Goal: Information Seeking & Learning: Learn about a topic

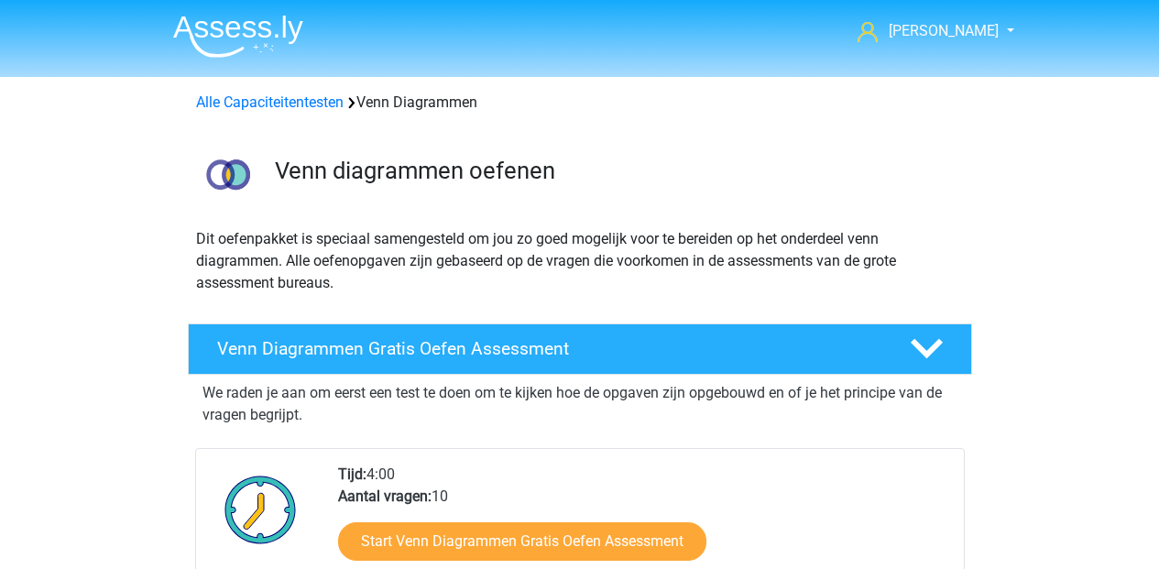
scroll to position [773, 0]
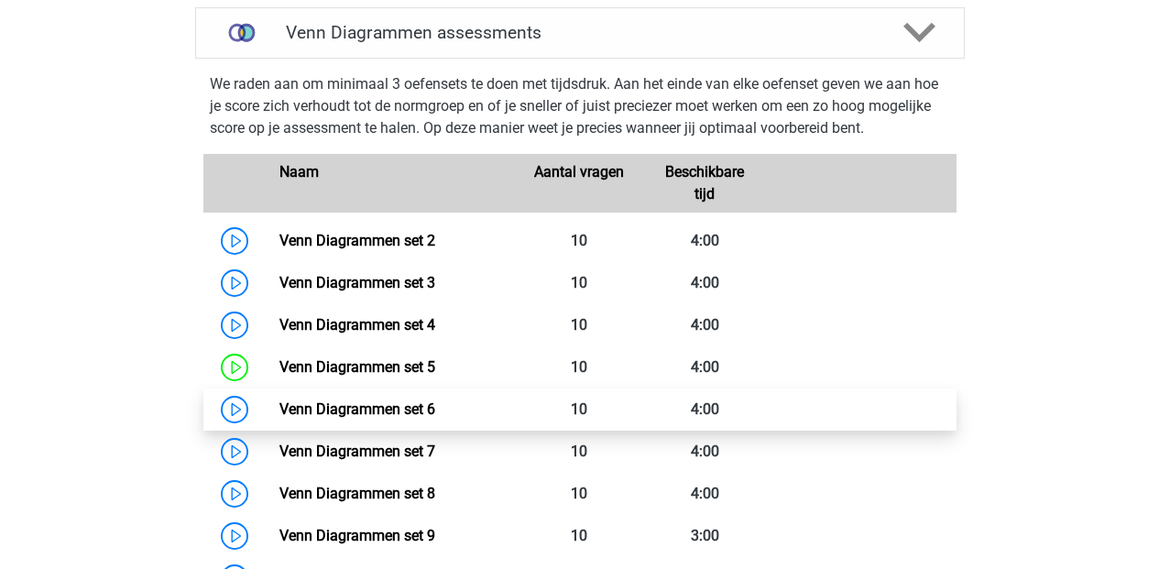
click at [435, 411] on link "Venn Diagrammen set 6" at bounding box center [357, 408] width 156 height 17
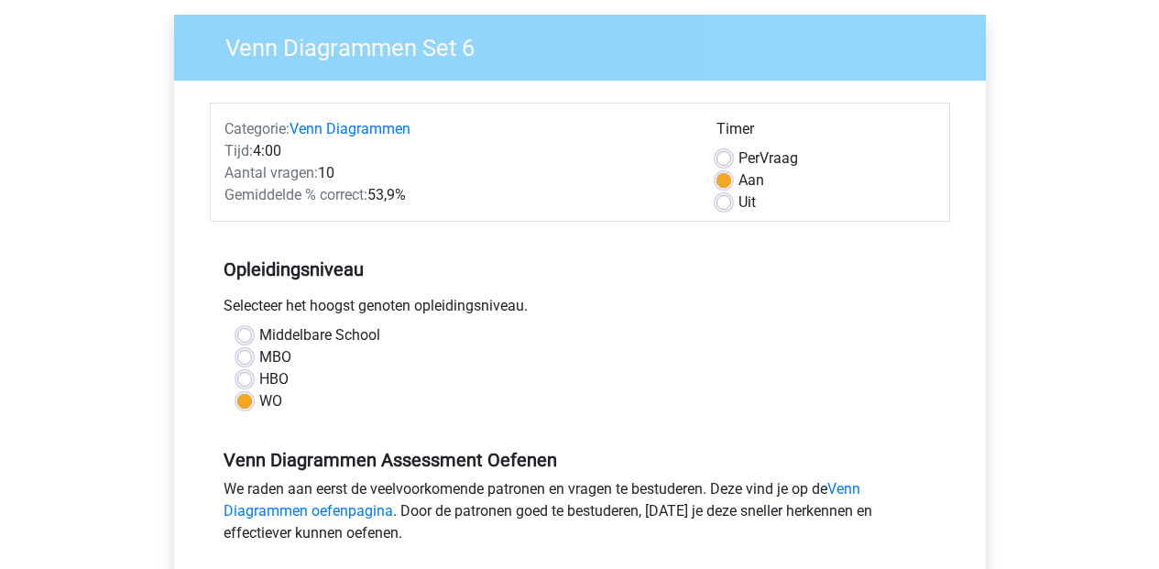
scroll to position [472, 0]
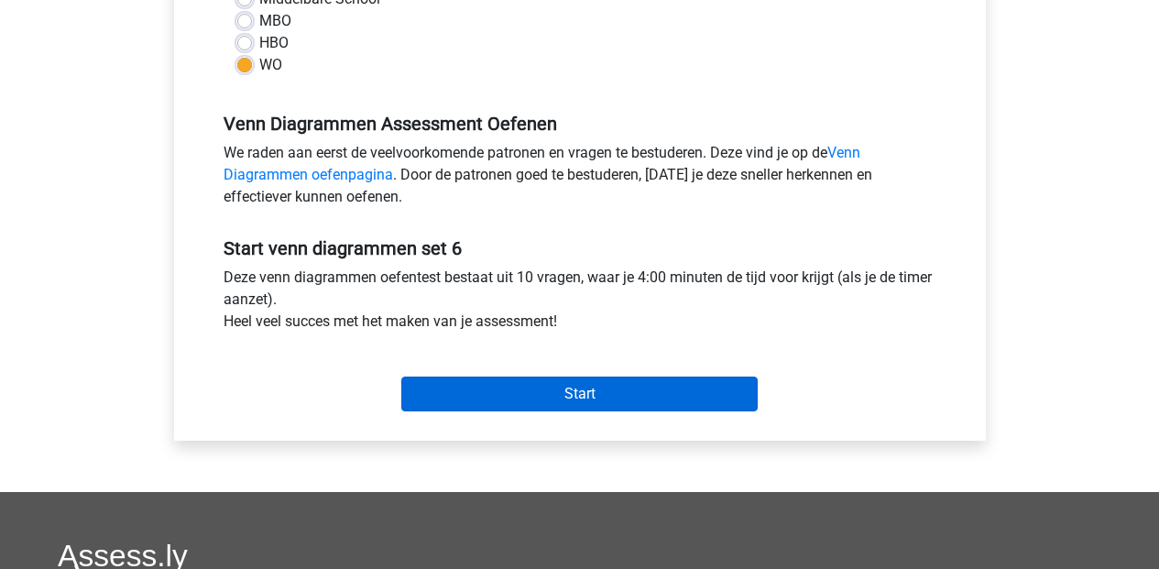
click at [530, 397] on input "Start" at bounding box center [579, 394] width 356 height 35
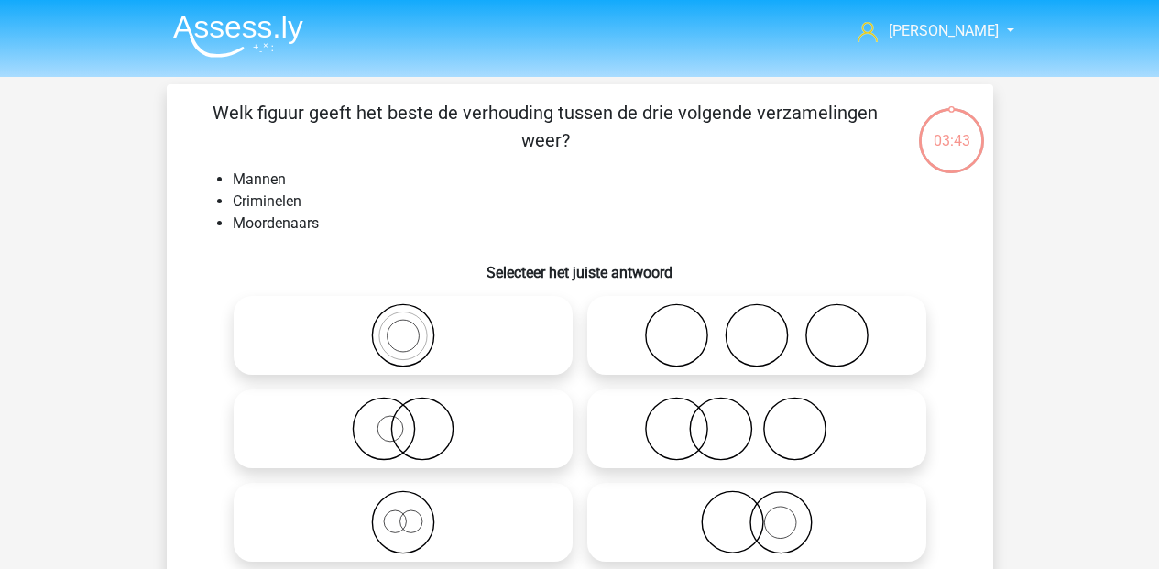
click at [742, 354] on icon at bounding box center [757, 335] width 324 height 64
click at [757, 326] on input "radio" at bounding box center [763, 320] width 12 height 12
radio input "true"
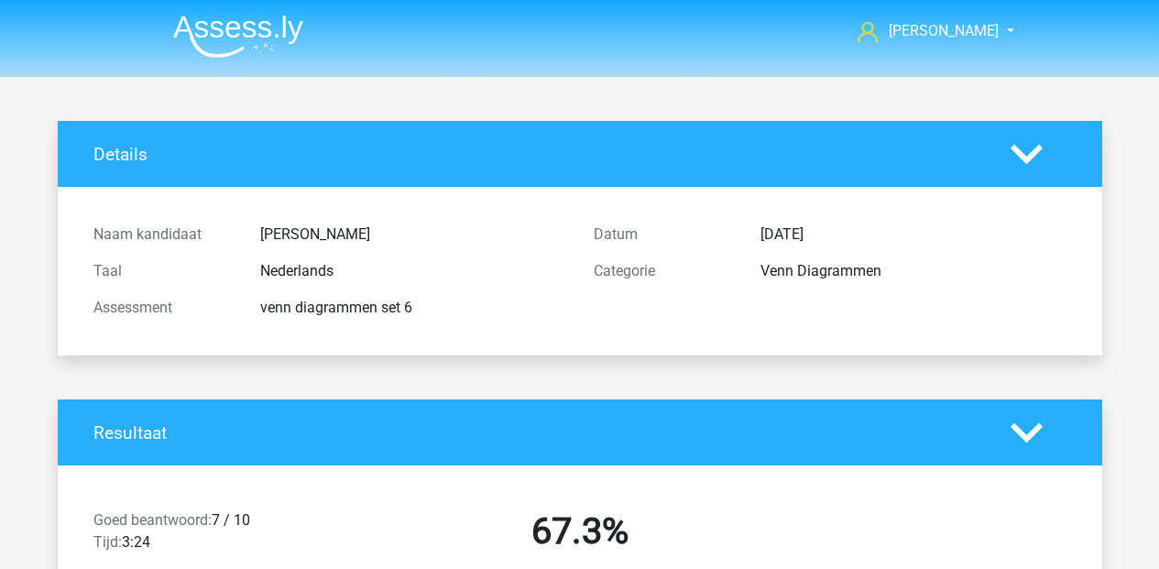
scroll to position [2819, 0]
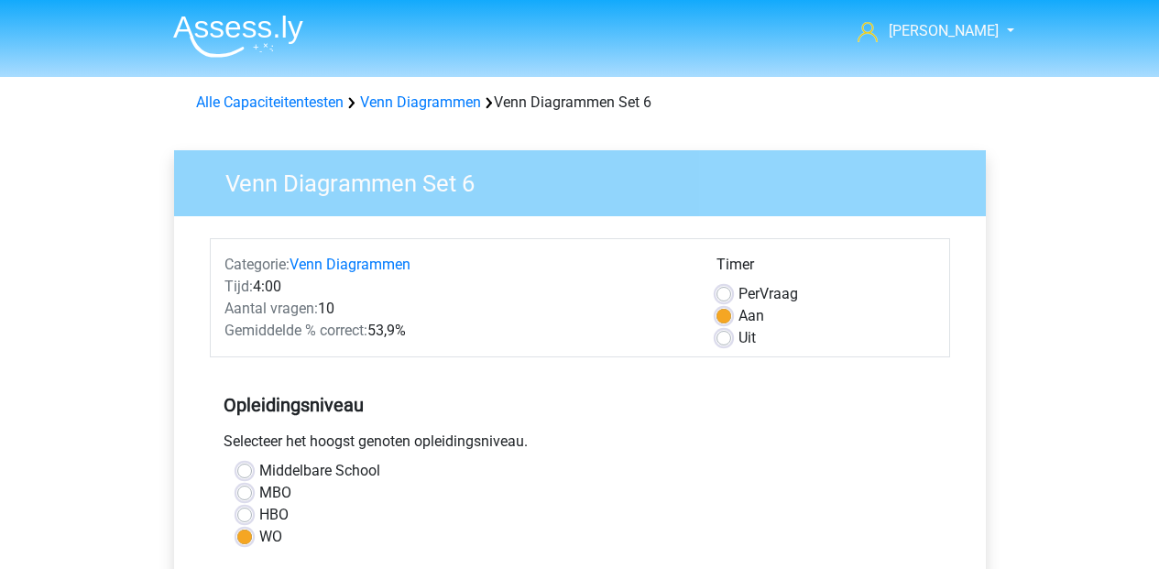
scroll to position [385, 0]
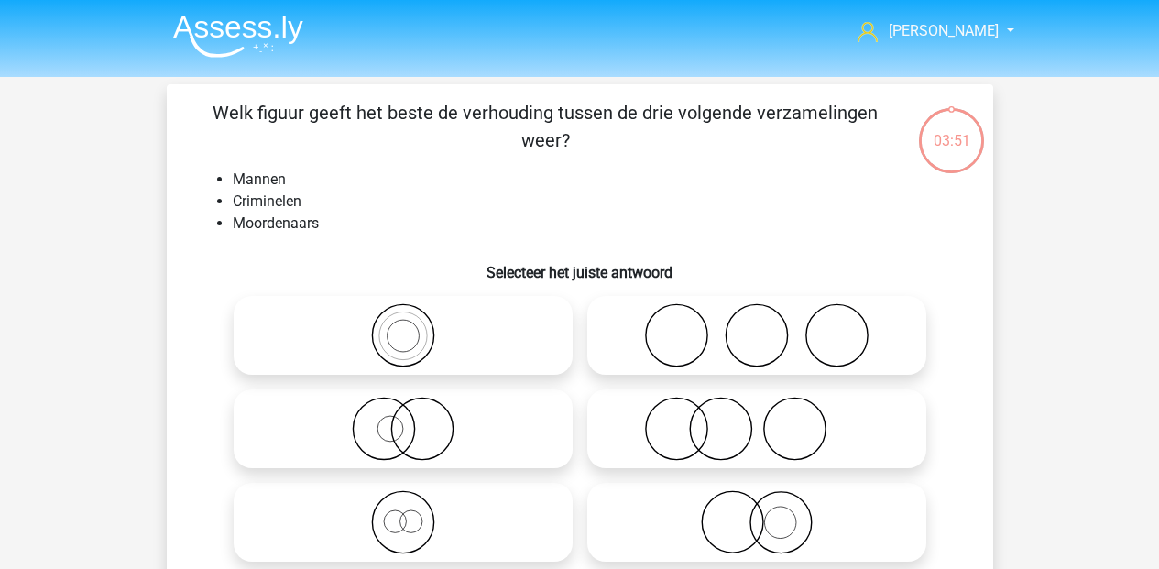
click at [379, 440] on icon at bounding box center [403, 429] width 324 height 64
click at [403, 420] on input "radio" at bounding box center [409, 414] width 12 height 12
radio input "true"
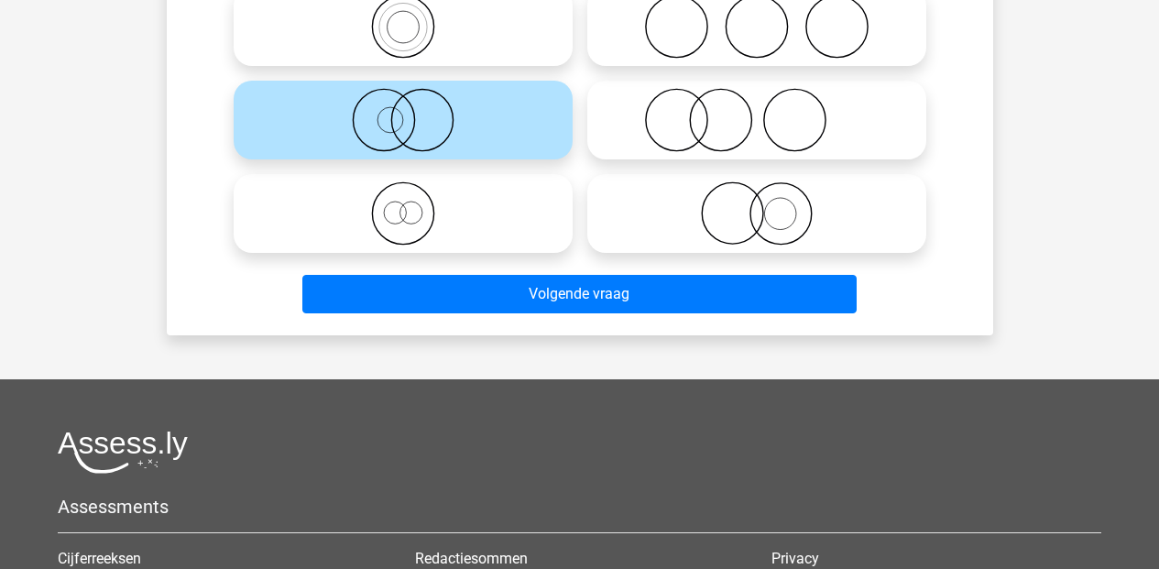
scroll to position [476, 0]
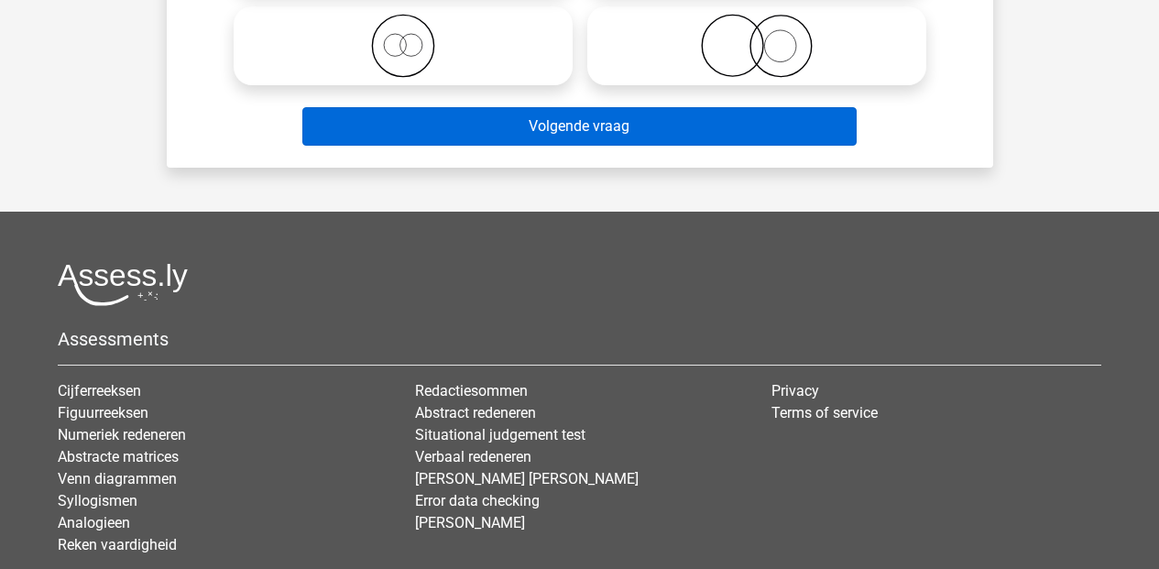
click at [608, 123] on button "Volgende vraag" at bounding box center [579, 126] width 554 height 38
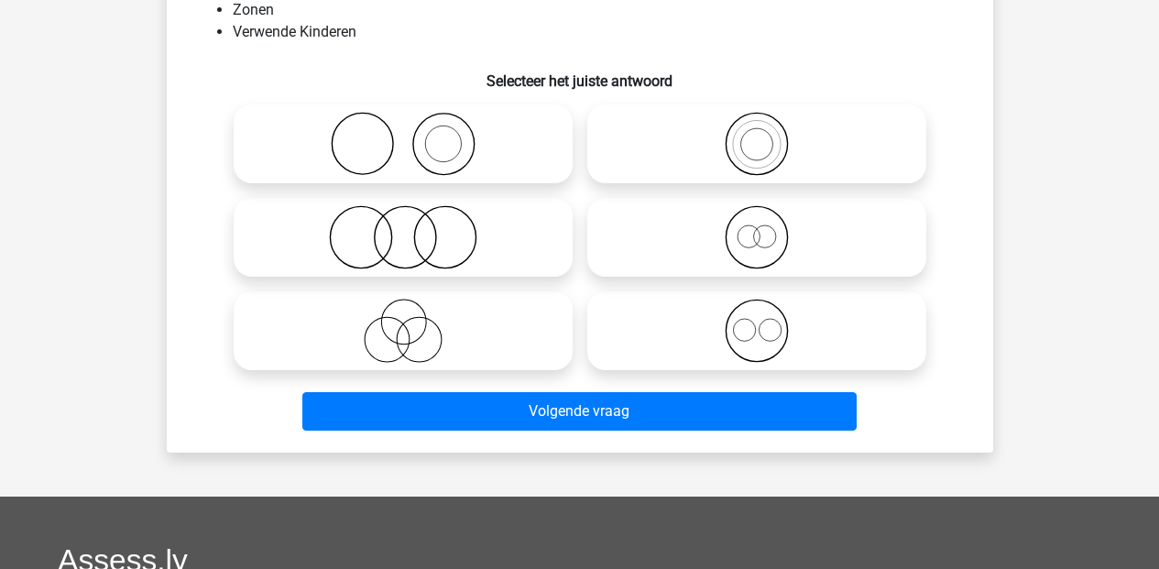
scroll to position [84, 0]
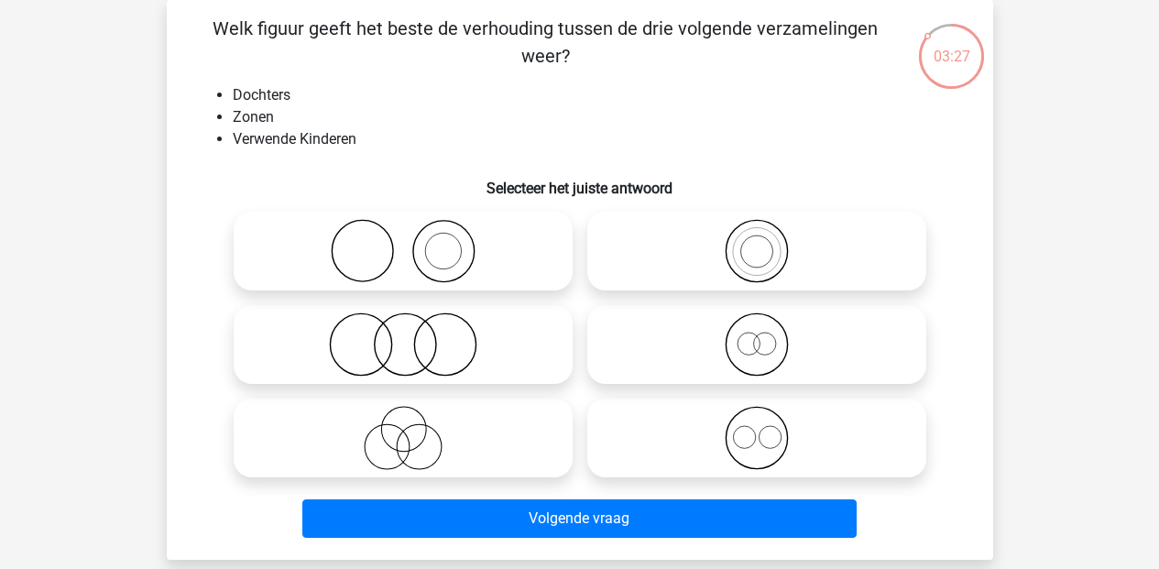
click at [759, 443] on icon at bounding box center [757, 438] width 324 height 64
click at [759, 429] on input "radio" at bounding box center [763, 423] width 12 height 12
radio input "true"
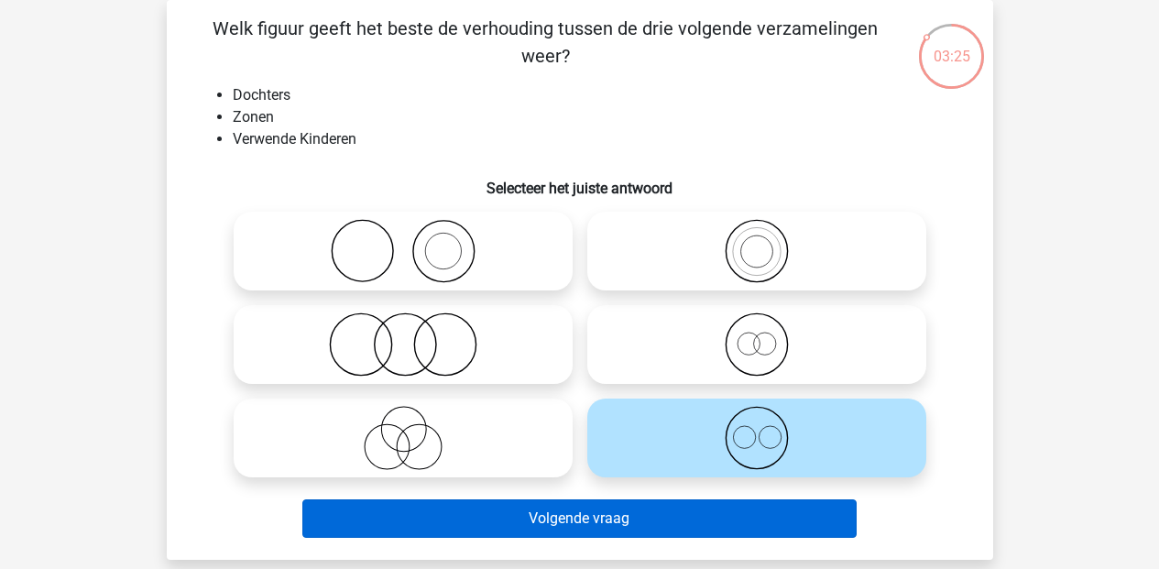
click at [702, 520] on button "Volgende vraag" at bounding box center [579, 518] width 554 height 38
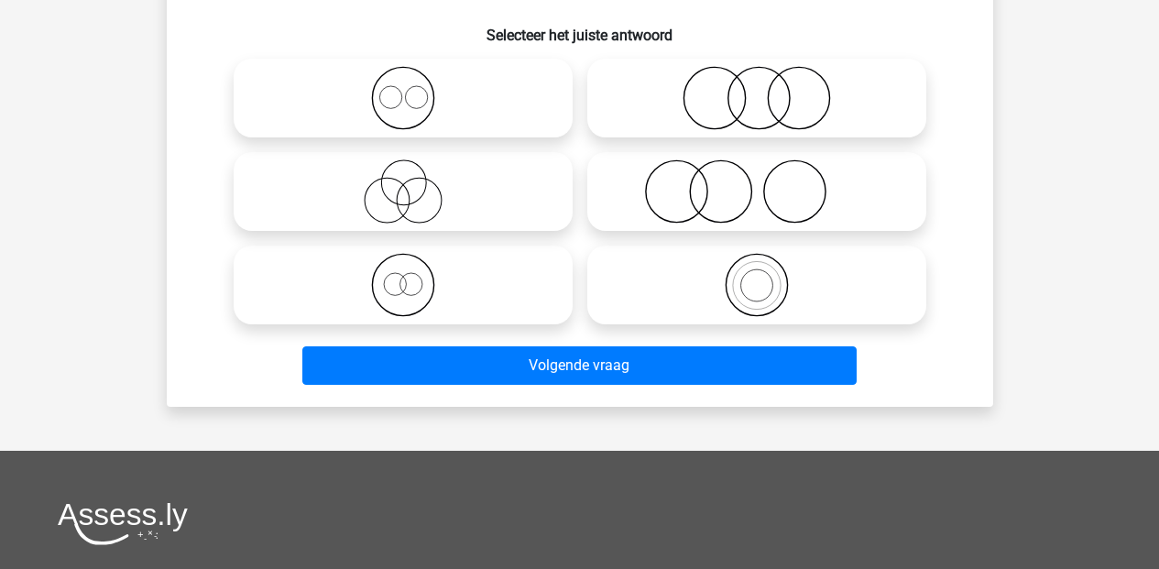
scroll to position [71, 0]
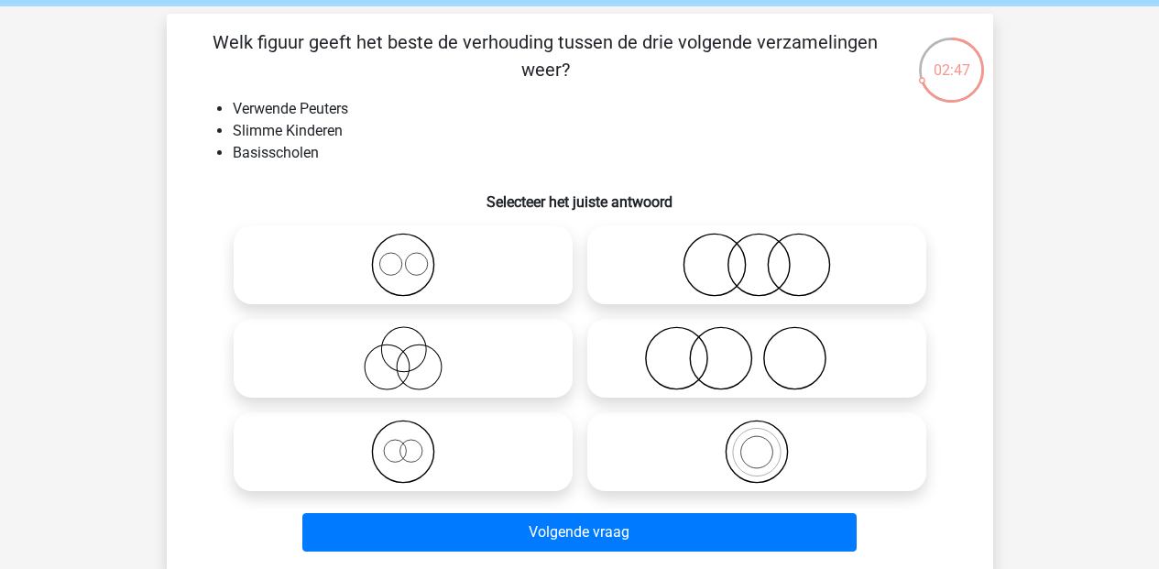
click at [691, 372] on icon at bounding box center [757, 358] width 324 height 64
click at [757, 349] on input "radio" at bounding box center [763, 343] width 12 height 12
radio input "true"
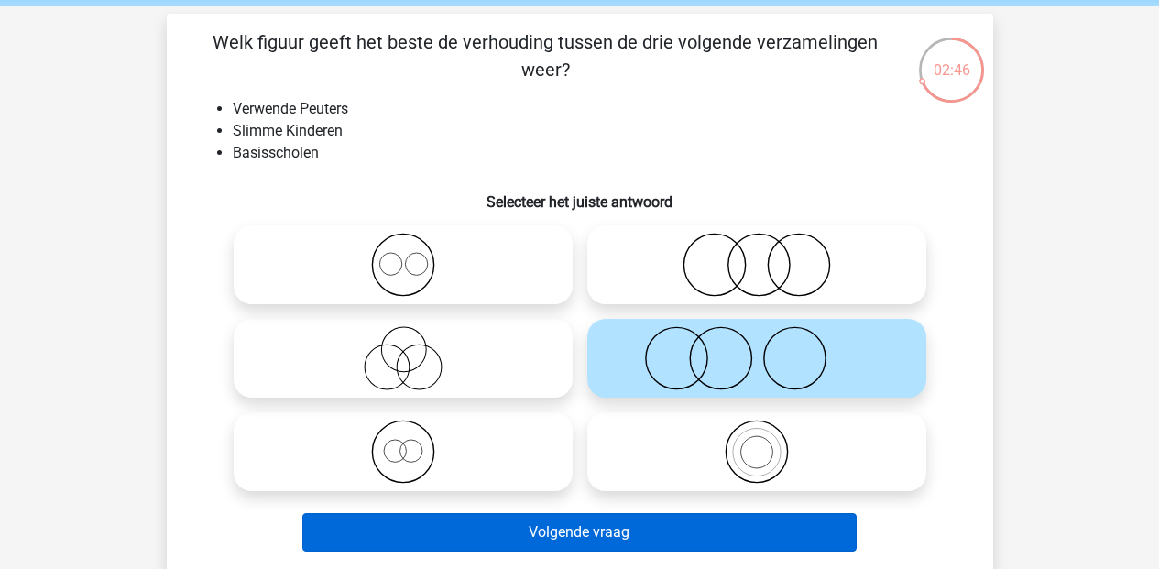
click at [724, 528] on button "Volgende vraag" at bounding box center [579, 532] width 554 height 38
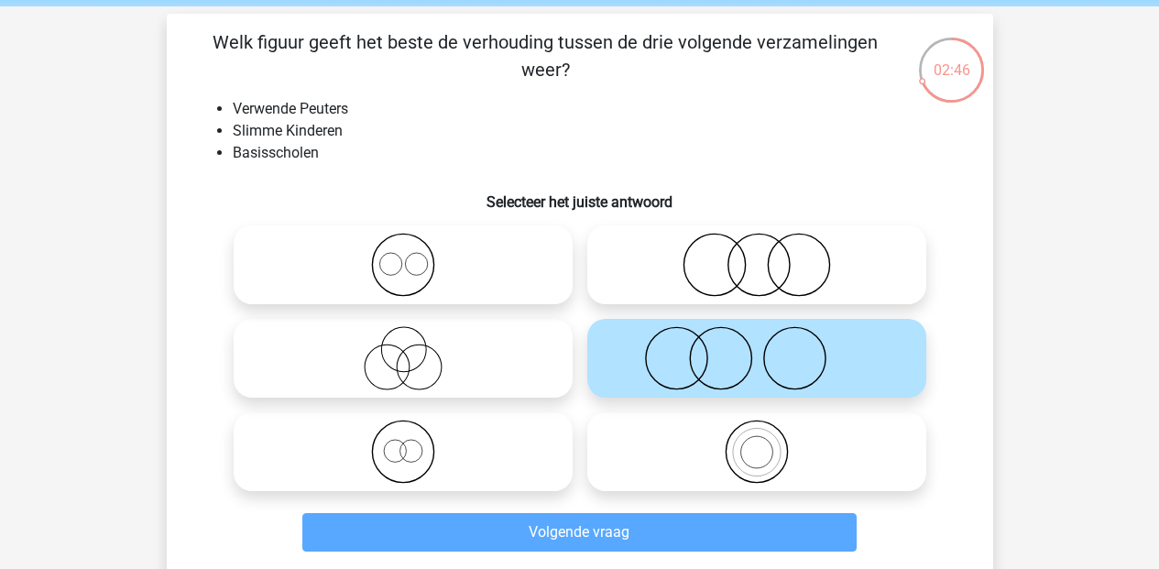
scroll to position [84, 0]
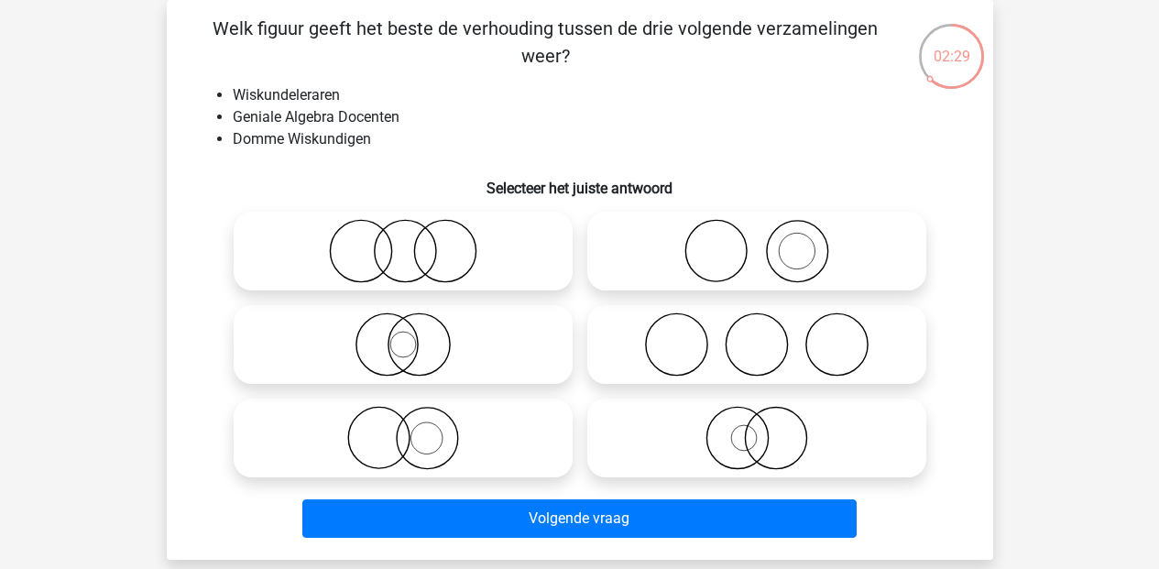
click at [419, 443] on icon at bounding box center [403, 438] width 324 height 64
click at [415, 429] on input "radio" at bounding box center [409, 423] width 12 height 12
radio input "true"
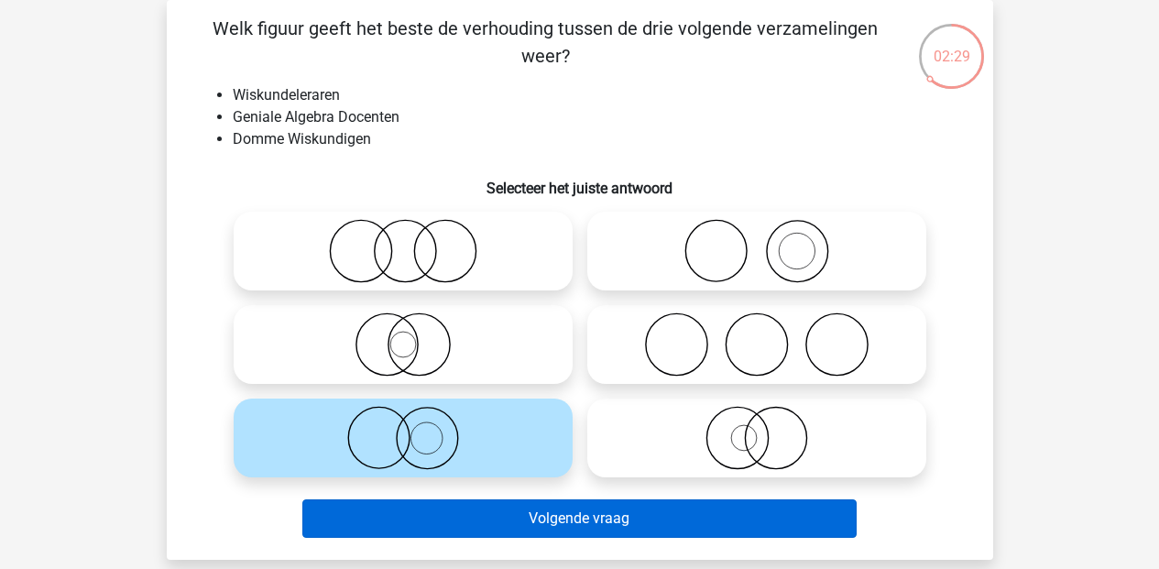
click at [518, 514] on button "Volgende vraag" at bounding box center [579, 518] width 554 height 38
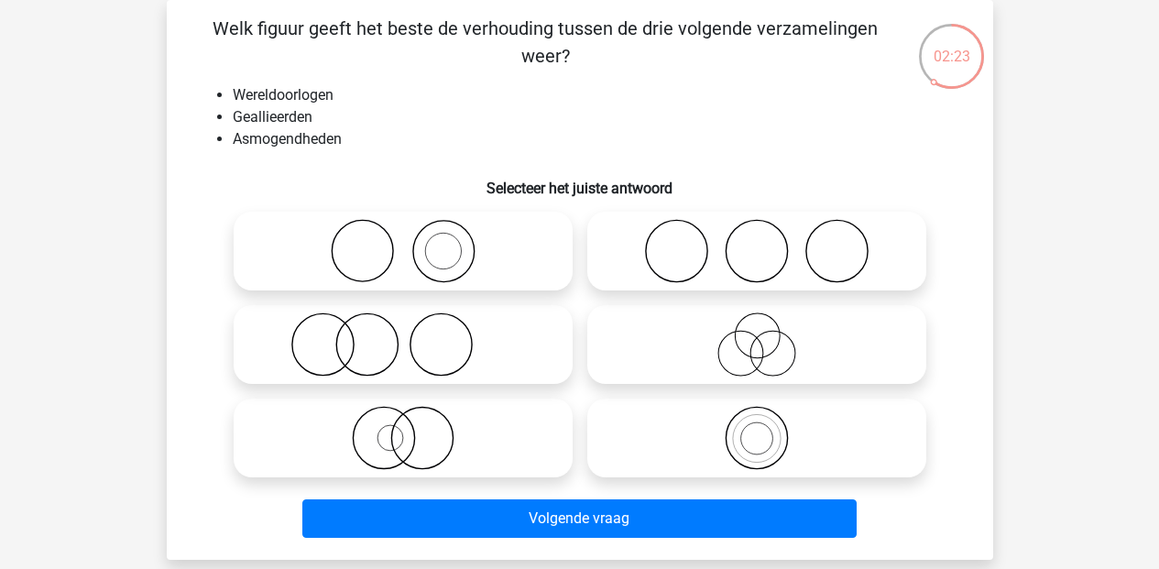
click at [755, 246] on icon at bounding box center [757, 251] width 324 height 64
click at [757, 242] on input "radio" at bounding box center [763, 236] width 12 height 12
radio input "true"
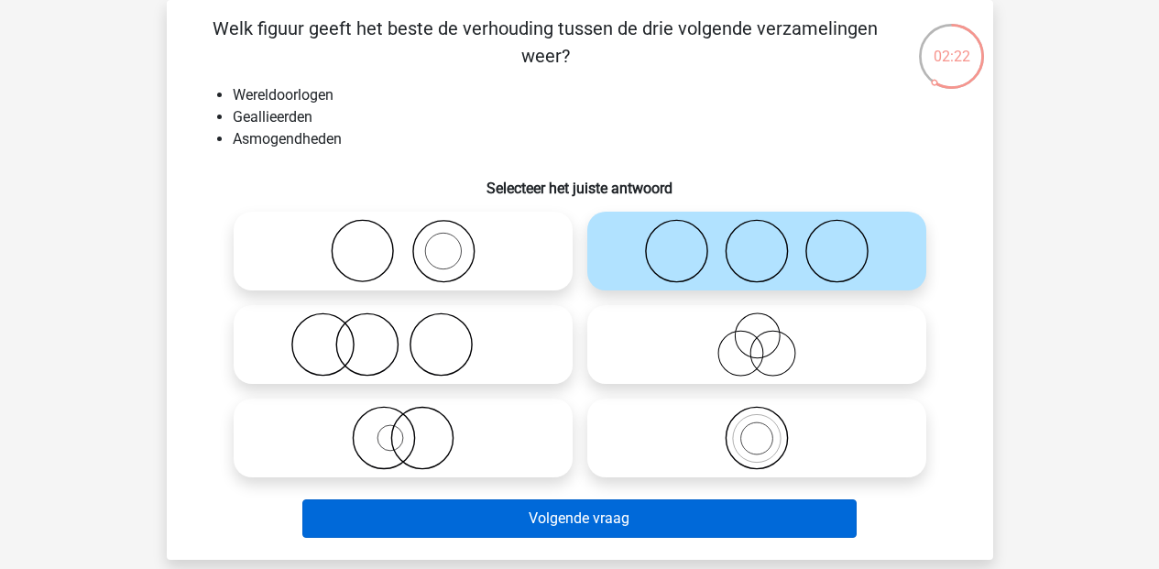
click at [658, 508] on button "Volgende vraag" at bounding box center [579, 518] width 554 height 38
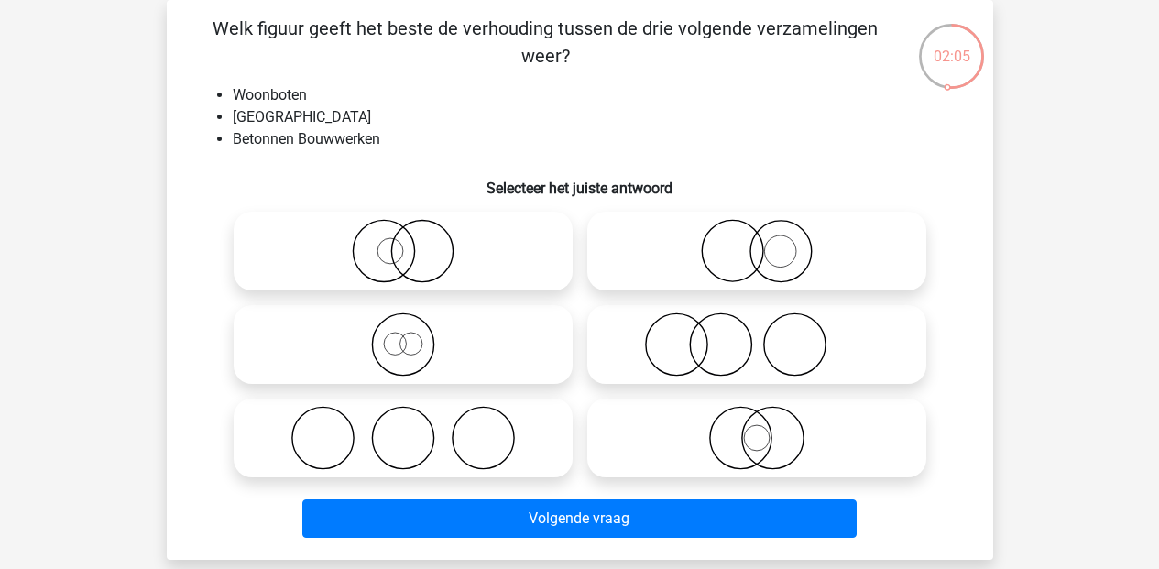
click at [737, 258] on icon at bounding box center [757, 251] width 324 height 64
click at [757, 242] on input "radio" at bounding box center [763, 236] width 12 height 12
radio input "true"
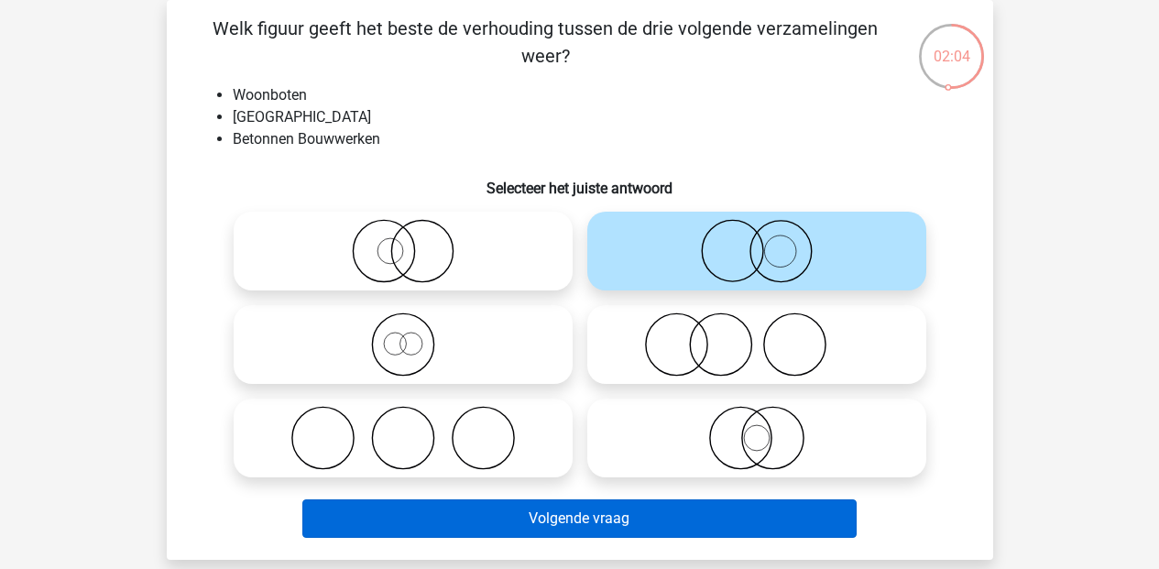
click at [610, 517] on button "Volgende vraag" at bounding box center [579, 518] width 554 height 38
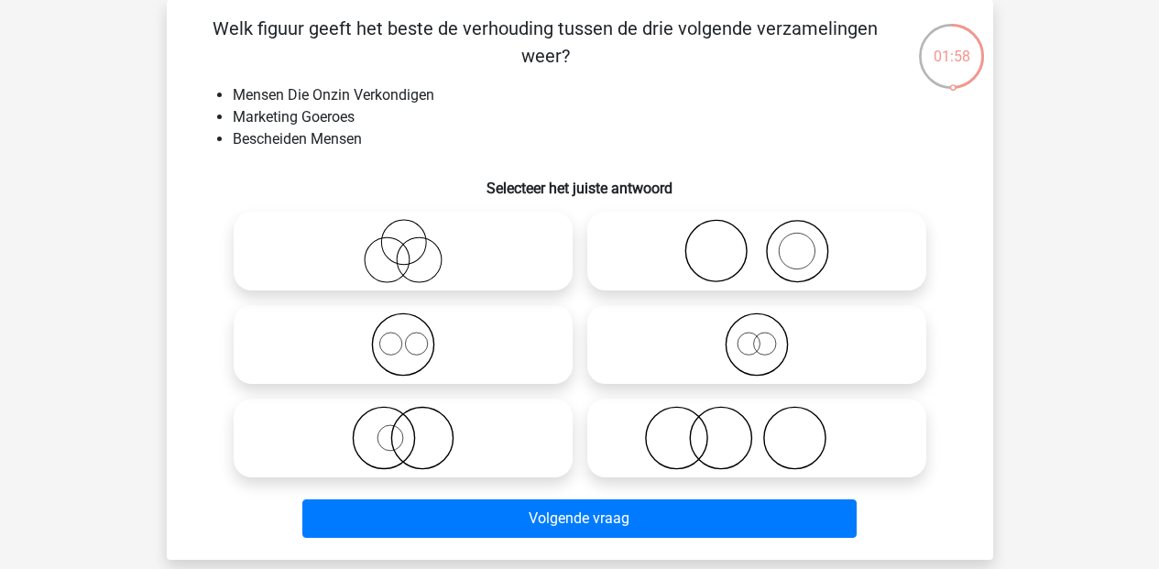
click at [402, 278] on icon at bounding box center [403, 251] width 324 height 64
click at [403, 242] on input "radio" at bounding box center [409, 236] width 12 height 12
radio input "true"
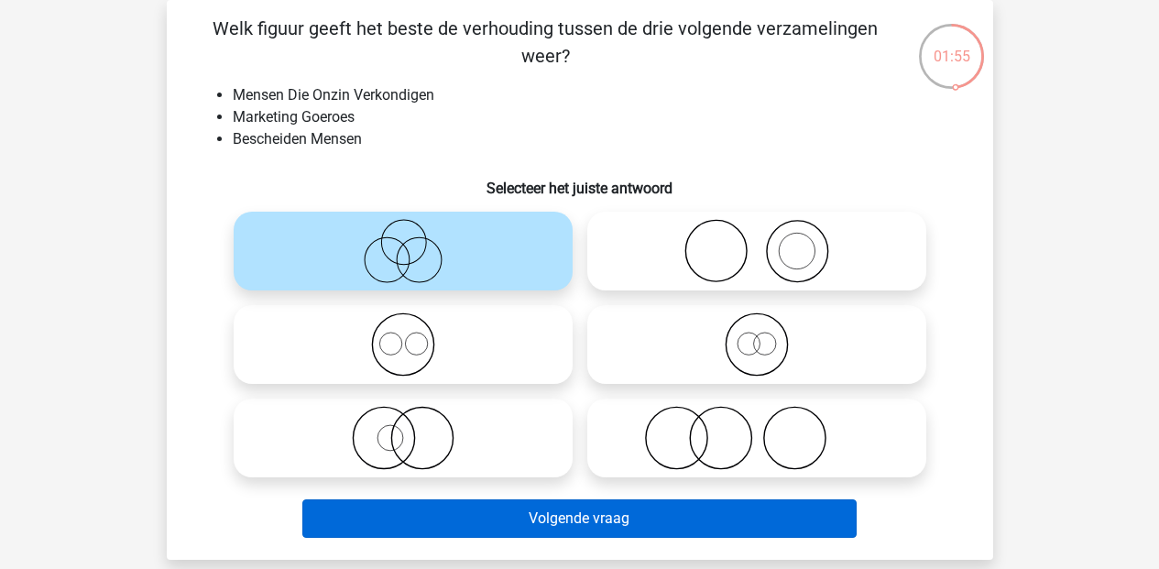
click at [571, 522] on button "Volgende vraag" at bounding box center [579, 518] width 554 height 38
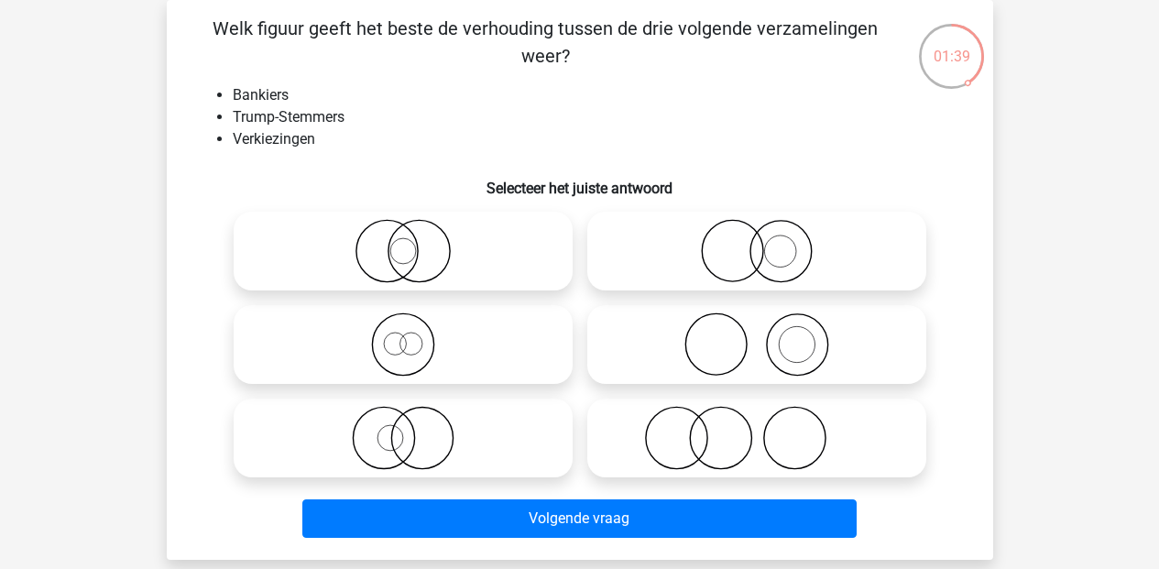
click at [782, 352] on icon at bounding box center [757, 344] width 324 height 64
click at [769, 335] on input "radio" at bounding box center [763, 329] width 12 height 12
radio input "true"
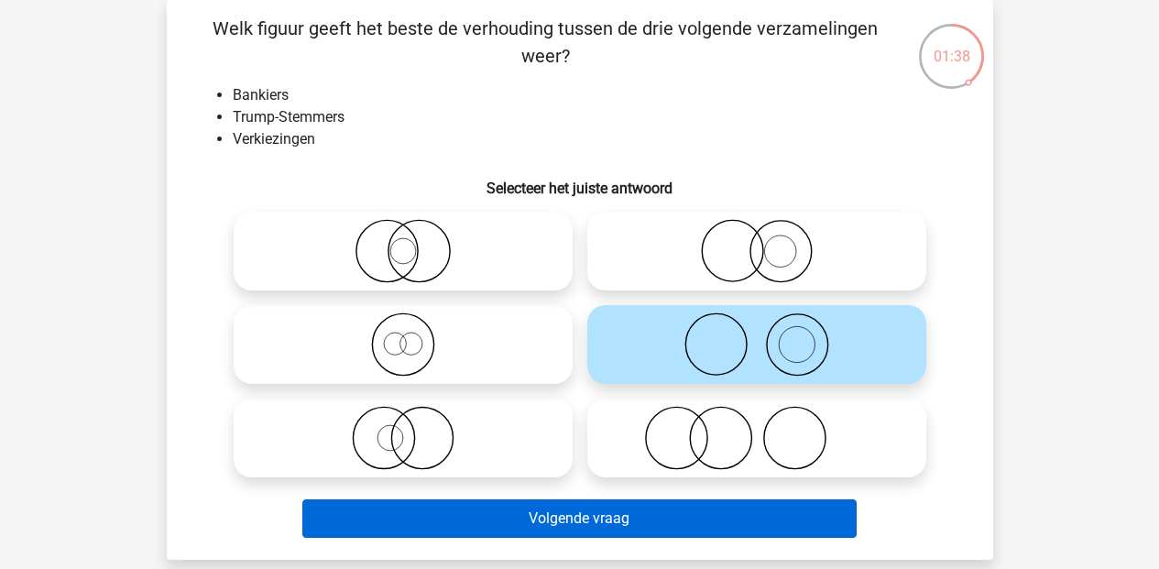
click at [613, 522] on button "Volgende vraag" at bounding box center [579, 518] width 554 height 38
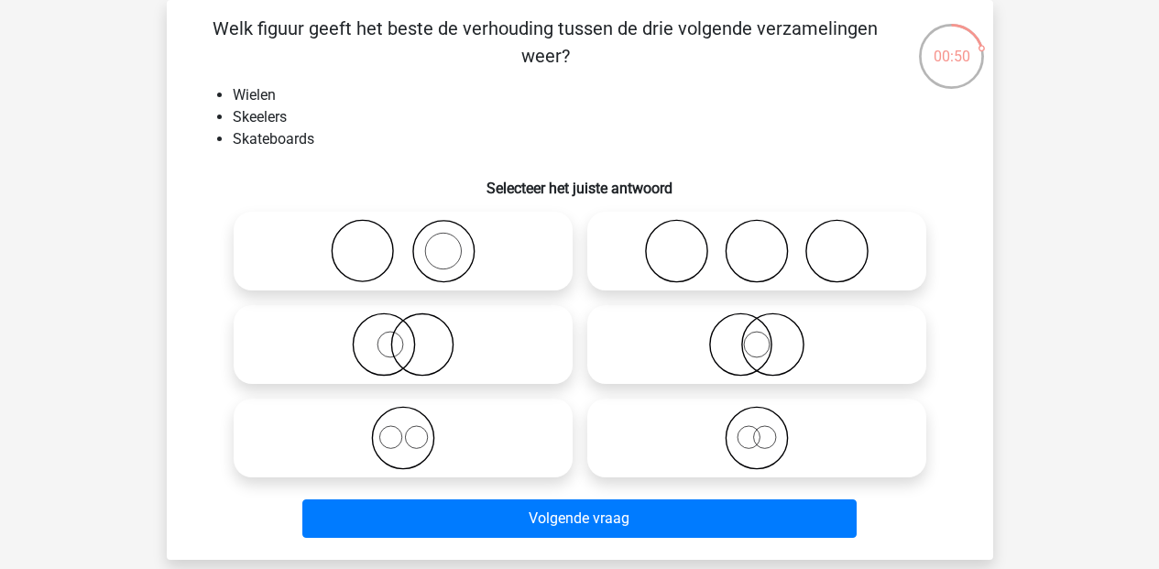
click at [740, 354] on icon at bounding box center [757, 344] width 324 height 64
click at [757, 335] on input "radio" at bounding box center [763, 329] width 12 height 12
radio input "true"
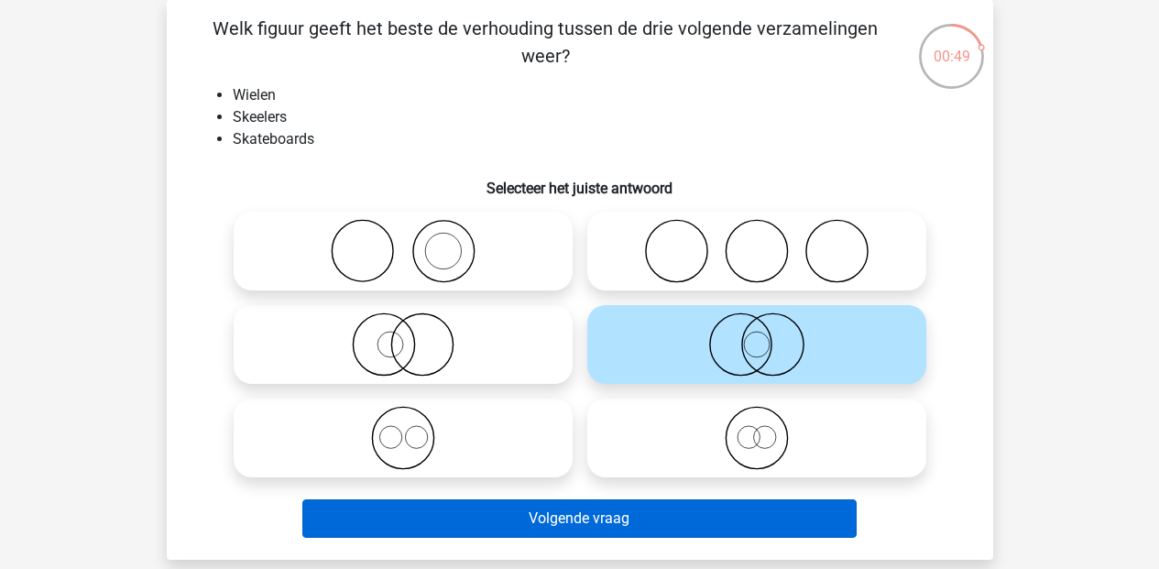
click at [657, 508] on button "Volgende vraag" at bounding box center [579, 518] width 554 height 38
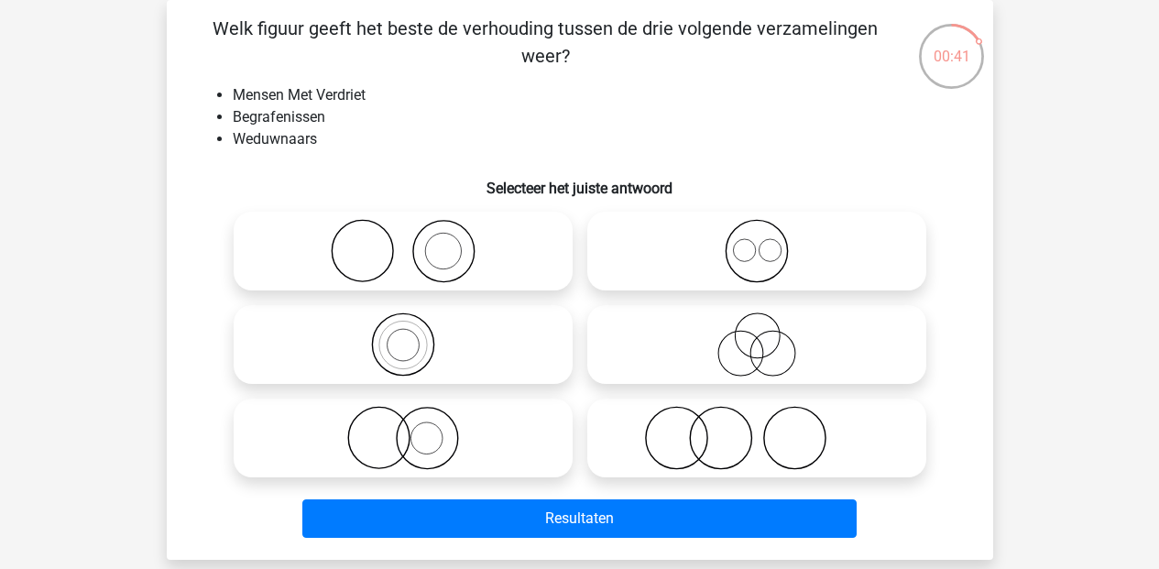
click at [410, 348] on icon at bounding box center [403, 344] width 324 height 64
click at [410, 335] on input "radio" at bounding box center [409, 329] width 12 height 12
radio input "true"
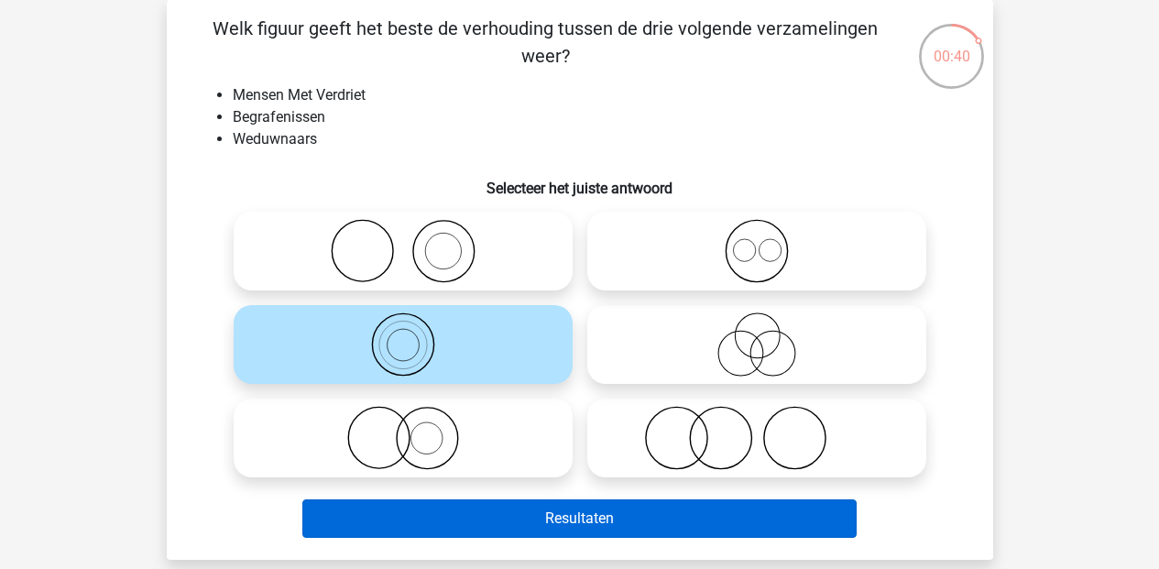
click at [549, 530] on button "Resultaten" at bounding box center [579, 518] width 554 height 38
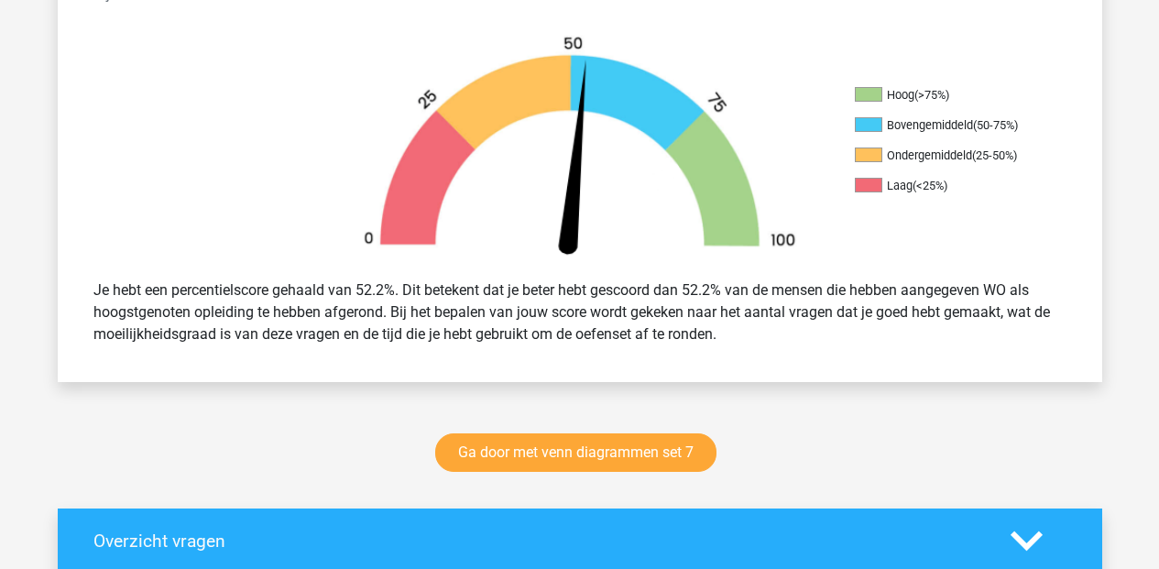
scroll to position [935, 0]
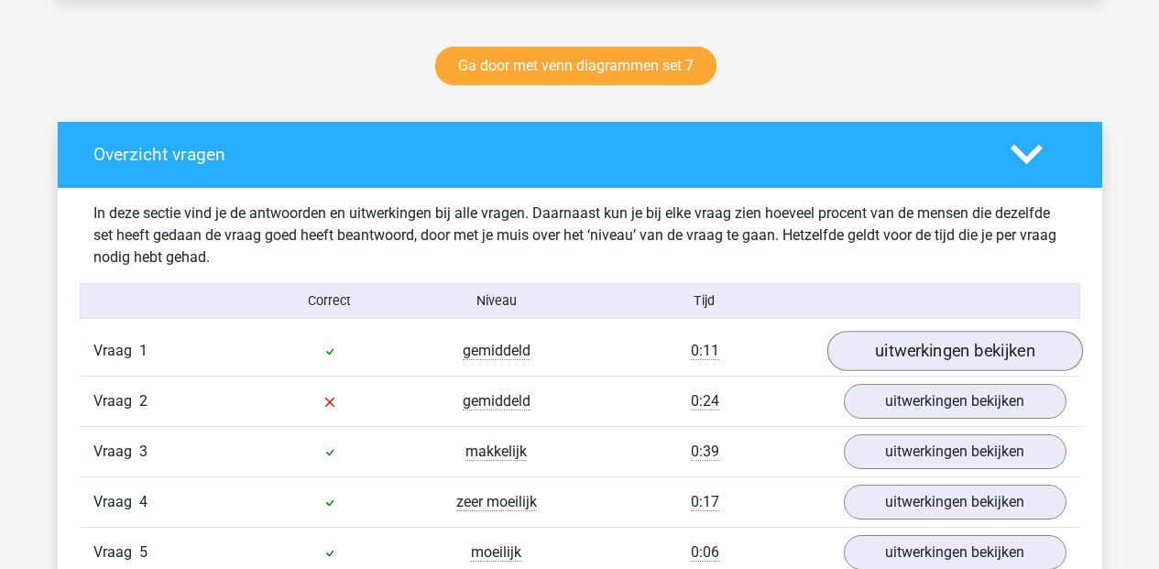
click at [958, 359] on link "uitwerkingen bekijken" at bounding box center [955, 351] width 256 height 40
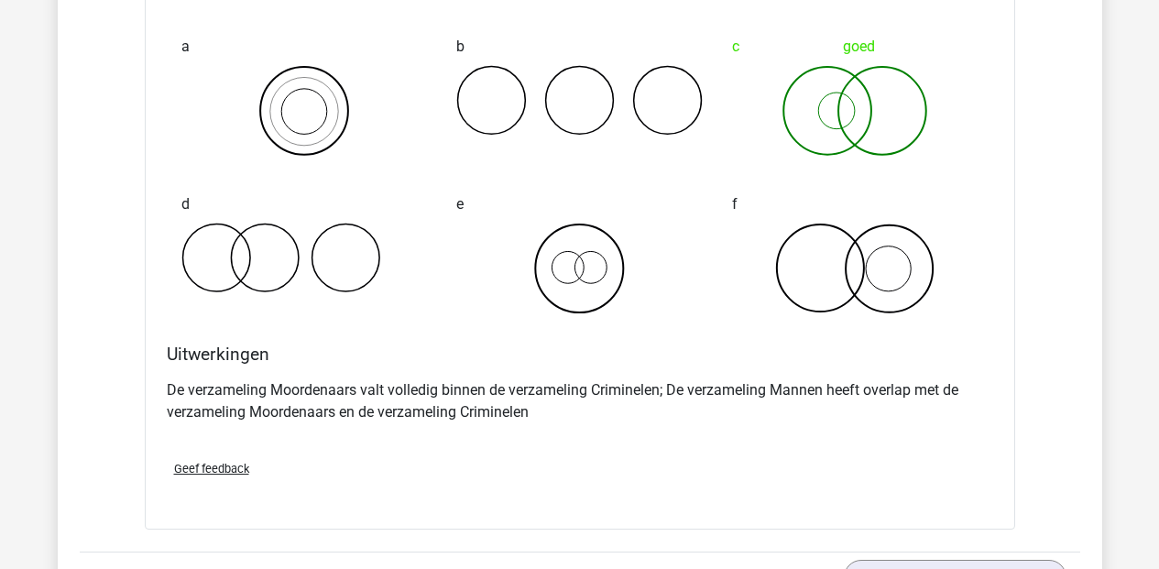
scroll to position [1558, 0]
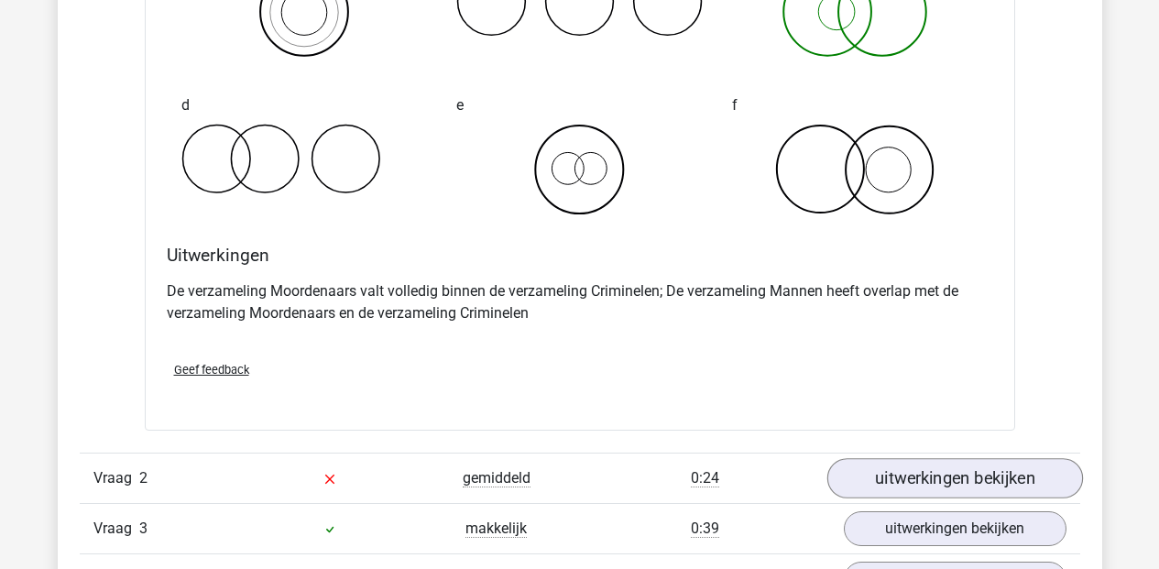
click at [922, 479] on link "uitwerkingen bekijken" at bounding box center [955, 479] width 256 height 40
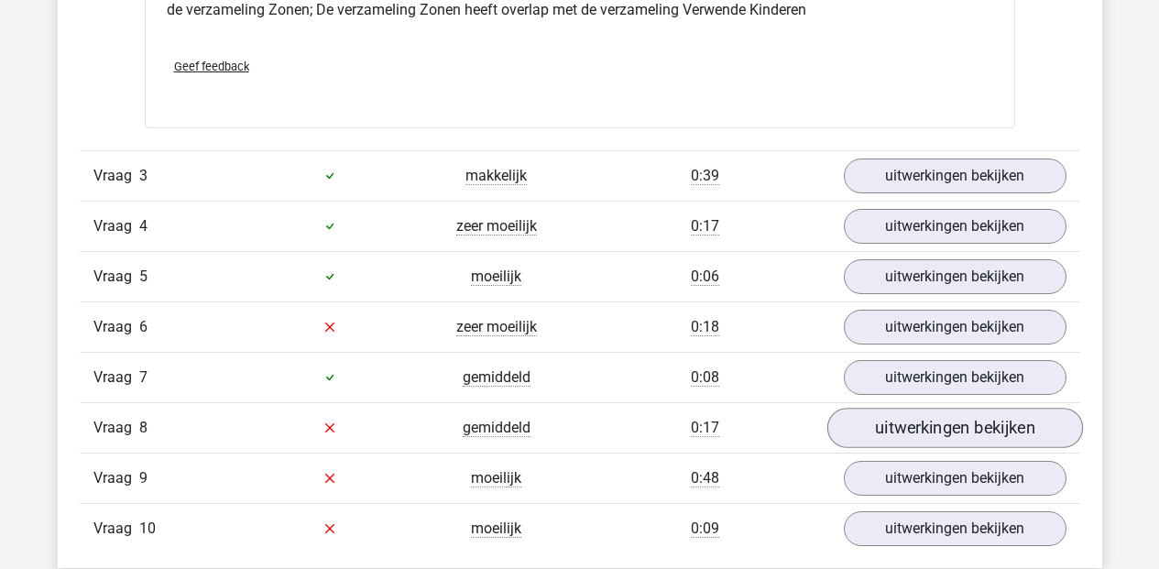
scroll to position [2738, 0]
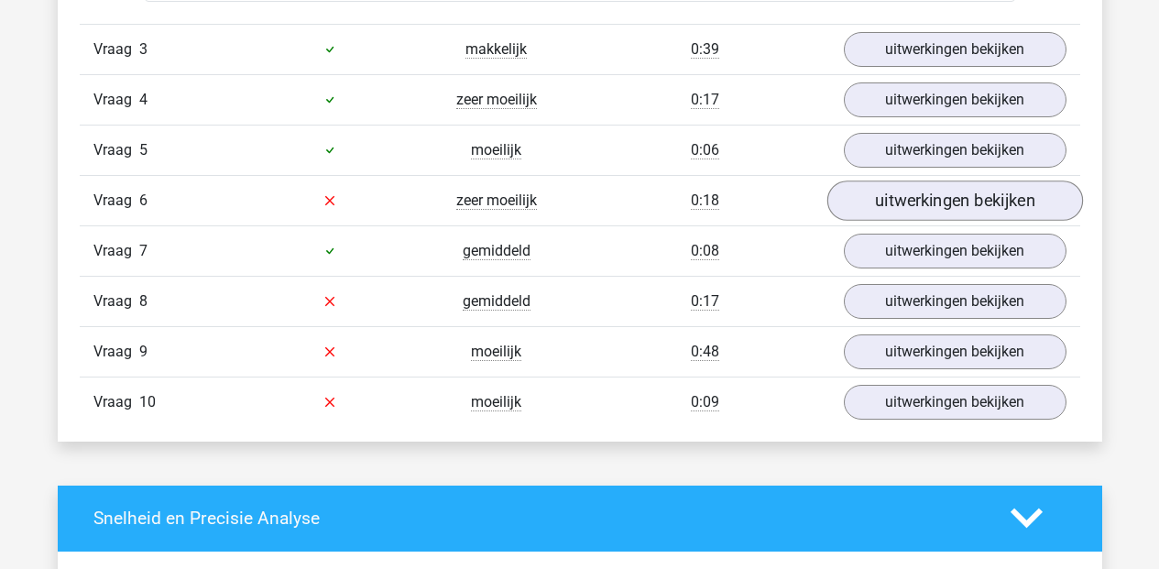
click at [939, 201] on link "uitwerkingen bekijken" at bounding box center [955, 201] width 256 height 40
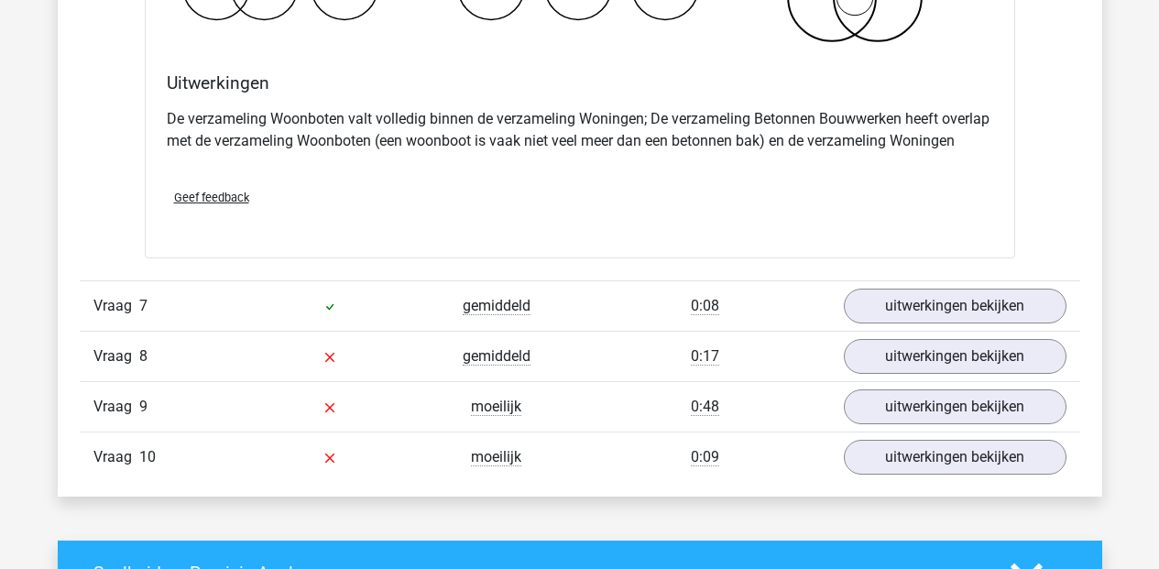
scroll to position [3531, 0]
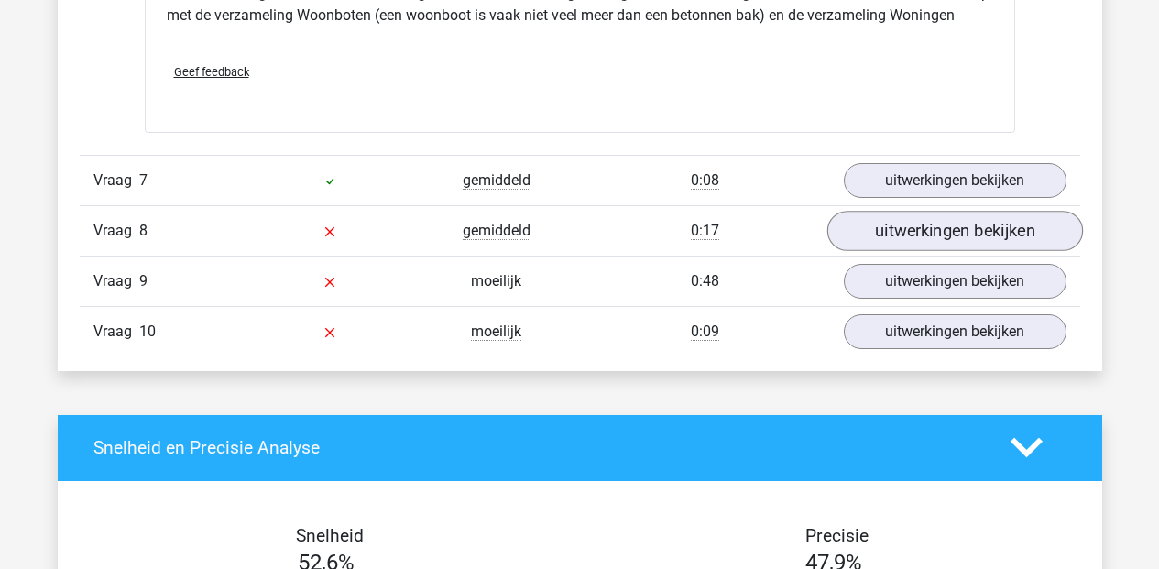
click at [920, 231] on link "uitwerkingen bekijken" at bounding box center [955, 231] width 256 height 40
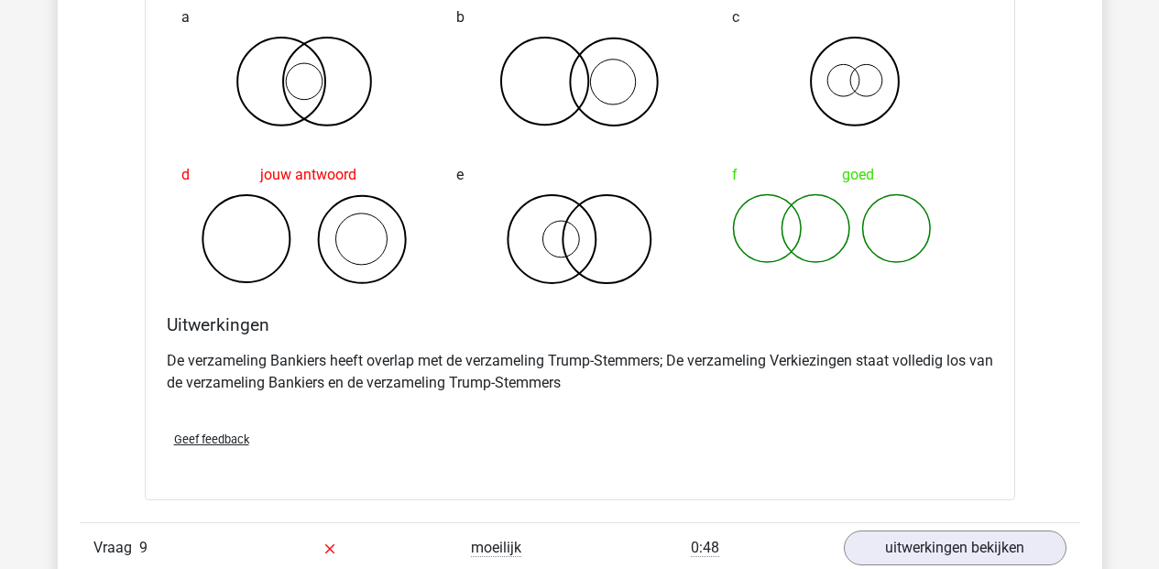
scroll to position [4259, 0]
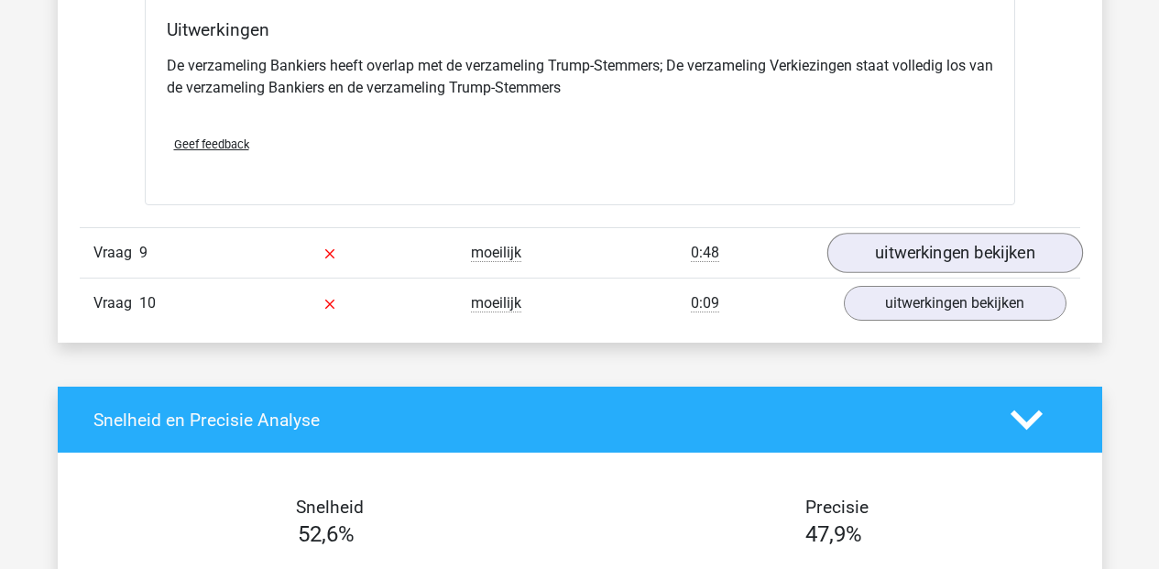
click at [909, 260] on link "uitwerkingen bekijken" at bounding box center [955, 253] width 256 height 40
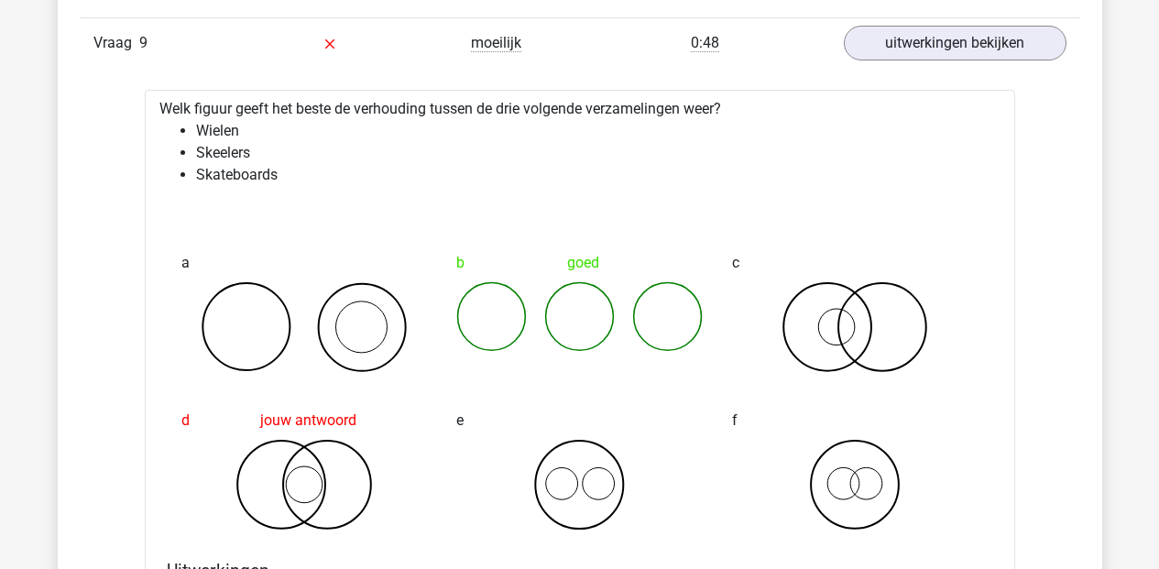
scroll to position [4964, 0]
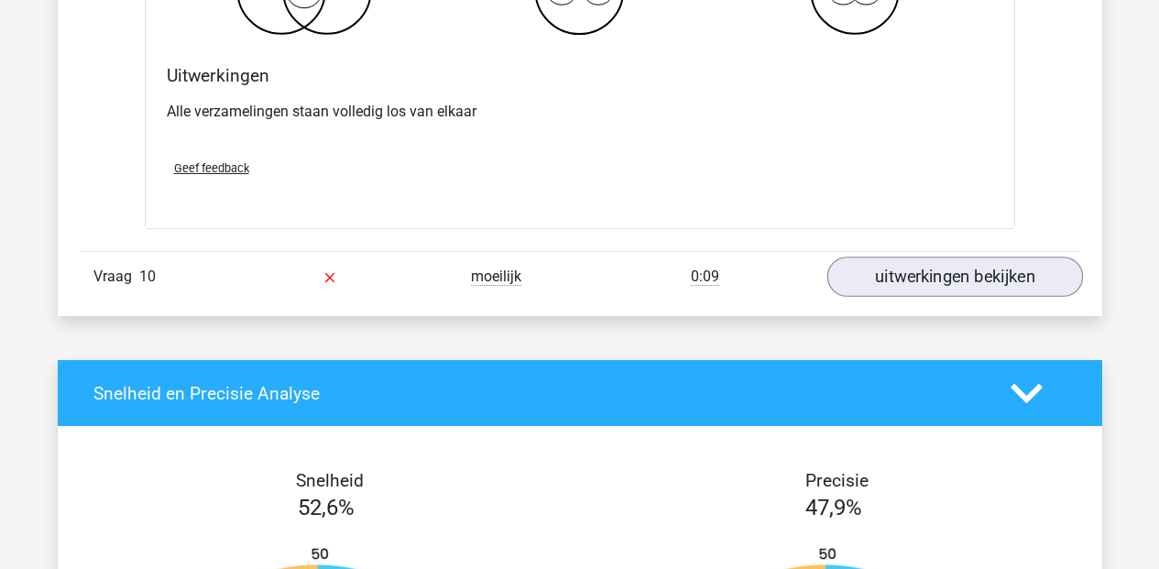
click at [874, 275] on link "uitwerkingen bekijken" at bounding box center [955, 277] width 256 height 40
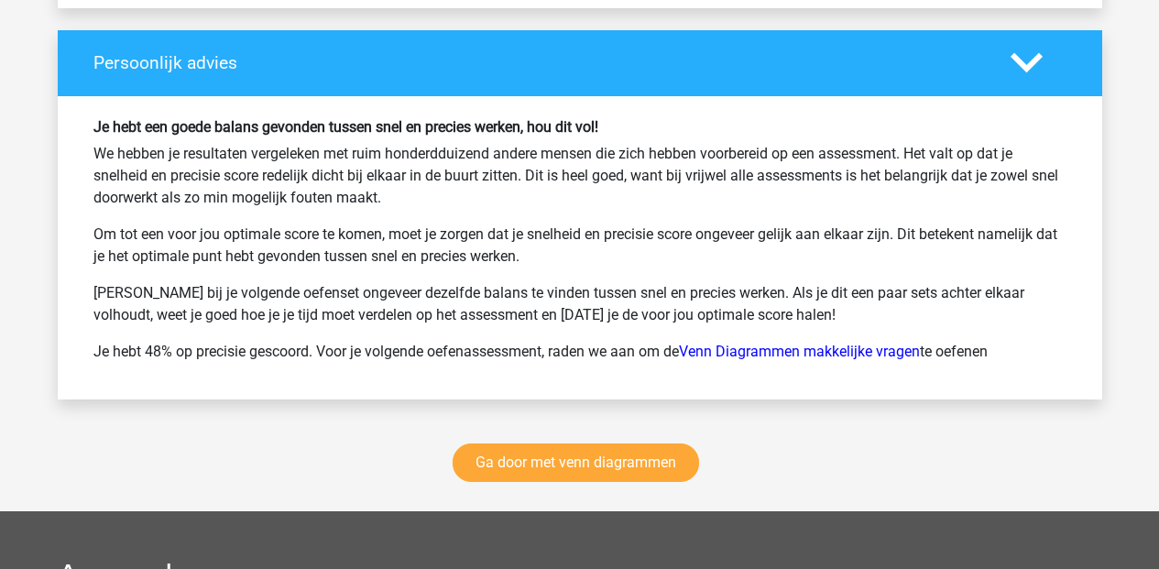
scroll to position [6614, 0]
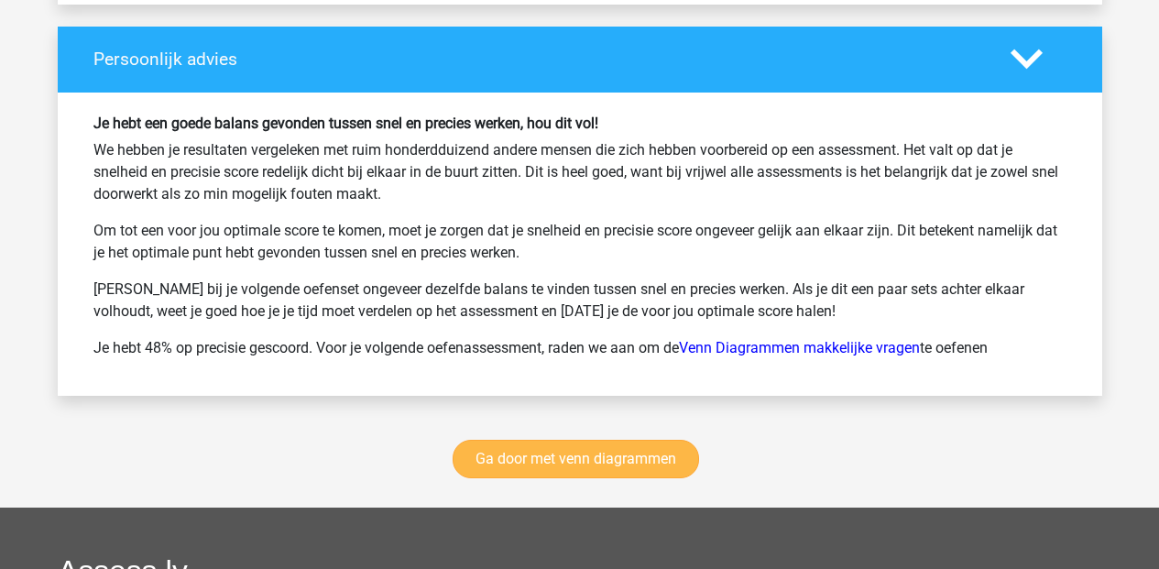
click at [560, 454] on link "Ga door met venn diagrammen" at bounding box center [576, 459] width 246 height 38
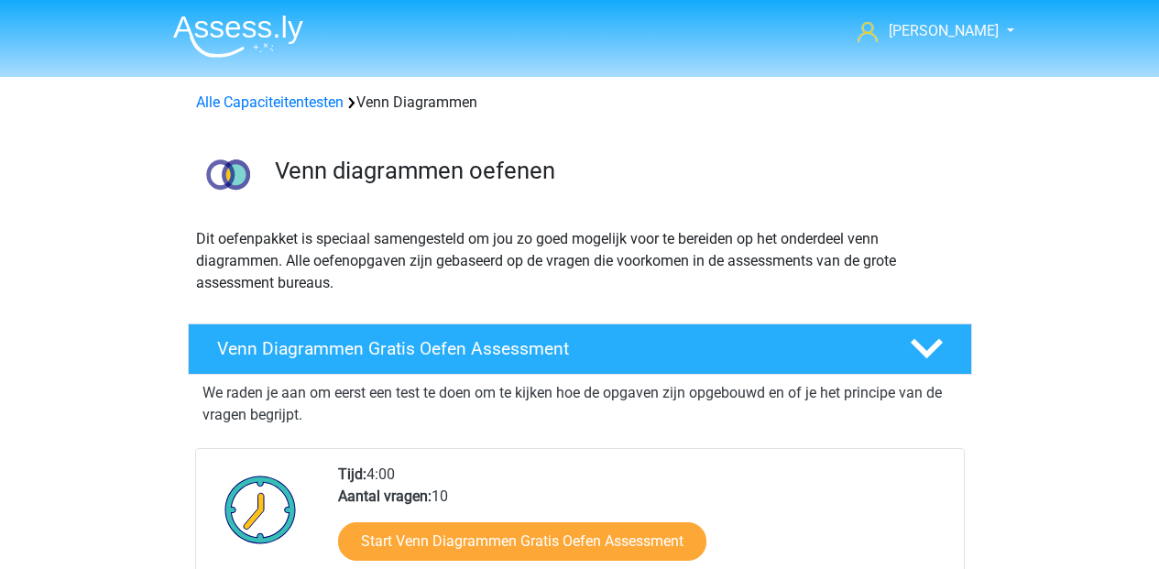
scroll to position [773, 0]
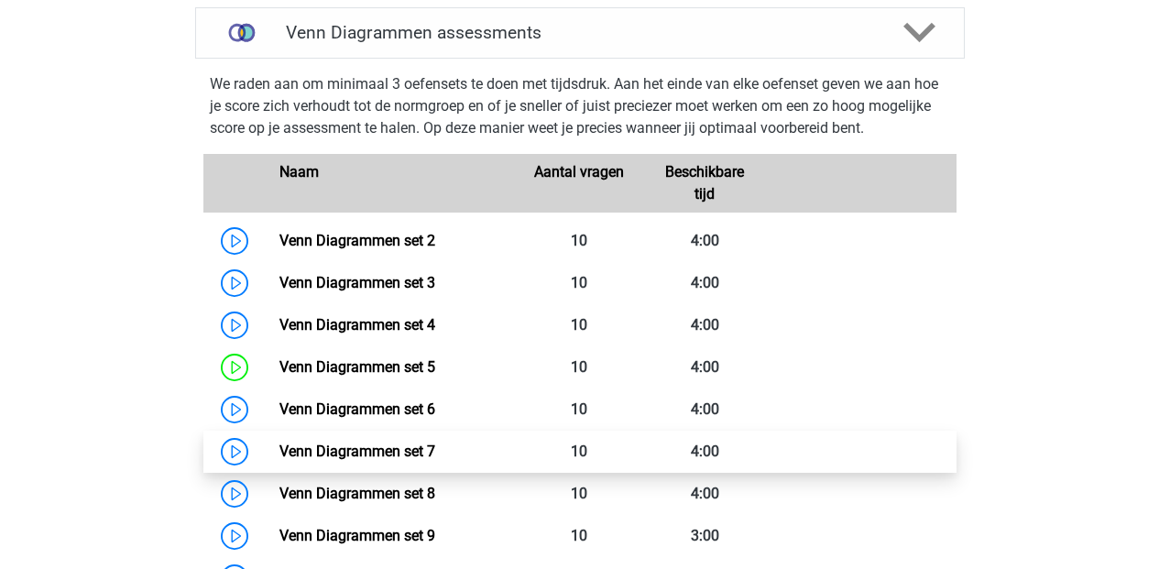
click at [354, 456] on link "Venn Diagrammen set 7" at bounding box center [357, 451] width 156 height 17
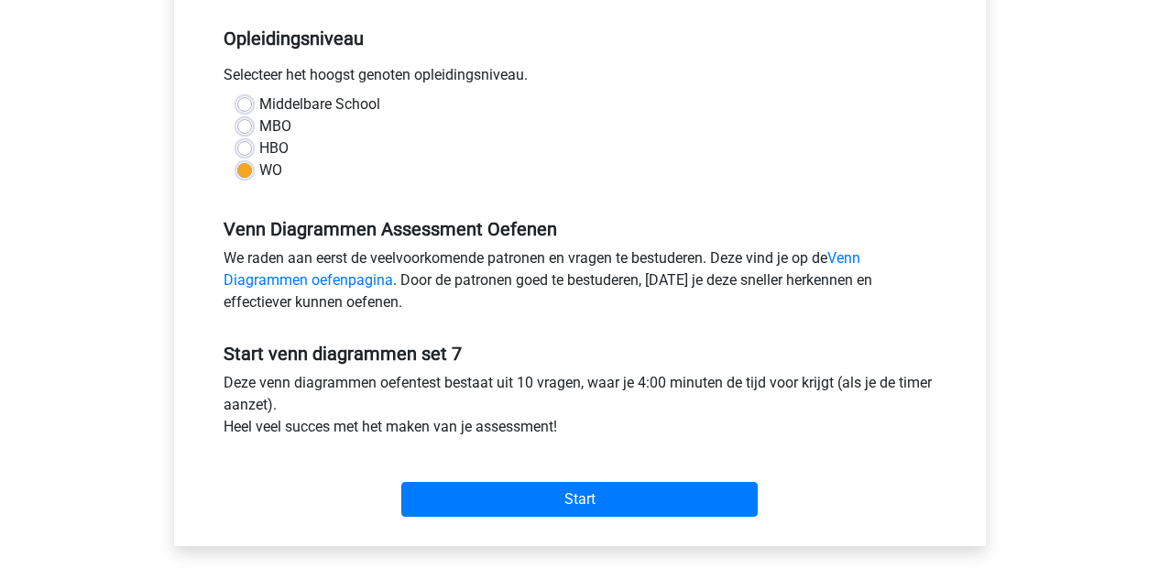
scroll to position [466, 0]
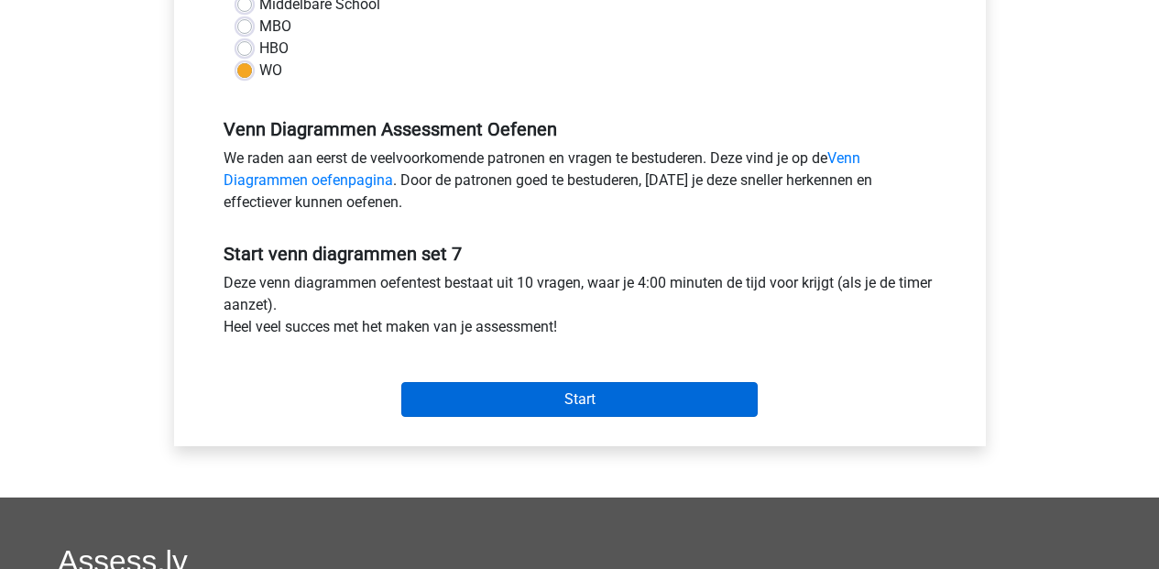
click at [608, 402] on input "Start" at bounding box center [579, 399] width 356 height 35
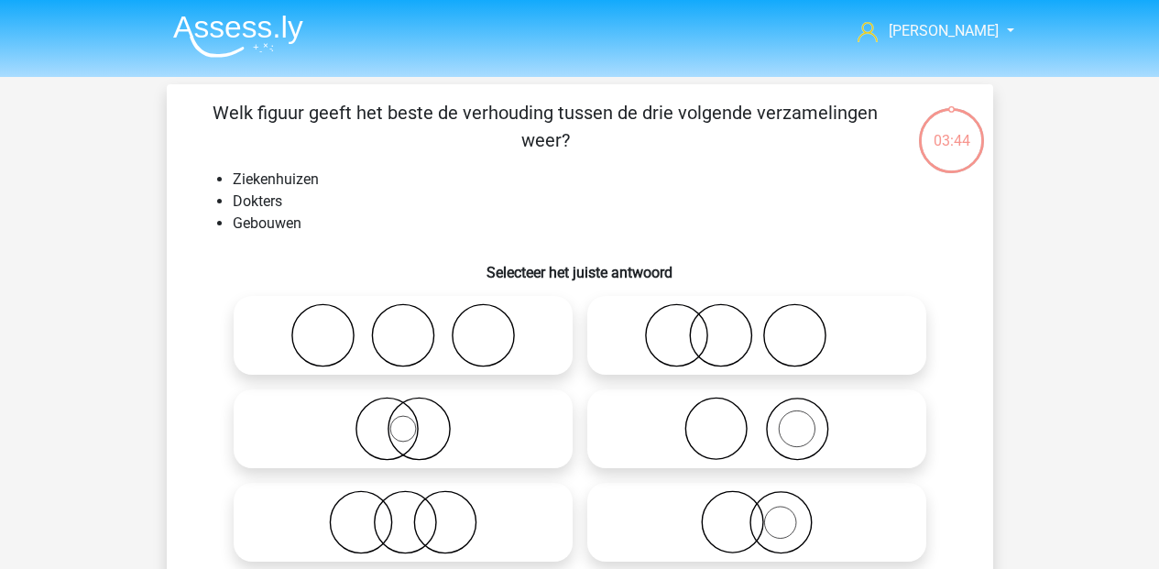
click at [732, 336] on icon at bounding box center [757, 335] width 324 height 64
click at [757, 326] on input "radio" at bounding box center [763, 320] width 12 height 12
radio input "true"
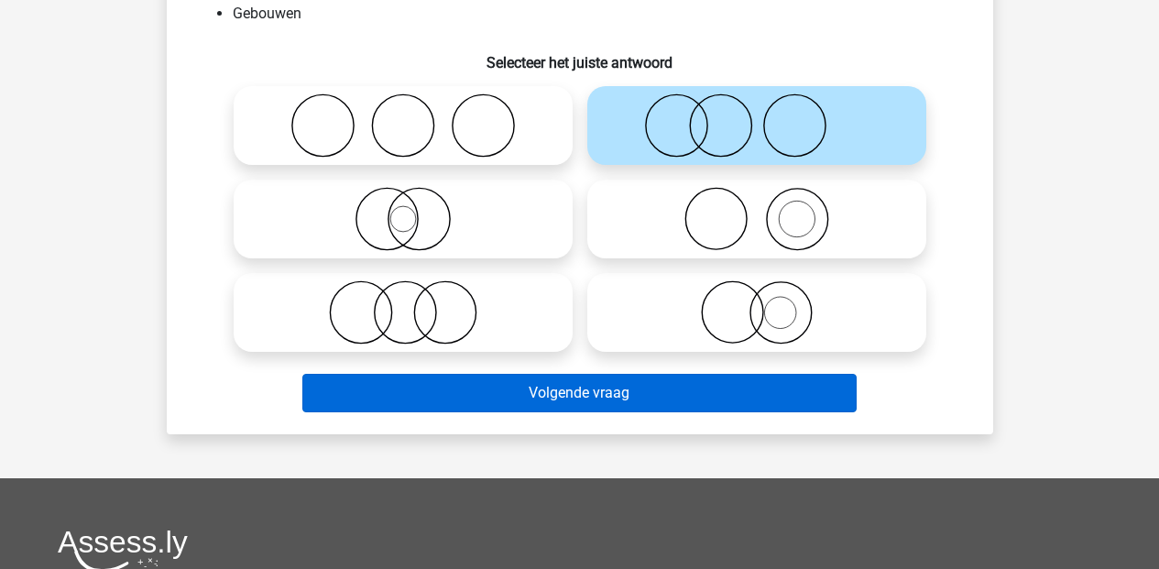
click at [590, 398] on button "Volgende vraag" at bounding box center [579, 393] width 554 height 38
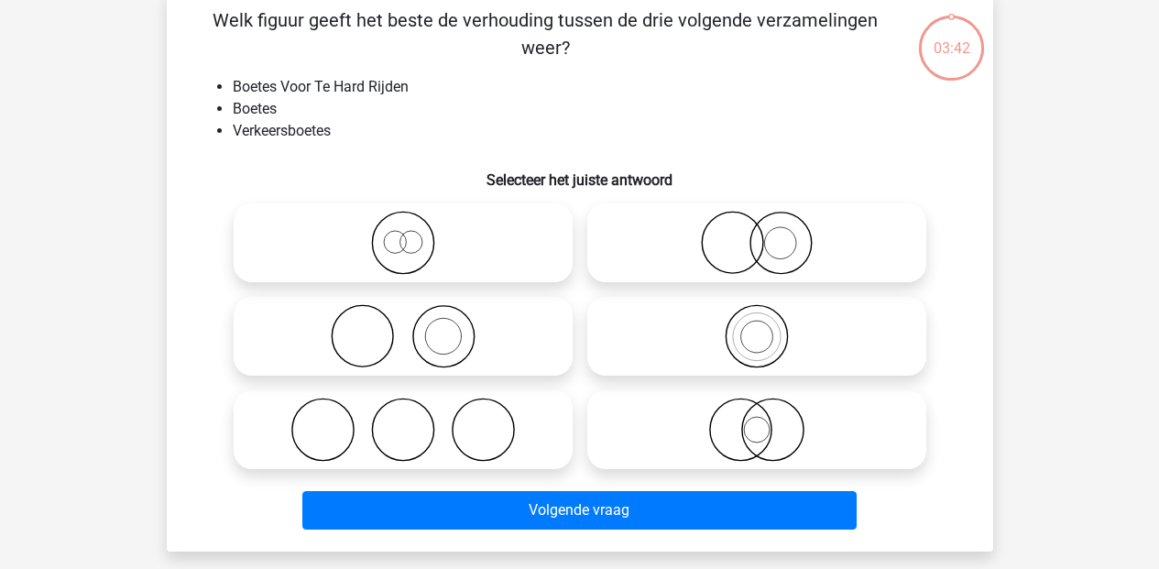
scroll to position [84, 0]
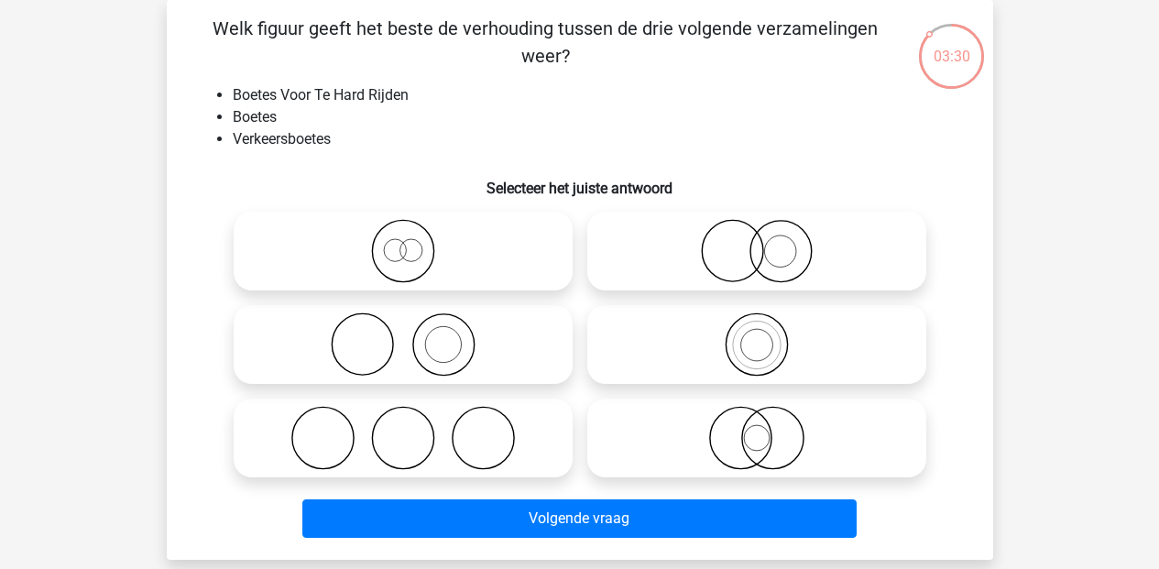
click at [736, 343] on icon at bounding box center [757, 344] width 324 height 64
click at [757, 335] on input "radio" at bounding box center [763, 329] width 12 height 12
radio input "true"
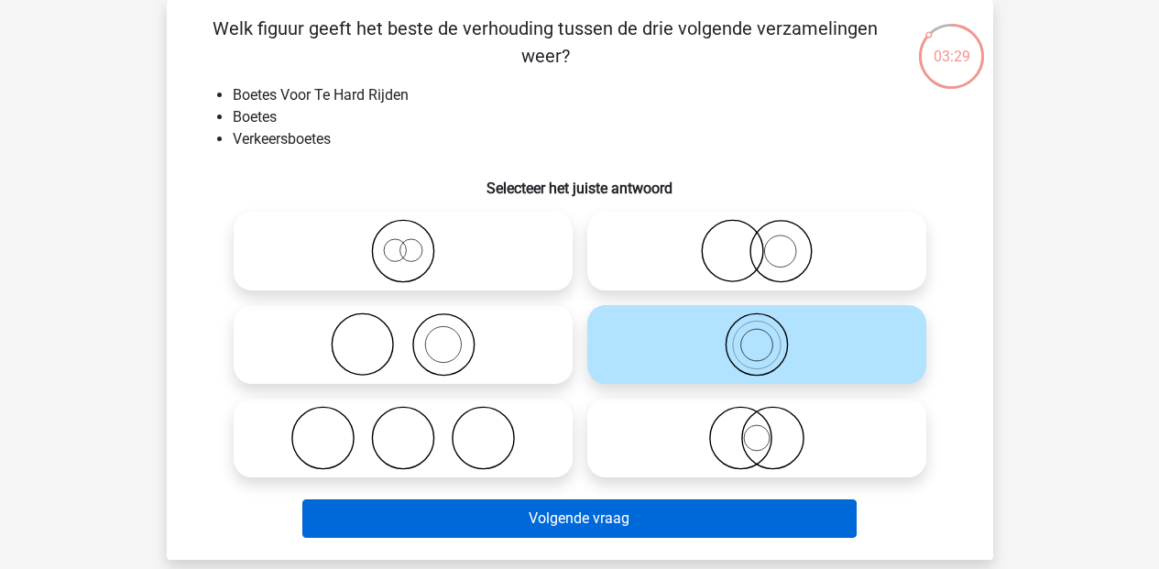
click at [635, 510] on button "Volgende vraag" at bounding box center [579, 518] width 554 height 38
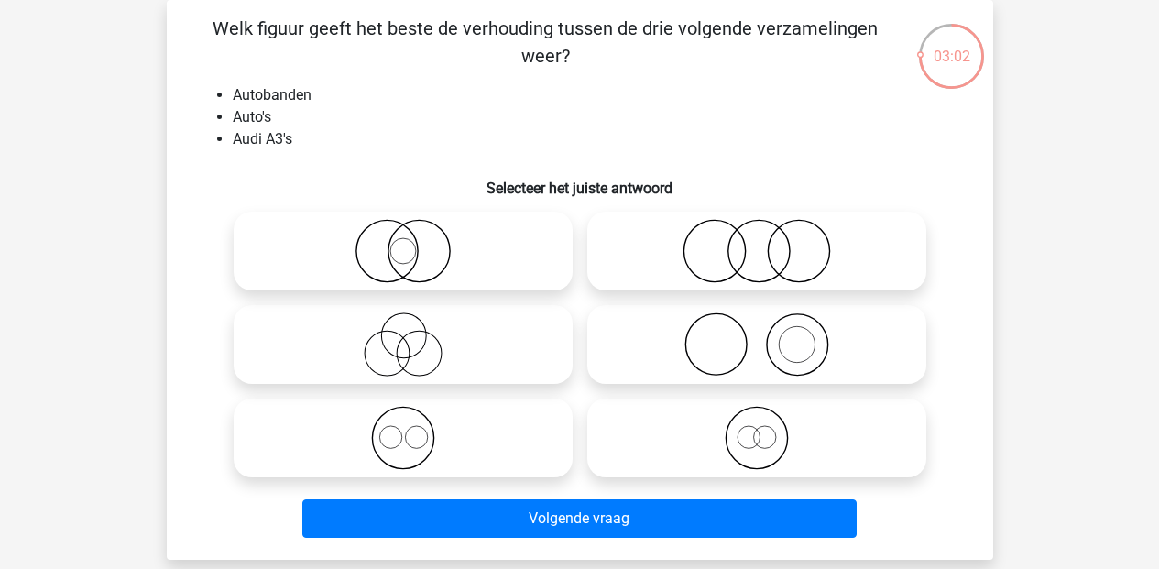
click at [411, 351] on icon at bounding box center [403, 344] width 324 height 64
click at [411, 335] on input "radio" at bounding box center [409, 329] width 12 height 12
radio input "true"
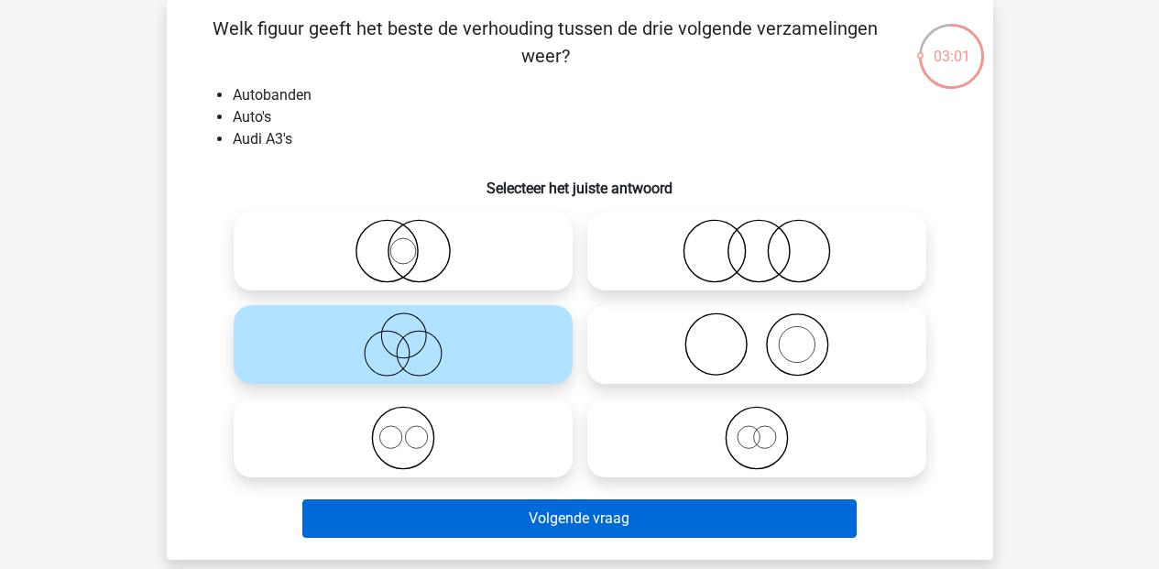
click at [576, 511] on button "Volgende vraag" at bounding box center [579, 518] width 554 height 38
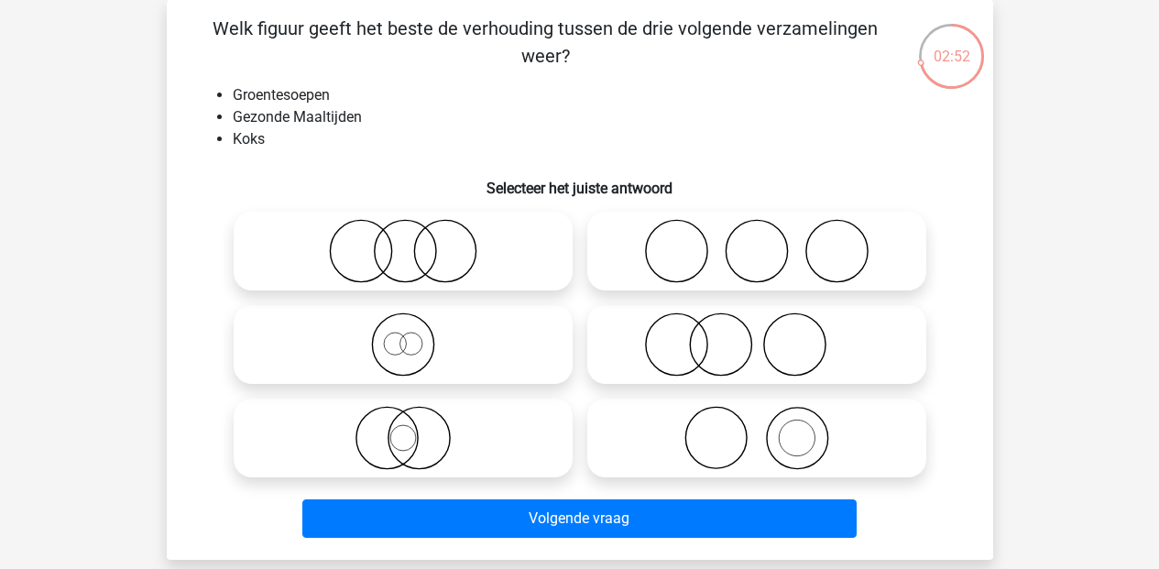
click at [751, 354] on icon at bounding box center [757, 344] width 324 height 64
click at [757, 335] on input "radio" at bounding box center [763, 329] width 12 height 12
radio input "true"
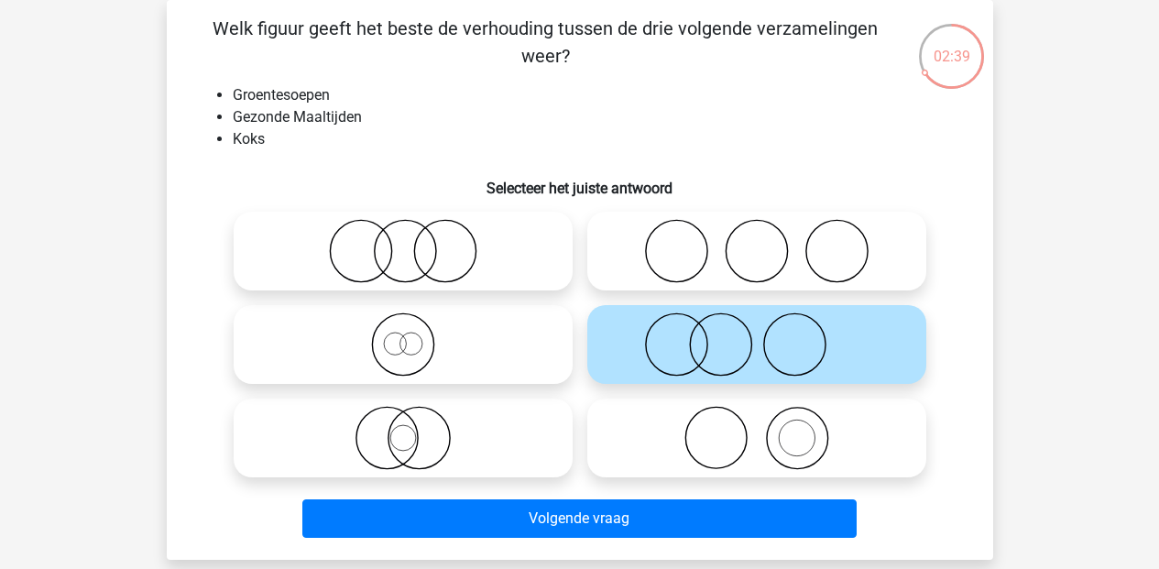
click at [754, 445] on icon at bounding box center [757, 438] width 324 height 64
click at [757, 429] on input "radio" at bounding box center [763, 423] width 12 height 12
radio input "true"
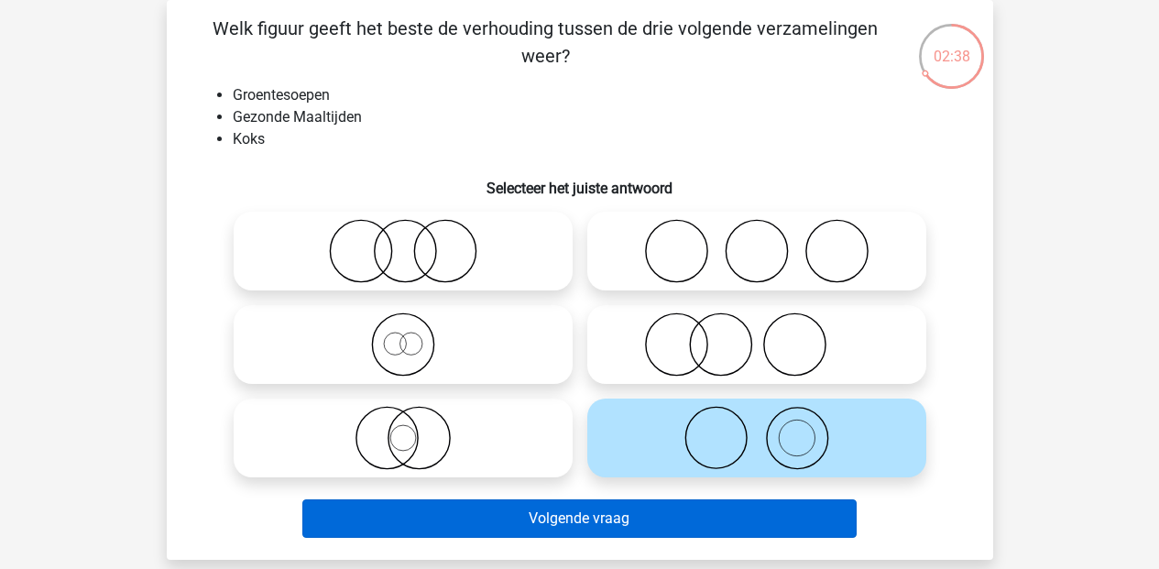
click at [680, 519] on button "Volgende vraag" at bounding box center [579, 518] width 554 height 38
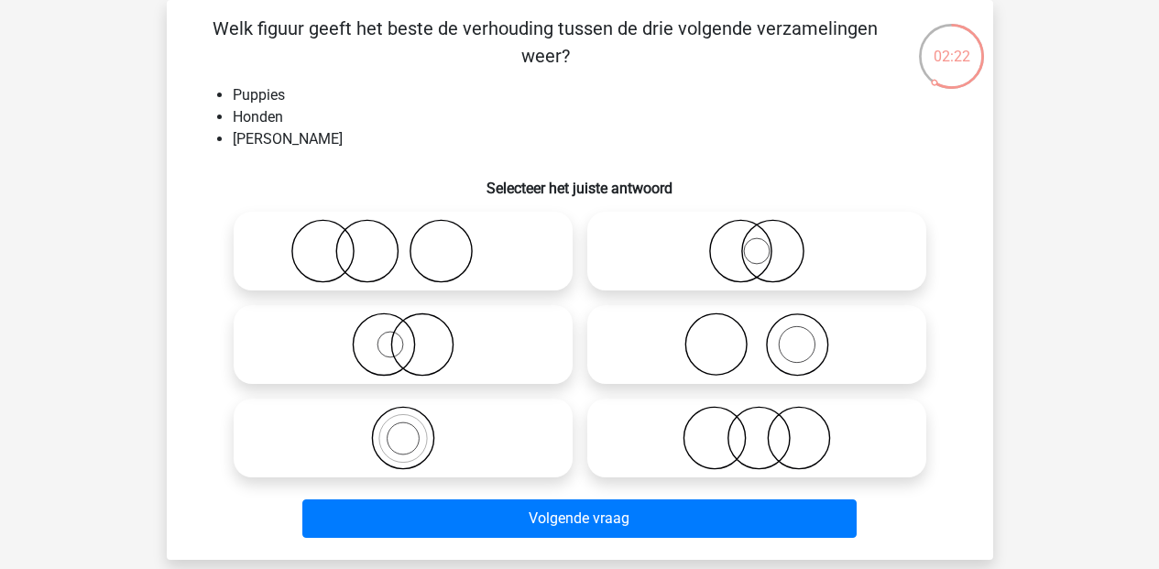
click at [389, 348] on icon at bounding box center [403, 344] width 324 height 64
click at [403, 335] on input "radio" at bounding box center [409, 329] width 12 height 12
radio input "true"
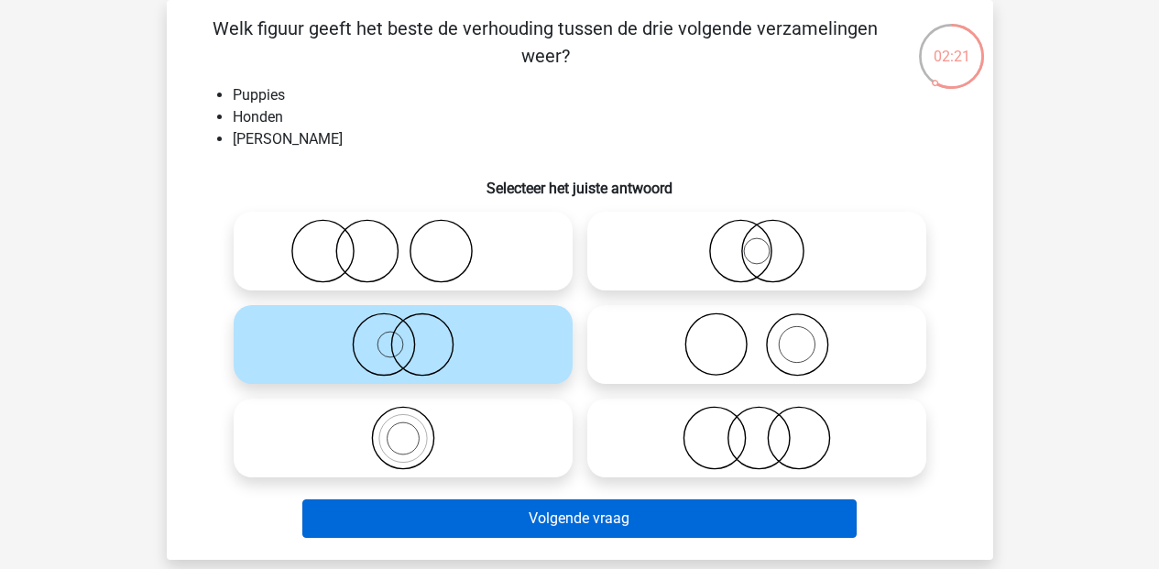
click at [558, 520] on button "Volgende vraag" at bounding box center [579, 518] width 554 height 38
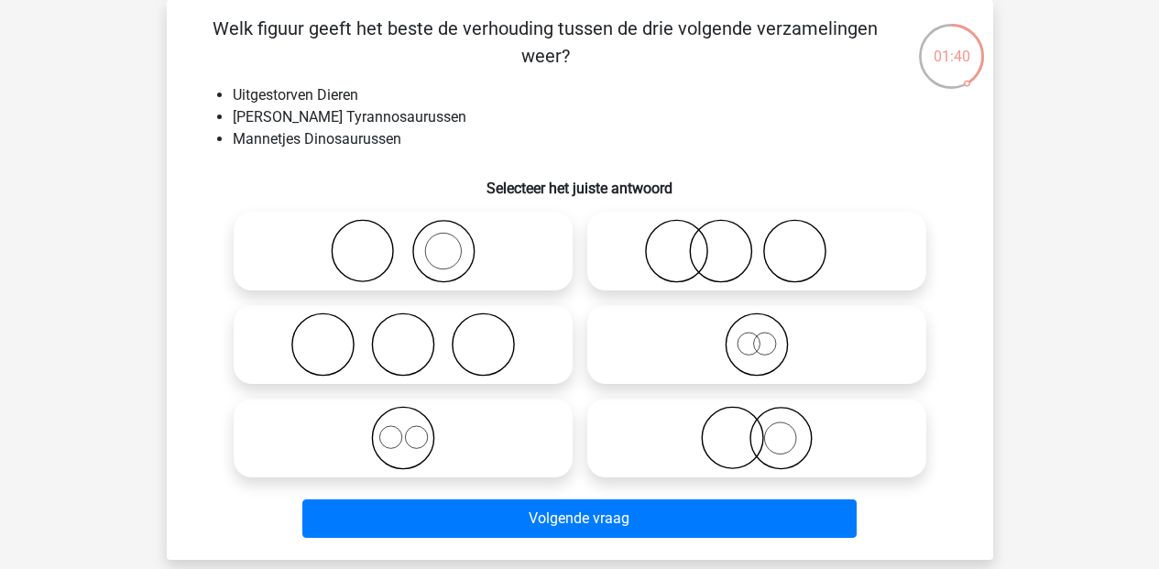
click at [752, 344] on icon at bounding box center [757, 344] width 324 height 64
click at [757, 335] on input "radio" at bounding box center [763, 329] width 12 height 12
radio input "true"
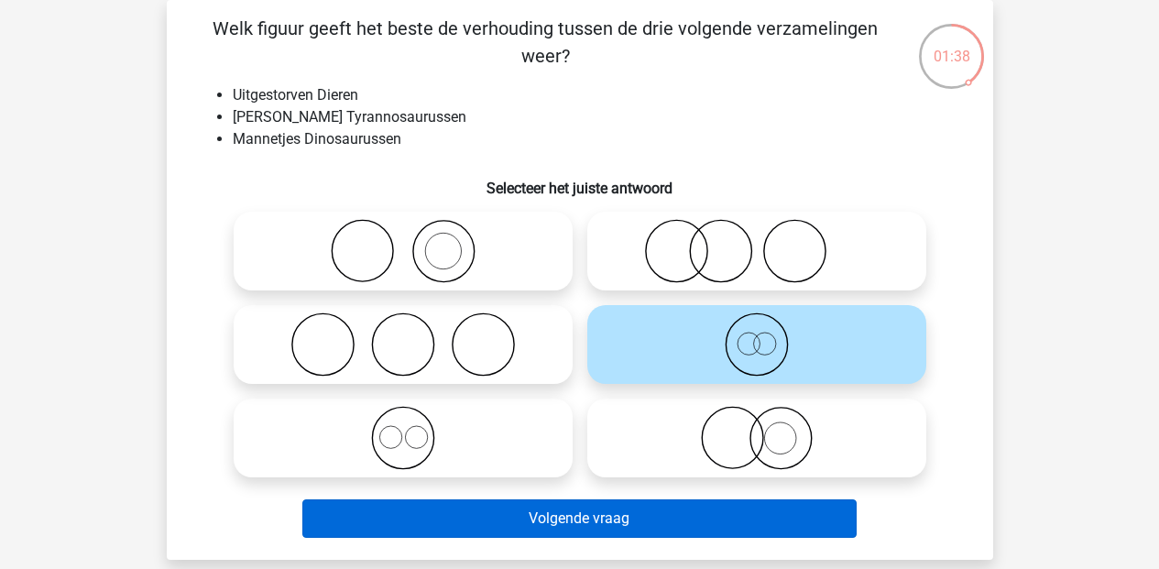
click at [609, 516] on button "Volgende vraag" at bounding box center [579, 518] width 554 height 38
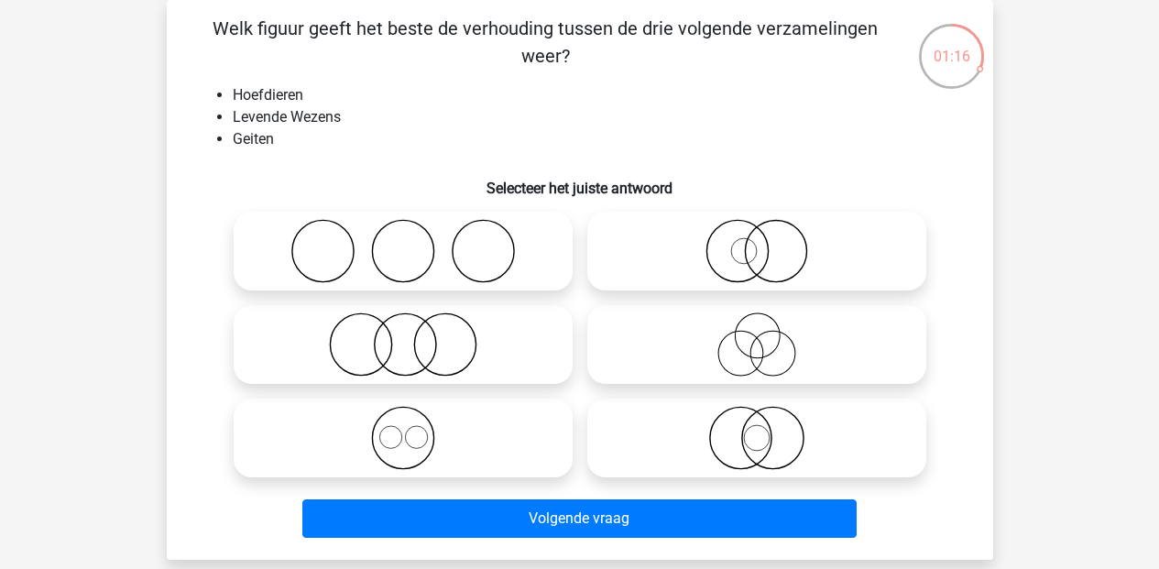
click at [739, 344] on icon at bounding box center [757, 344] width 324 height 64
click at [757, 335] on input "radio" at bounding box center [763, 329] width 12 height 12
radio input "true"
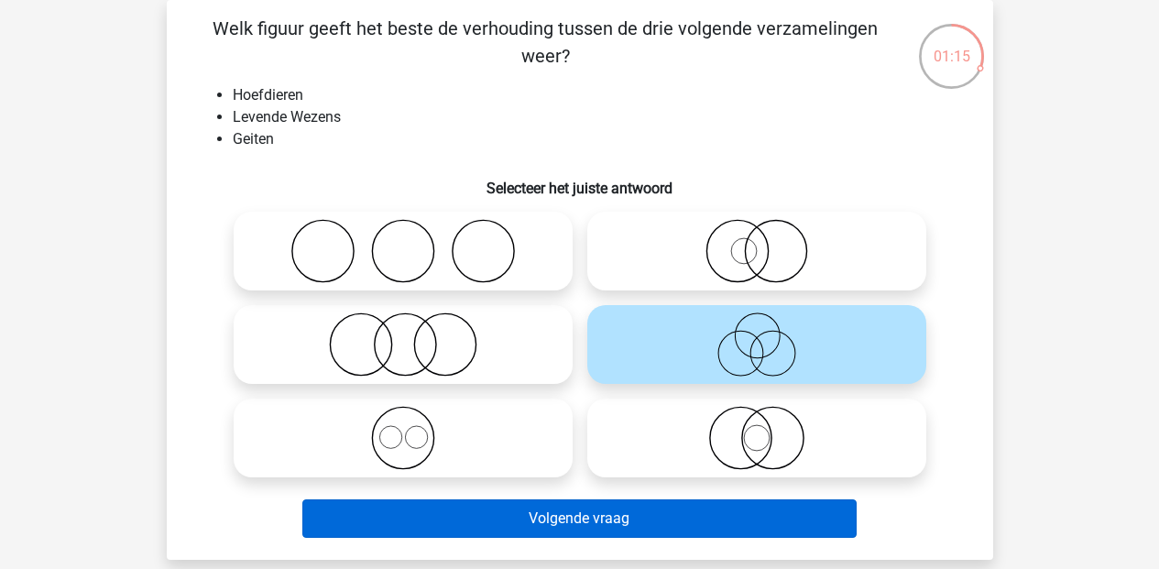
click at [742, 521] on button "Volgende vraag" at bounding box center [579, 518] width 554 height 38
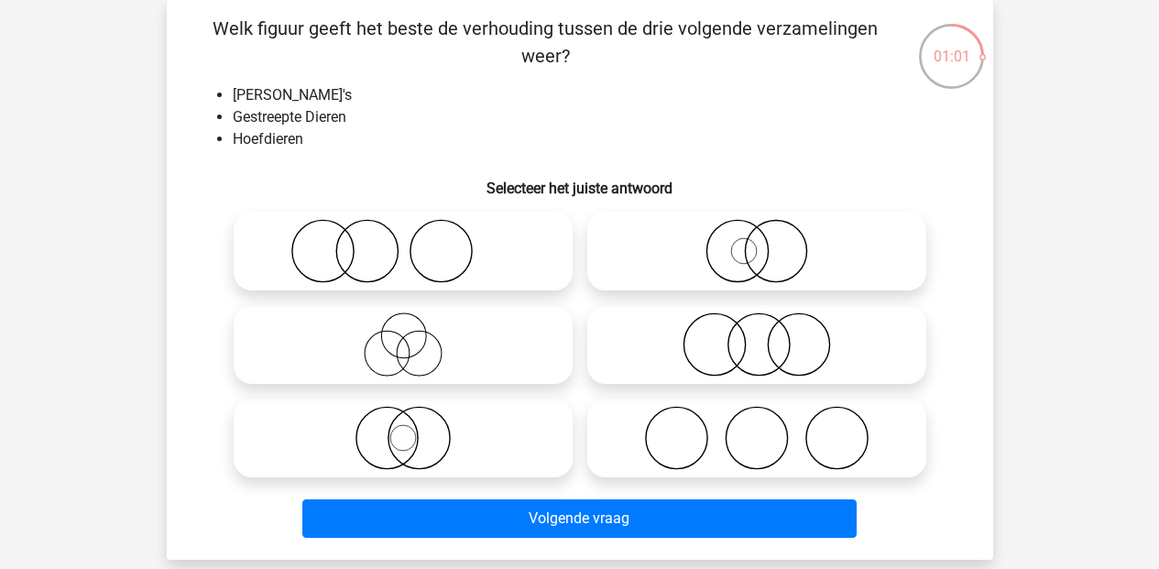
click at [734, 265] on icon at bounding box center [757, 251] width 324 height 64
click at [757, 242] on input "radio" at bounding box center [763, 236] width 12 height 12
radio input "true"
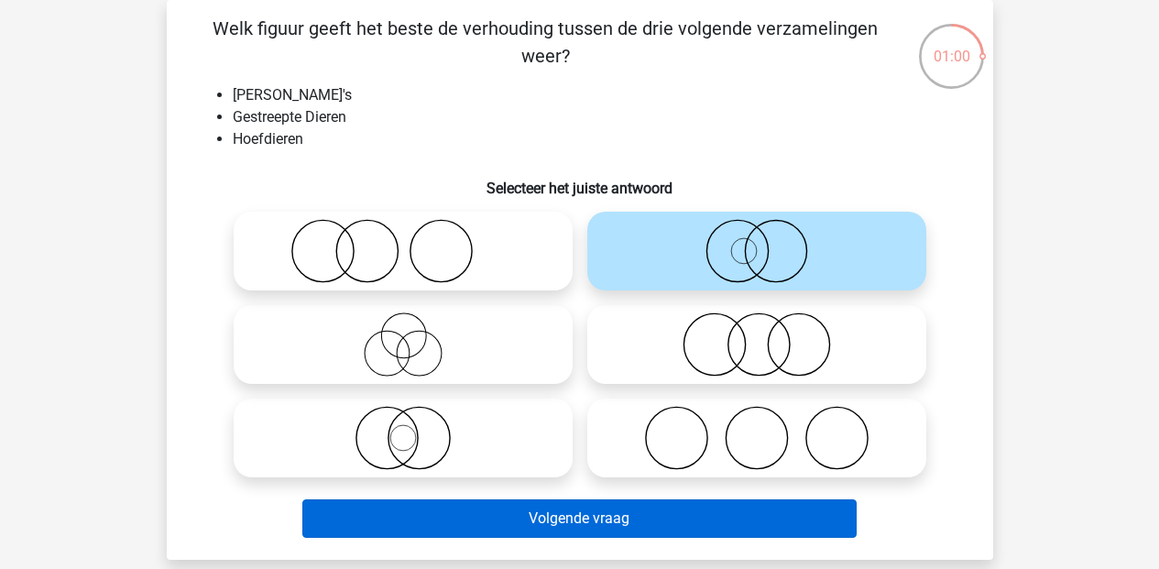
click at [673, 511] on button "Volgende vraag" at bounding box center [579, 518] width 554 height 38
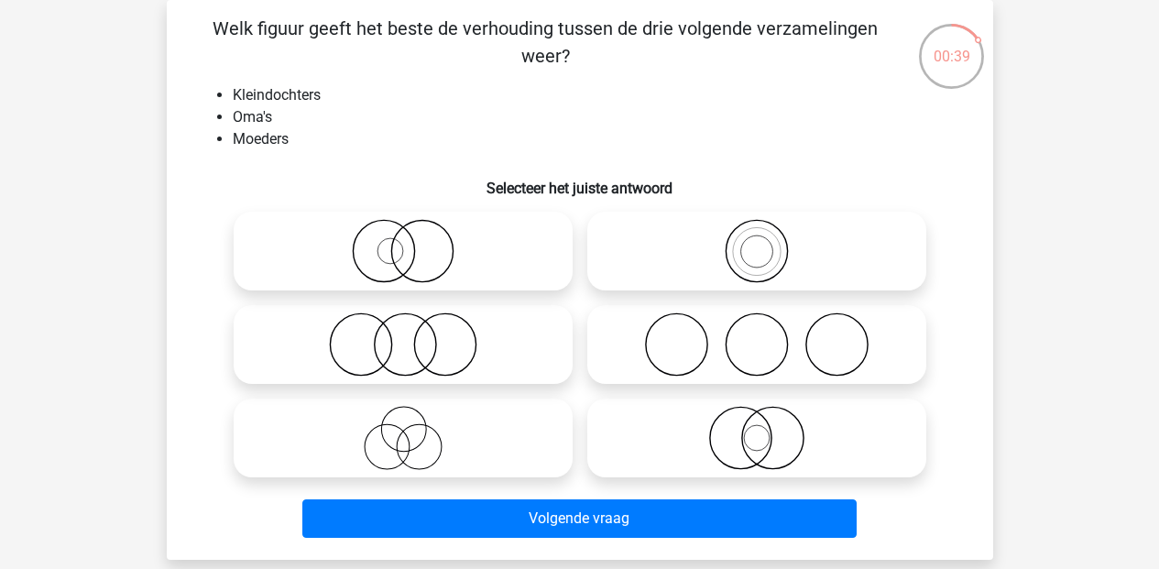
click at [743, 267] on icon at bounding box center [757, 251] width 324 height 64
click at [757, 242] on input "radio" at bounding box center [763, 236] width 12 height 12
radio input "true"
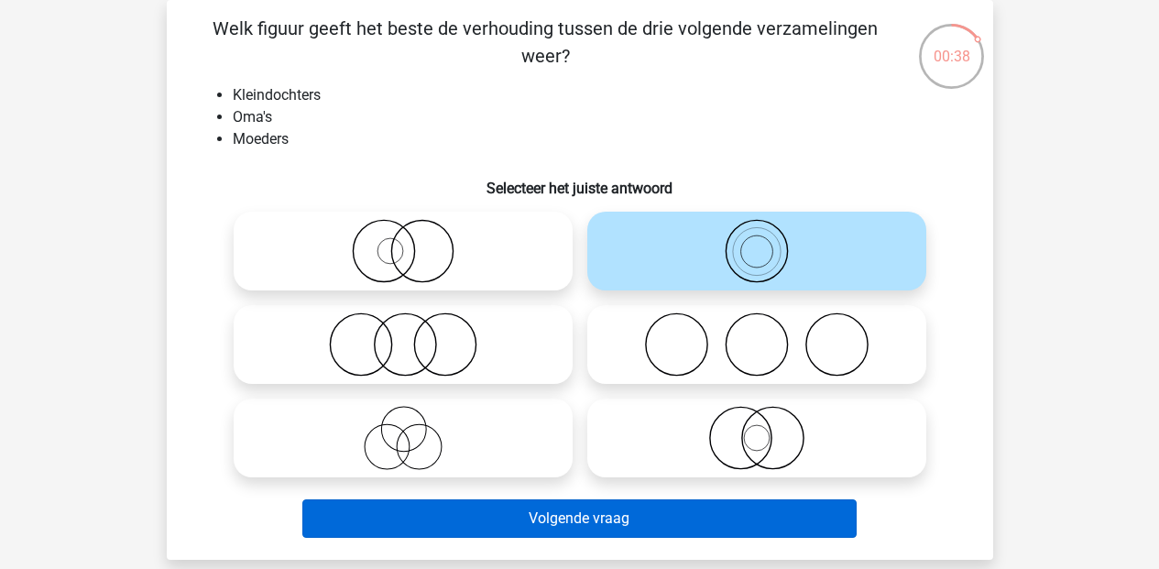
click at [666, 531] on button "Volgende vraag" at bounding box center [579, 518] width 554 height 38
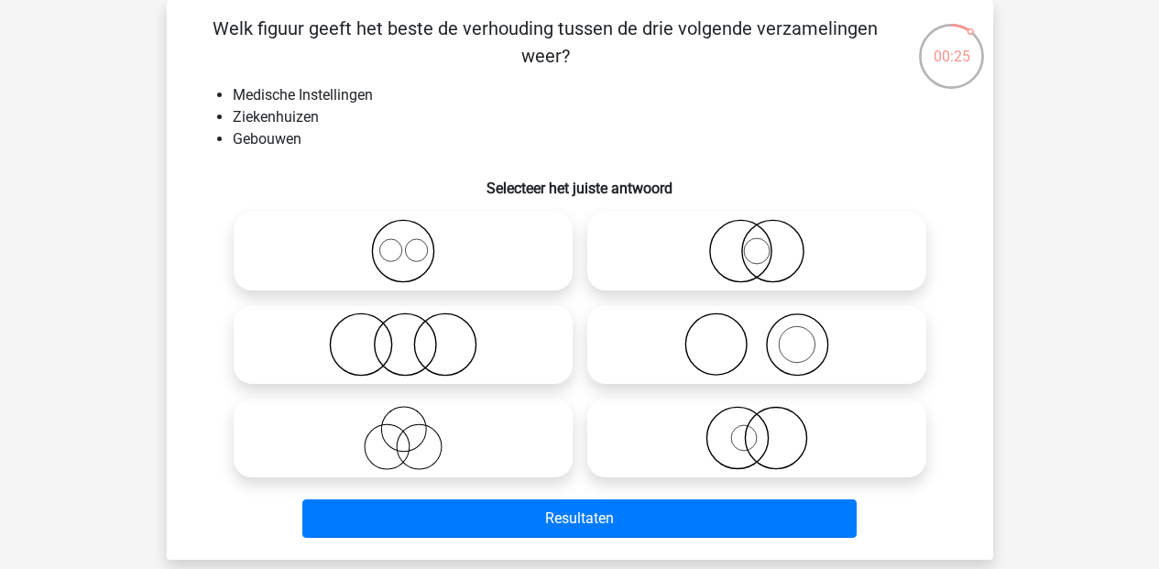
click at [775, 446] on icon at bounding box center [757, 438] width 324 height 64
click at [769, 429] on input "radio" at bounding box center [763, 423] width 12 height 12
radio input "true"
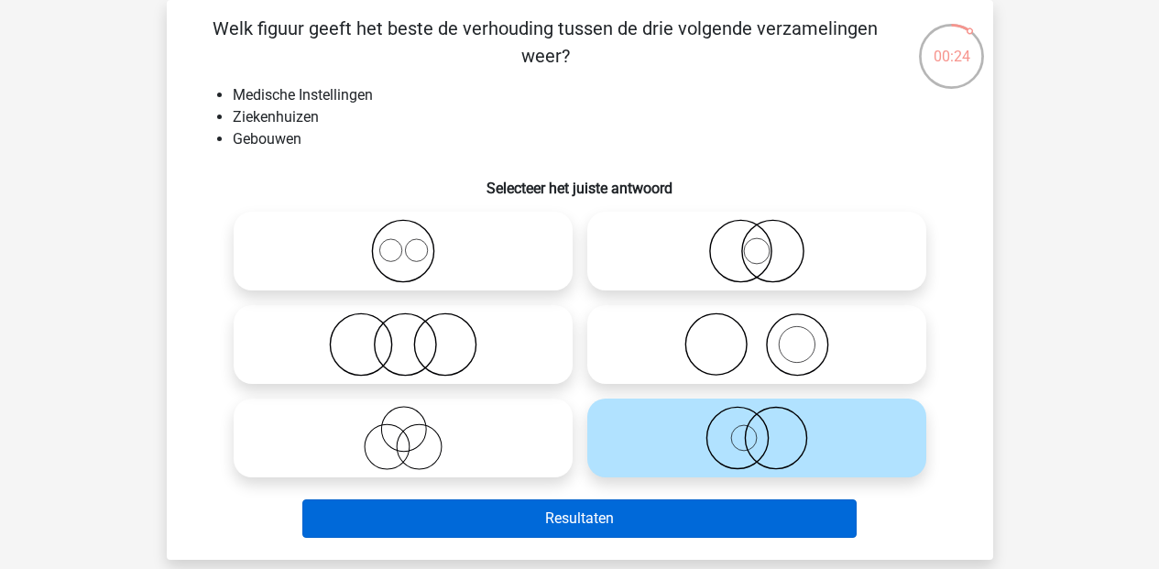
click at [730, 520] on button "Resultaten" at bounding box center [579, 518] width 554 height 38
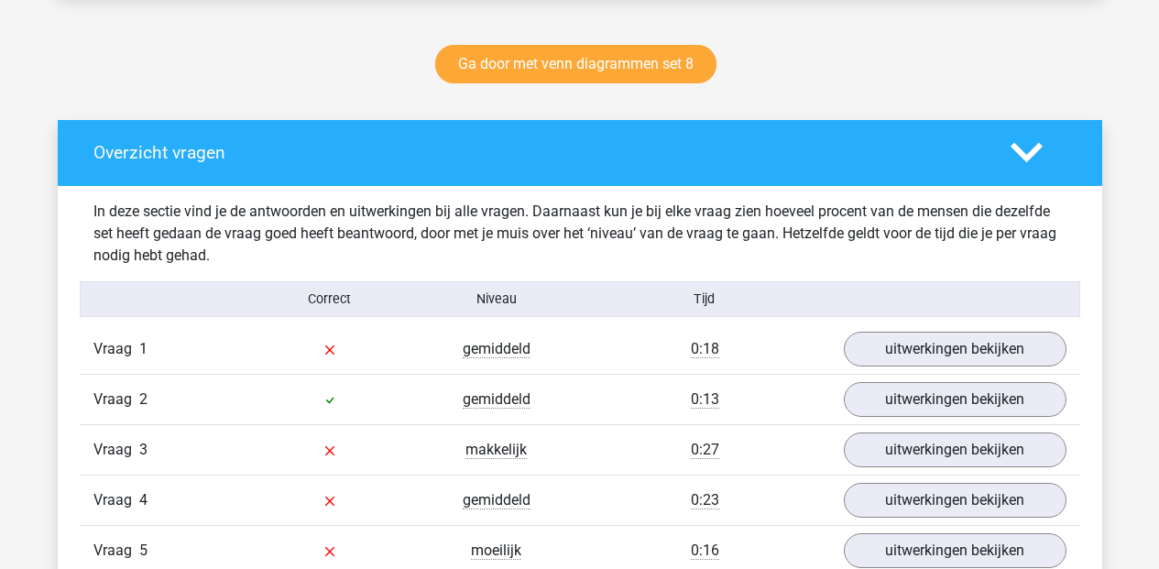
scroll to position [940, 0]
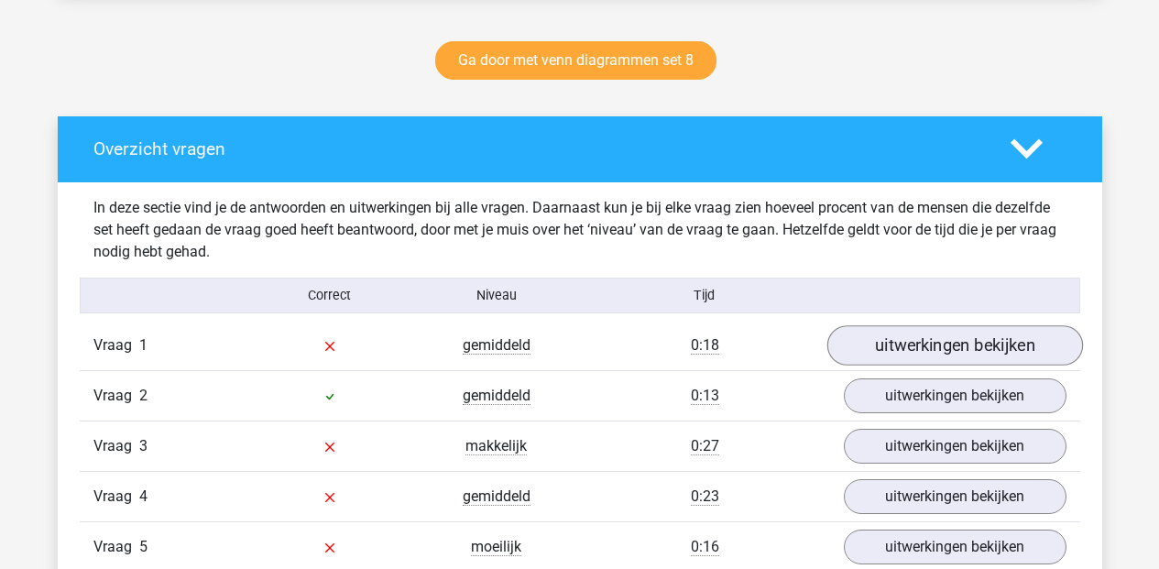
click at [907, 354] on link "uitwerkingen bekijken" at bounding box center [955, 345] width 256 height 40
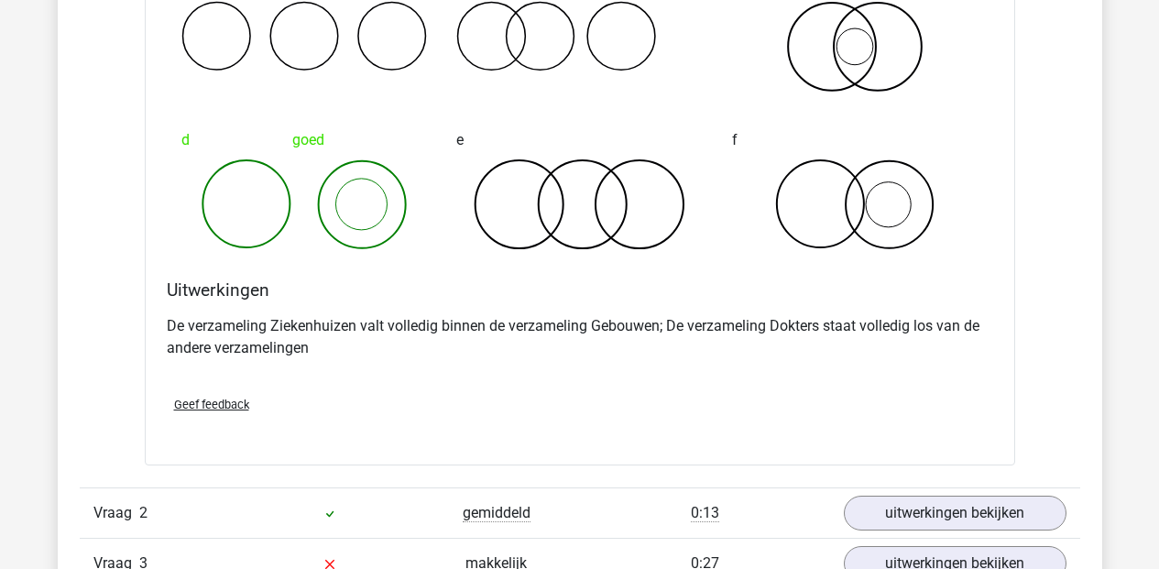
scroll to position [1649, 0]
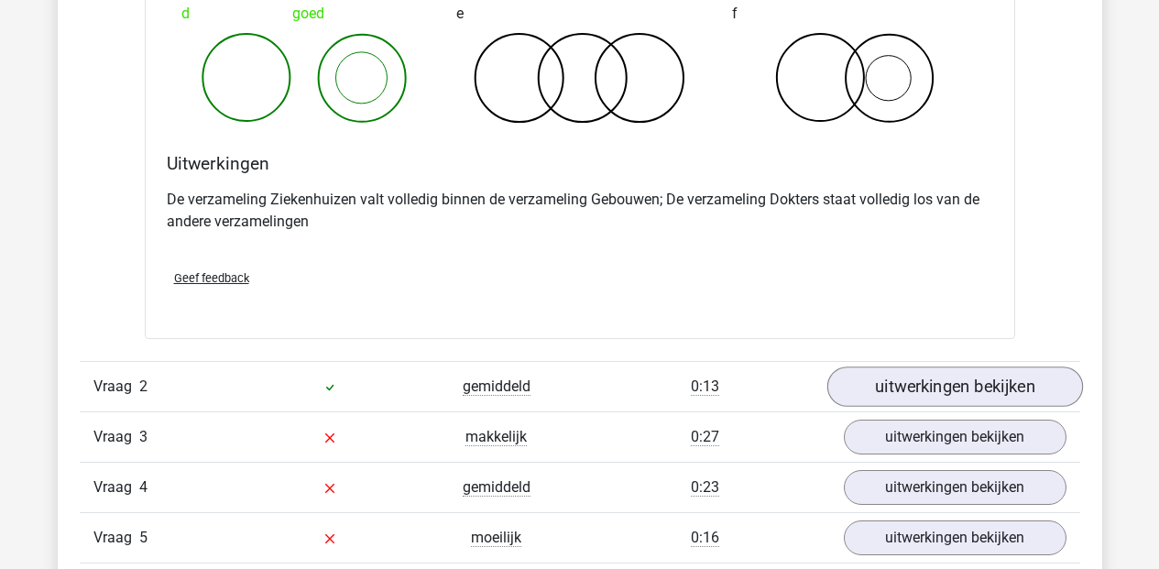
click at [944, 384] on link "uitwerkingen bekijken" at bounding box center [955, 387] width 256 height 40
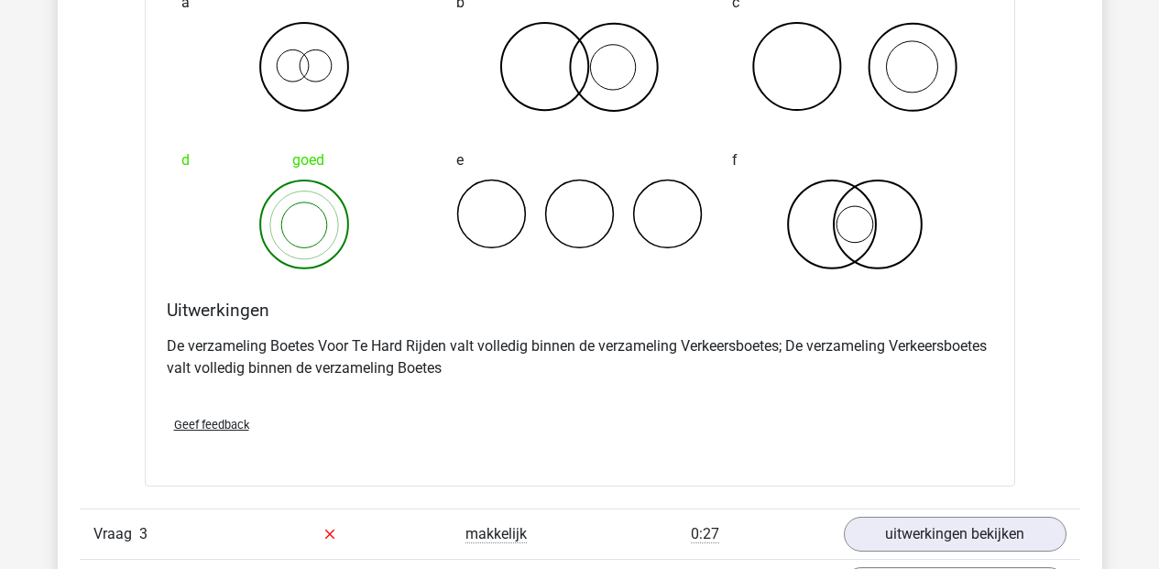
scroll to position [2374, 0]
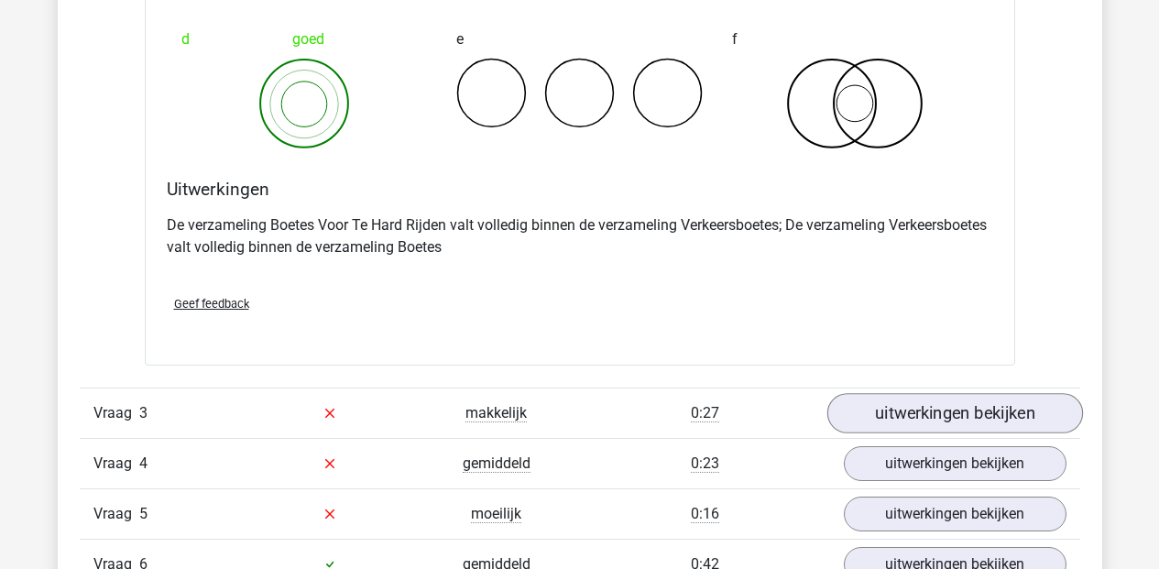
click at [919, 419] on link "uitwerkingen bekijken" at bounding box center [955, 413] width 256 height 40
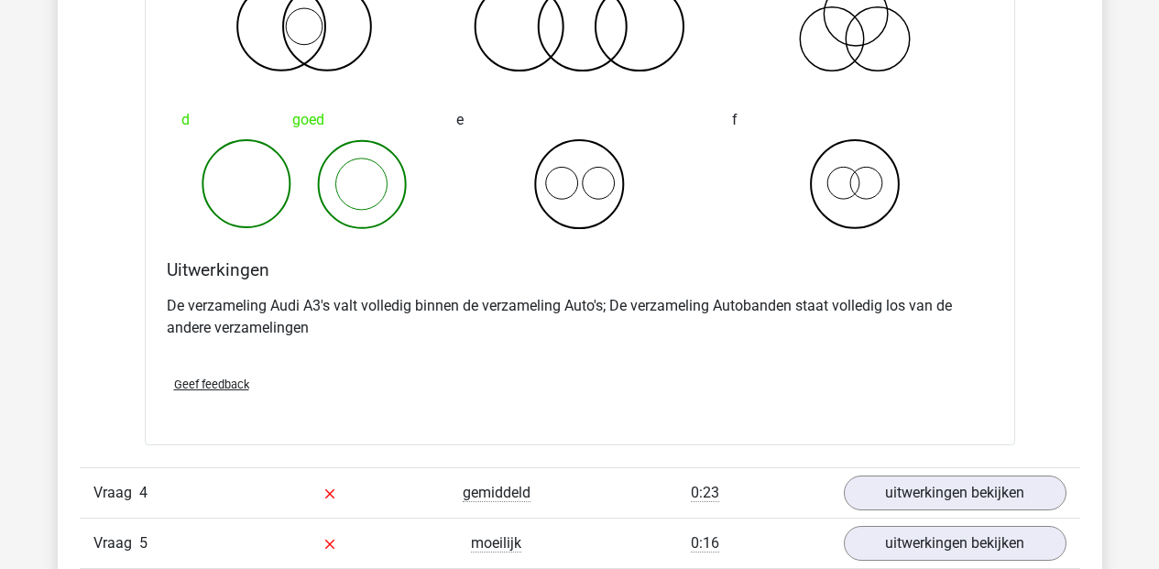
scroll to position [3068, 0]
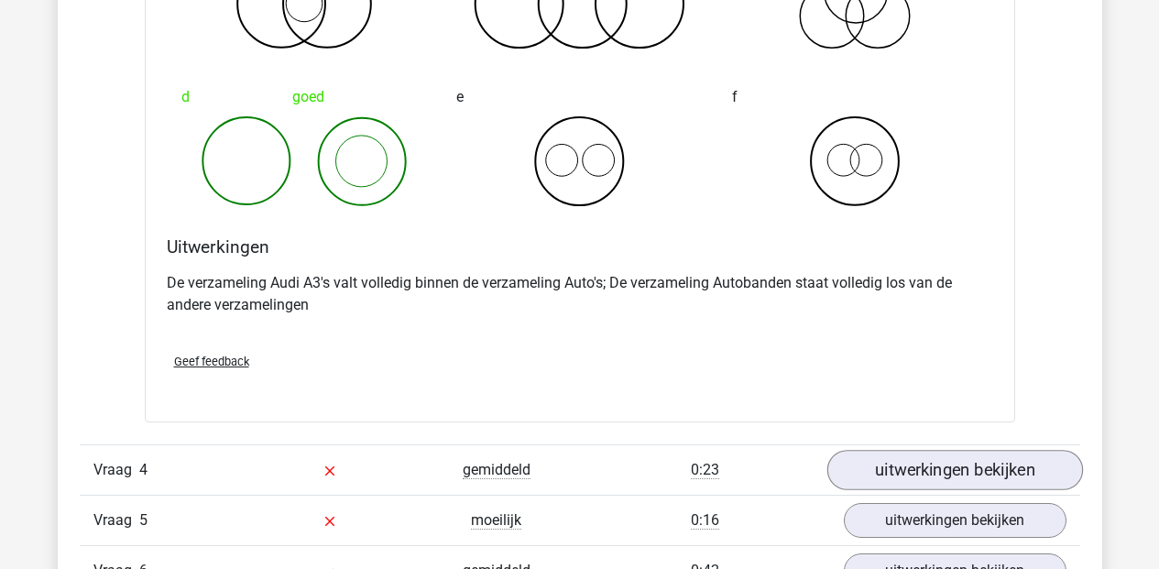
click at [894, 473] on link "uitwerkingen bekijken" at bounding box center [955, 470] width 256 height 40
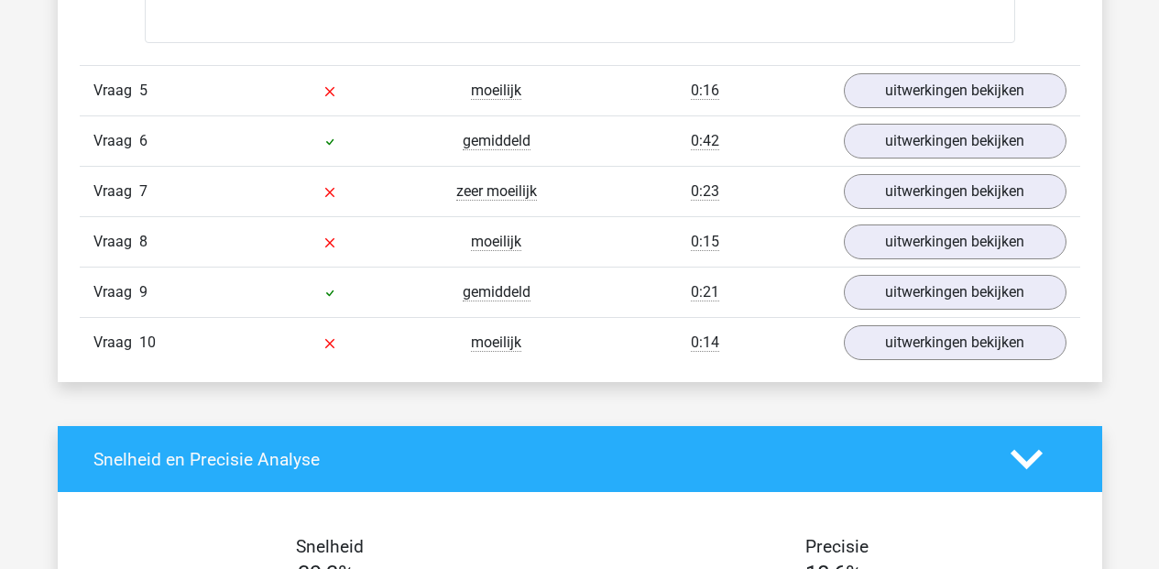
scroll to position [4194, 0]
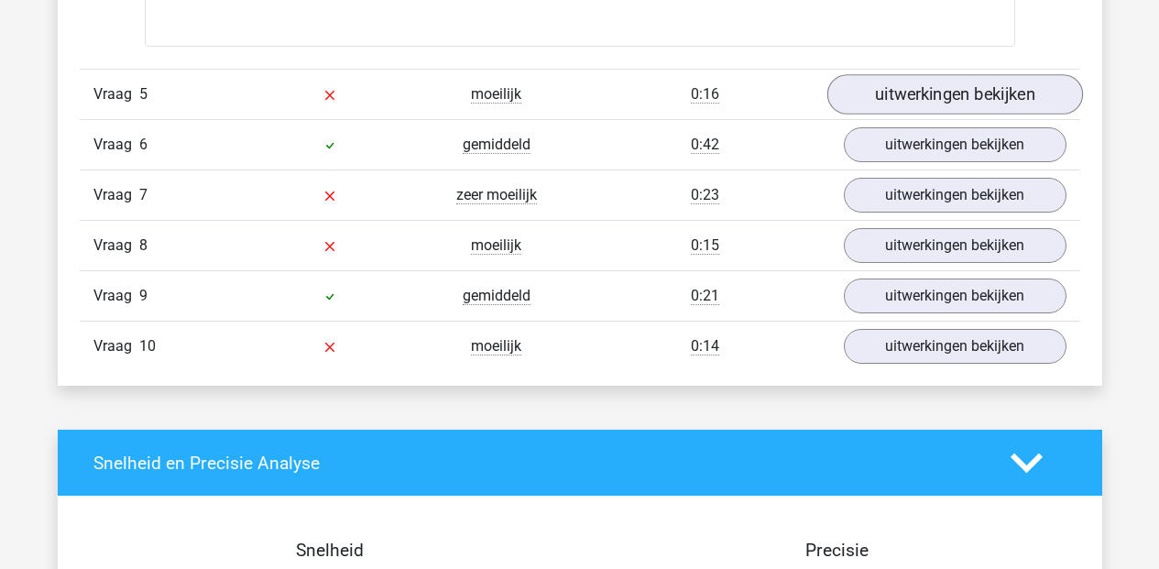
click at [939, 103] on link "uitwerkingen bekijken" at bounding box center [955, 94] width 256 height 40
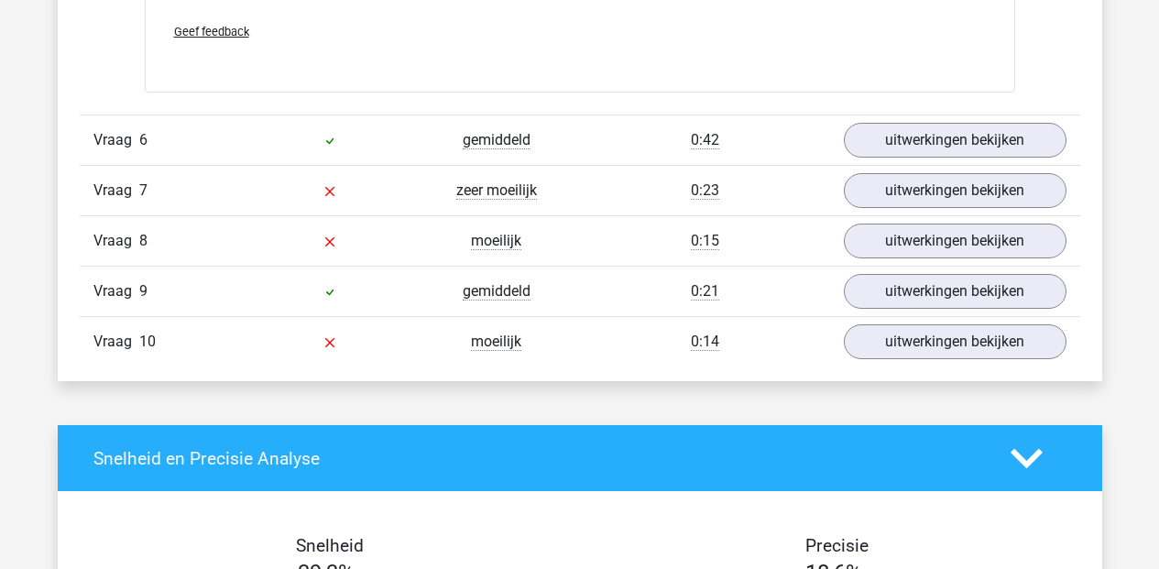
scroll to position [4882, 0]
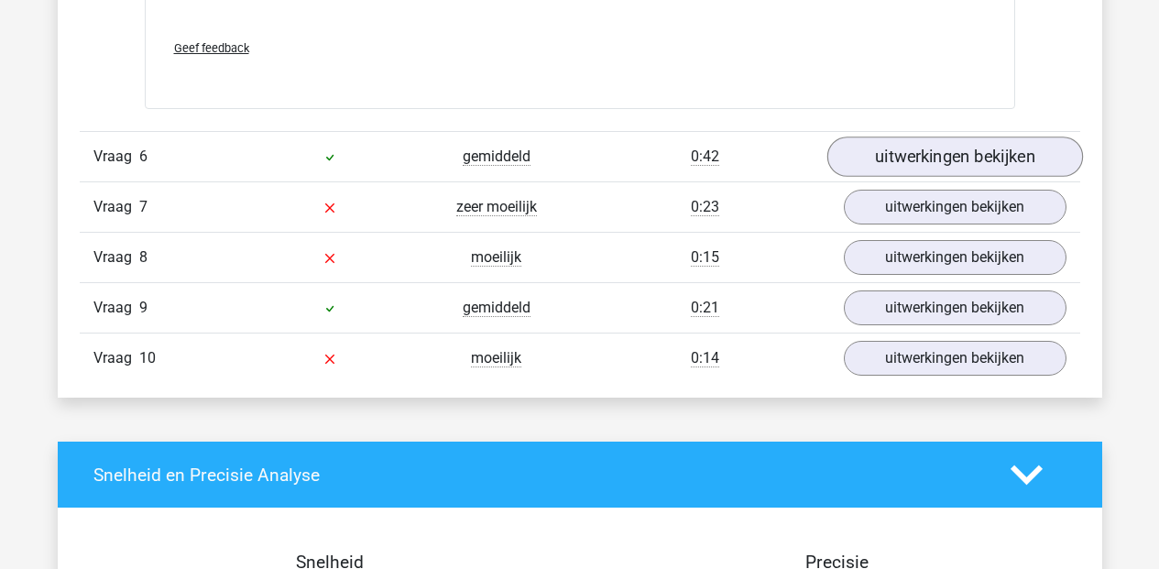
click at [937, 158] on link "uitwerkingen bekijken" at bounding box center [955, 157] width 256 height 40
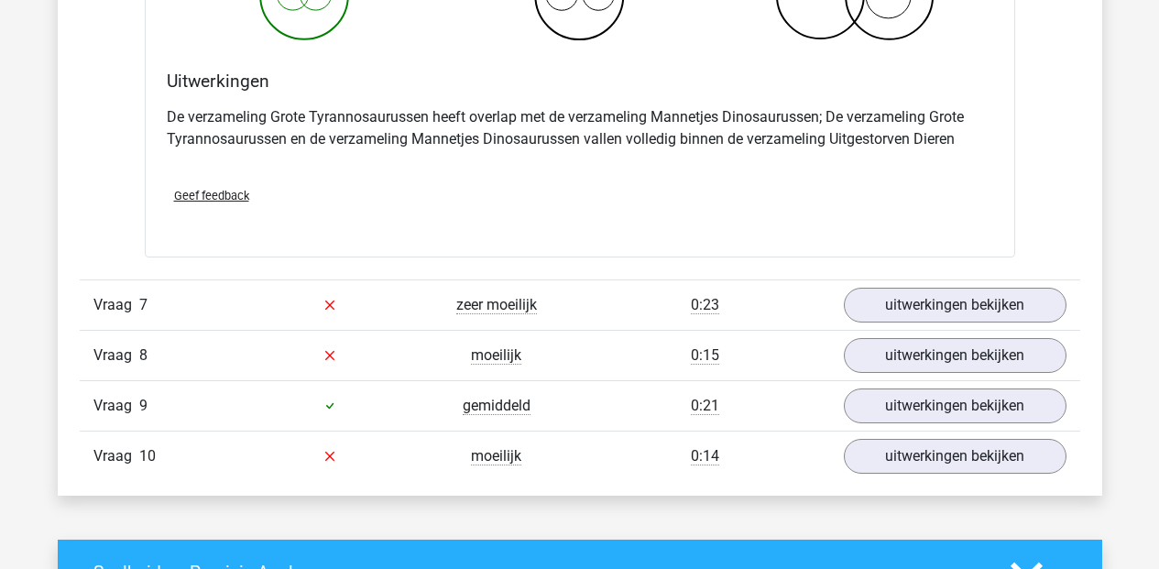
scroll to position [5481, 0]
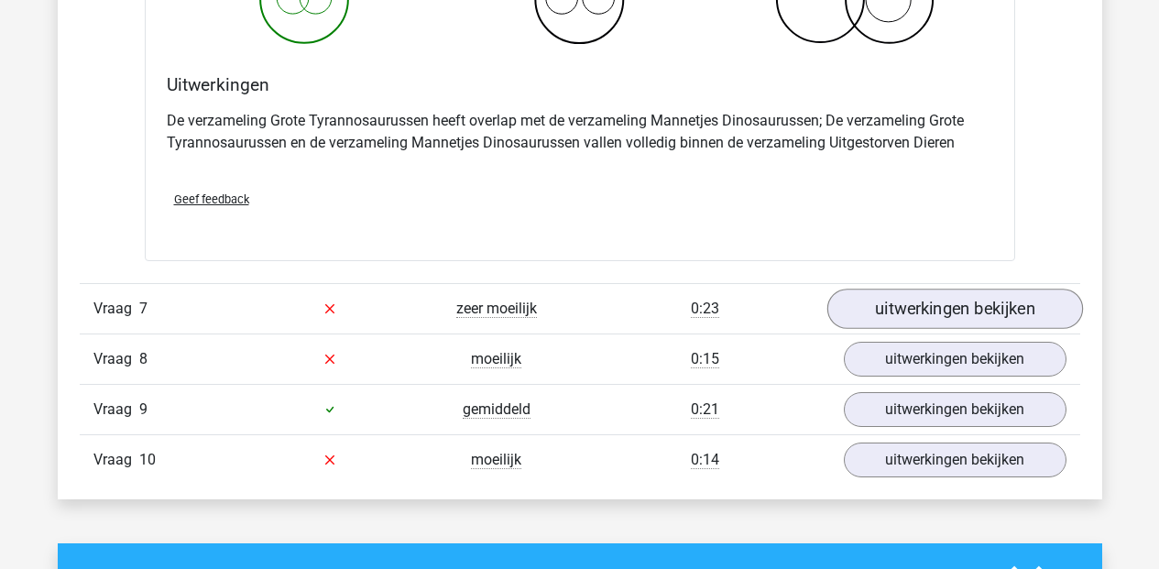
click at [966, 301] on link "uitwerkingen bekijken" at bounding box center [955, 309] width 256 height 40
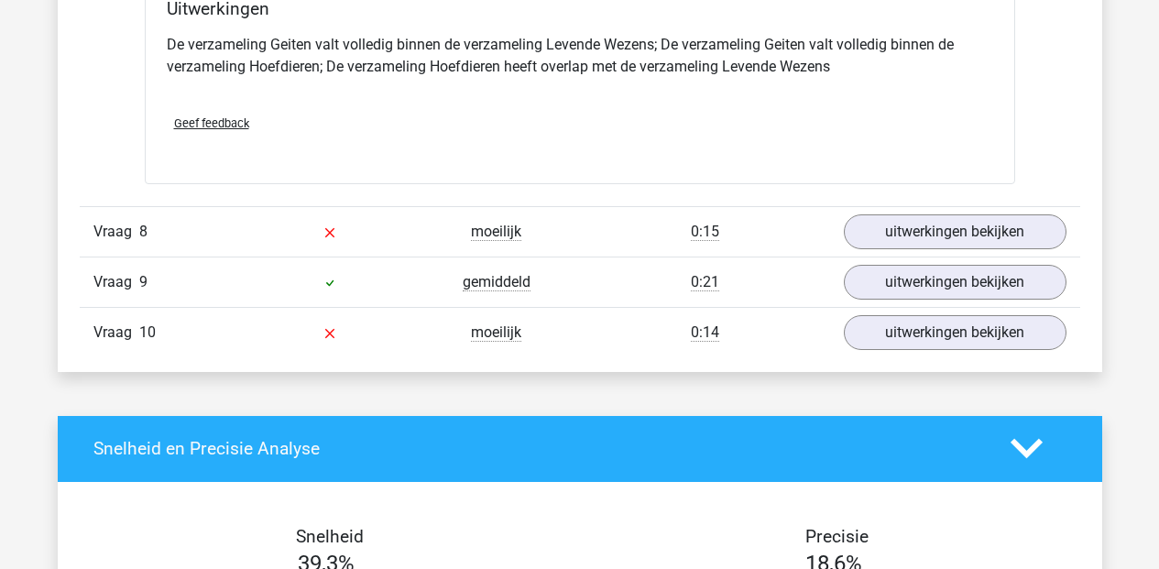
scroll to position [6305, 0]
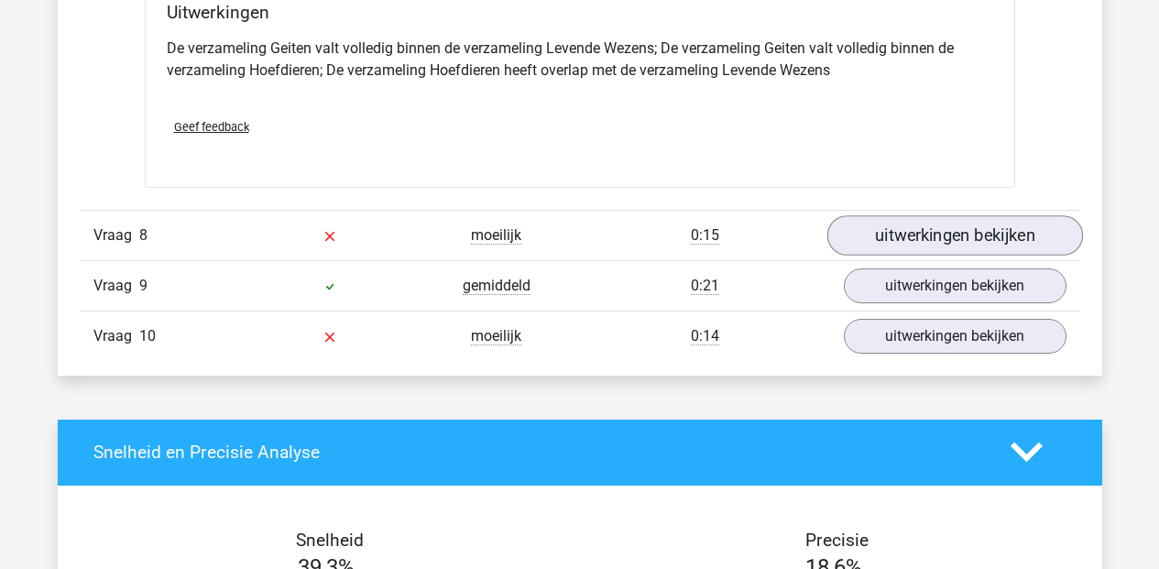
click at [904, 233] on link "uitwerkingen bekijken" at bounding box center [955, 235] width 256 height 40
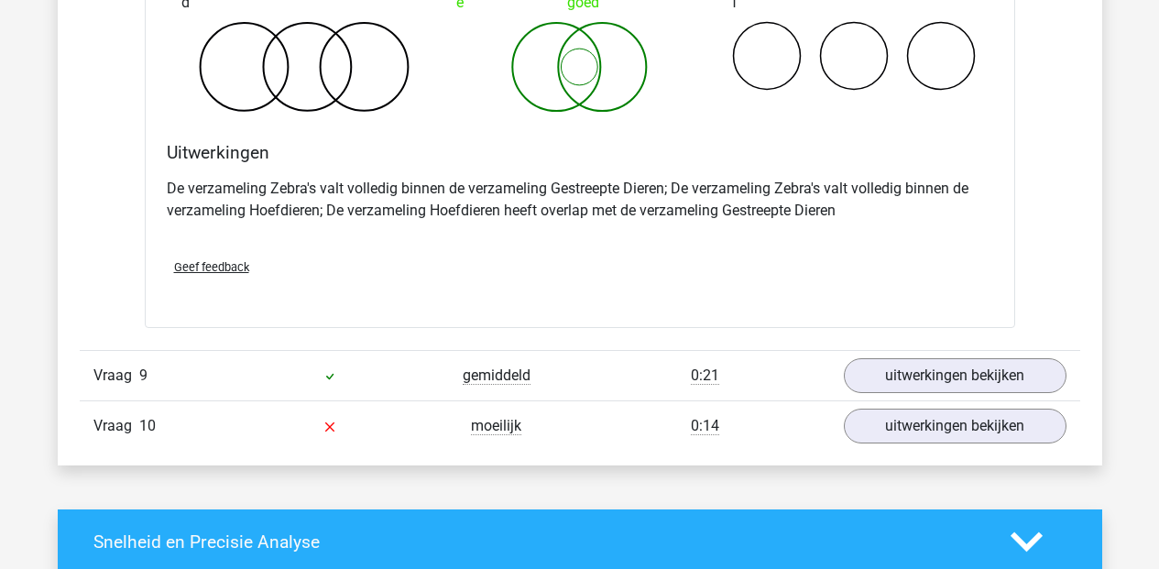
scroll to position [6912, 0]
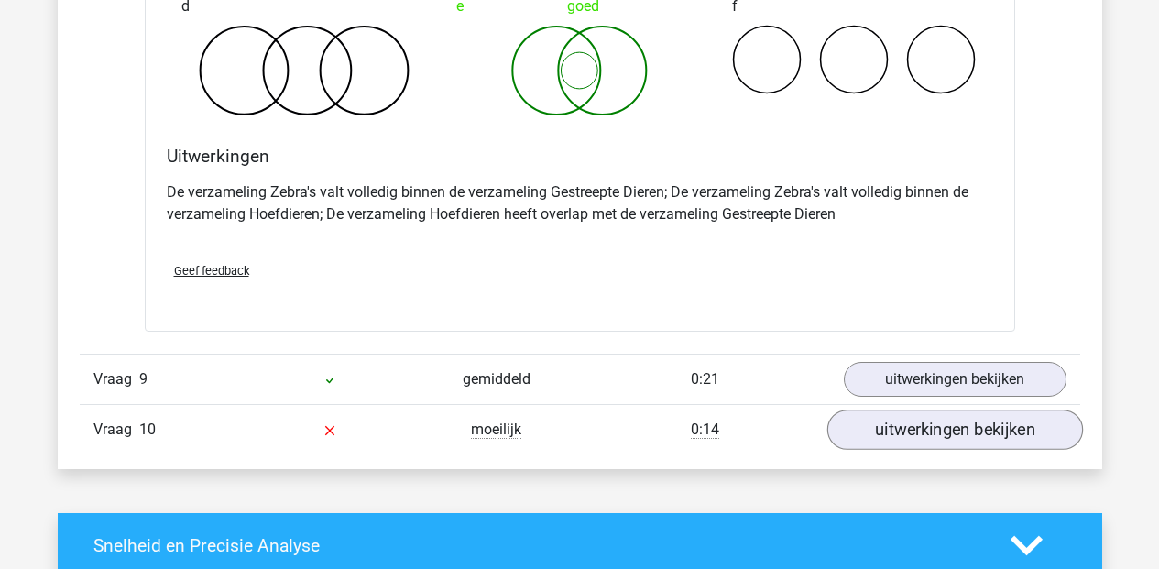
click at [900, 434] on link "uitwerkingen bekijken" at bounding box center [955, 430] width 256 height 40
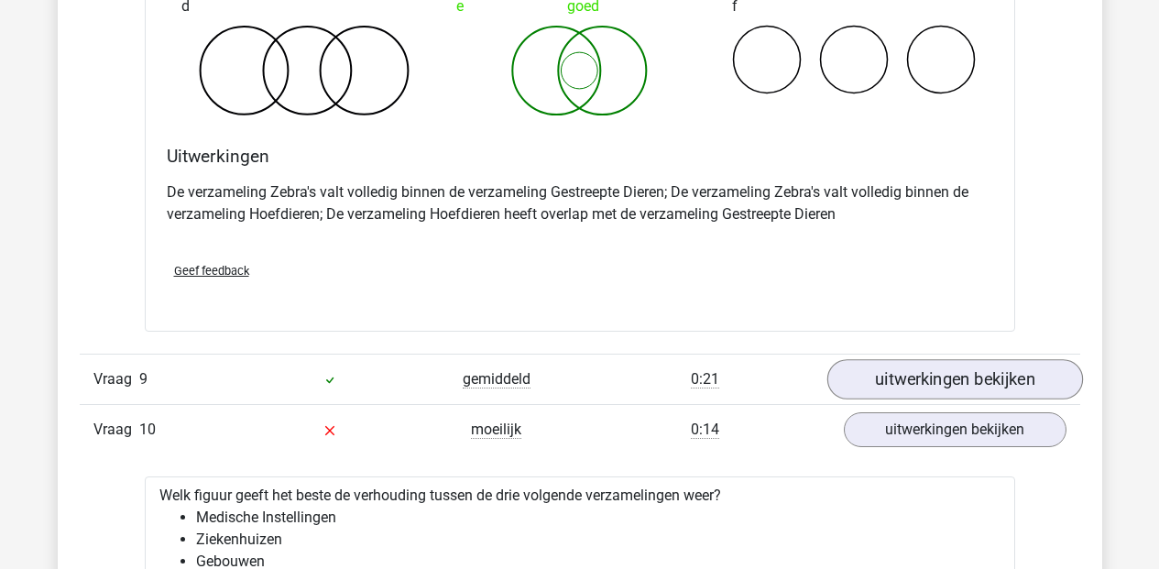
click at [862, 383] on link "uitwerkingen bekijken" at bounding box center [955, 379] width 256 height 40
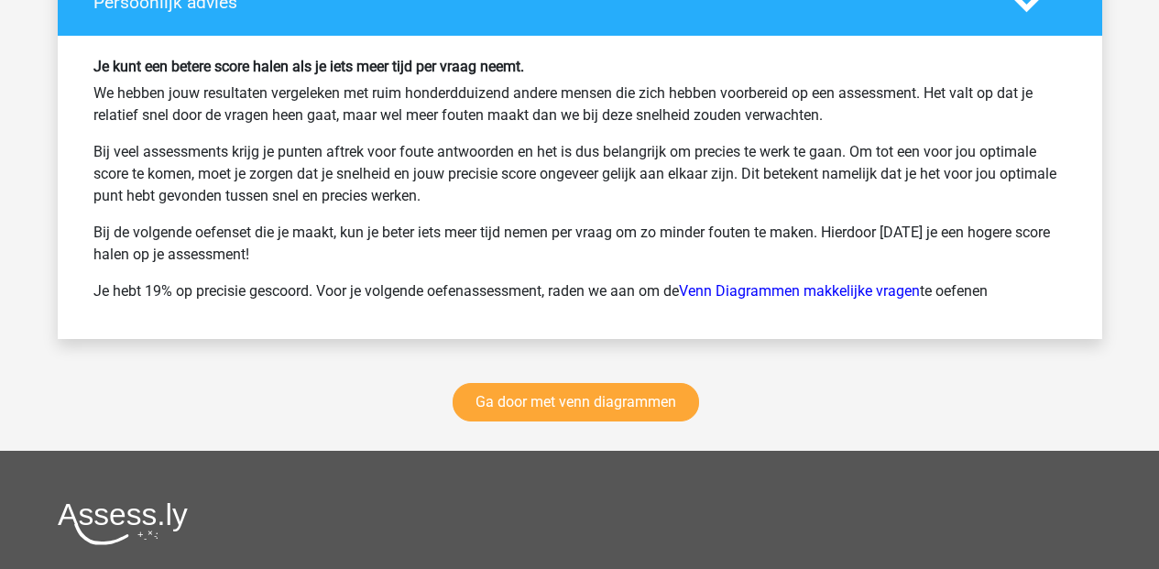
scroll to position [9694, 0]
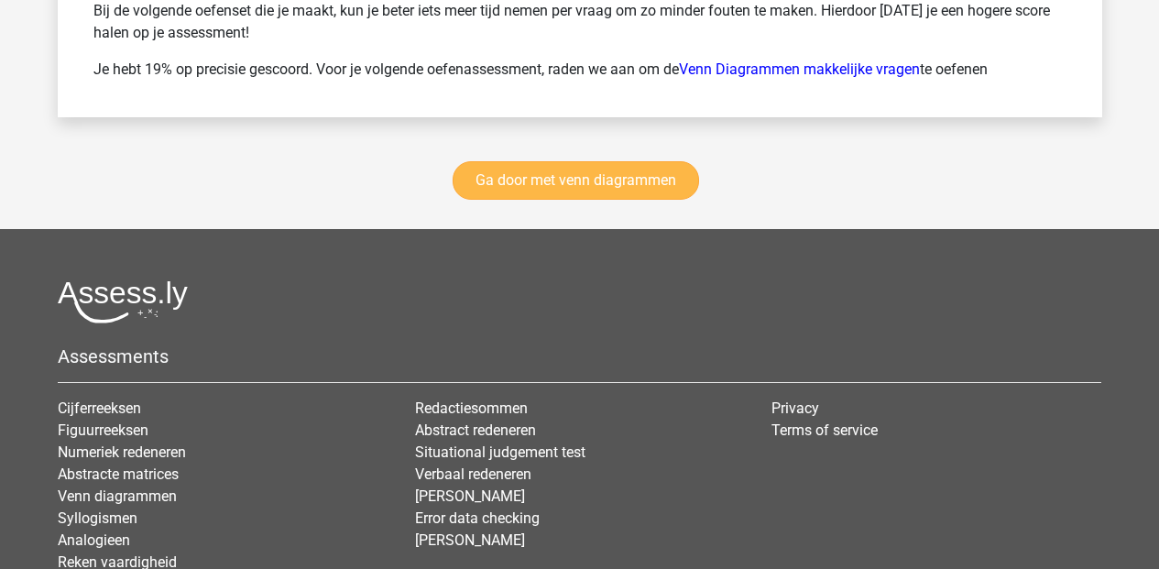
click at [582, 176] on link "Ga door met venn diagrammen" at bounding box center [576, 180] width 246 height 38
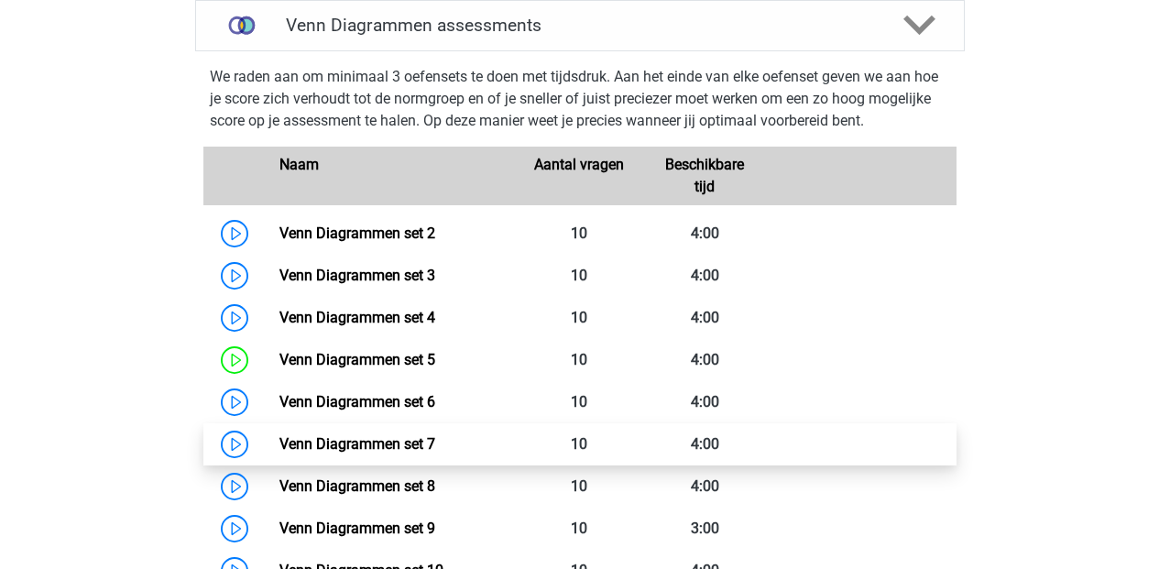
scroll to position [787, 0]
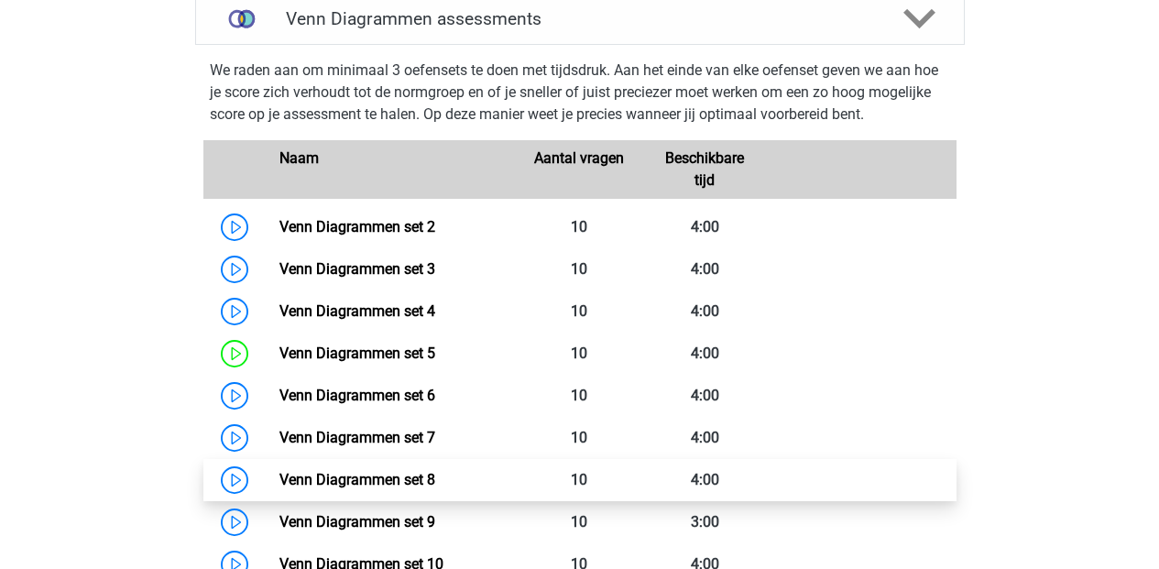
click at [293, 474] on link "Venn Diagrammen set 8" at bounding box center [357, 479] width 156 height 17
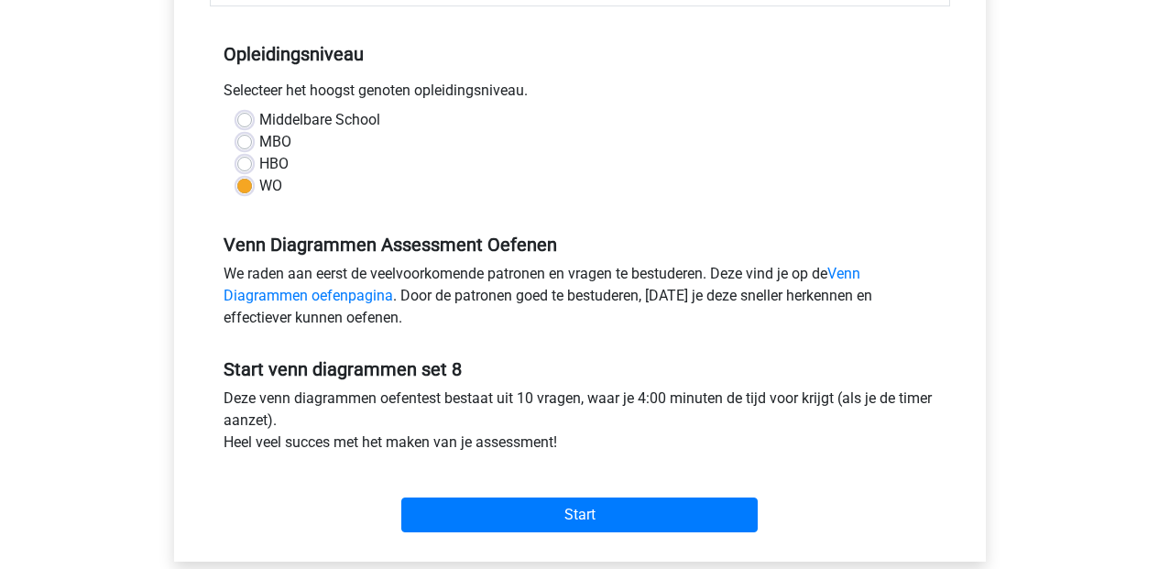
scroll to position [390, 0]
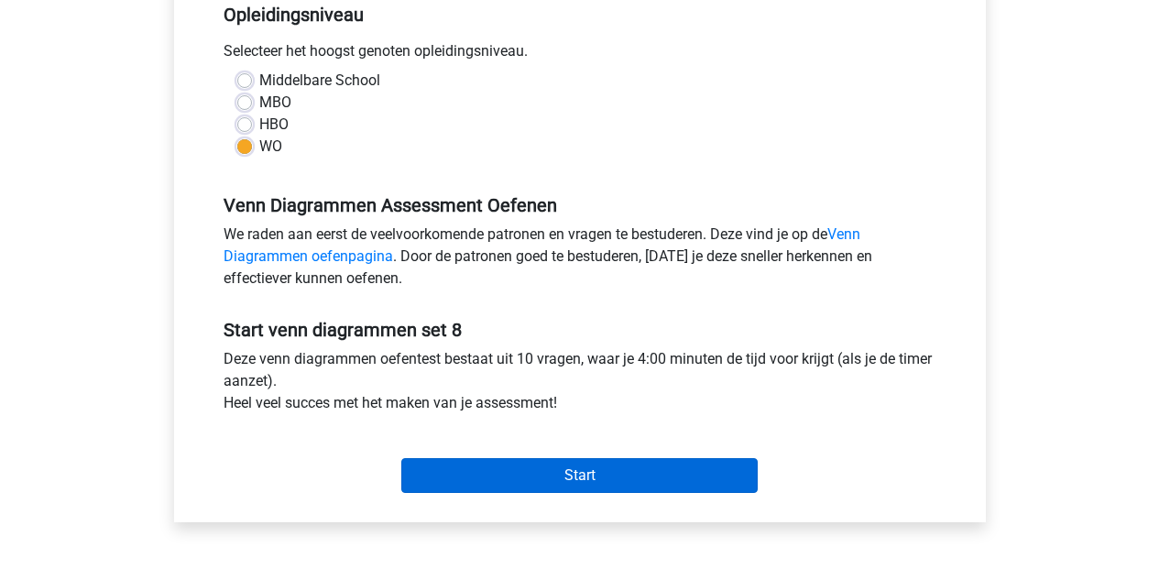
click at [553, 472] on input "Start" at bounding box center [579, 475] width 356 height 35
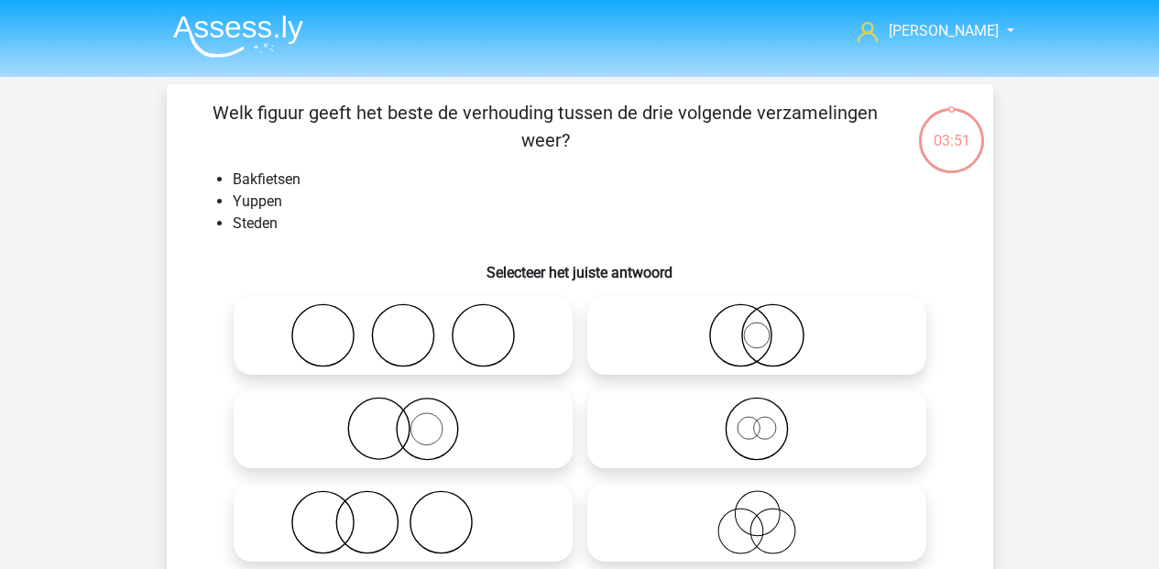
click at [361, 354] on icon at bounding box center [403, 335] width 324 height 64
click at [403, 326] on input "radio" at bounding box center [409, 320] width 12 height 12
radio input "true"
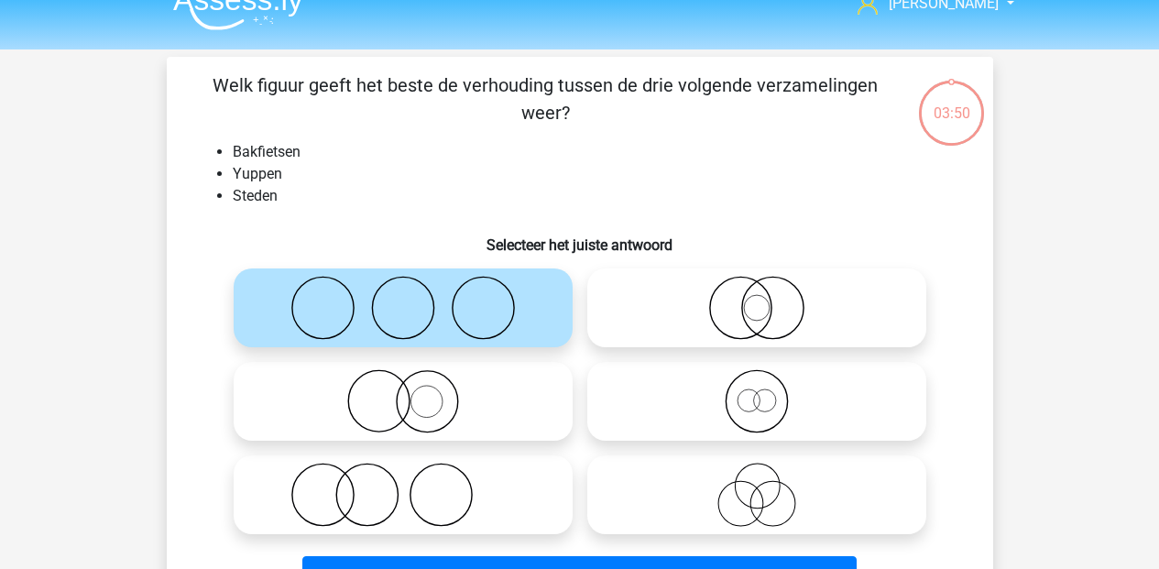
scroll to position [225, 0]
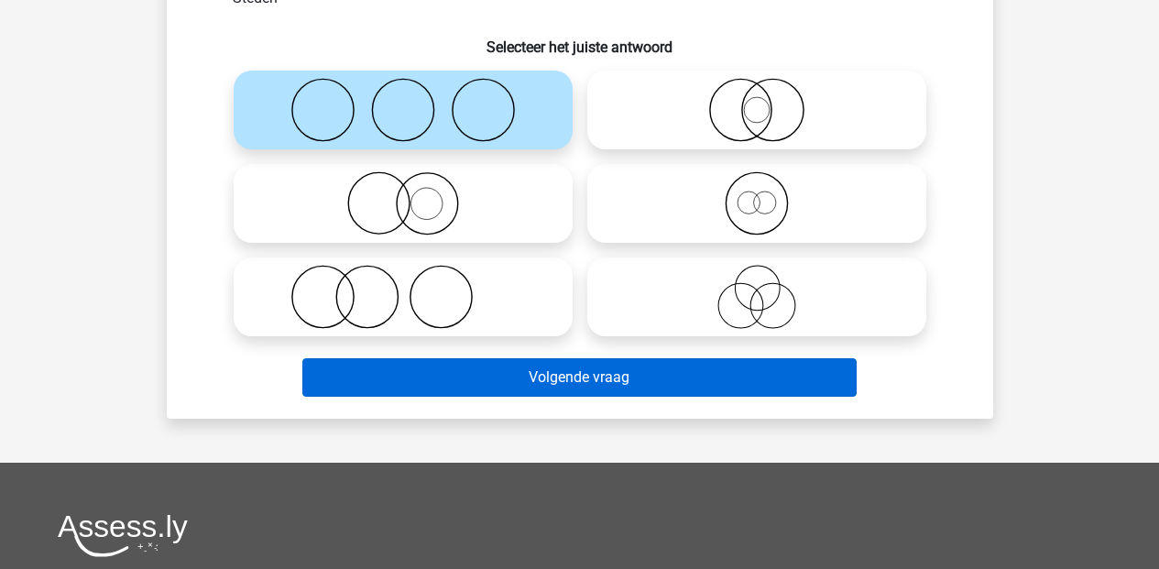
click at [562, 381] on button "Volgende vraag" at bounding box center [579, 377] width 554 height 38
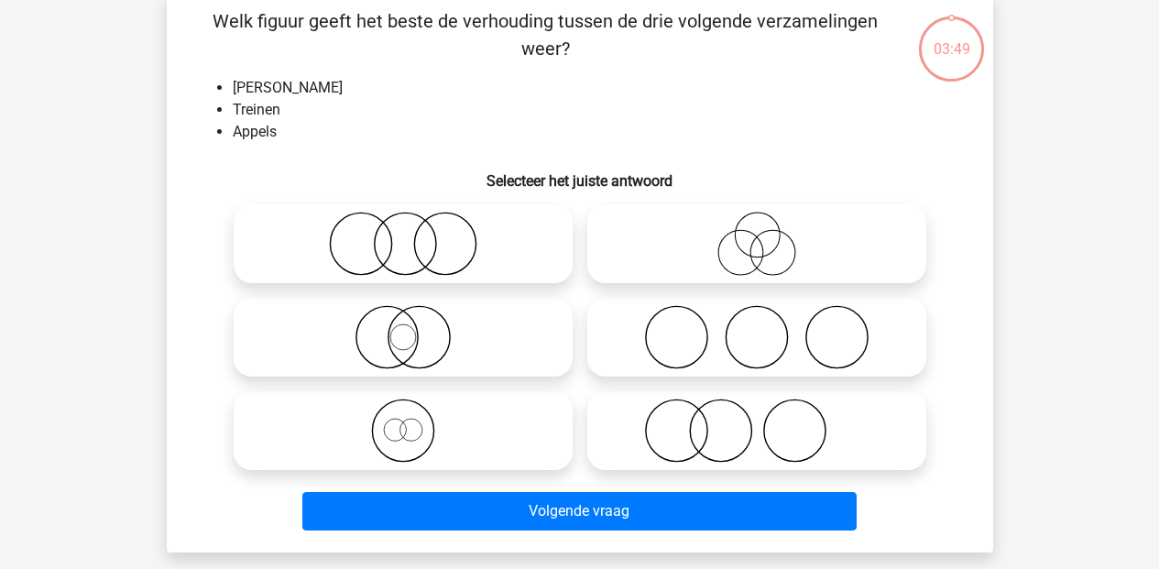
scroll to position [84, 0]
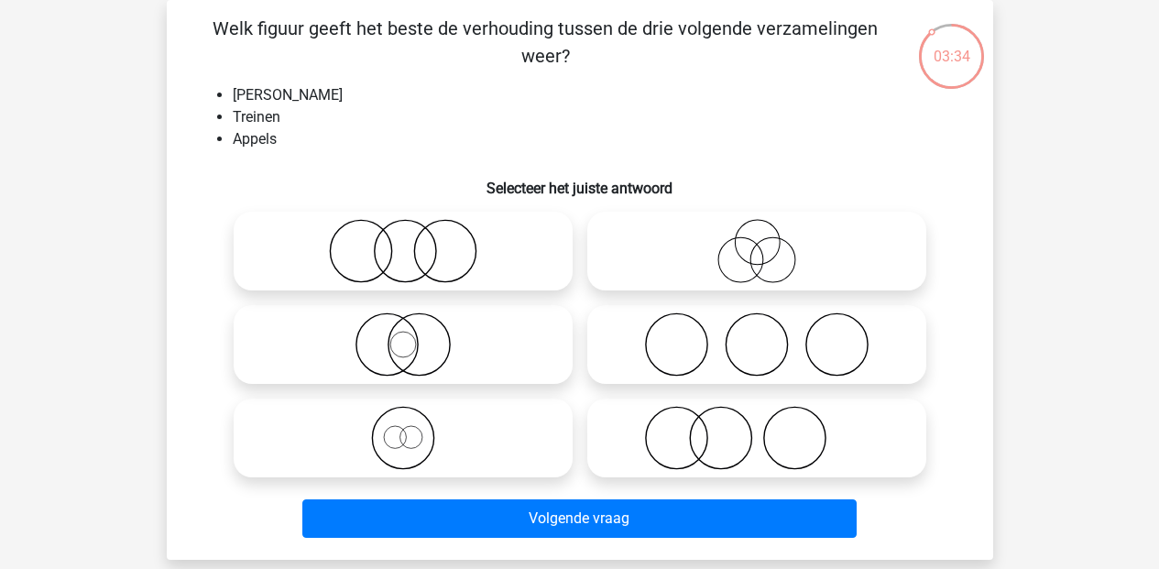
click at [711, 450] on icon at bounding box center [757, 438] width 324 height 64
click at [757, 429] on input "radio" at bounding box center [763, 423] width 12 height 12
radio input "true"
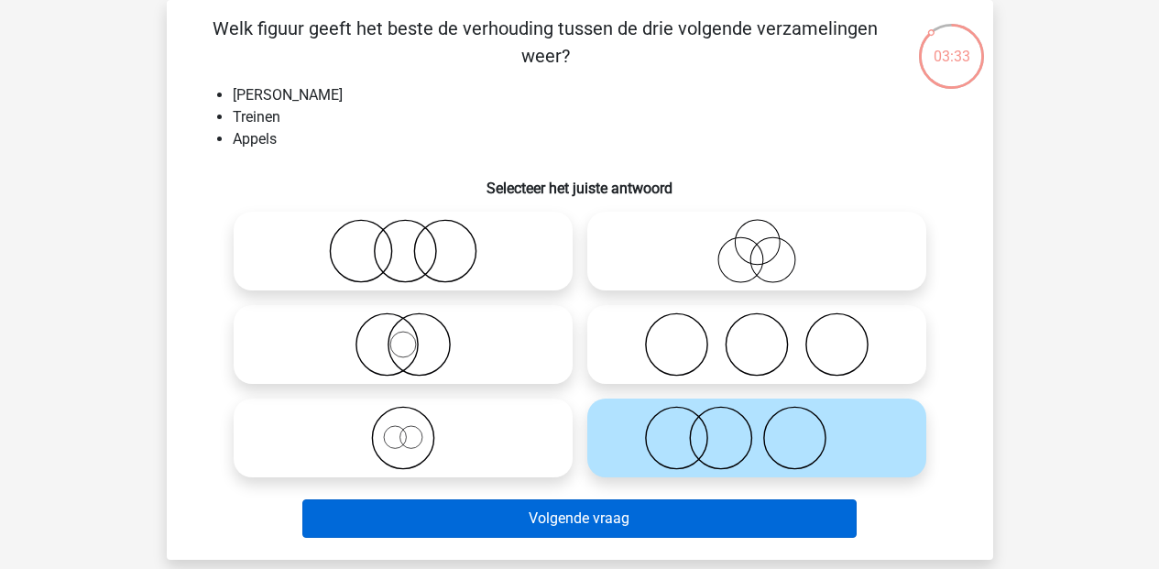
click at [634, 520] on button "Volgende vraag" at bounding box center [579, 518] width 554 height 38
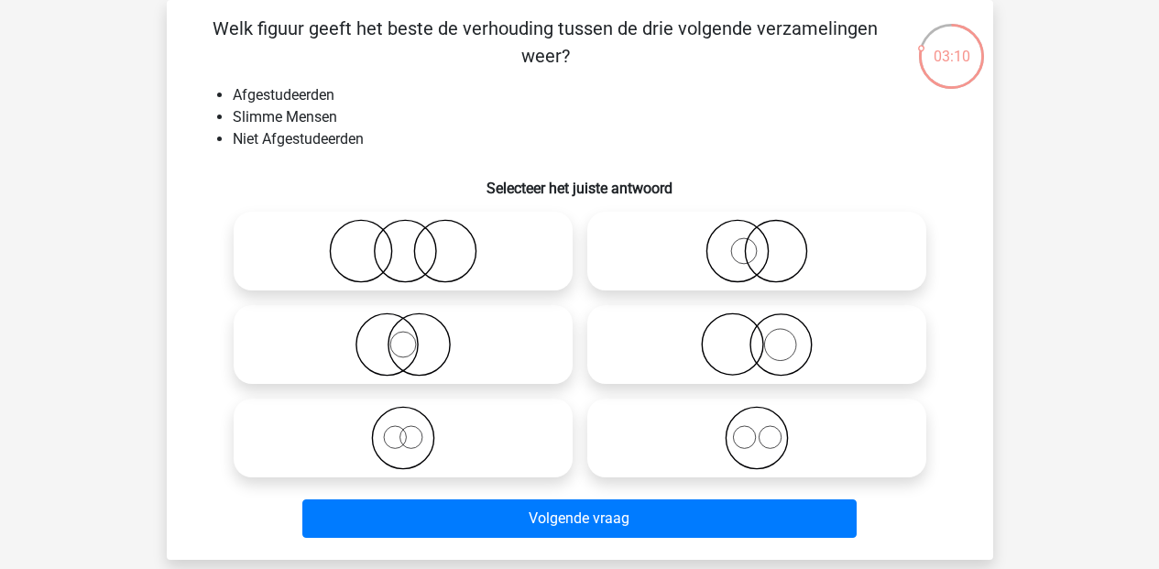
click at [454, 256] on icon at bounding box center [403, 251] width 324 height 64
click at [415, 242] on input "radio" at bounding box center [409, 236] width 12 height 12
radio input "true"
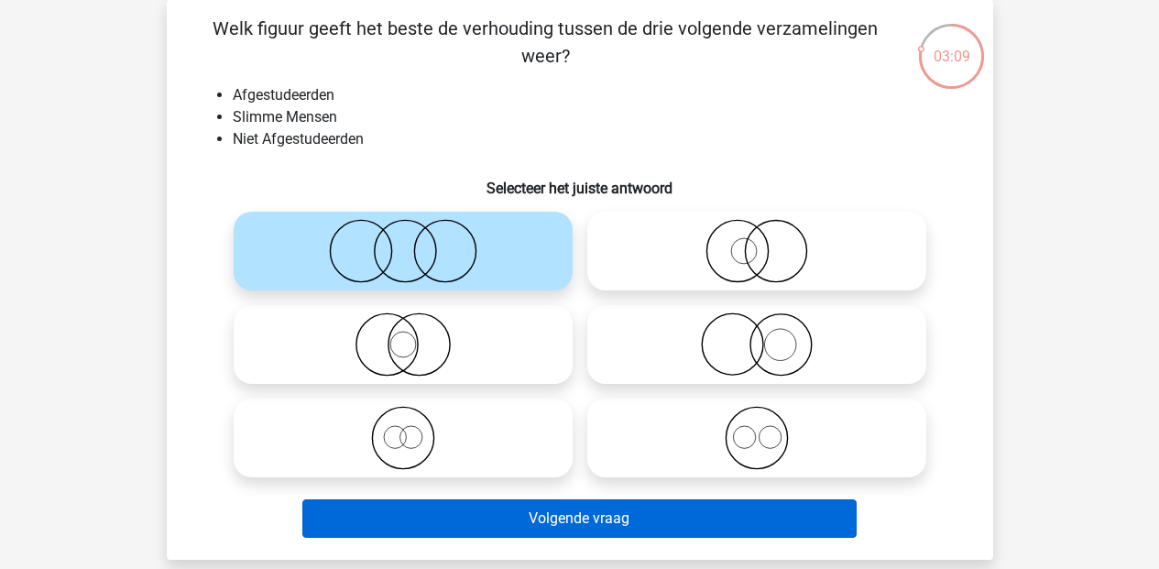
click at [587, 517] on button "Volgende vraag" at bounding box center [579, 518] width 554 height 38
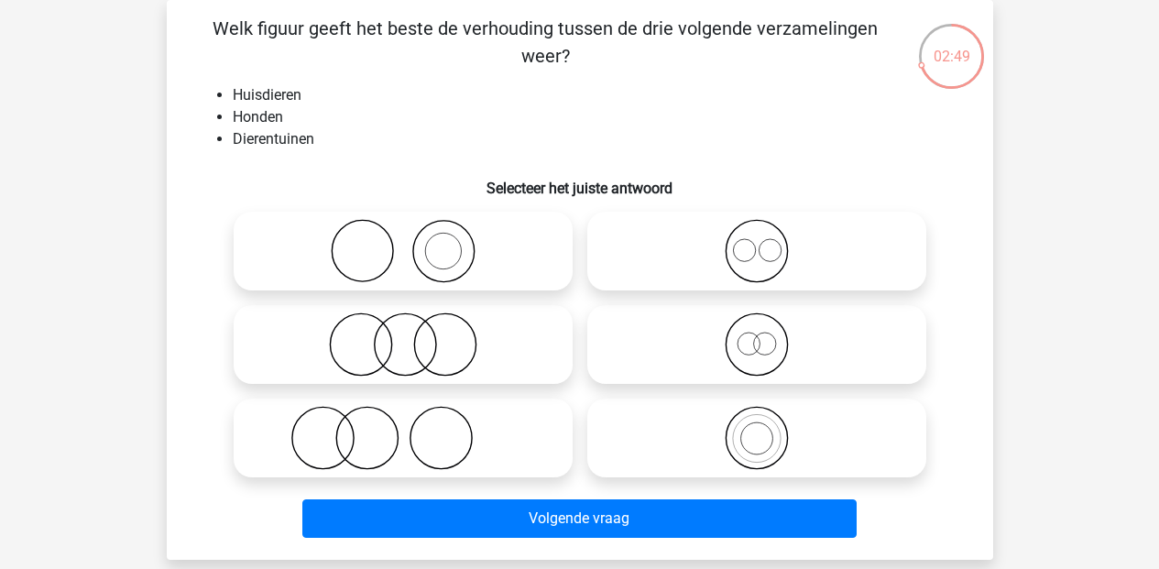
click at [391, 273] on icon at bounding box center [403, 251] width 324 height 64
click at [403, 242] on input "radio" at bounding box center [409, 236] width 12 height 12
radio input "true"
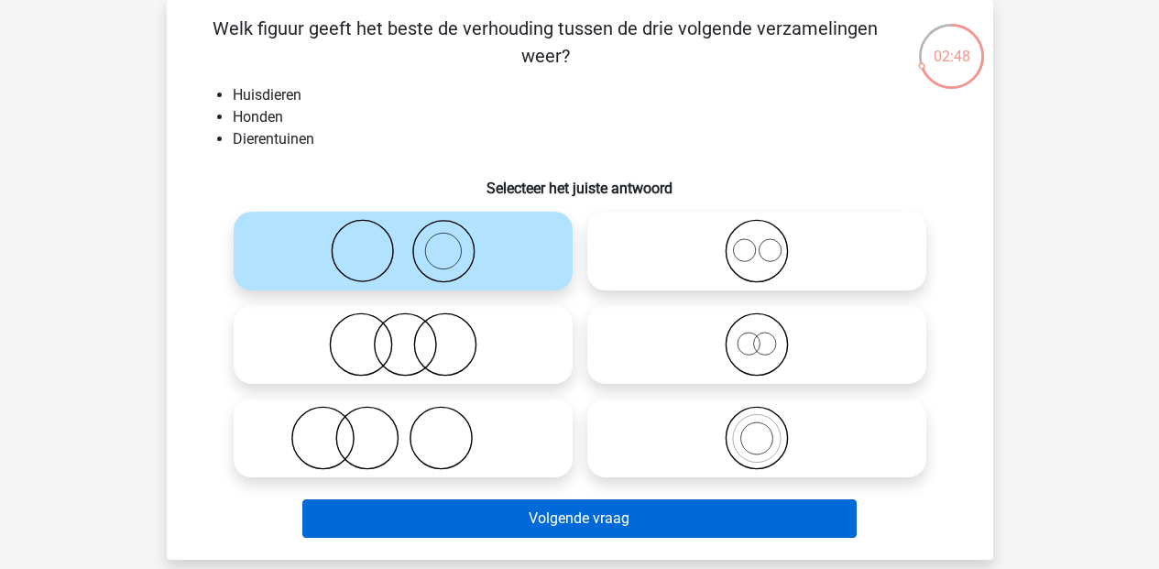
click at [554, 520] on button "Volgende vraag" at bounding box center [579, 518] width 554 height 38
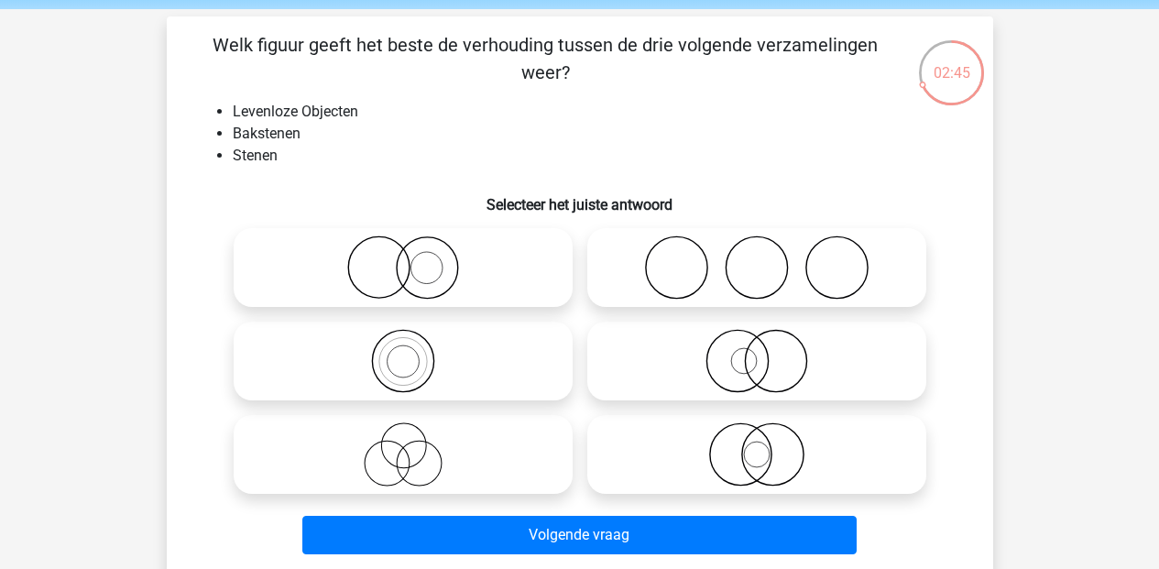
scroll to position [39, 0]
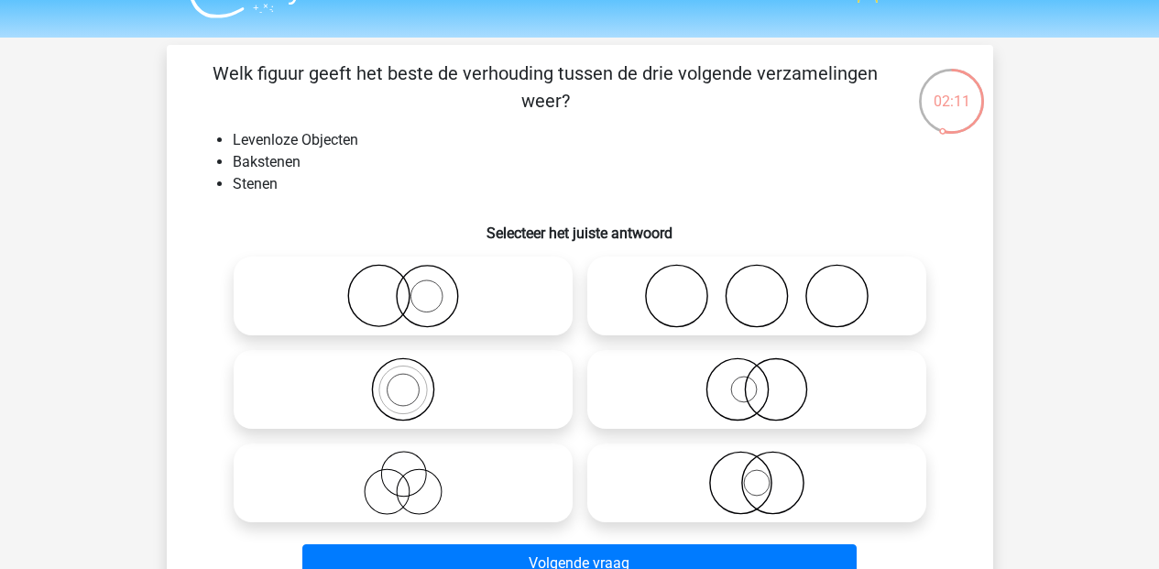
click at [400, 392] on icon at bounding box center [403, 389] width 324 height 64
click at [403, 380] on input "radio" at bounding box center [409, 374] width 12 height 12
radio input "true"
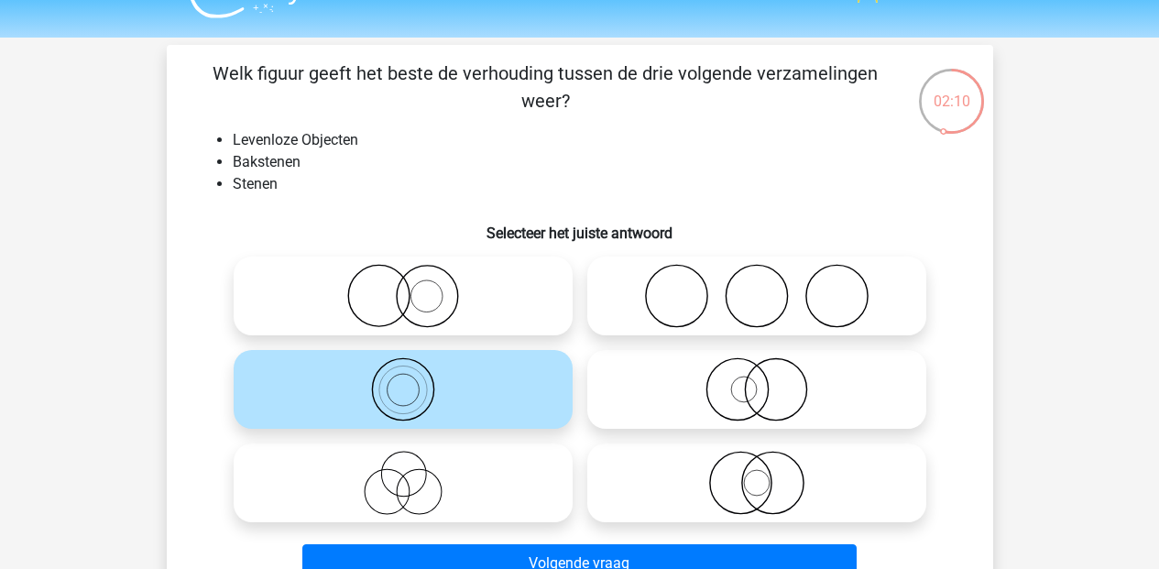
scroll to position [154, 0]
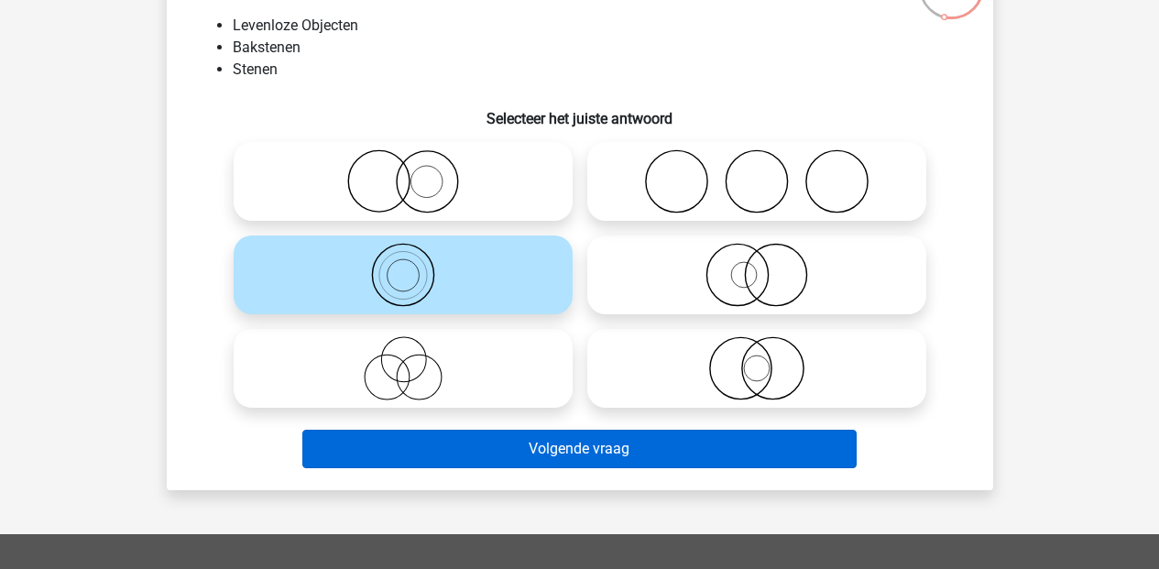
click at [568, 444] on button "Volgende vraag" at bounding box center [579, 449] width 554 height 38
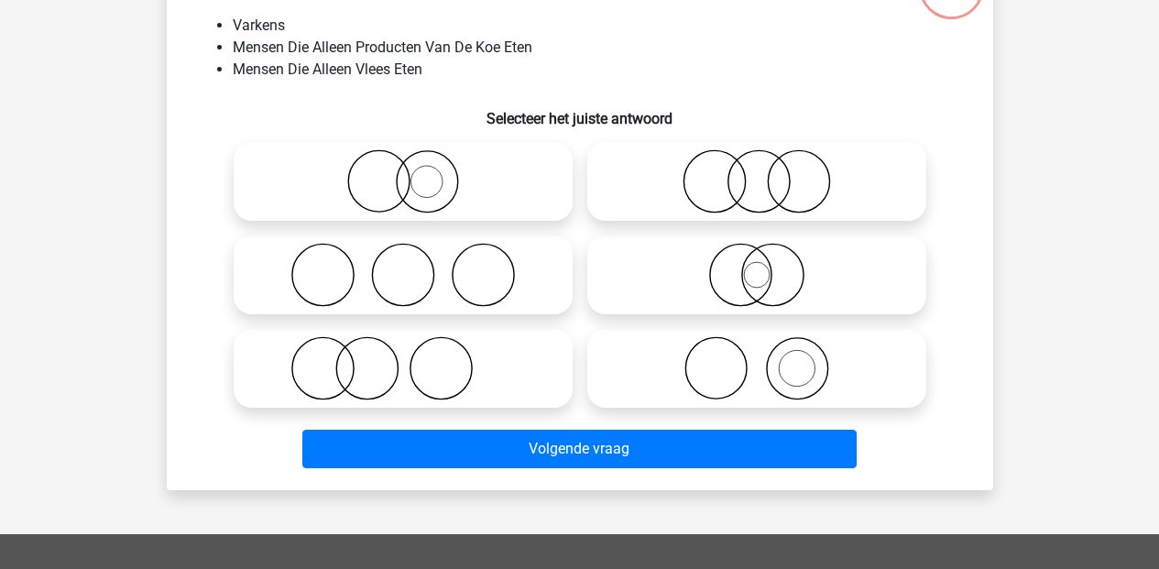
scroll to position [84, 0]
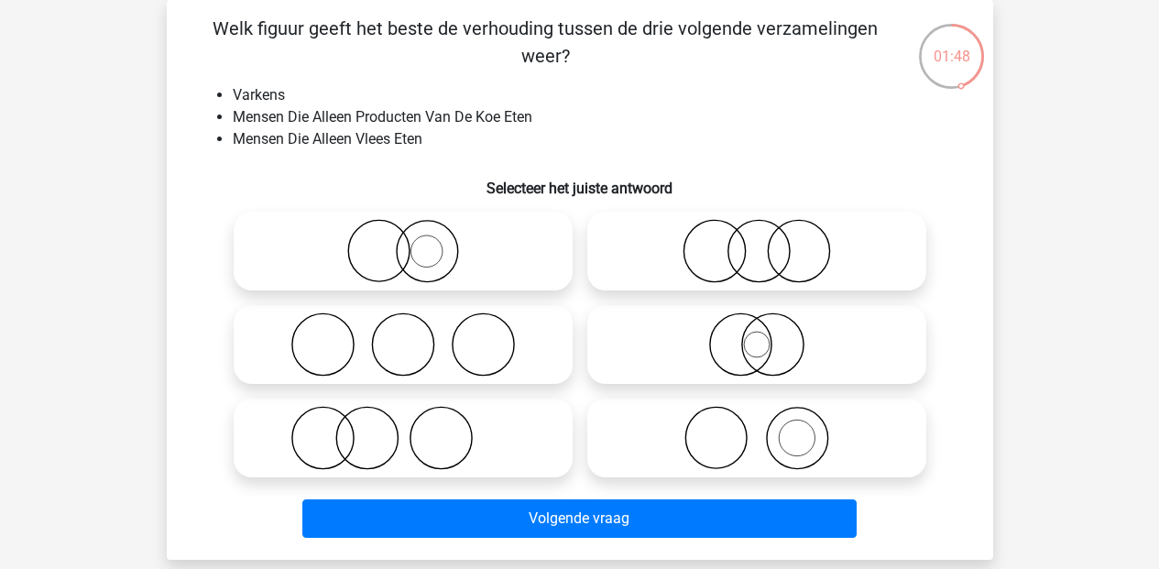
click at [749, 461] on icon at bounding box center [757, 438] width 324 height 64
click at [757, 429] on input "radio" at bounding box center [763, 423] width 12 height 12
radio input "true"
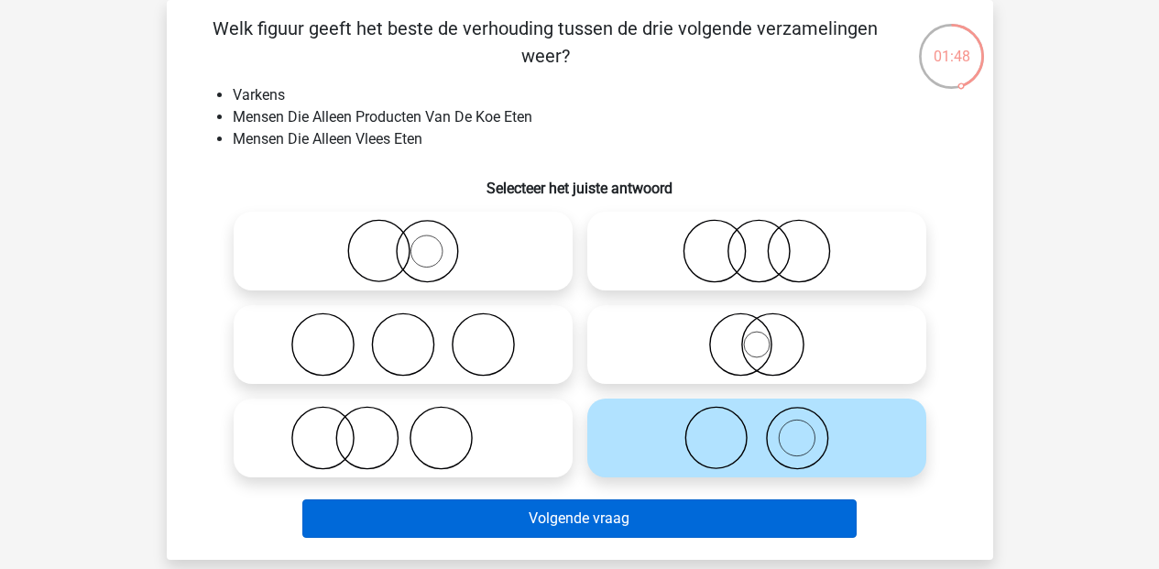
click at [720, 531] on button "Volgende vraag" at bounding box center [579, 518] width 554 height 38
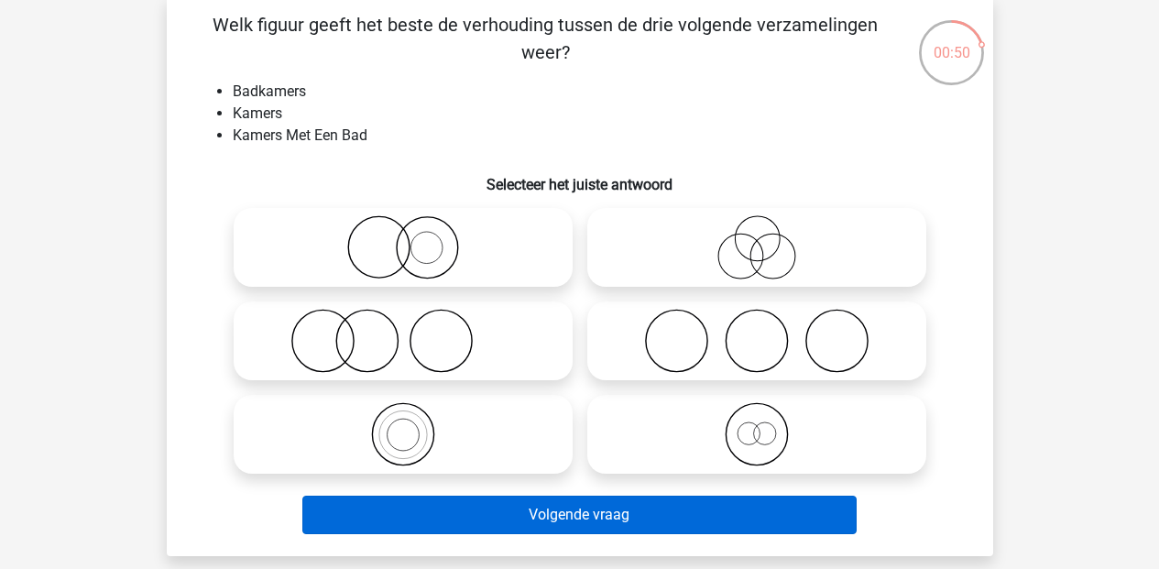
scroll to position [92, 0]
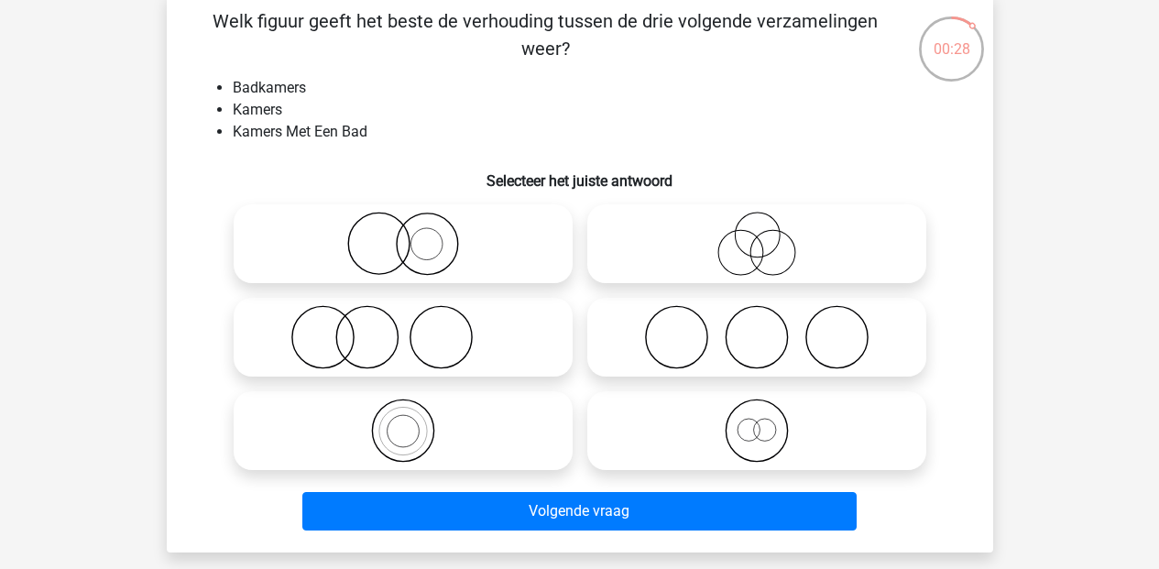
click at [754, 432] on icon at bounding box center [757, 431] width 324 height 64
click at [757, 422] on input "radio" at bounding box center [763, 416] width 12 height 12
radio input "true"
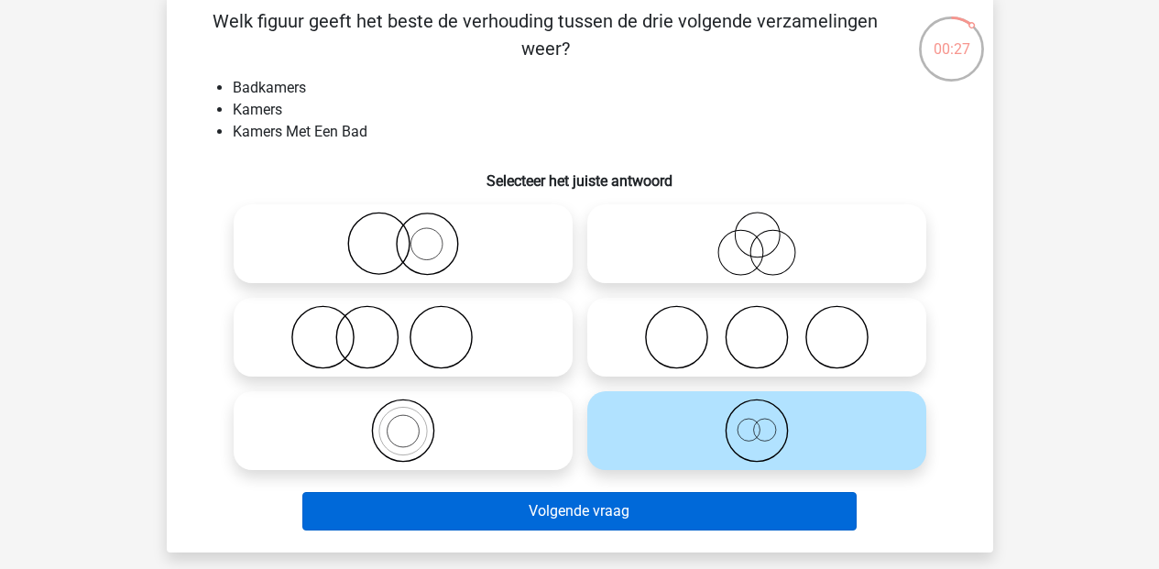
click at [746, 500] on button "Volgende vraag" at bounding box center [579, 511] width 554 height 38
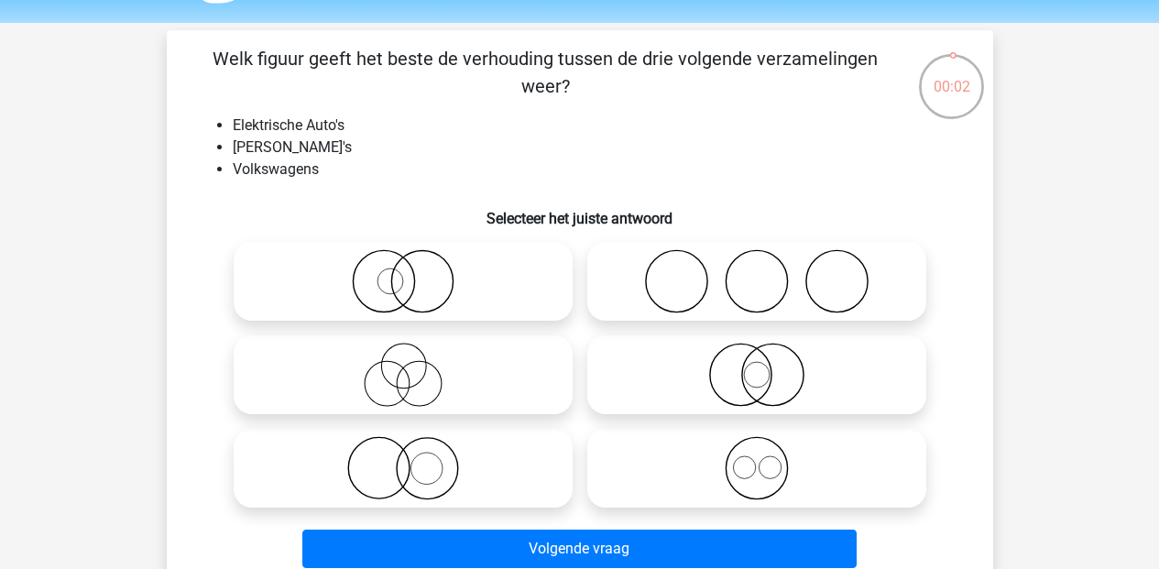
scroll to position [0, 0]
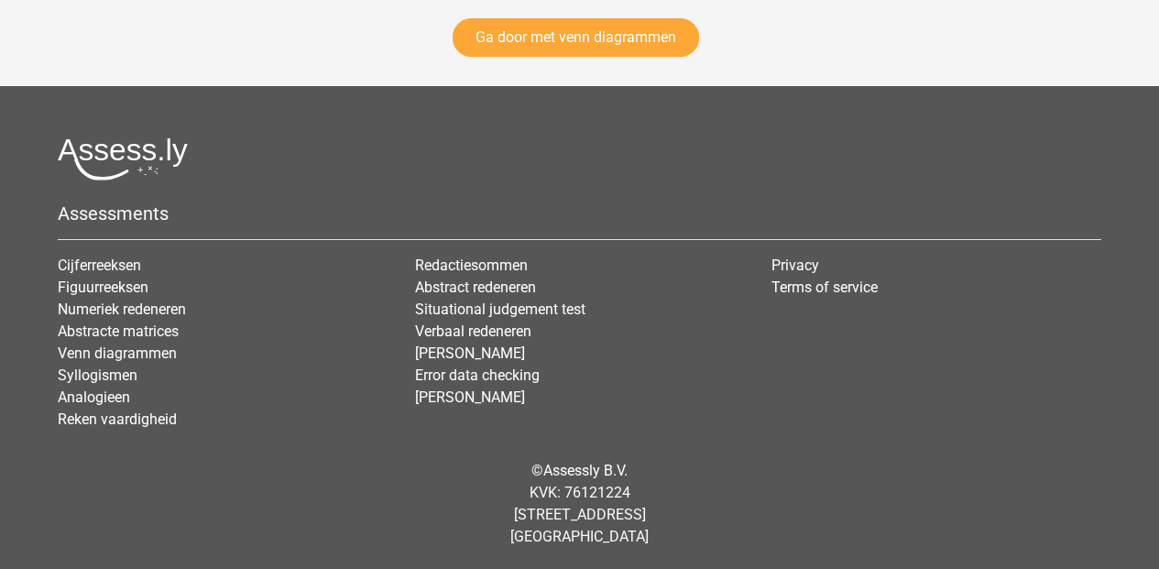
scroll to position [2852, 0]
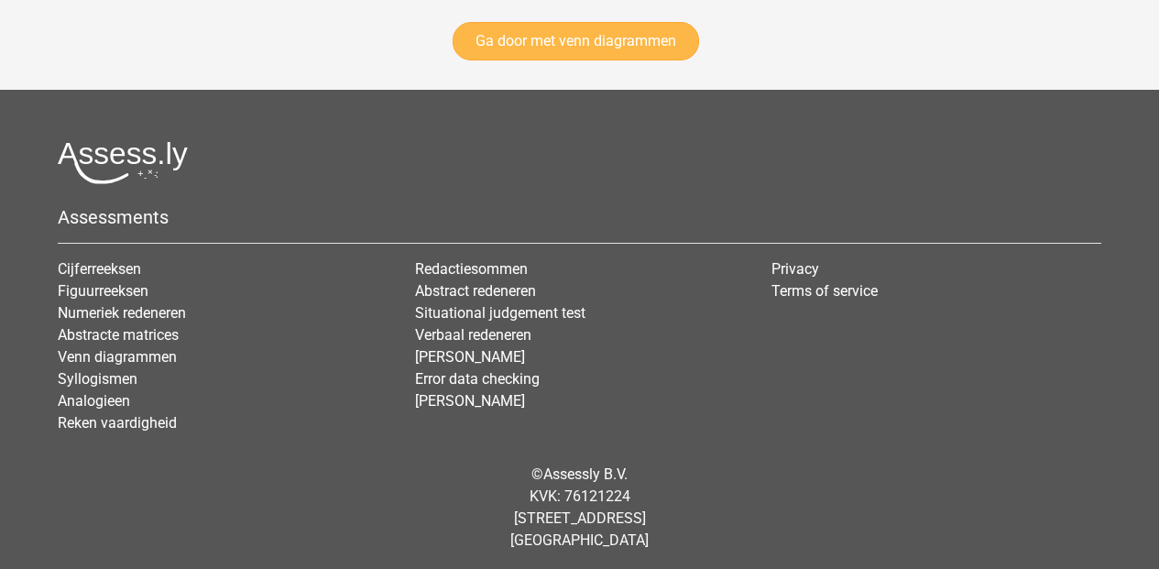
click at [599, 32] on link "Ga door met venn diagrammen" at bounding box center [576, 41] width 246 height 38
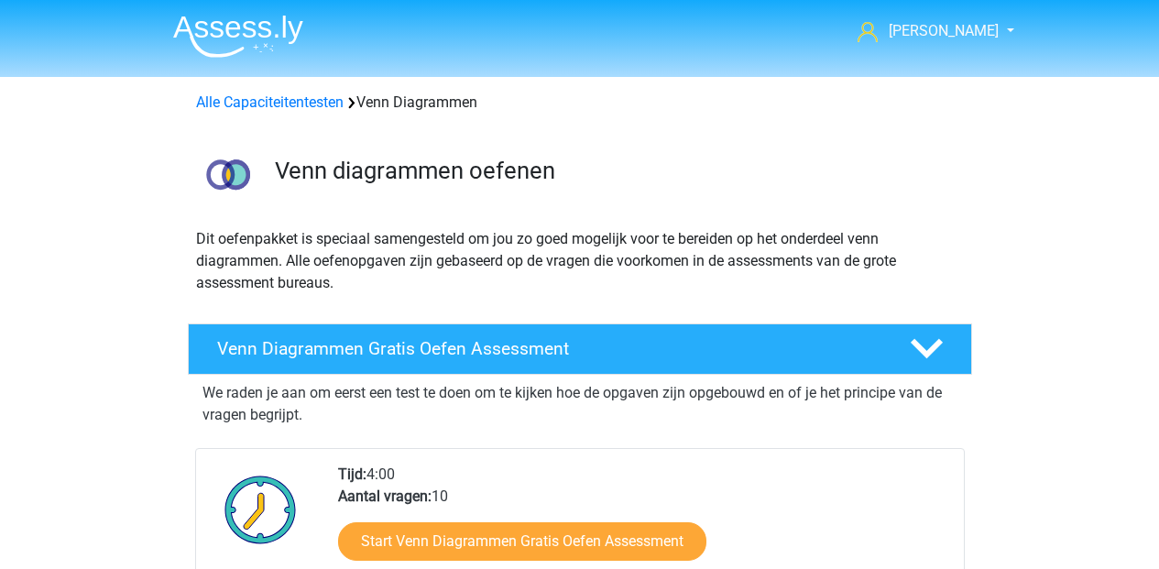
scroll to position [773, 0]
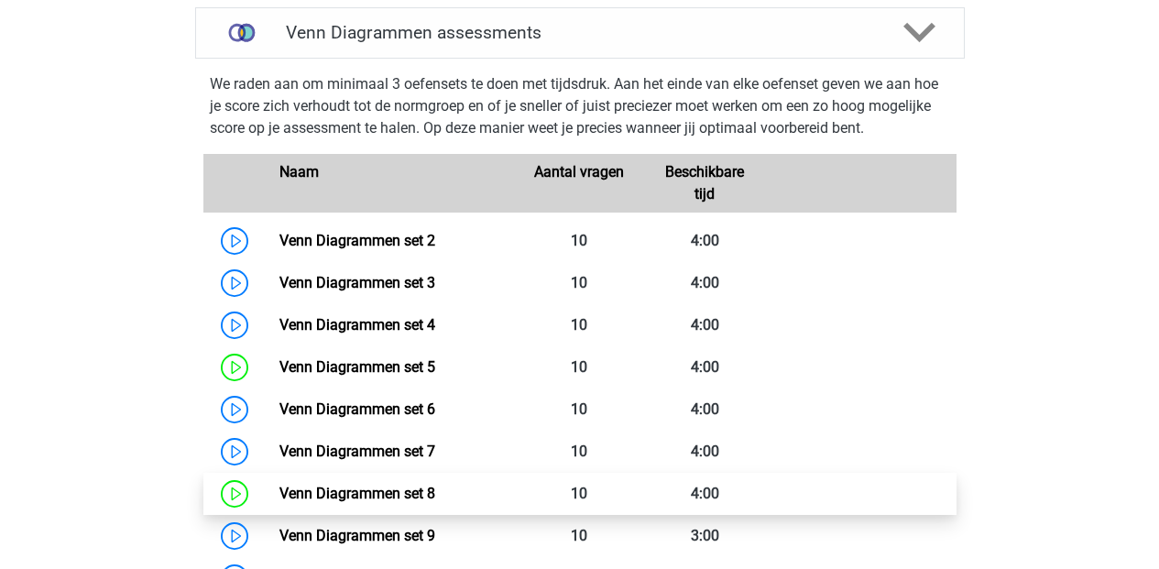
click at [423, 502] on link "Venn Diagrammen set 8" at bounding box center [357, 493] width 156 height 17
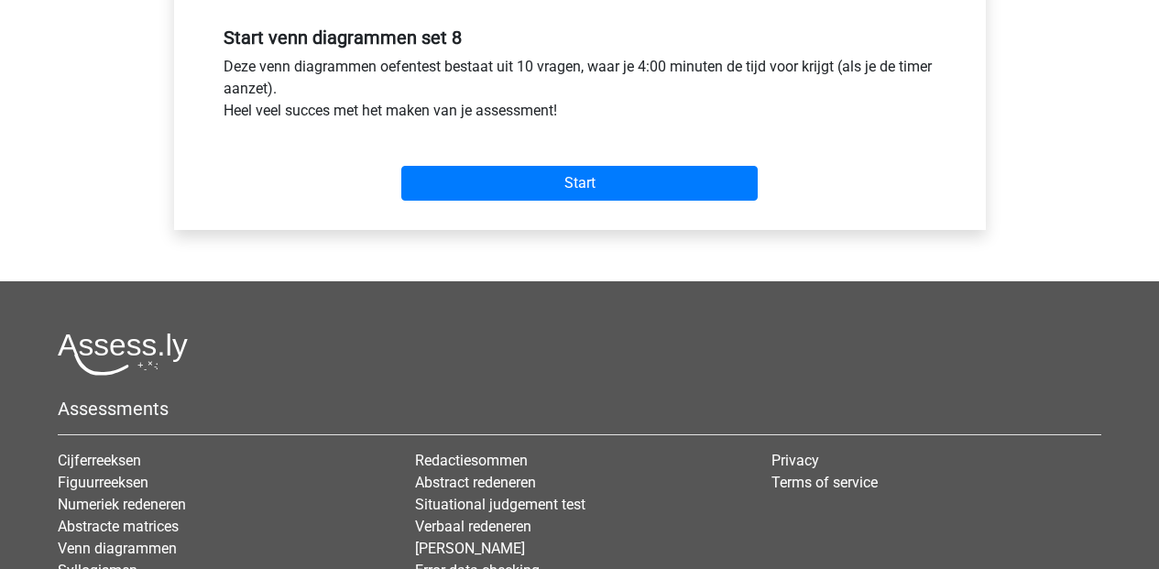
scroll to position [486, 0]
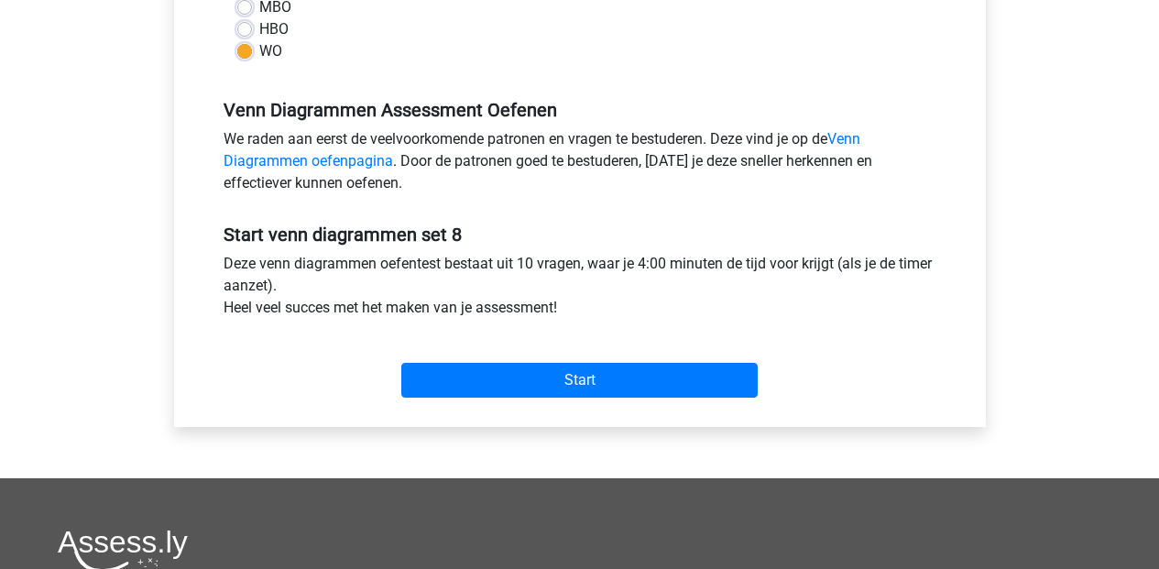
click at [615, 355] on div "Start" at bounding box center [580, 366] width 740 height 64
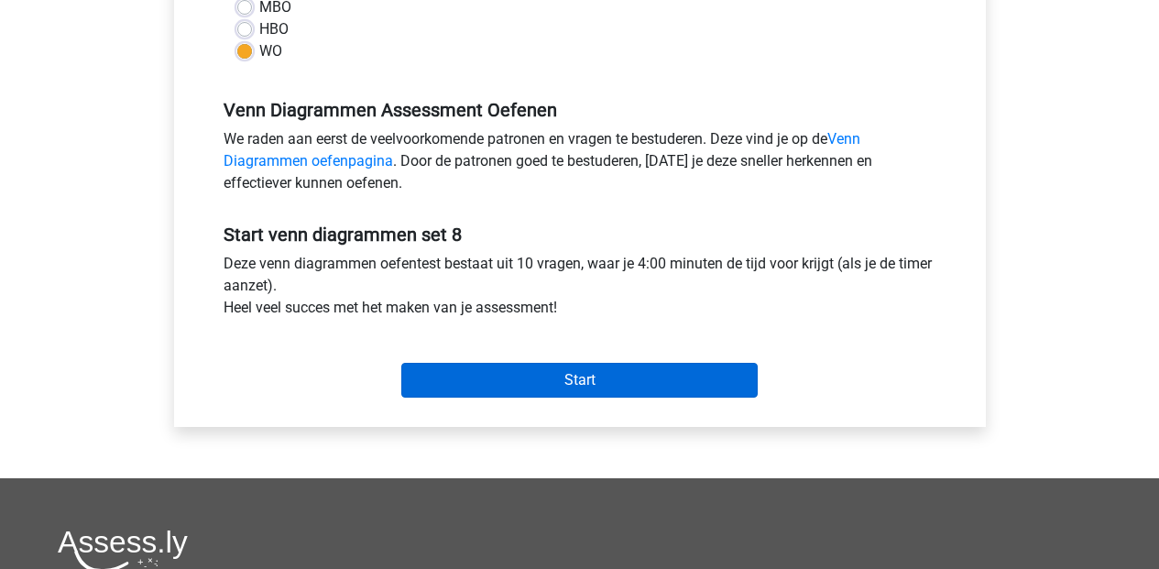
click at [641, 390] on input "Start" at bounding box center [579, 380] width 356 height 35
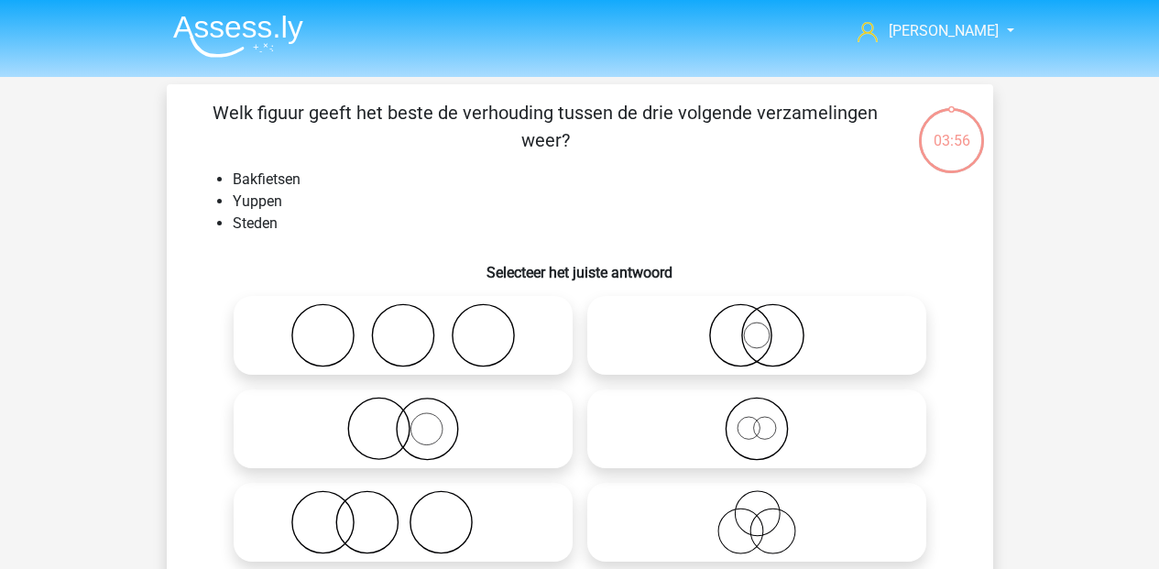
scroll to position [23, 0]
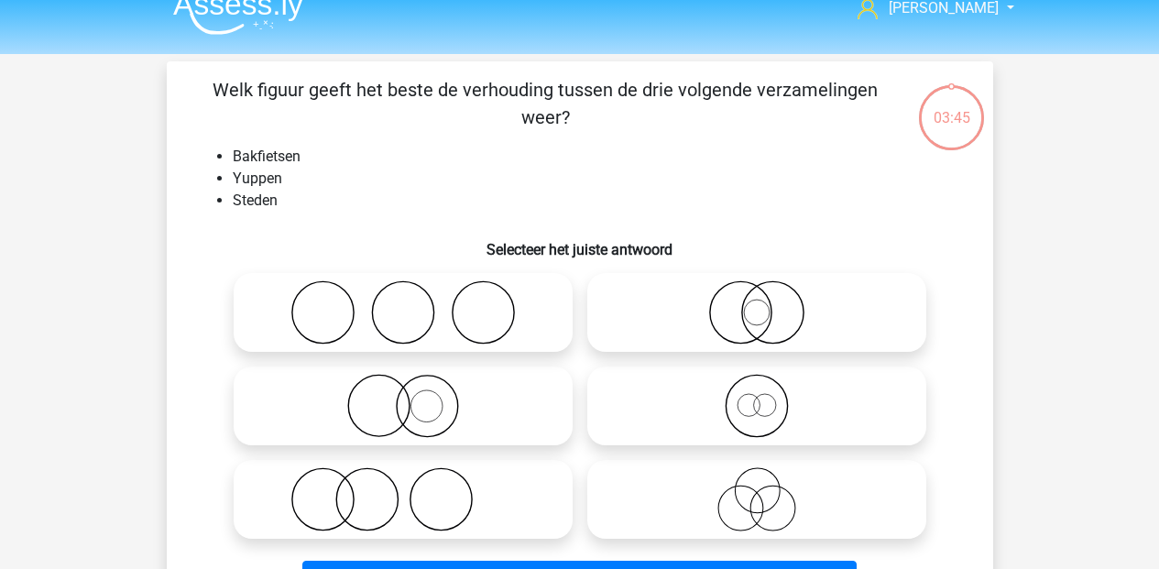
click at [376, 352] on label at bounding box center [403, 312] width 339 height 79
click at [403, 303] on input "radio" at bounding box center [409, 297] width 12 height 12
radio input "true"
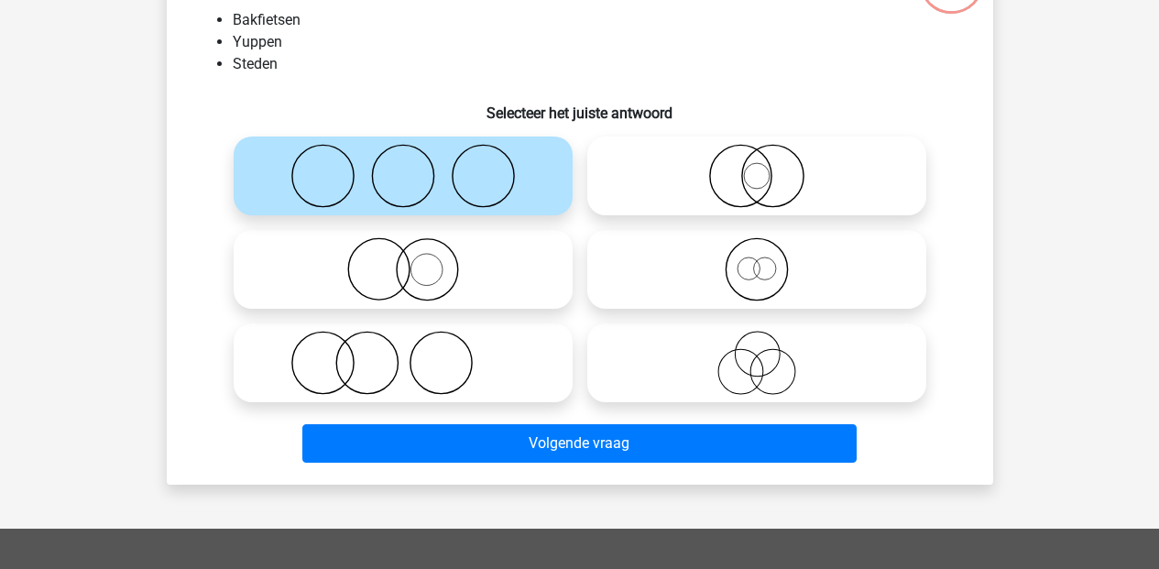
scroll to position [454, 0]
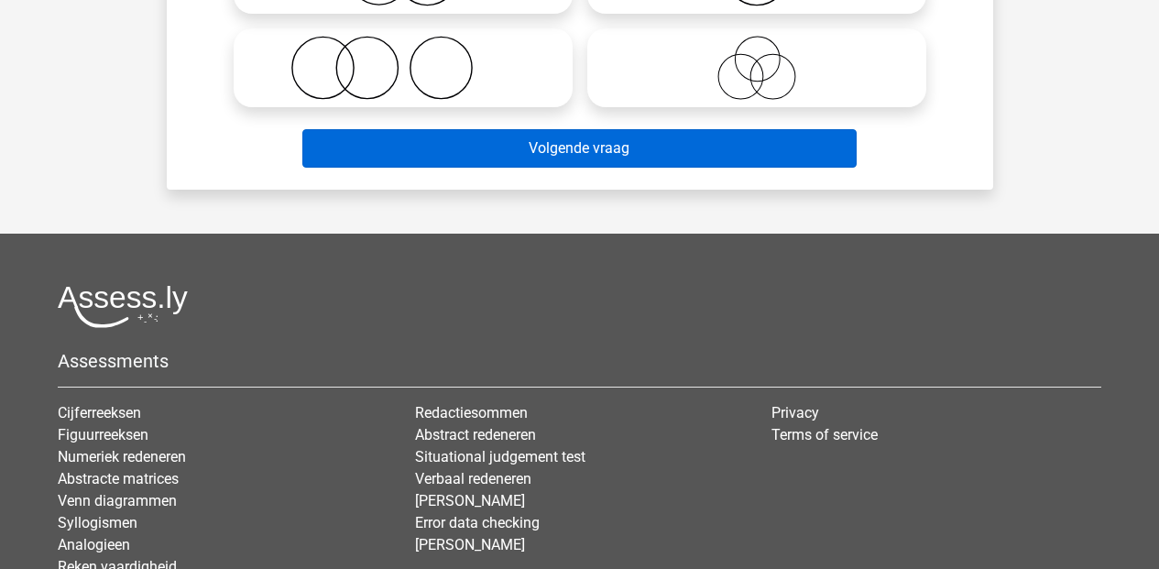
click at [594, 152] on button "Volgende vraag" at bounding box center [579, 148] width 554 height 38
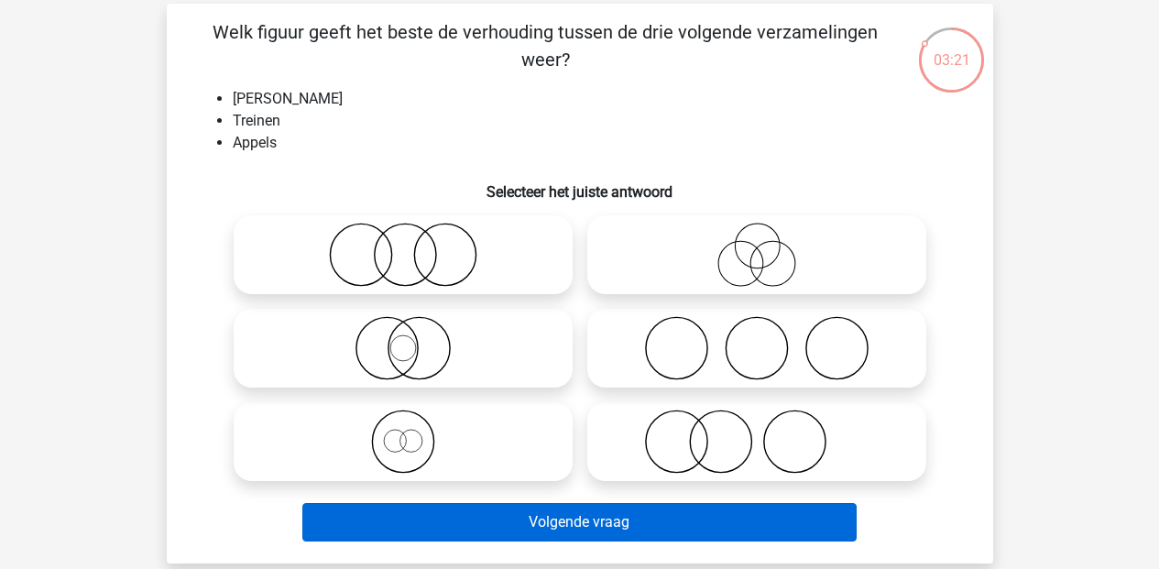
scroll to position [84, 0]
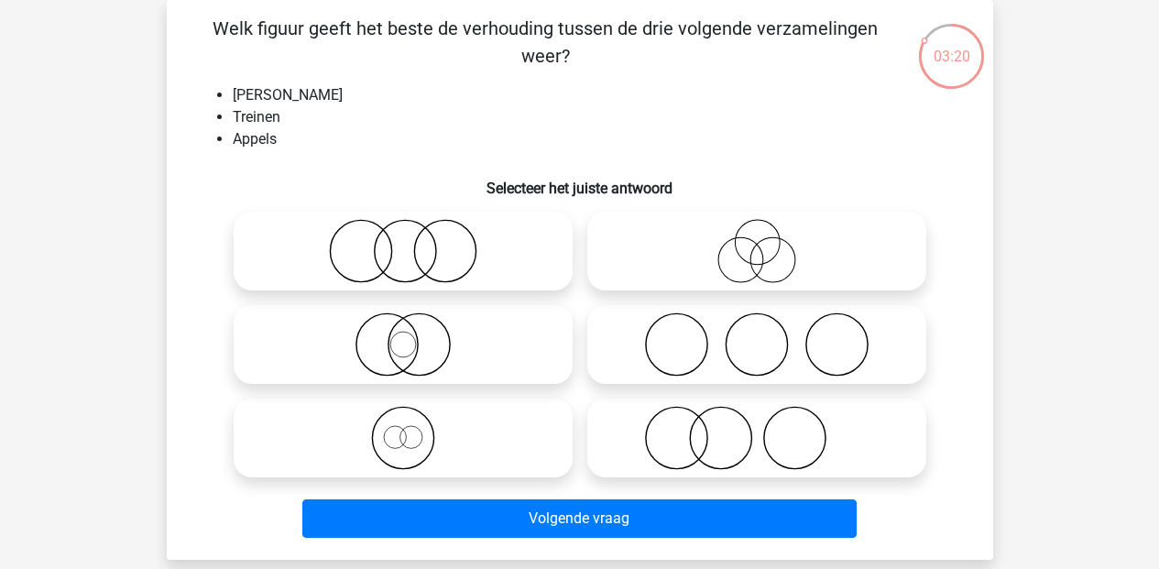
click at [780, 451] on icon at bounding box center [757, 438] width 324 height 64
click at [769, 429] on input "radio" at bounding box center [763, 423] width 12 height 12
radio input "true"
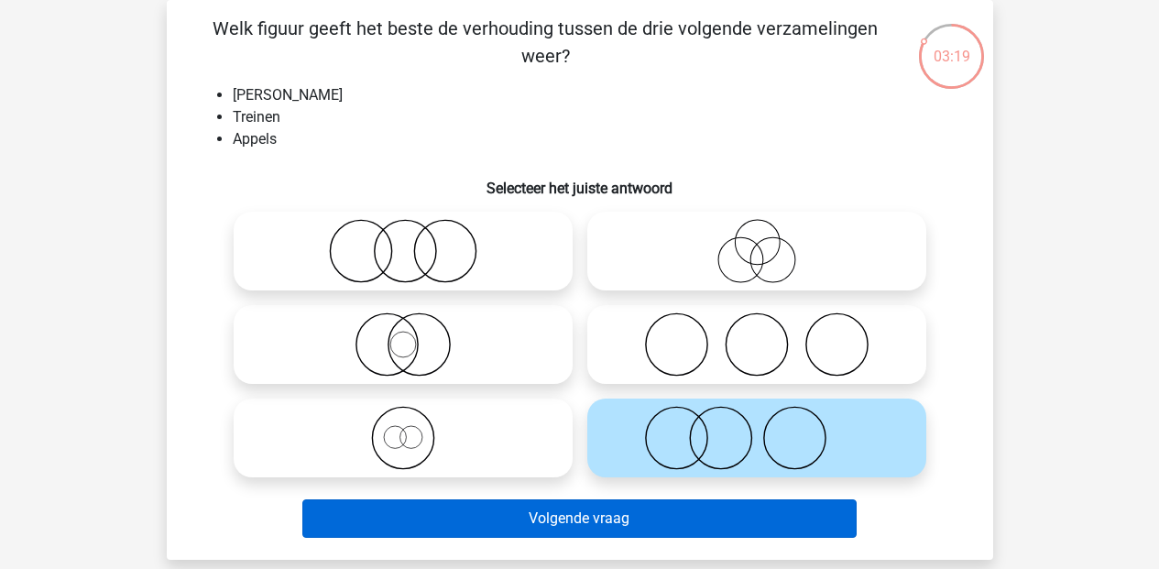
click at [583, 521] on button "Volgende vraag" at bounding box center [579, 518] width 554 height 38
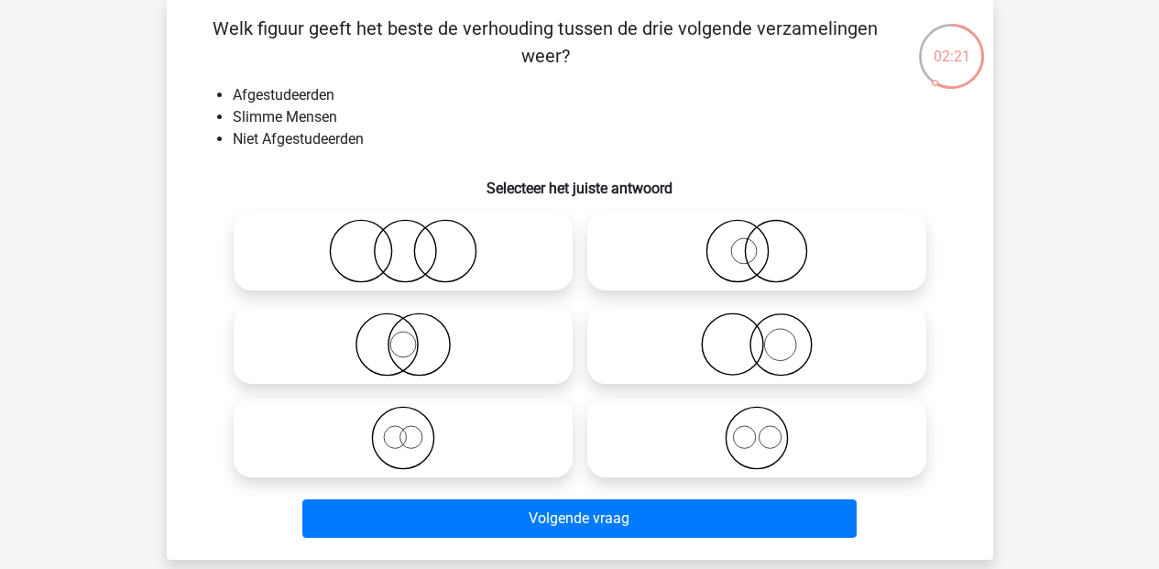
click at [431, 256] on icon at bounding box center [403, 251] width 324 height 64
click at [415, 242] on input "radio" at bounding box center [409, 236] width 12 height 12
radio input "true"
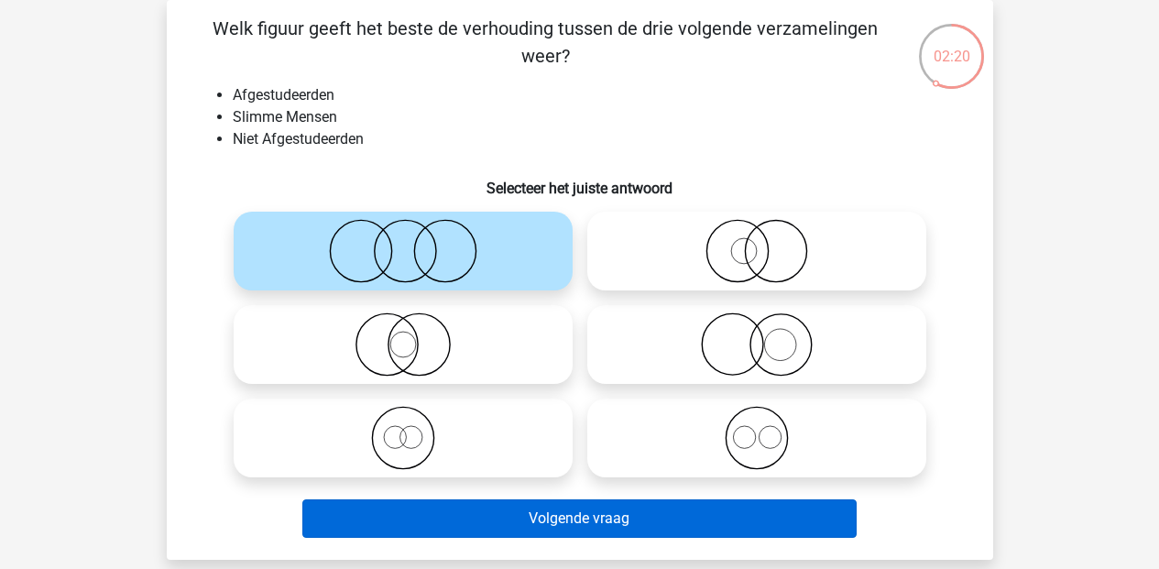
click at [615, 525] on button "Volgende vraag" at bounding box center [579, 518] width 554 height 38
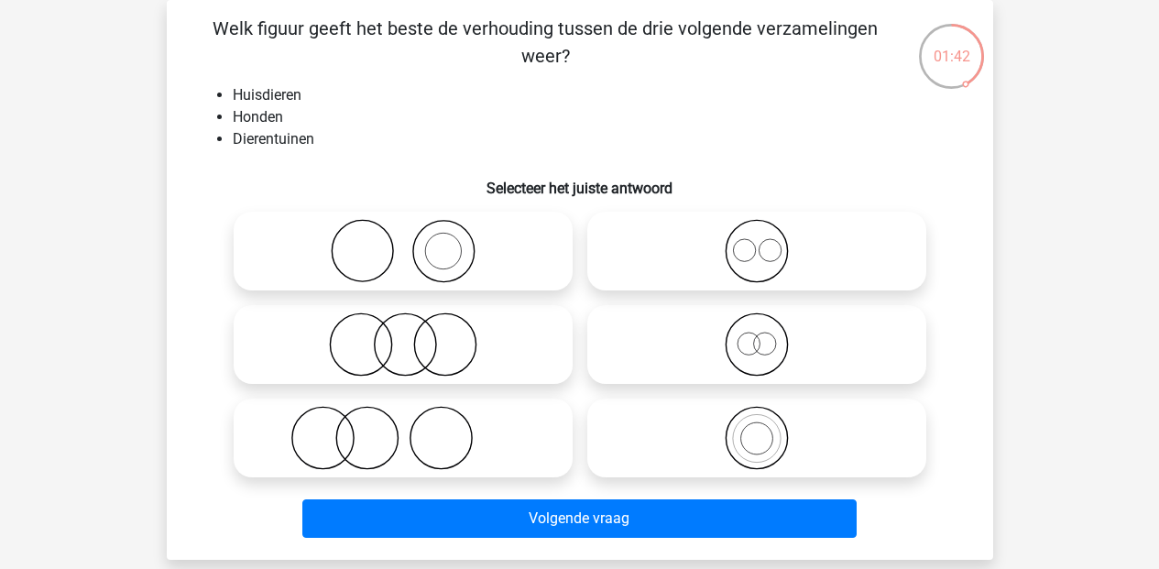
click at [388, 266] on icon at bounding box center [403, 251] width 324 height 64
click at [403, 242] on input "radio" at bounding box center [409, 236] width 12 height 12
radio input "true"
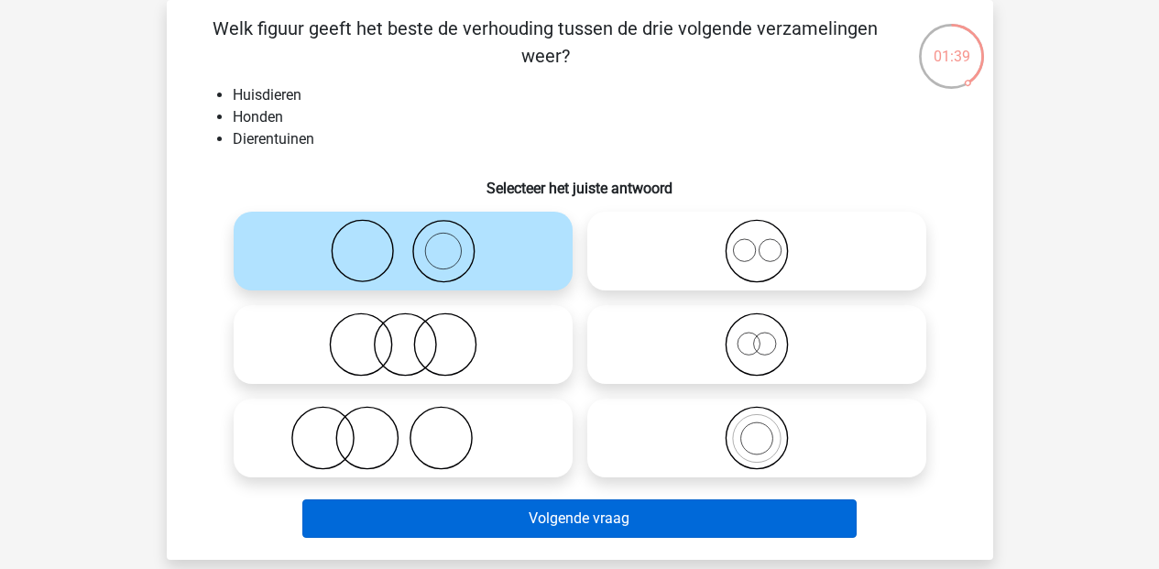
click at [621, 519] on button "Volgende vraag" at bounding box center [579, 518] width 554 height 38
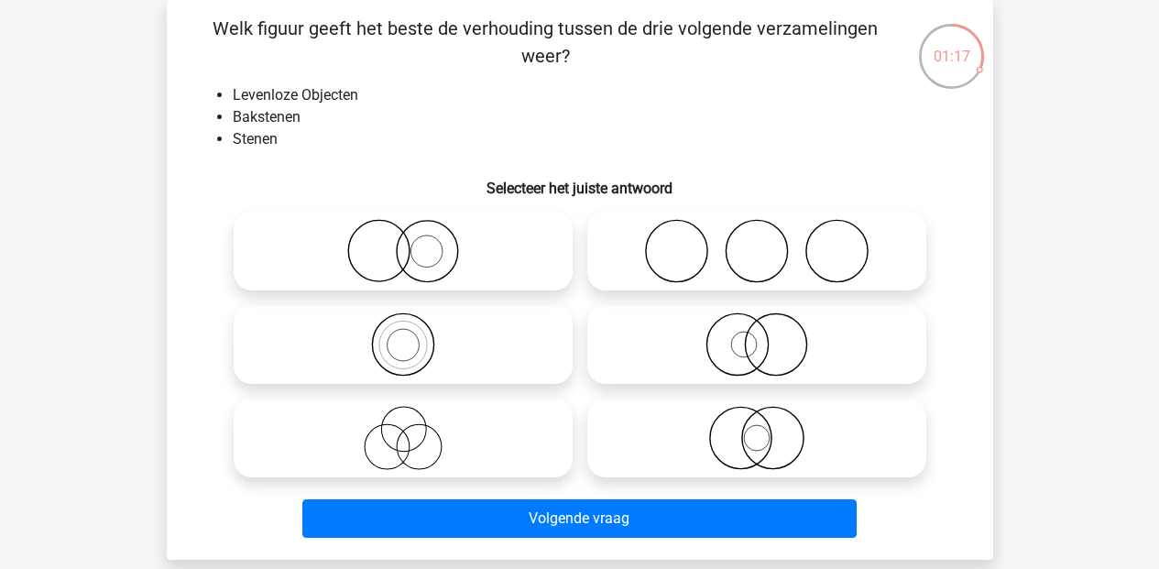
click at [400, 356] on icon at bounding box center [403, 344] width 324 height 64
click at [403, 335] on input "radio" at bounding box center [409, 329] width 12 height 12
radio input "true"
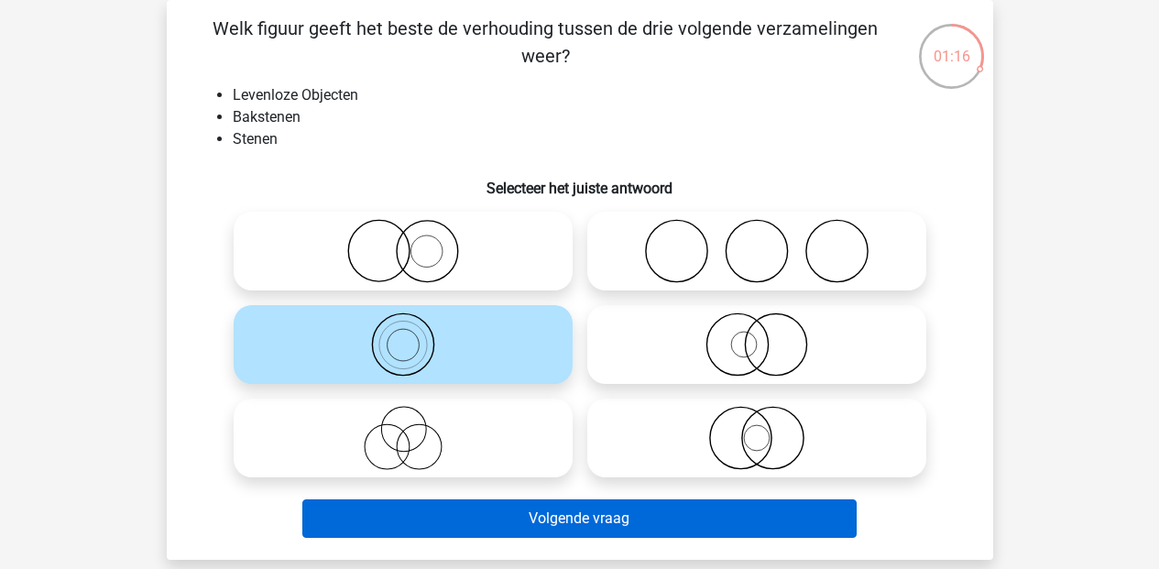
click at [557, 524] on button "Volgende vraag" at bounding box center [579, 518] width 554 height 38
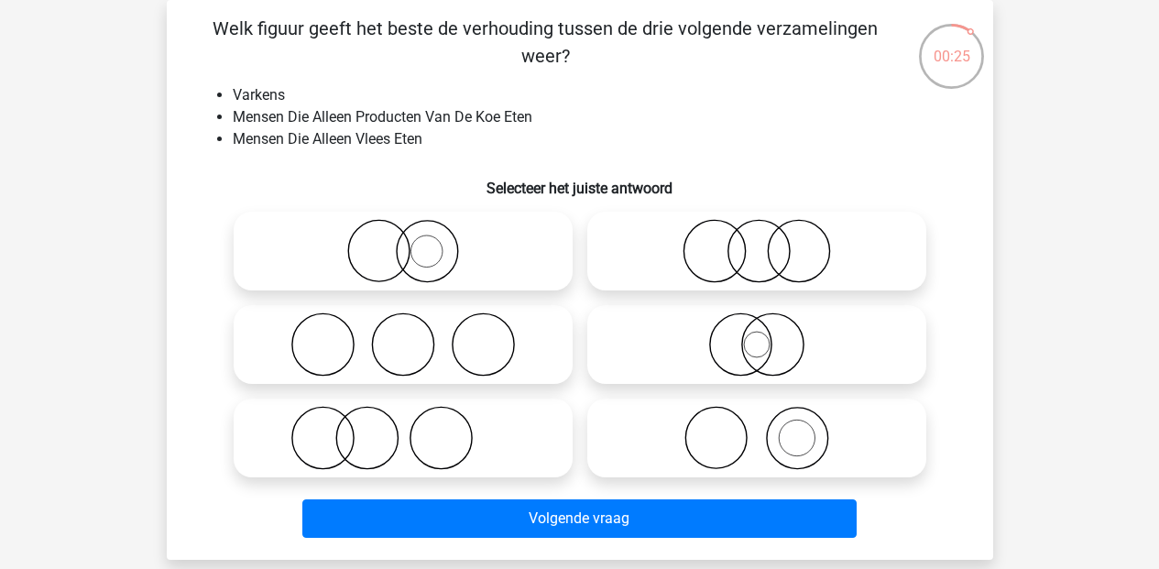
click at [808, 446] on icon at bounding box center [757, 438] width 324 height 64
click at [769, 429] on input "radio" at bounding box center [763, 423] width 12 height 12
radio input "true"
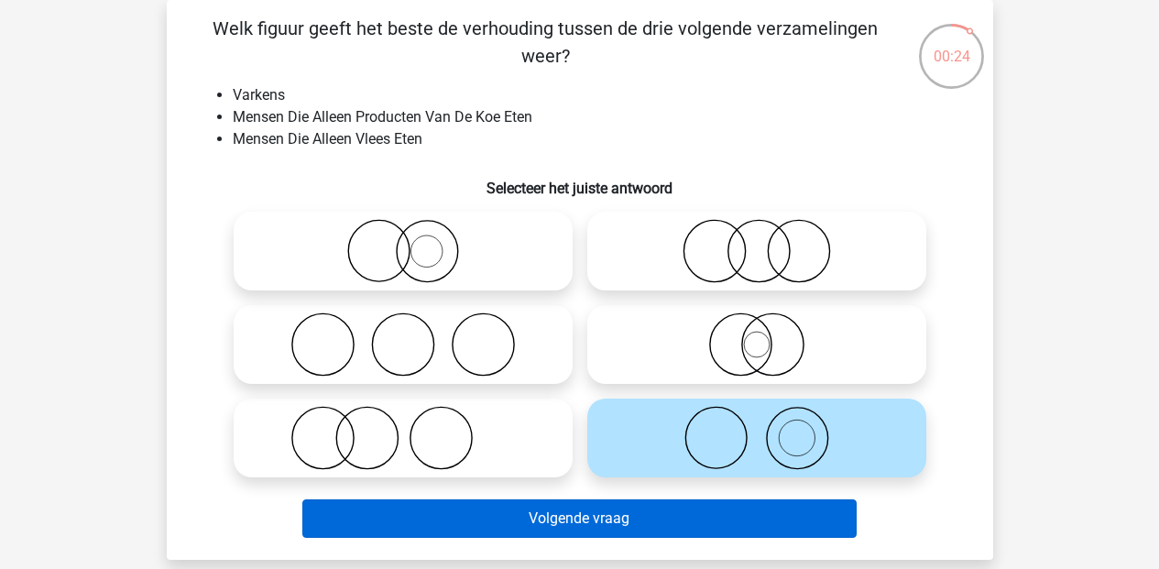
click at [717, 532] on button "Volgende vraag" at bounding box center [579, 518] width 554 height 38
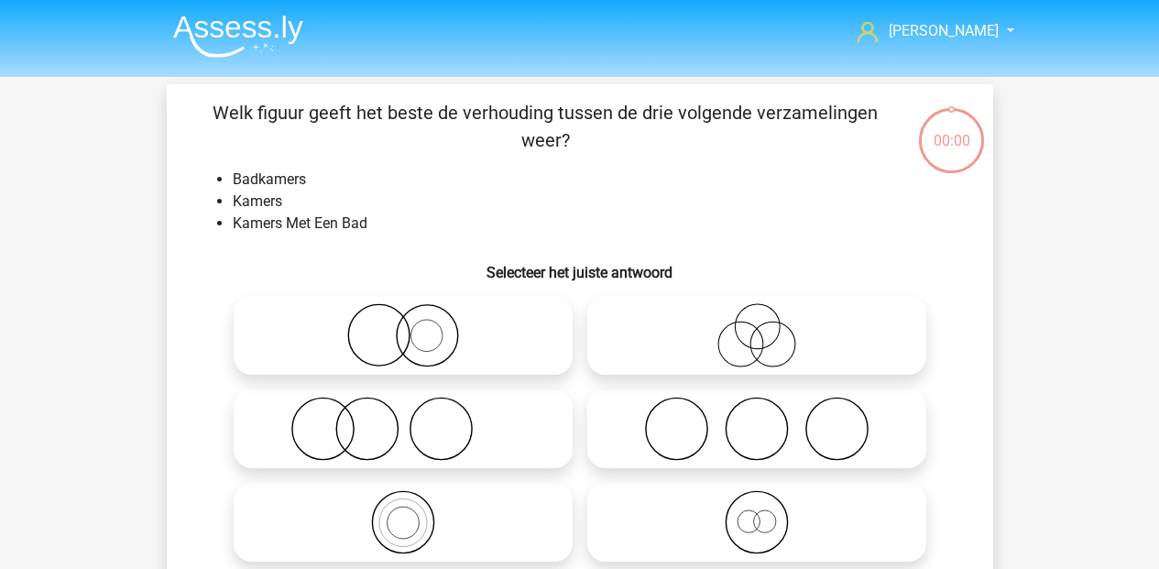
scroll to position [84, 0]
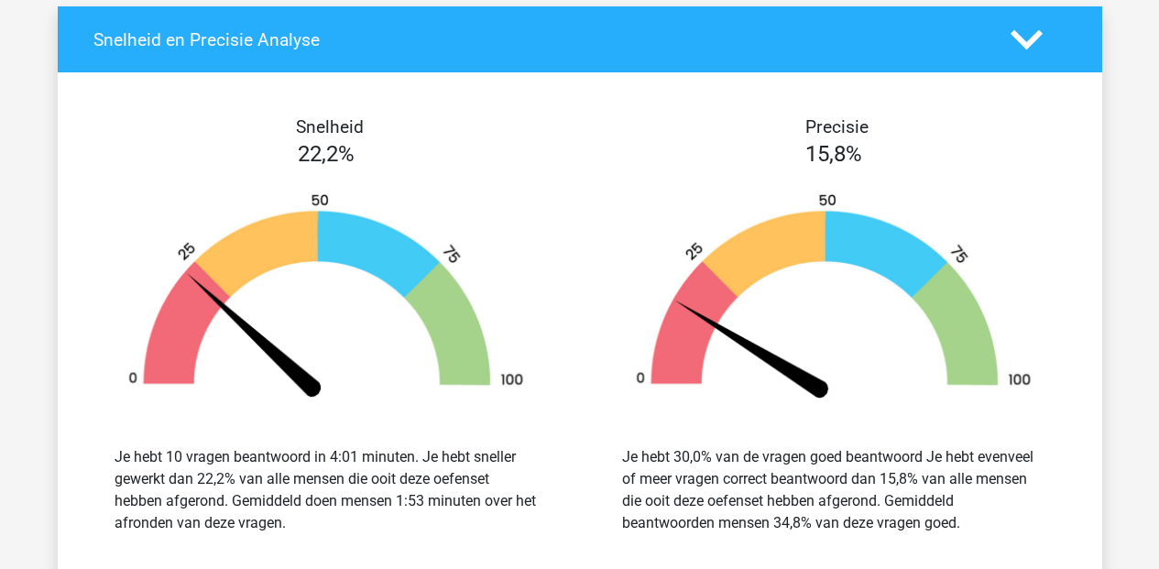
scroll to position [1608, 0]
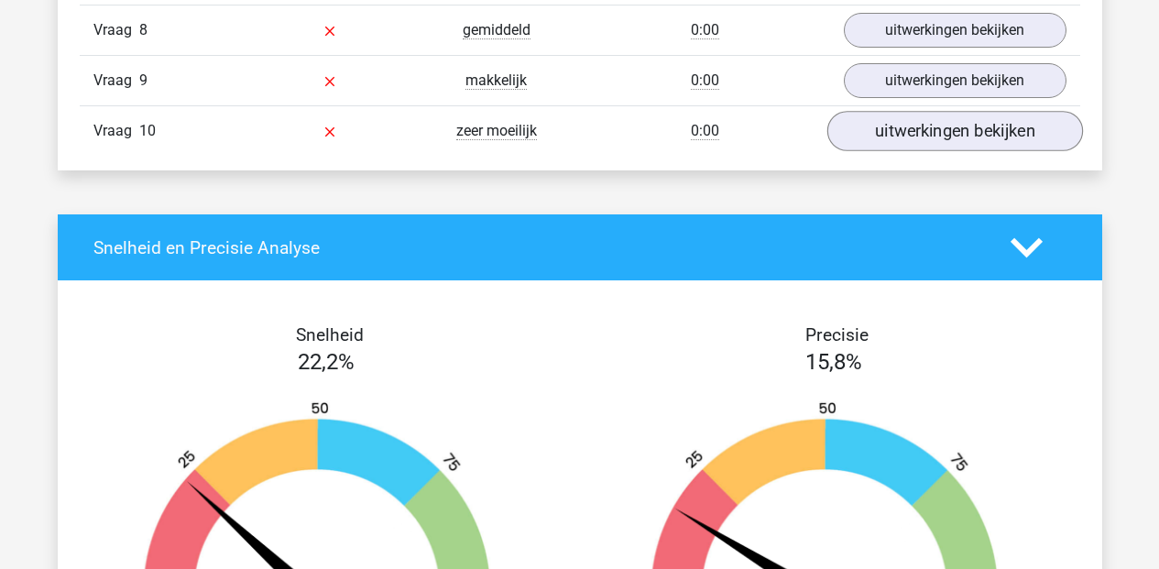
click at [936, 135] on link "uitwerkingen bekijken" at bounding box center [955, 131] width 256 height 40
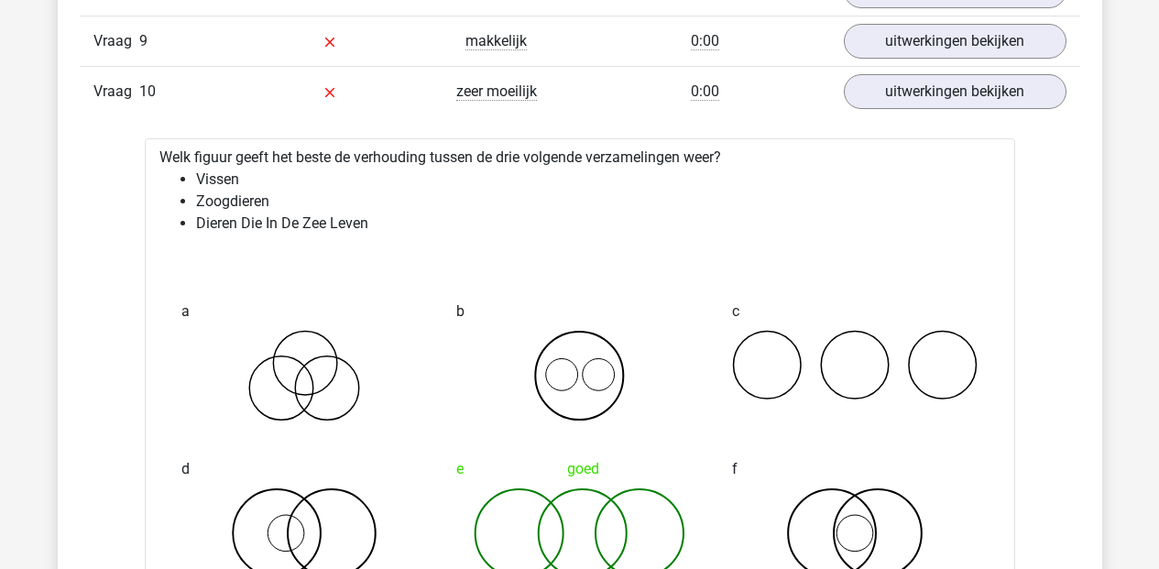
scroll to position [1518, 0]
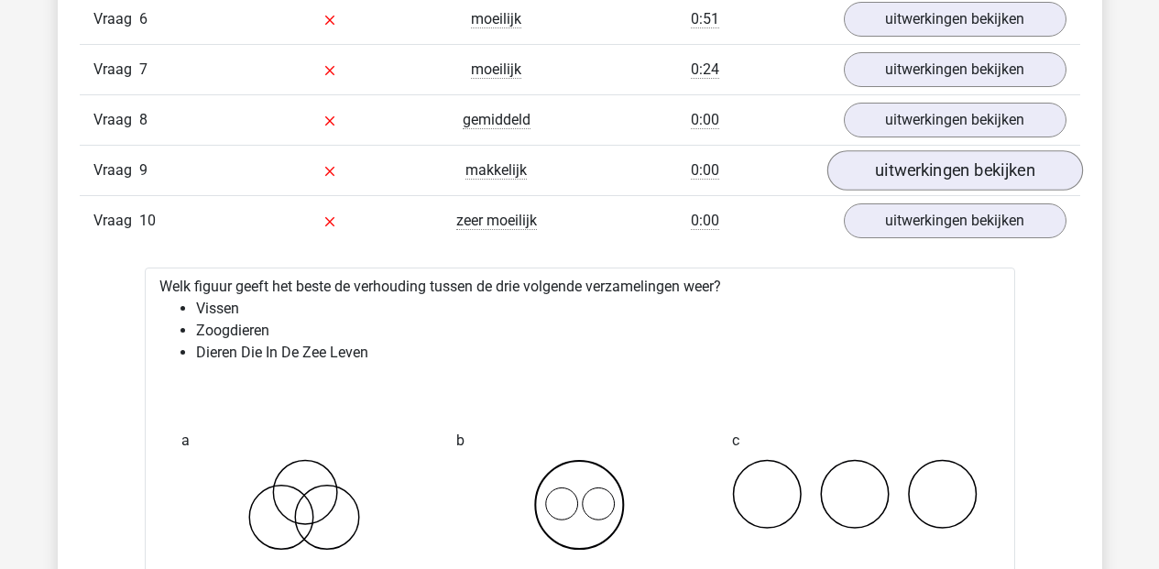
click at [874, 179] on link "uitwerkingen bekijken" at bounding box center [955, 170] width 256 height 40
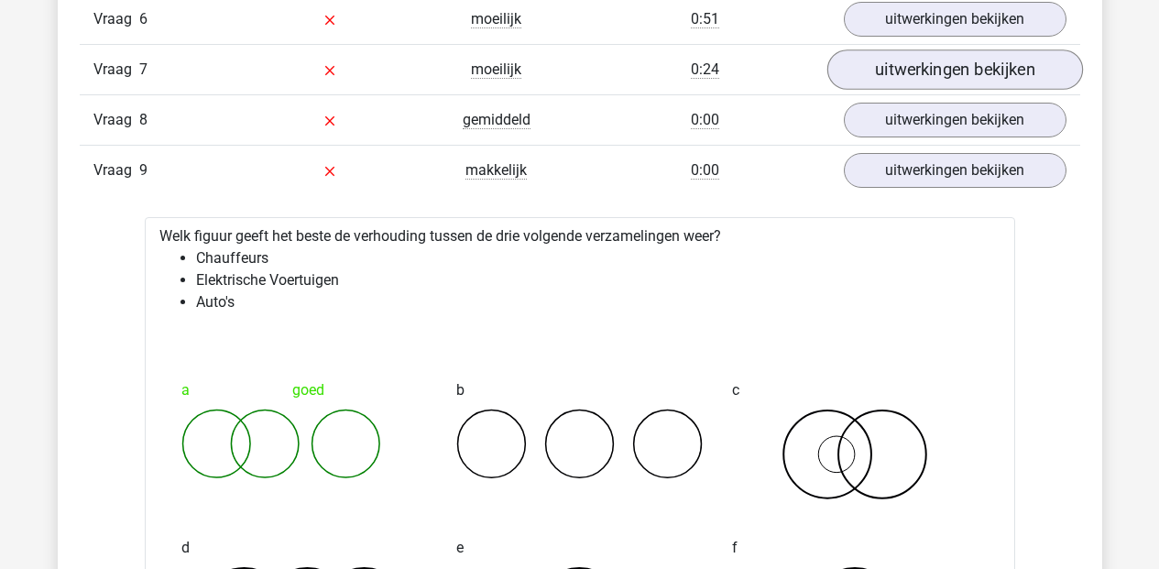
click at [910, 82] on link "uitwerkingen bekijken" at bounding box center [955, 69] width 256 height 40
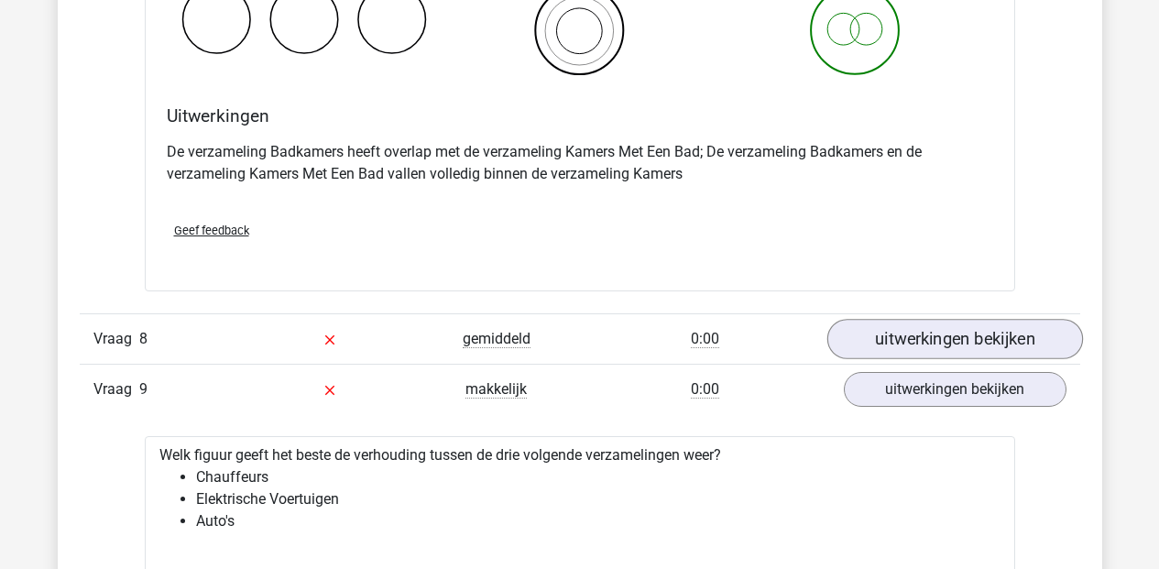
scroll to position [2080, 0]
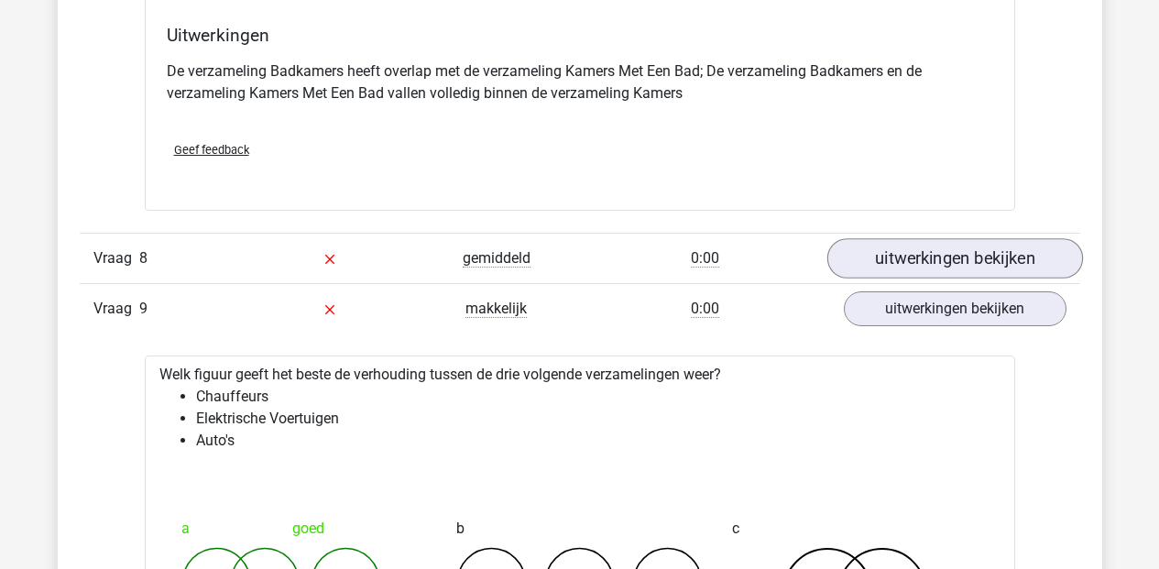
click at [930, 254] on link "uitwerkingen bekijken" at bounding box center [955, 259] width 256 height 40
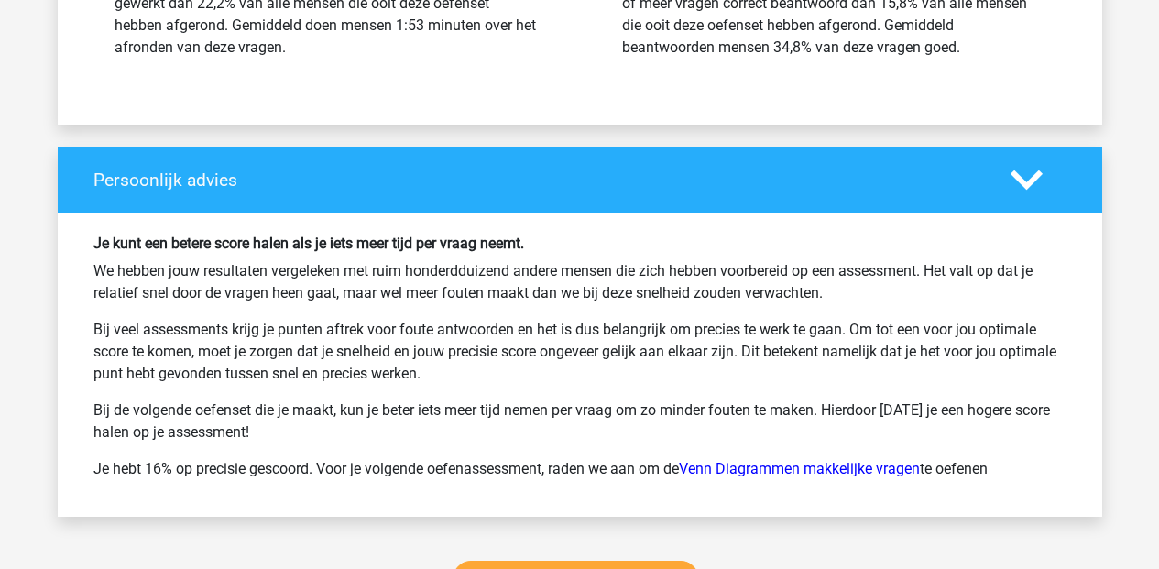
scroll to position [5234, 0]
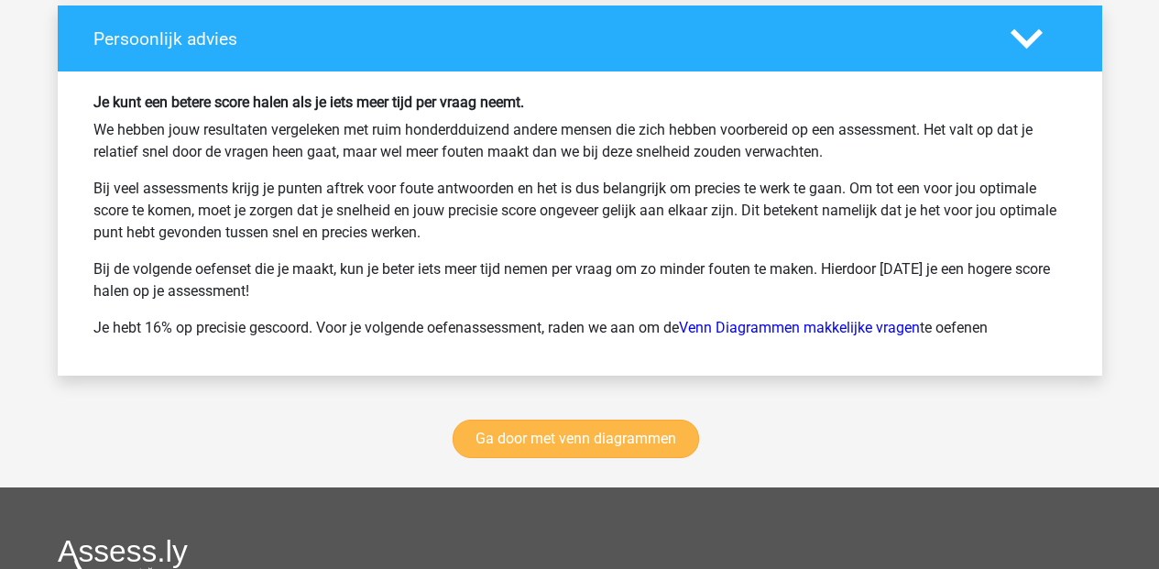
click at [516, 444] on link "Ga door met venn diagrammen" at bounding box center [576, 439] width 246 height 38
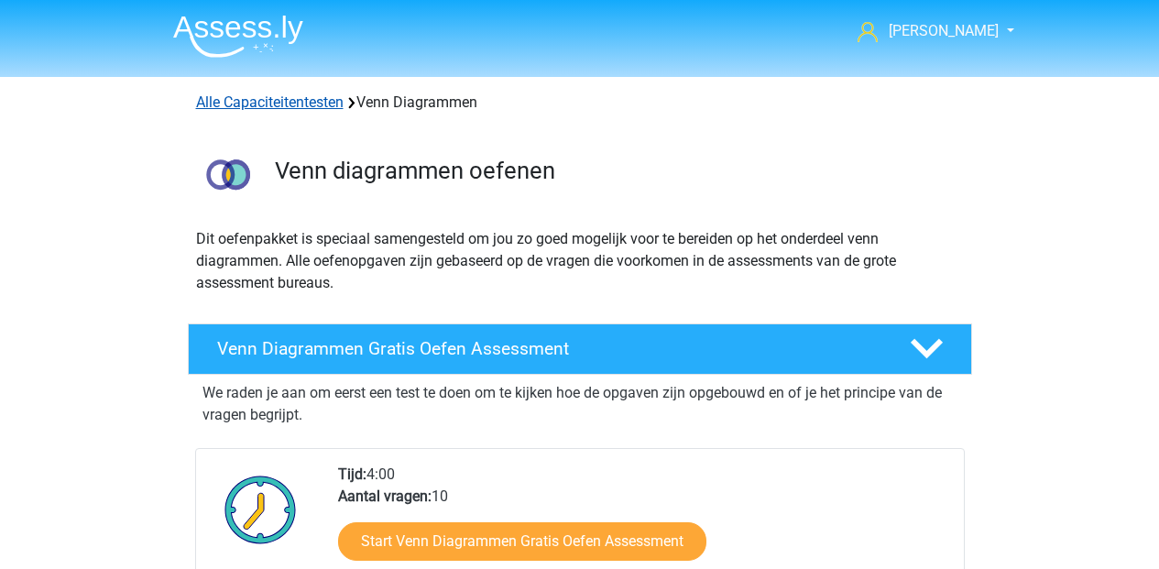
click at [289, 105] on link "Alle Capaciteitentesten" at bounding box center [270, 101] width 148 height 17
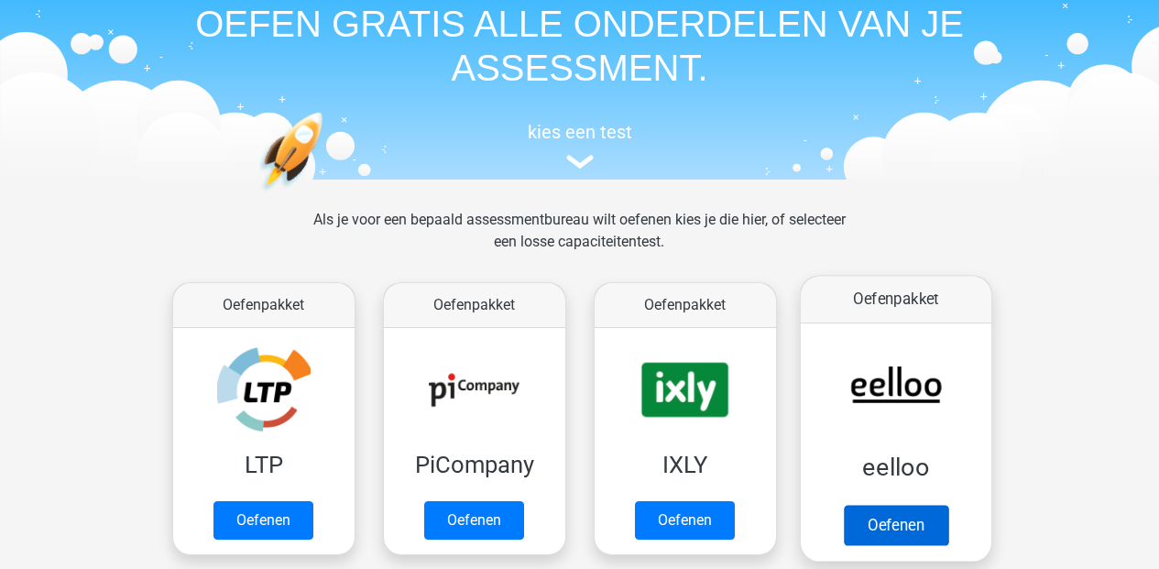
scroll to position [124, 0]
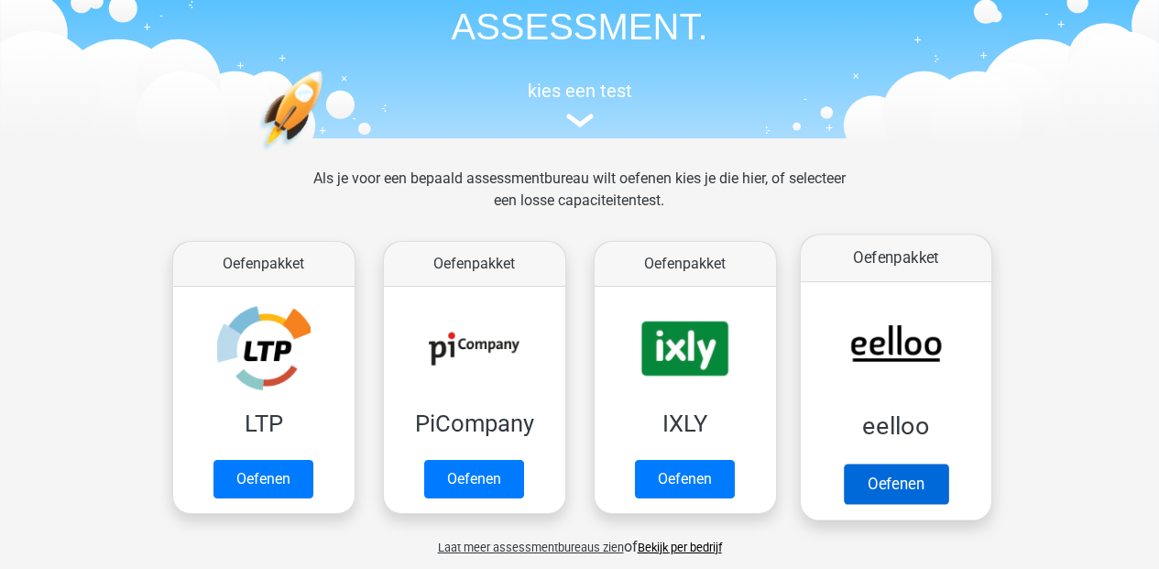
click at [924, 477] on link "Oefenen" at bounding box center [895, 484] width 104 height 40
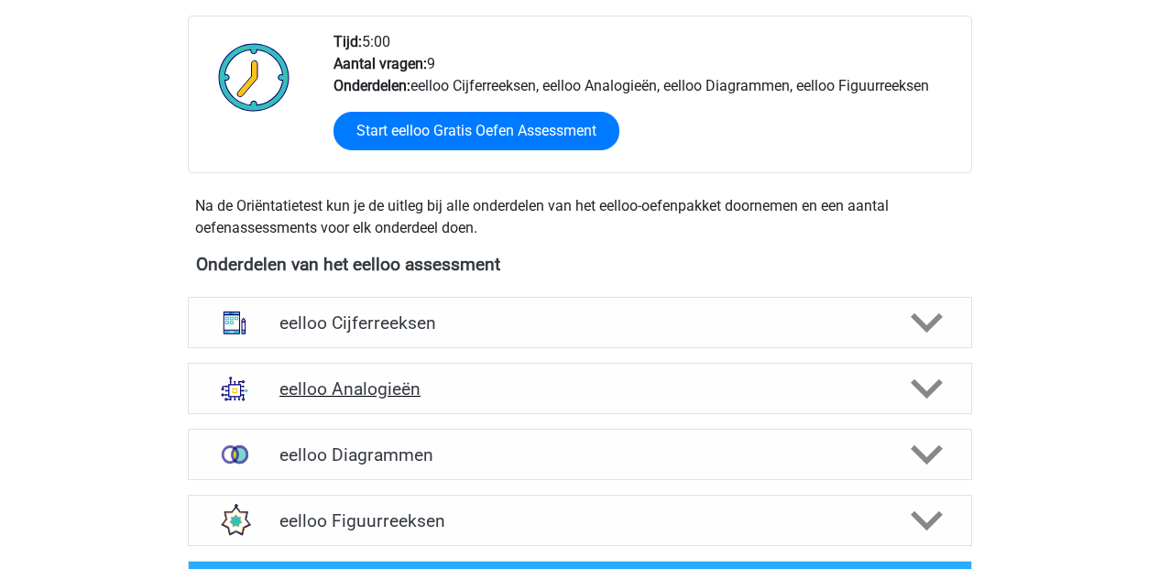
scroll to position [502, 0]
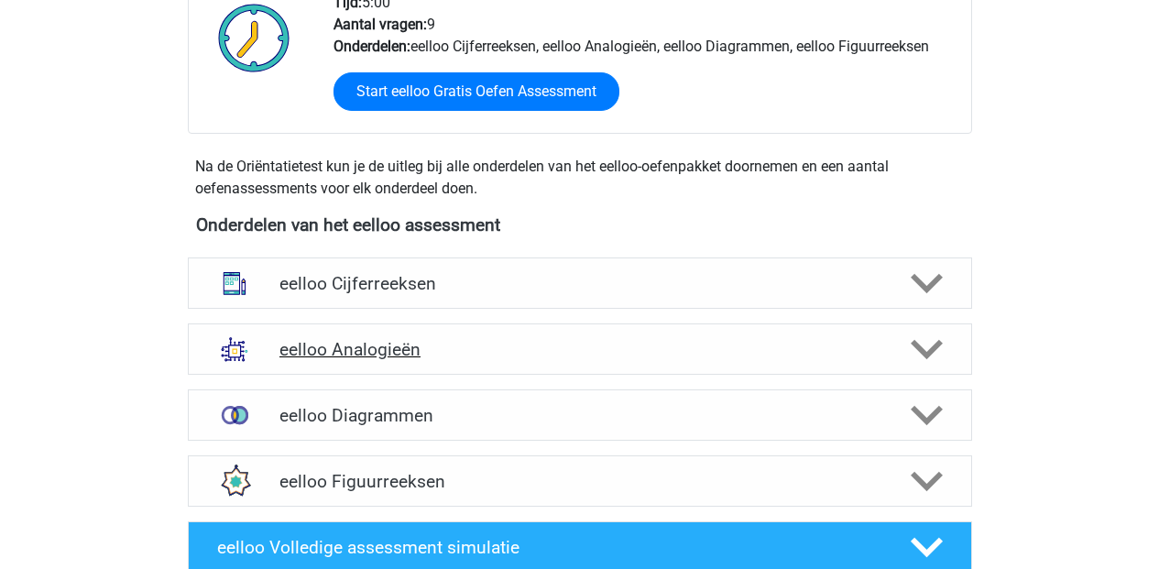
click at [335, 348] on h4 "eelloo Analogieën" at bounding box center [579, 349] width 600 height 21
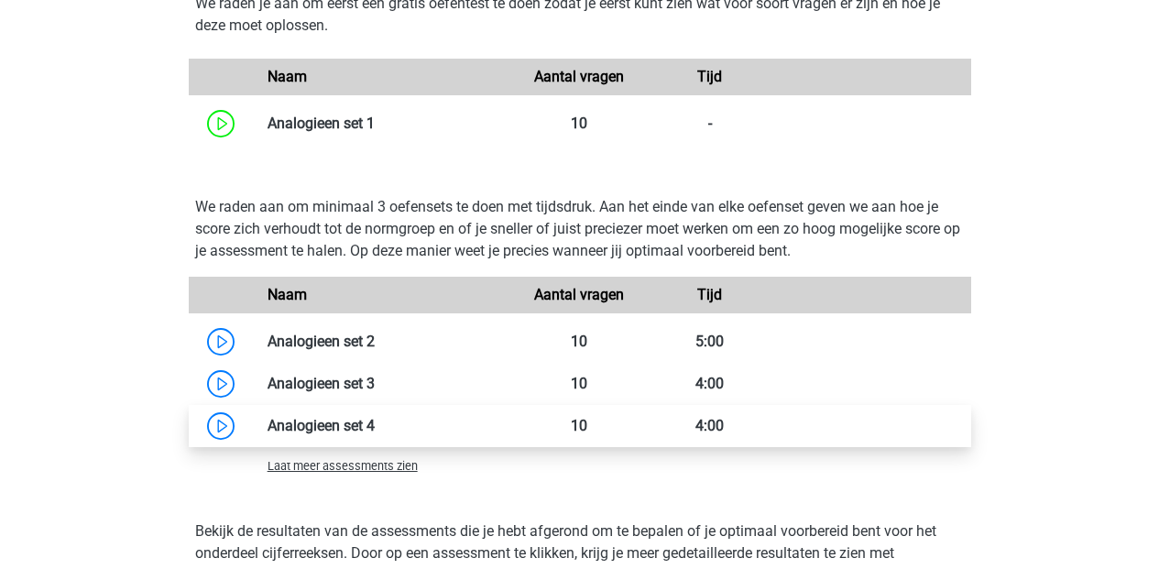
scroll to position [1545, 0]
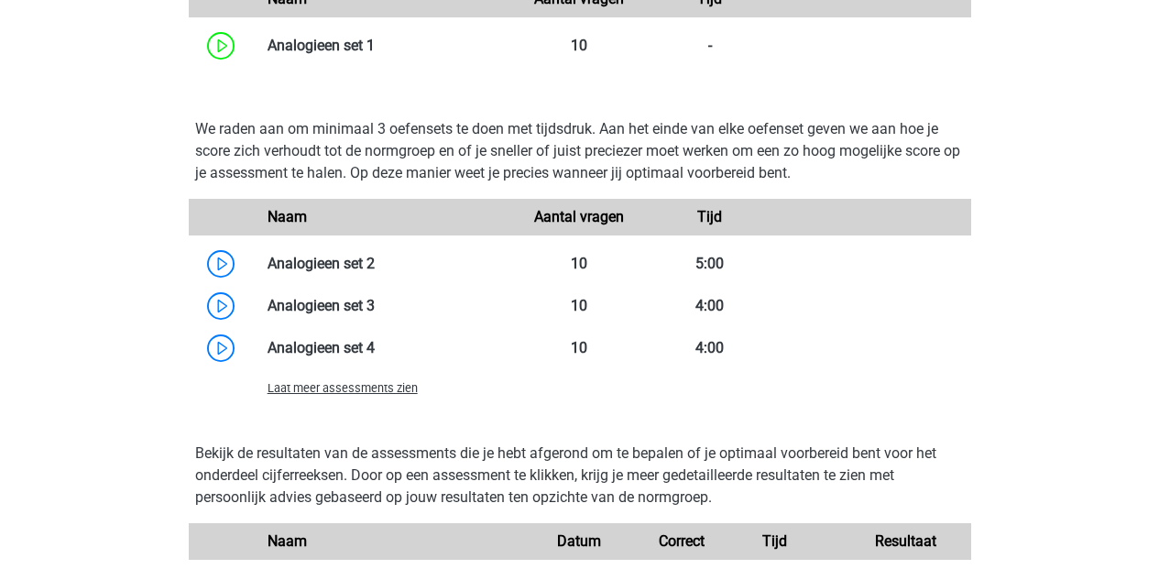
click at [345, 388] on span "Laat meer assessments zien" at bounding box center [343, 388] width 150 height 14
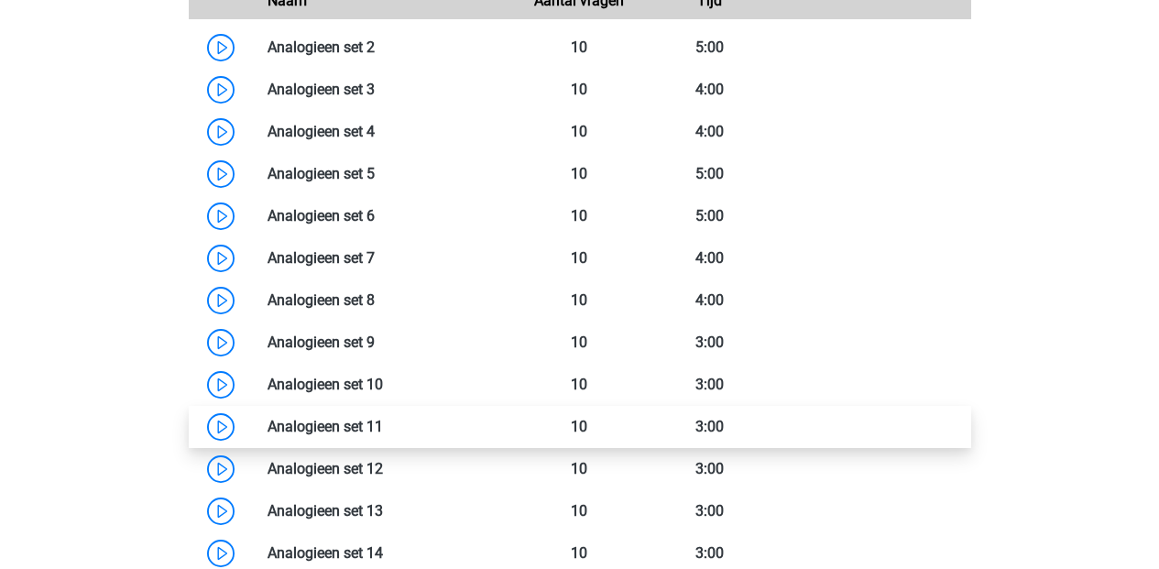
scroll to position [1897, 0]
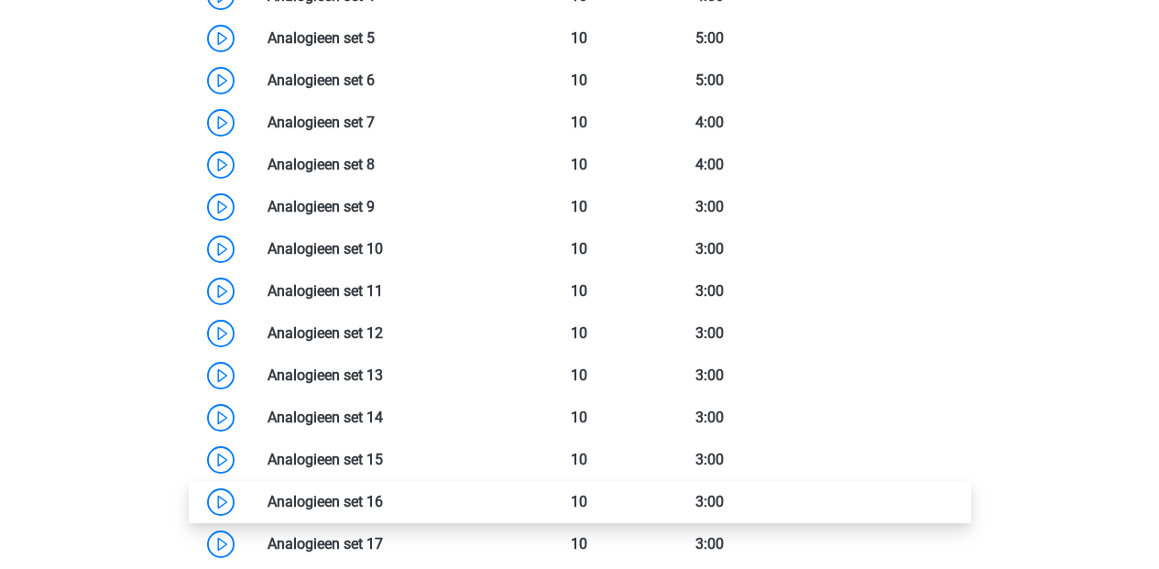
click at [383, 500] on link at bounding box center [383, 501] width 0 height 17
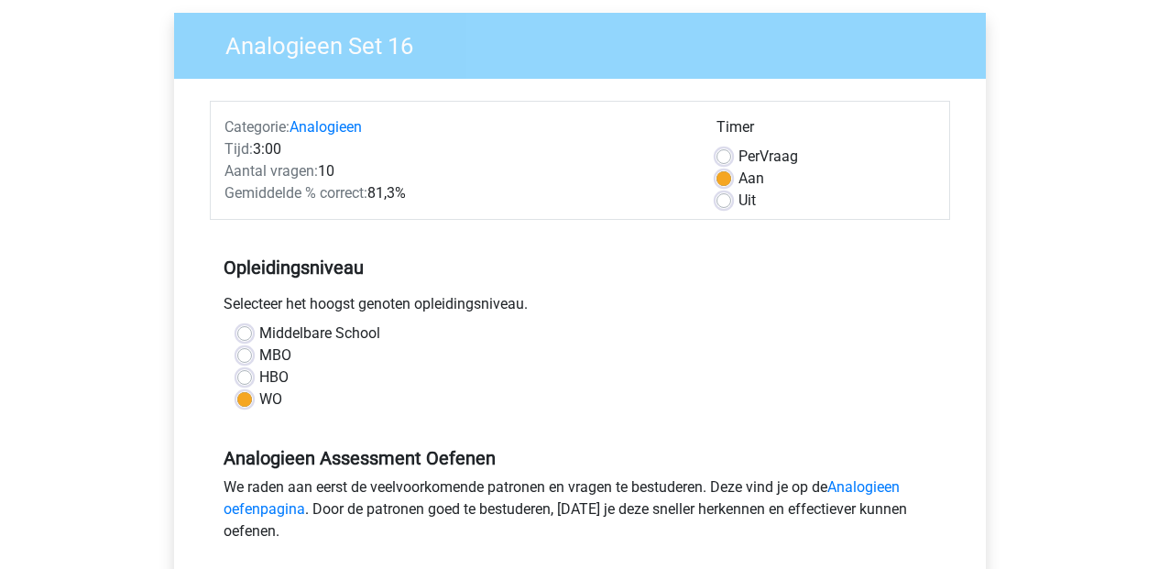
scroll to position [263, 0]
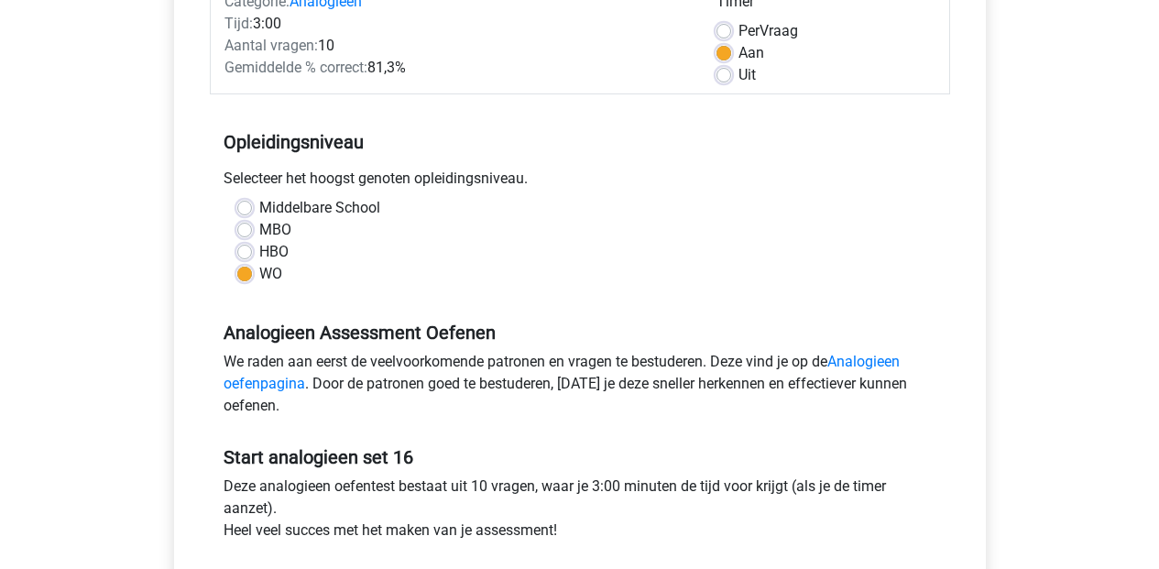
click at [739, 75] on label "Uit" at bounding box center [747, 75] width 17 height 22
click at [719, 75] on input "Uit" at bounding box center [724, 73] width 15 height 18
radio input "true"
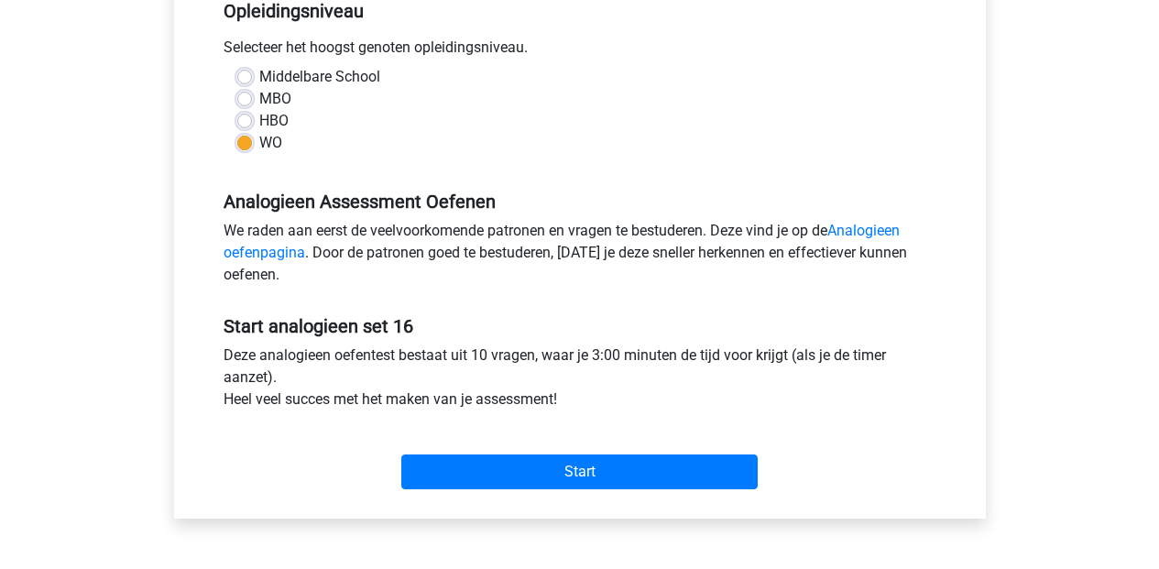
scroll to position [542, 0]
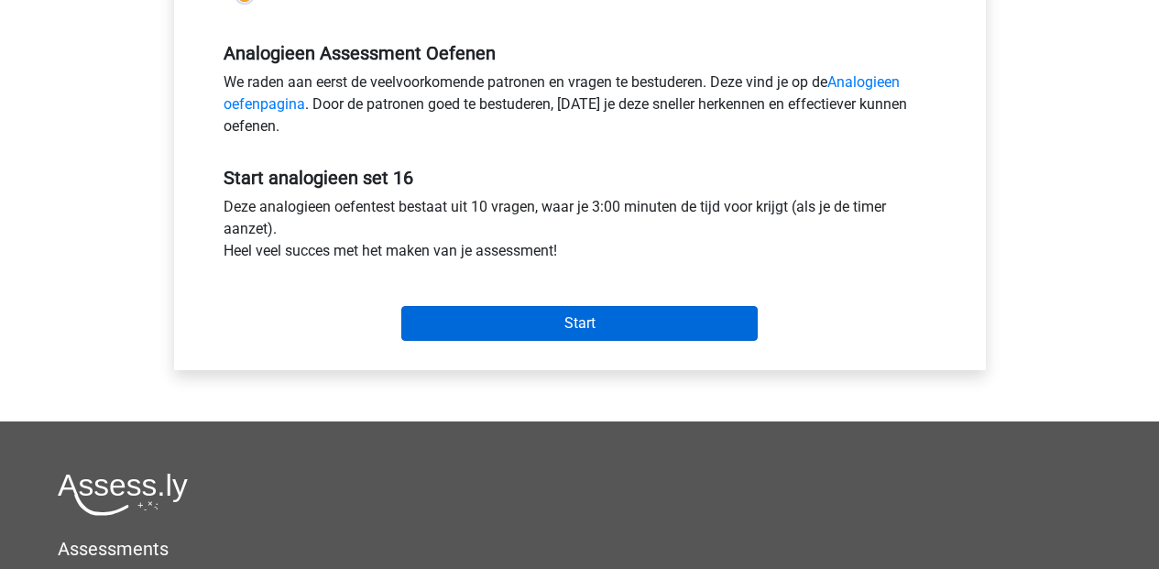
click at [588, 333] on input "Start" at bounding box center [579, 323] width 356 height 35
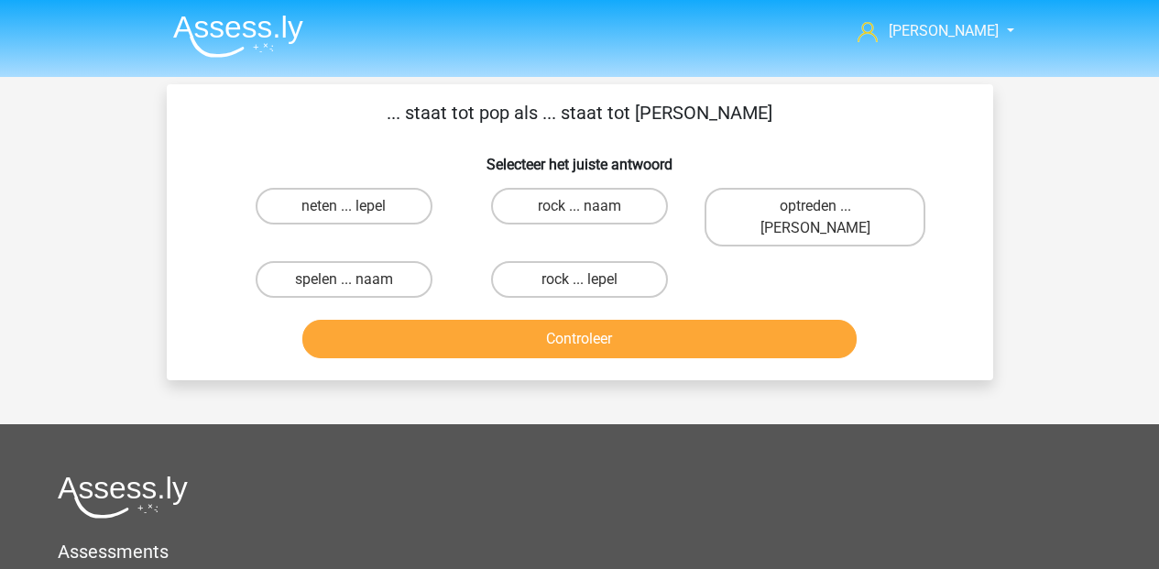
click at [858, 181] on div "... staat tot pop als ... staat tot [PERSON_NAME] Selecteer het juiste antwoord…" at bounding box center [580, 232] width 812 height 267
click at [301, 262] on label "spelen ... naam" at bounding box center [344, 279] width 177 height 37
click at [344, 279] on input "spelen ... naam" at bounding box center [350, 285] width 12 height 12
radio input "true"
click at [381, 320] on button "Controleer" at bounding box center [579, 339] width 554 height 38
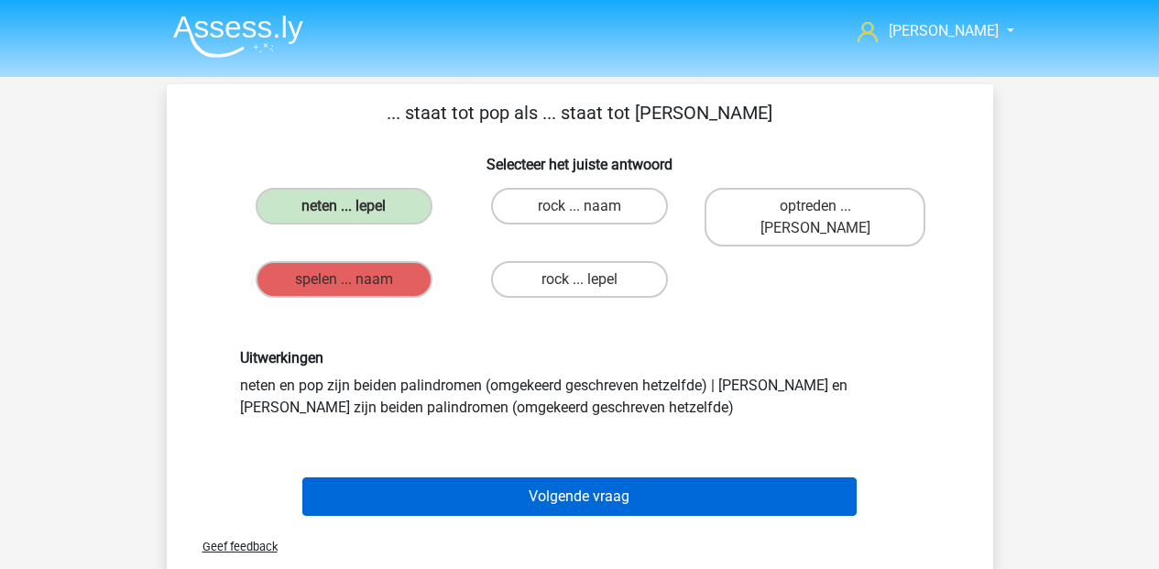
click at [437, 477] on button "Volgende vraag" at bounding box center [579, 496] width 554 height 38
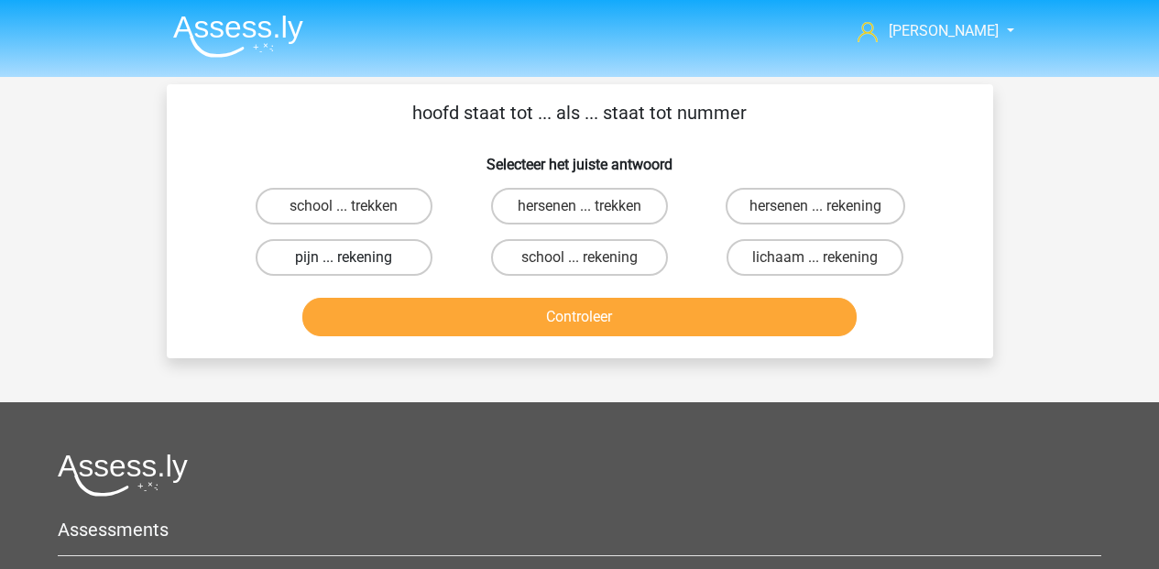
click at [384, 259] on label "pijn ... rekening" at bounding box center [344, 257] width 177 height 37
click at [356, 259] on input "pijn ... rekening" at bounding box center [350, 263] width 12 height 12
radio input "true"
click at [487, 323] on button "Controleer" at bounding box center [579, 317] width 554 height 38
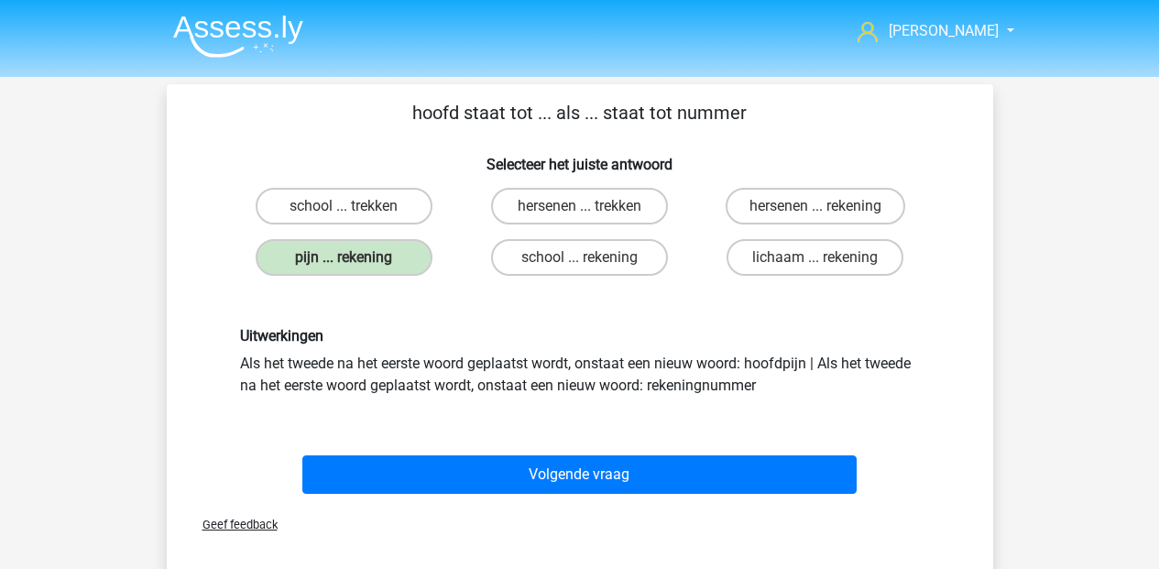
click at [597, 474] on button "Volgende vraag" at bounding box center [579, 474] width 554 height 38
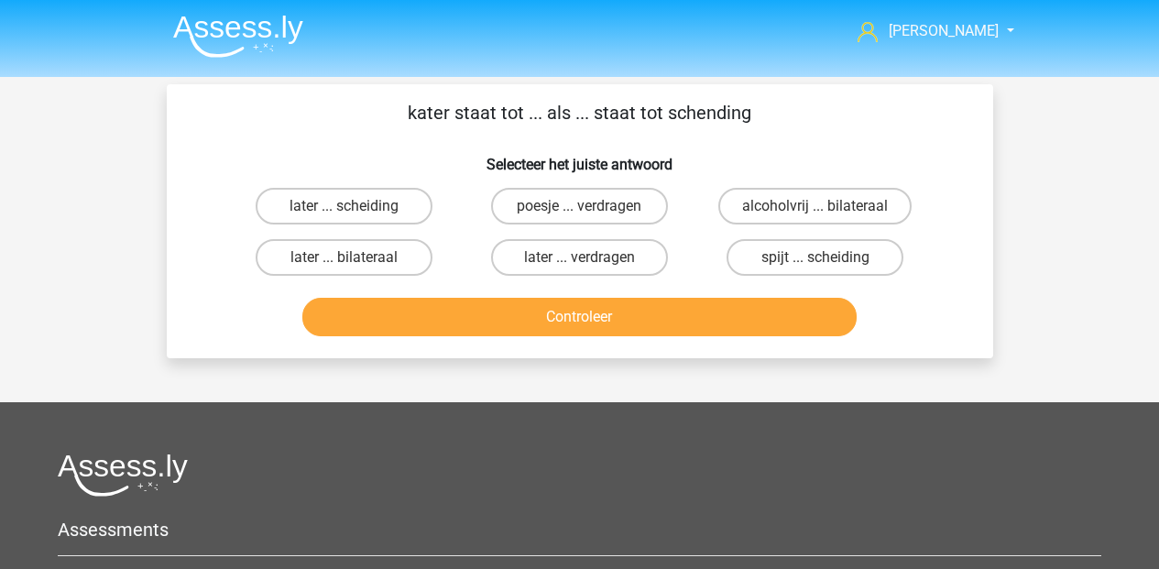
scroll to position [84, 0]
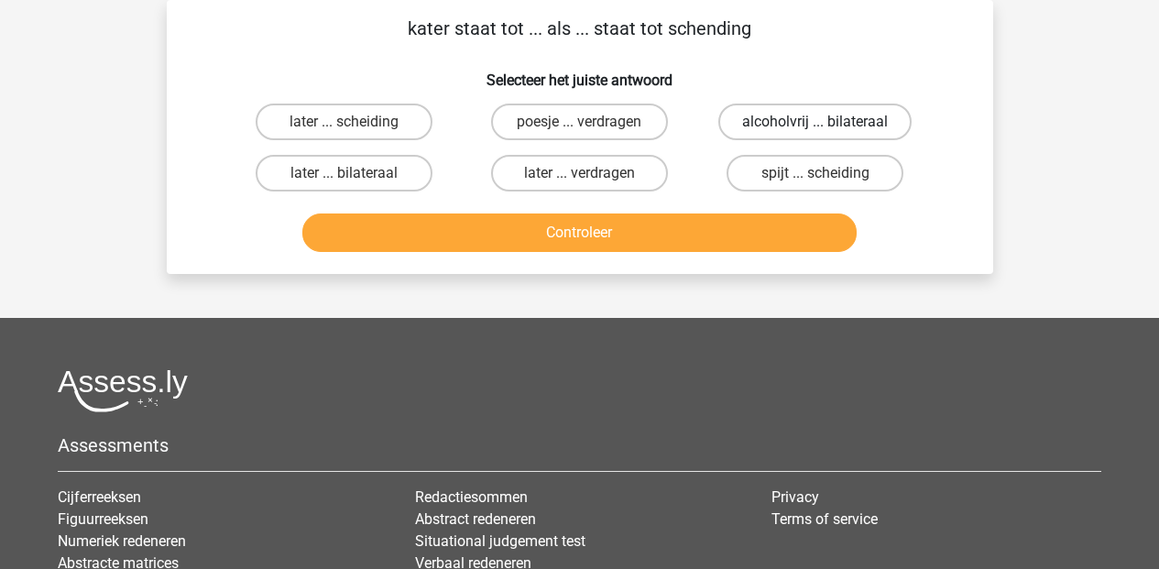
click at [772, 121] on label "alcoholvrij ... bilateraal" at bounding box center [814, 122] width 193 height 37
click at [816, 122] on input "alcoholvrij ... bilateraal" at bounding box center [822, 128] width 12 height 12
radio input "true"
click at [659, 216] on button "Controleer" at bounding box center [579, 232] width 554 height 38
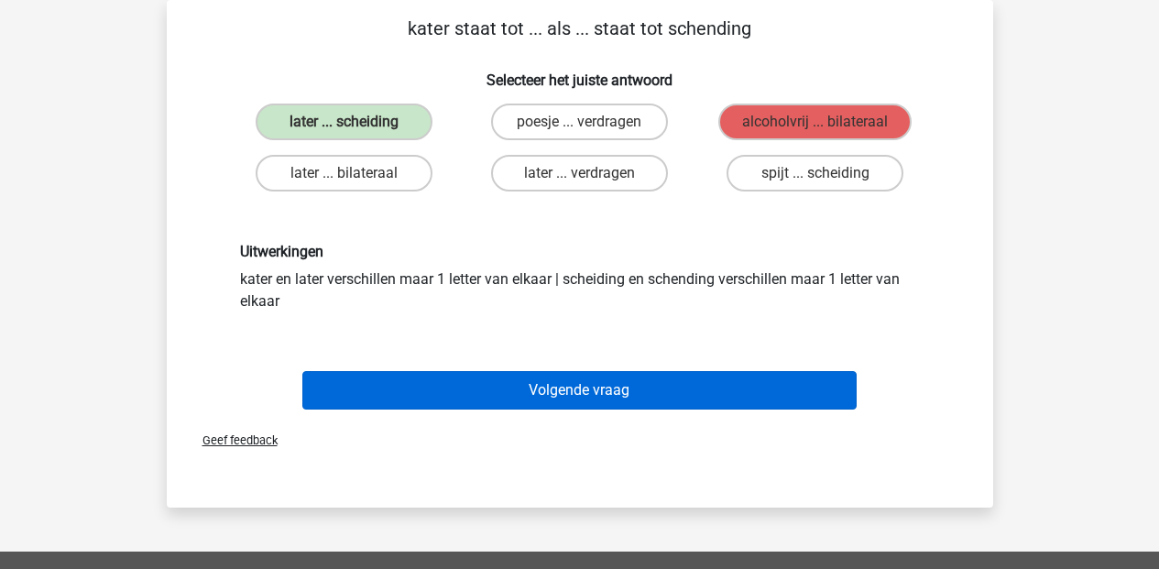
click at [577, 394] on button "Volgende vraag" at bounding box center [579, 390] width 554 height 38
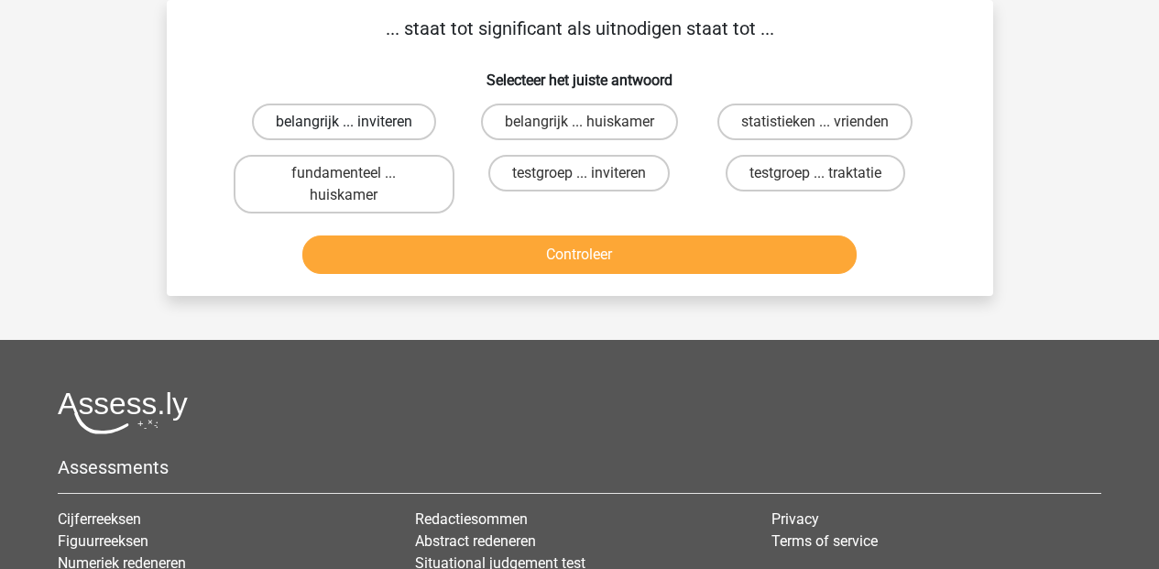
click at [404, 113] on label "belangrijk ... inviteren" at bounding box center [344, 122] width 184 height 37
click at [356, 122] on input "belangrijk ... inviteren" at bounding box center [350, 128] width 12 height 12
radio input "true"
click at [619, 266] on button "Controleer" at bounding box center [579, 254] width 554 height 38
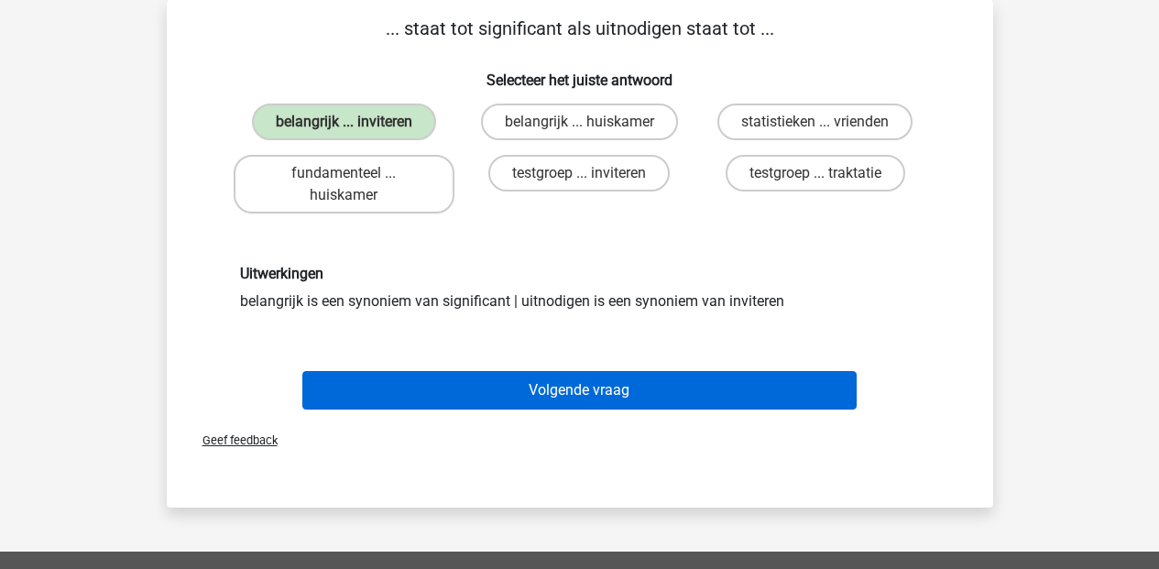
click at [619, 379] on button "Volgende vraag" at bounding box center [579, 390] width 554 height 38
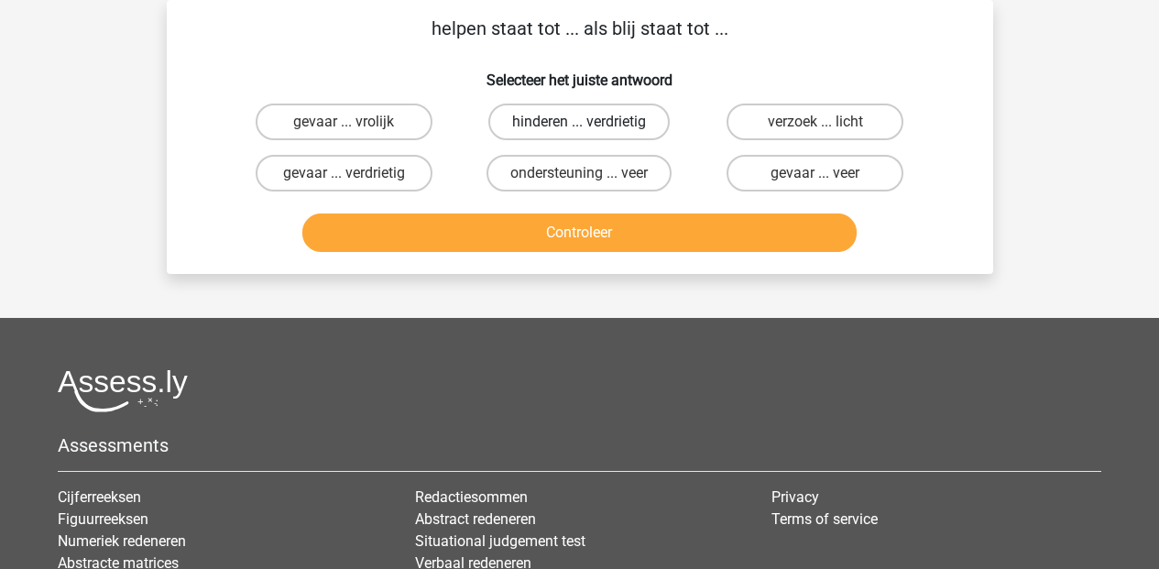
click at [551, 115] on label "hinderen ... verdrietig" at bounding box center [578, 122] width 181 height 37
click at [579, 122] on input "hinderen ... verdrietig" at bounding box center [585, 128] width 12 height 12
radio input "true"
click at [540, 226] on button "Controleer" at bounding box center [579, 232] width 554 height 38
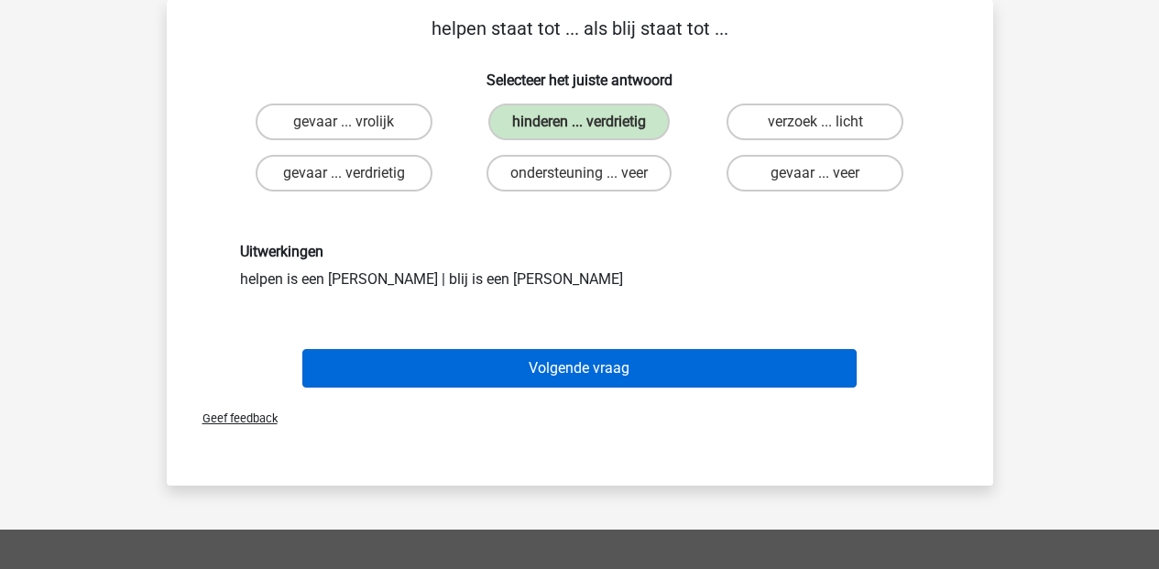
click at [672, 364] on button "Volgende vraag" at bounding box center [579, 368] width 554 height 38
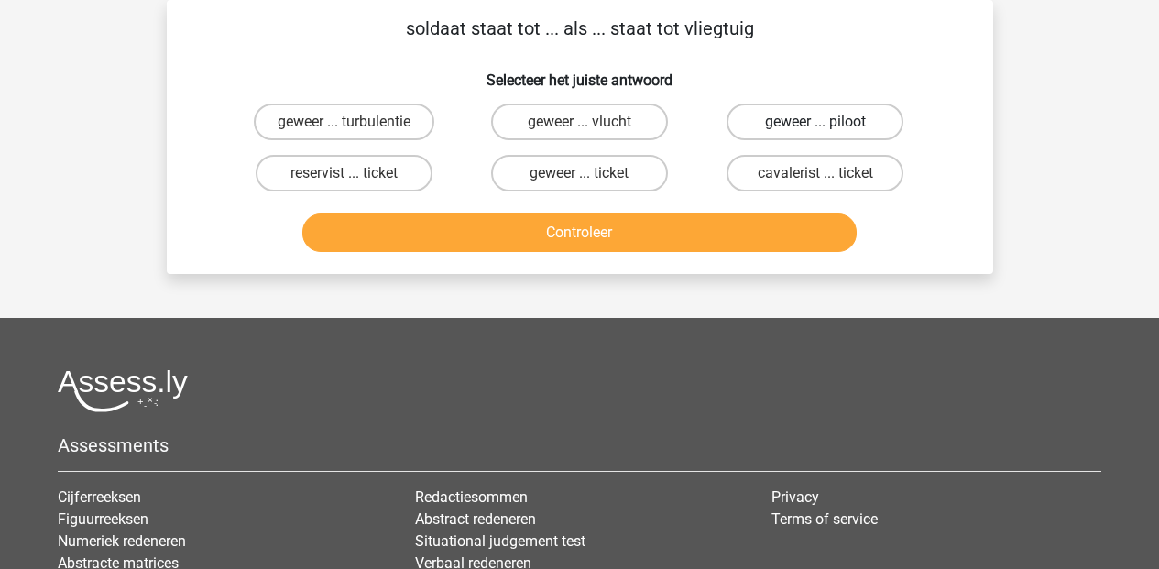
click at [787, 120] on label "geweer ... piloot" at bounding box center [815, 122] width 177 height 37
click at [816, 122] on input "geweer ... piloot" at bounding box center [822, 128] width 12 height 12
radio input "true"
click at [669, 224] on button "Controleer" at bounding box center [579, 232] width 554 height 38
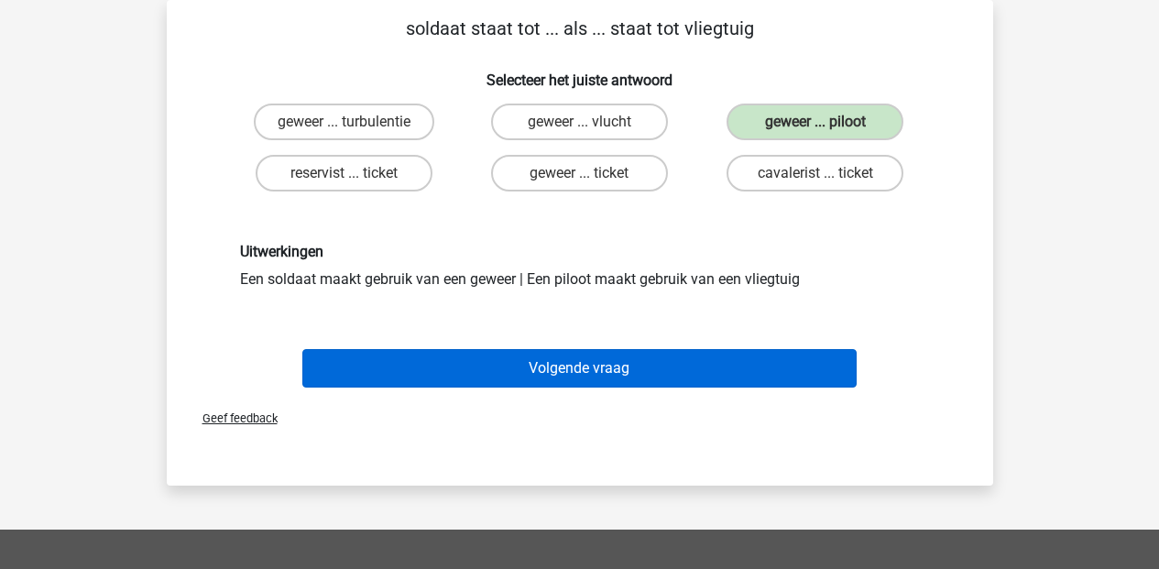
click at [540, 377] on button "Volgende vraag" at bounding box center [579, 368] width 554 height 38
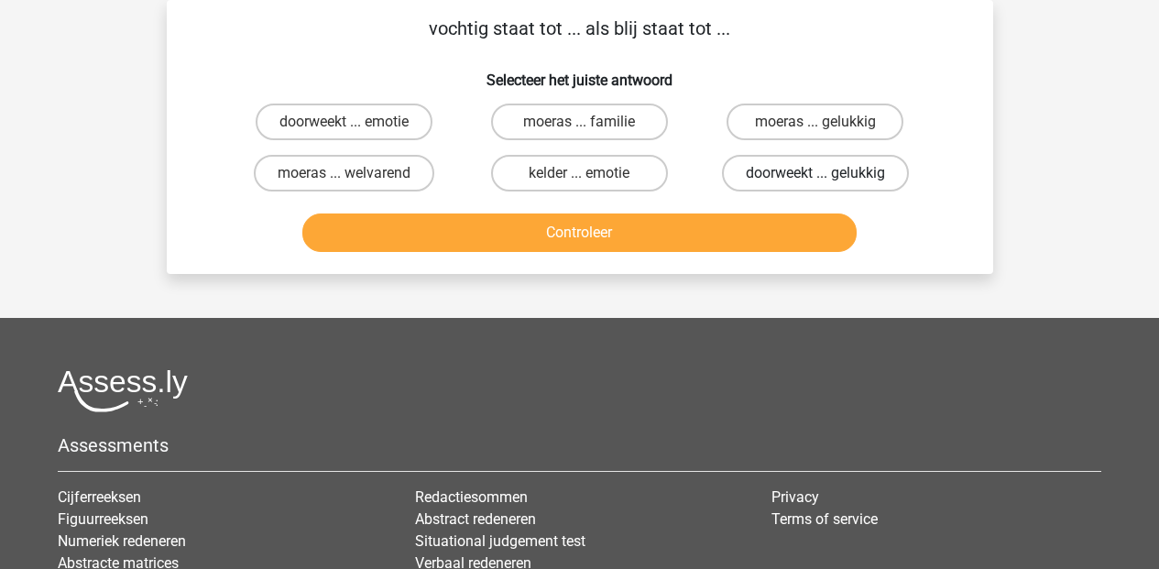
click at [809, 175] on label "doorweekt ... gelukkig" at bounding box center [815, 173] width 187 height 37
click at [816, 175] on input "doorweekt ... gelukkig" at bounding box center [822, 179] width 12 height 12
radio input "true"
click at [724, 226] on button "Controleer" at bounding box center [579, 232] width 554 height 38
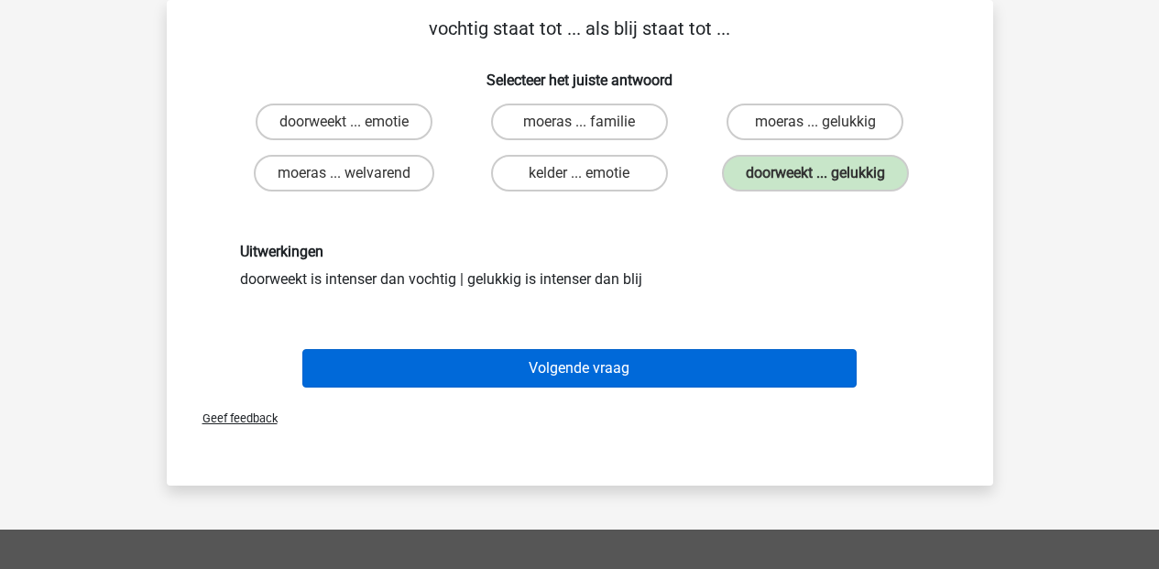
click at [612, 374] on button "Volgende vraag" at bounding box center [579, 368] width 554 height 38
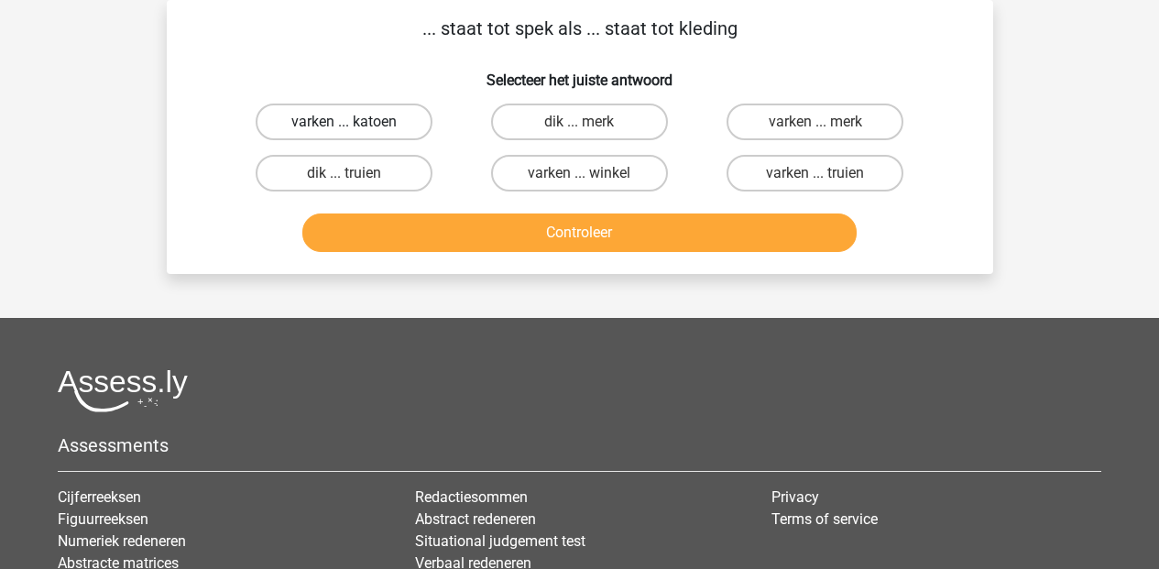
click at [328, 123] on label "varken ... katoen" at bounding box center [344, 122] width 177 height 37
click at [344, 123] on input "varken ... katoen" at bounding box center [350, 128] width 12 height 12
radio input "true"
click at [513, 228] on button "Controleer" at bounding box center [579, 232] width 554 height 38
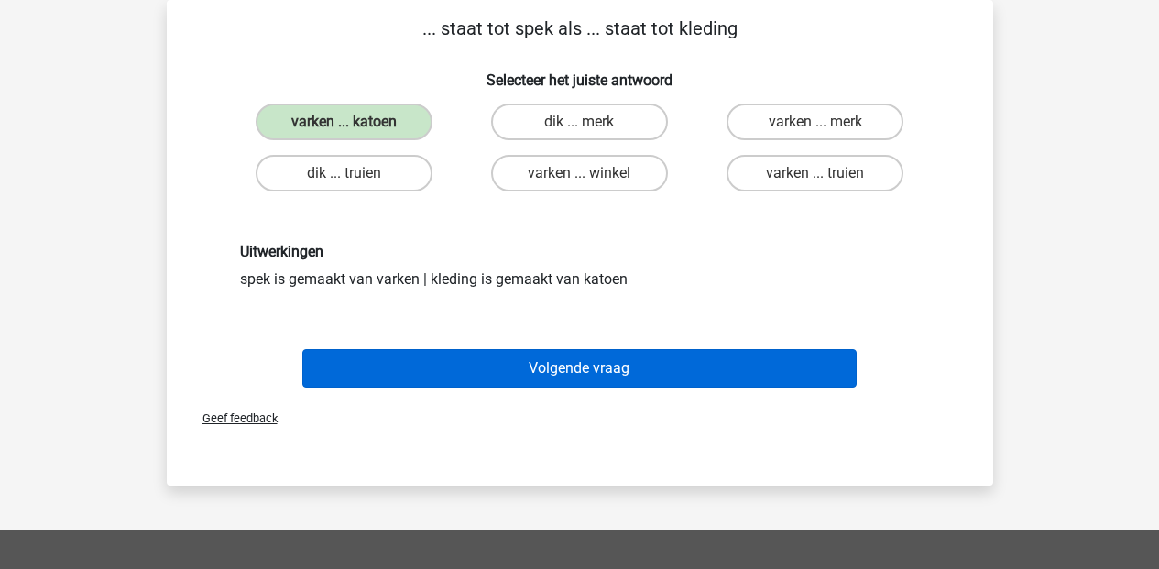
click at [652, 357] on button "Volgende vraag" at bounding box center [579, 368] width 554 height 38
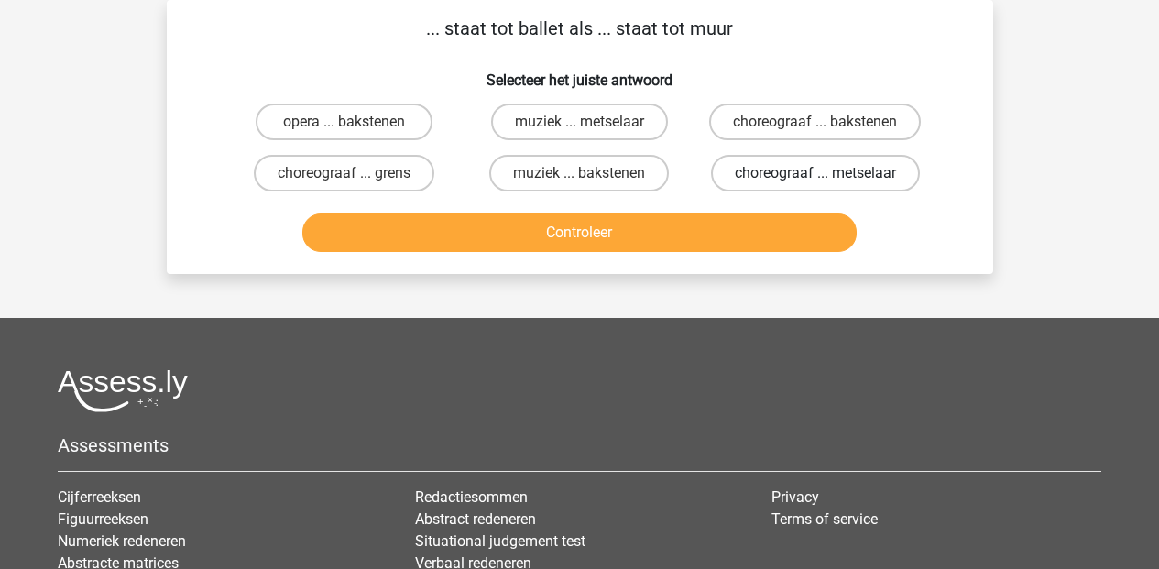
click at [814, 181] on label "choreograaf ... metselaar" at bounding box center [815, 173] width 209 height 37
click at [816, 181] on input "choreograaf ... metselaar" at bounding box center [822, 179] width 12 height 12
radio input "true"
click at [712, 231] on button "Controleer" at bounding box center [579, 232] width 554 height 38
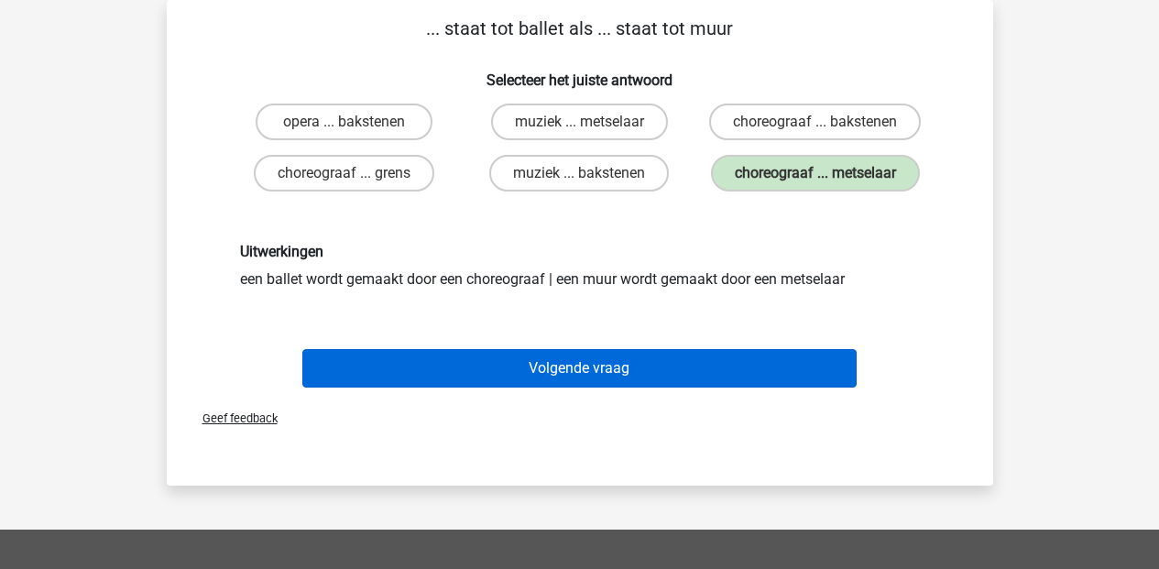
click at [570, 355] on button "Volgende vraag" at bounding box center [579, 368] width 554 height 38
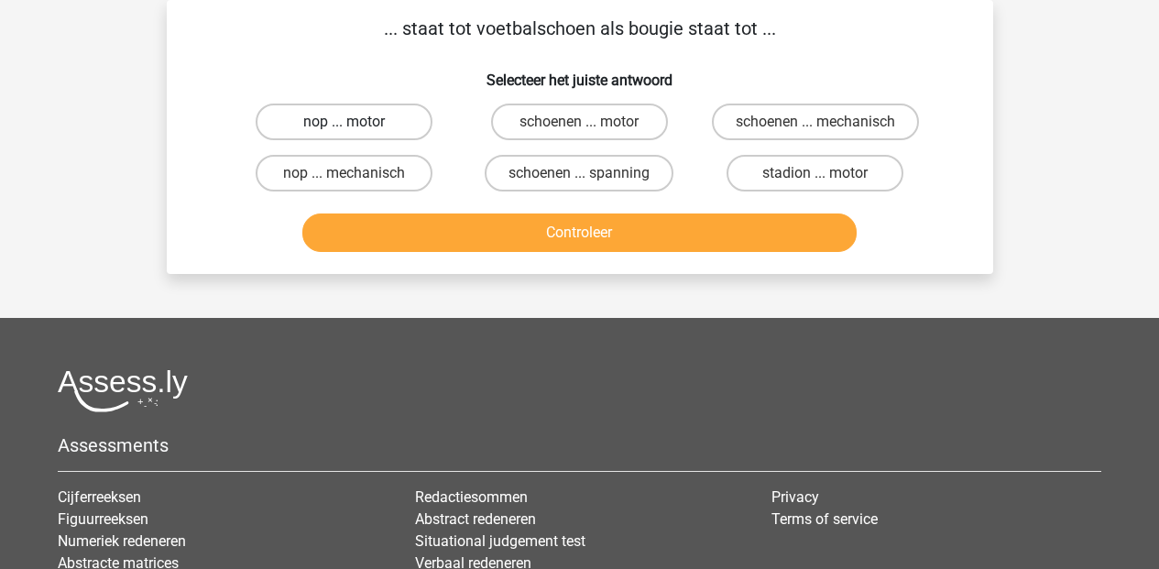
click at [374, 128] on label "nop ... motor" at bounding box center [344, 122] width 177 height 37
click at [356, 128] on input "nop ... motor" at bounding box center [350, 128] width 12 height 12
radio input "true"
click at [492, 231] on button "Controleer" at bounding box center [579, 232] width 554 height 38
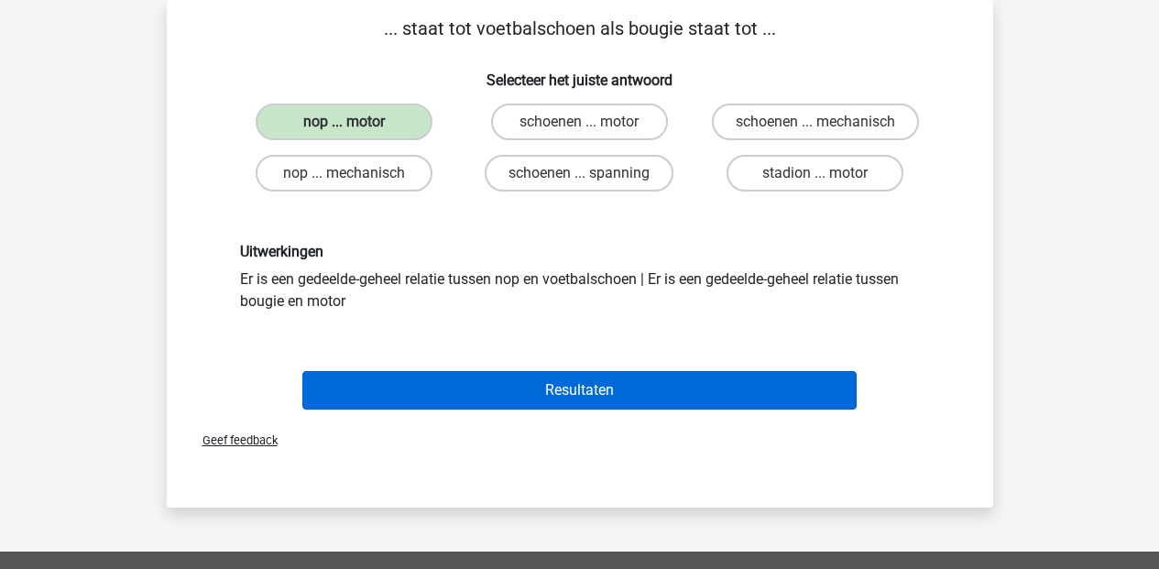
click at [606, 388] on button "Resultaten" at bounding box center [579, 390] width 554 height 38
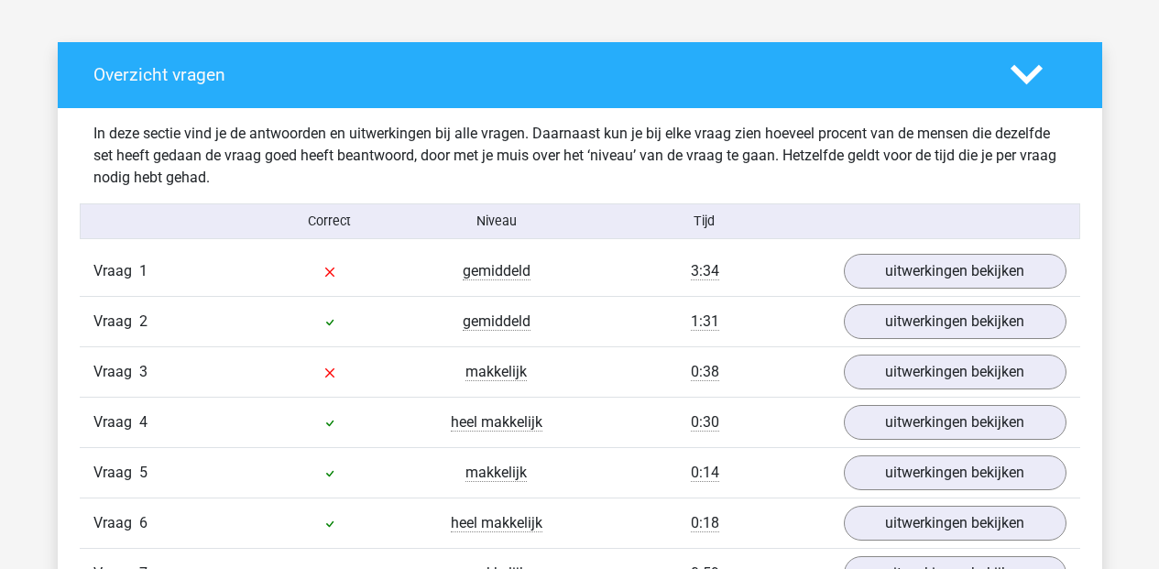
scroll to position [972, 0]
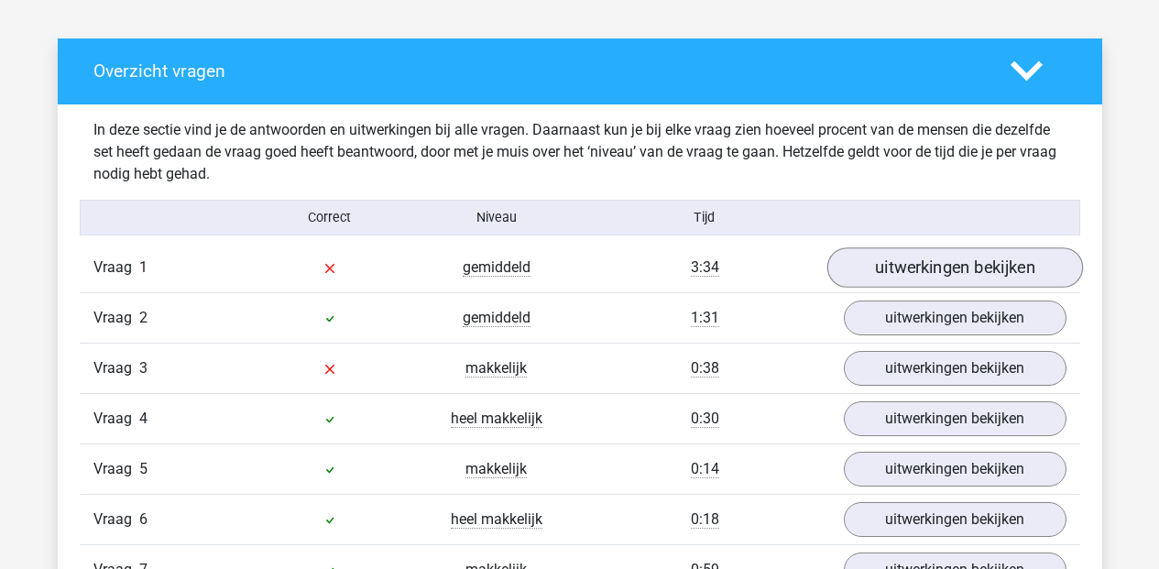
click at [960, 270] on link "uitwerkingen bekijken" at bounding box center [955, 267] width 256 height 40
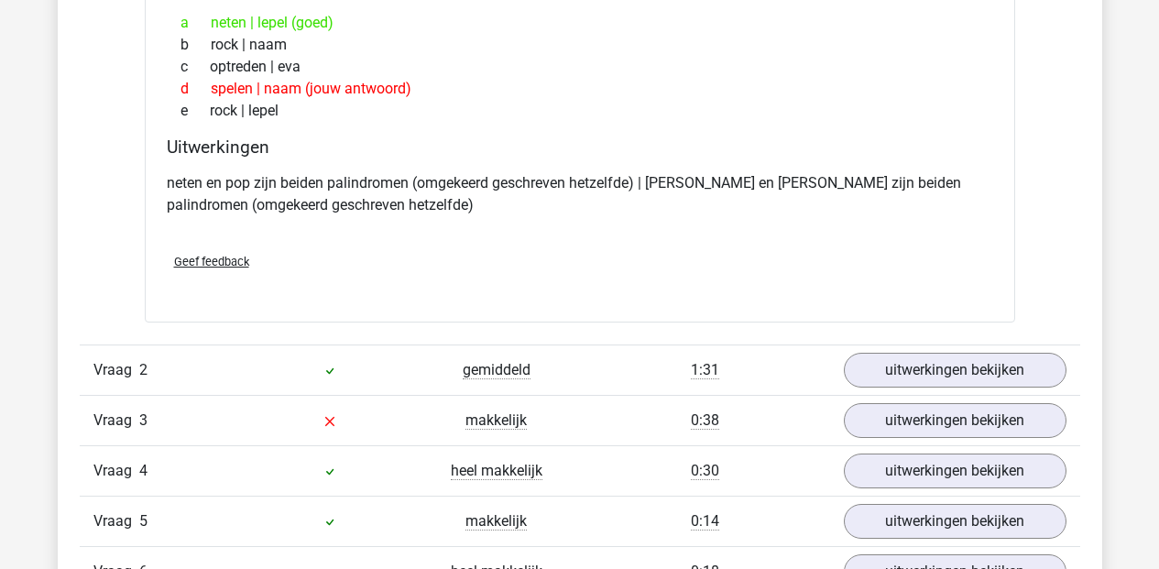
scroll to position [1494, 0]
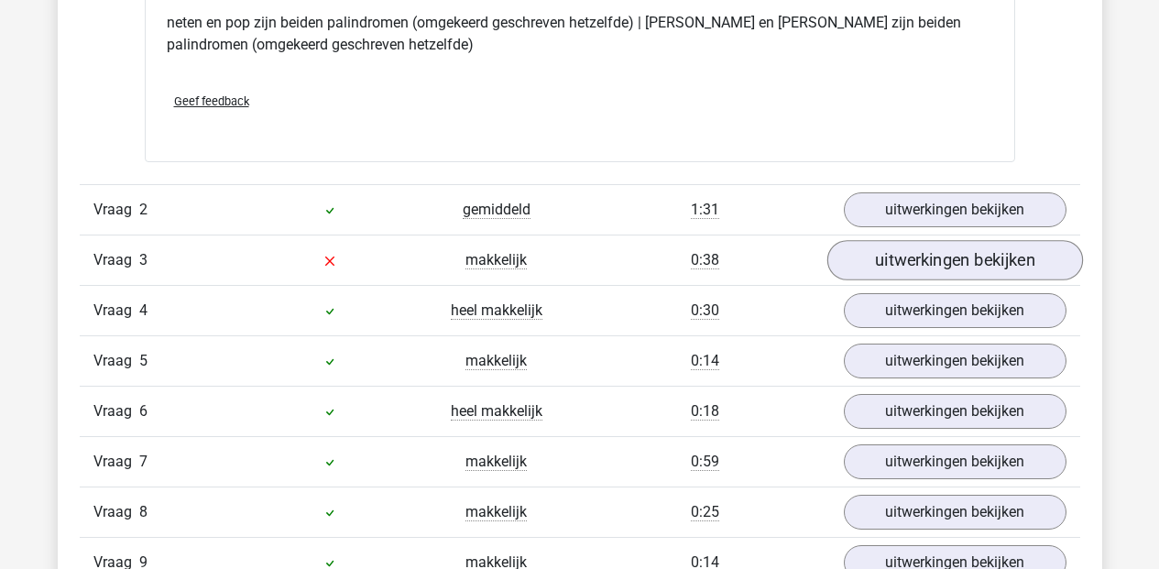
click at [918, 270] on link "uitwerkingen bekijken" at bounding box center [955, 261] width 256 height 40
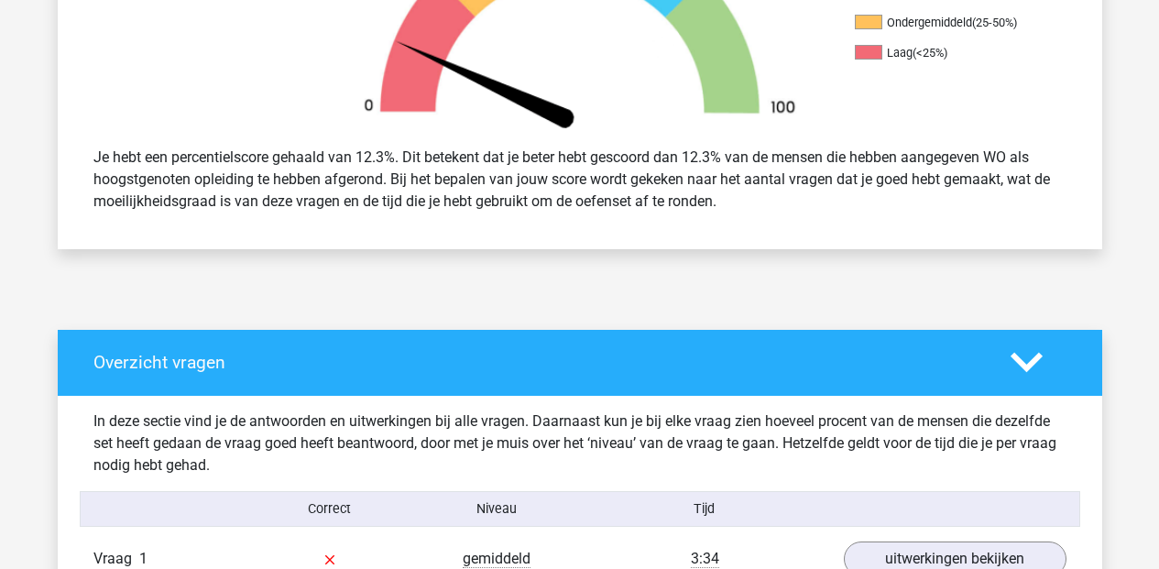
scroll to position [0, 0]
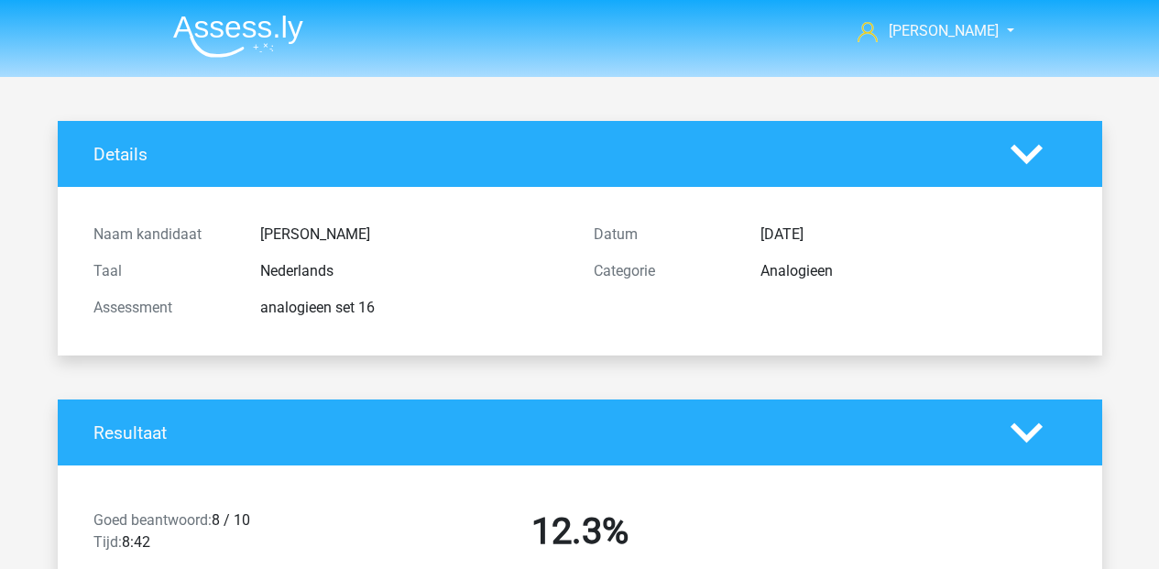
click at [262, 22] on img at bounding box center [238, 36] width 130 height 43
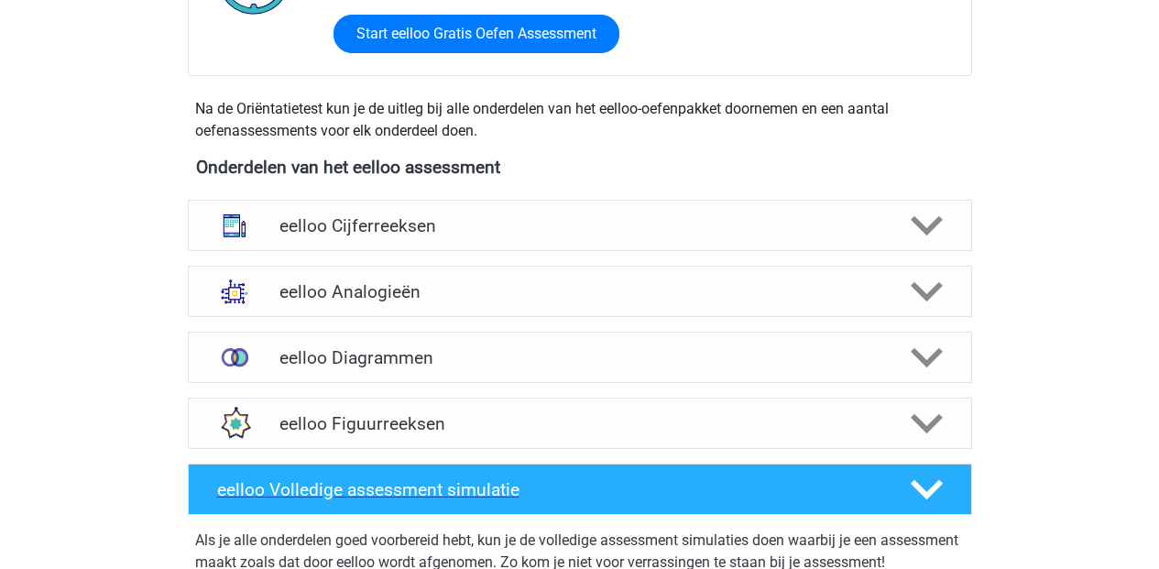
scroll to position [564, 0]
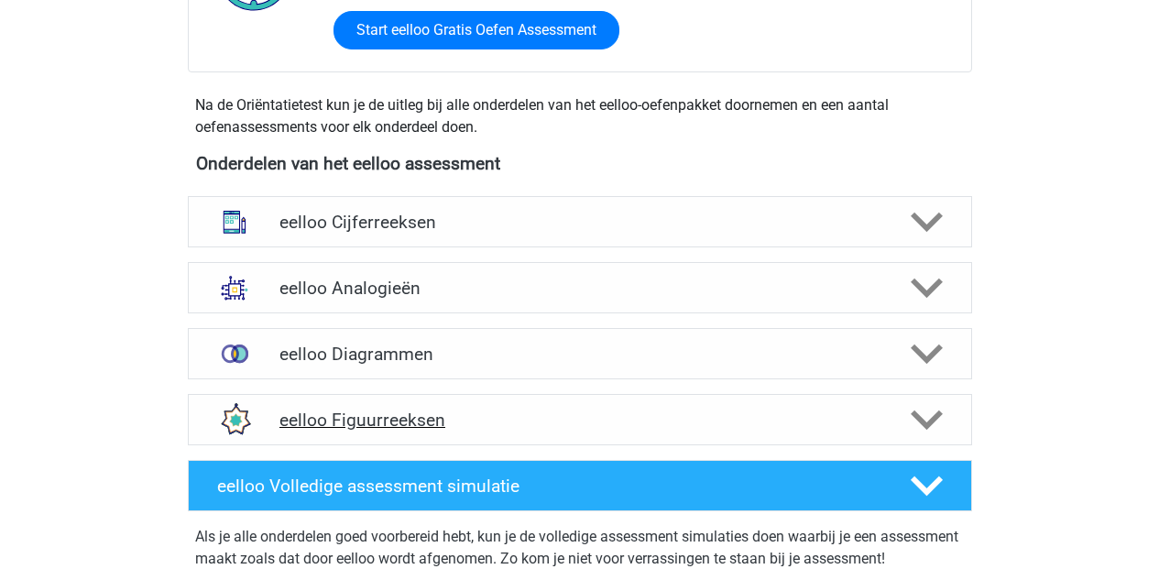
click at [402, 412] on h4 "eelloo Figuurreeksen" at bounding box center [579, 420] width 600 height 21
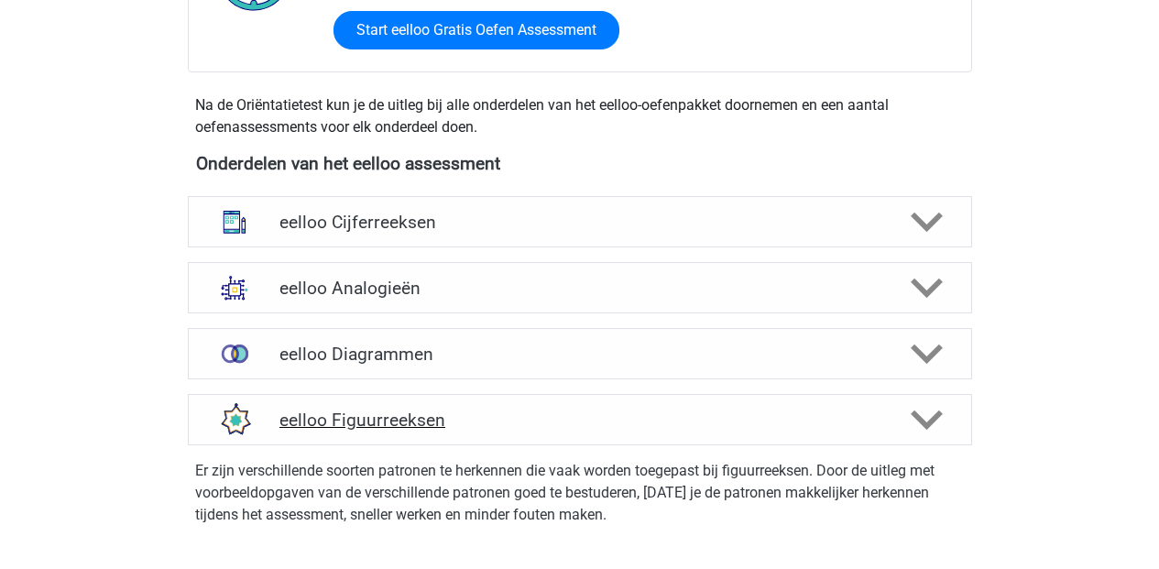
click at [930, 423] on polygon at bounding box center [927, 421] width 32 height 20
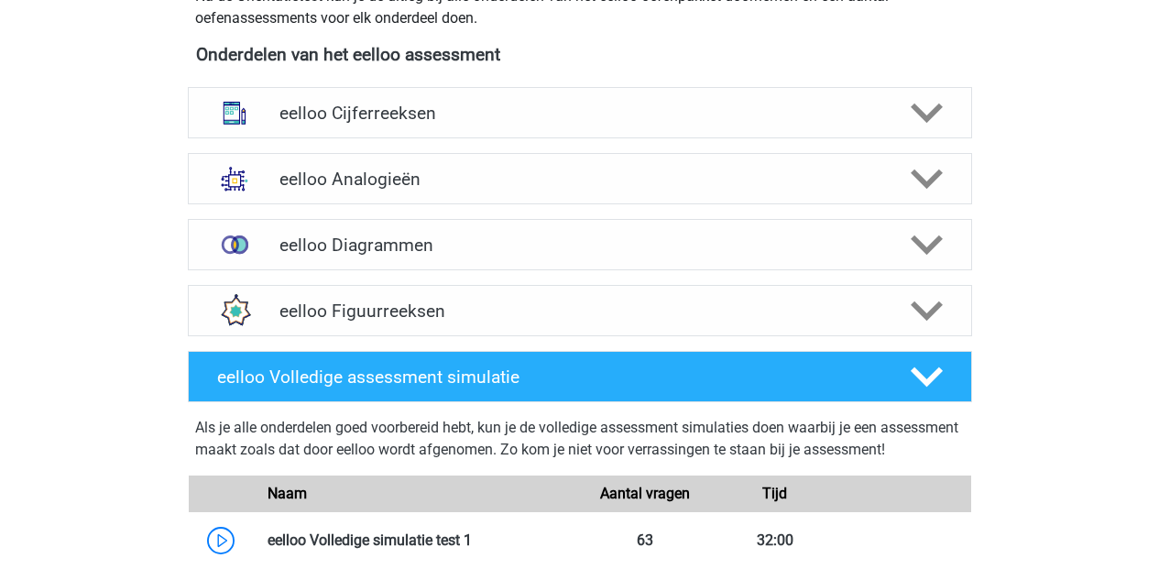
scroll to position [963, 0]
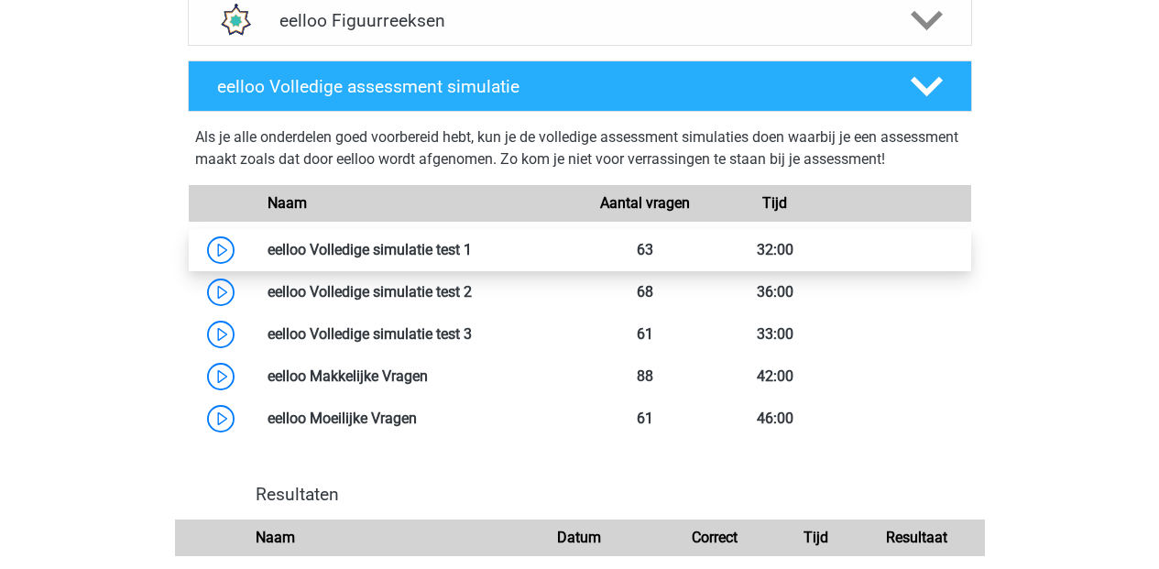
click at [472, 258] on link at bounding box center [472, 249] width 0 height 17
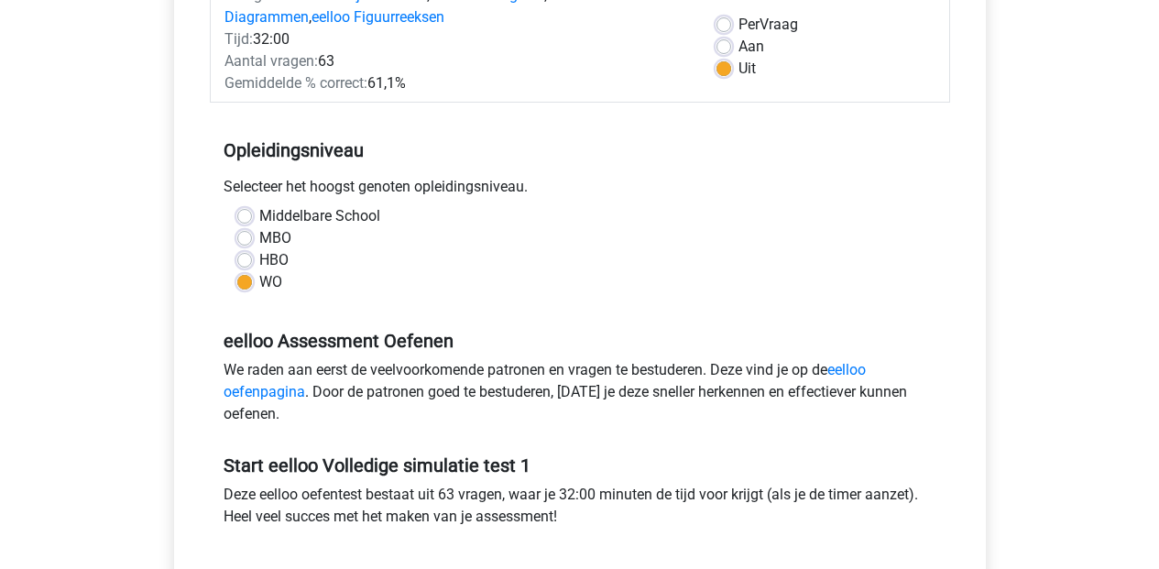
scroll to position [551, 0]
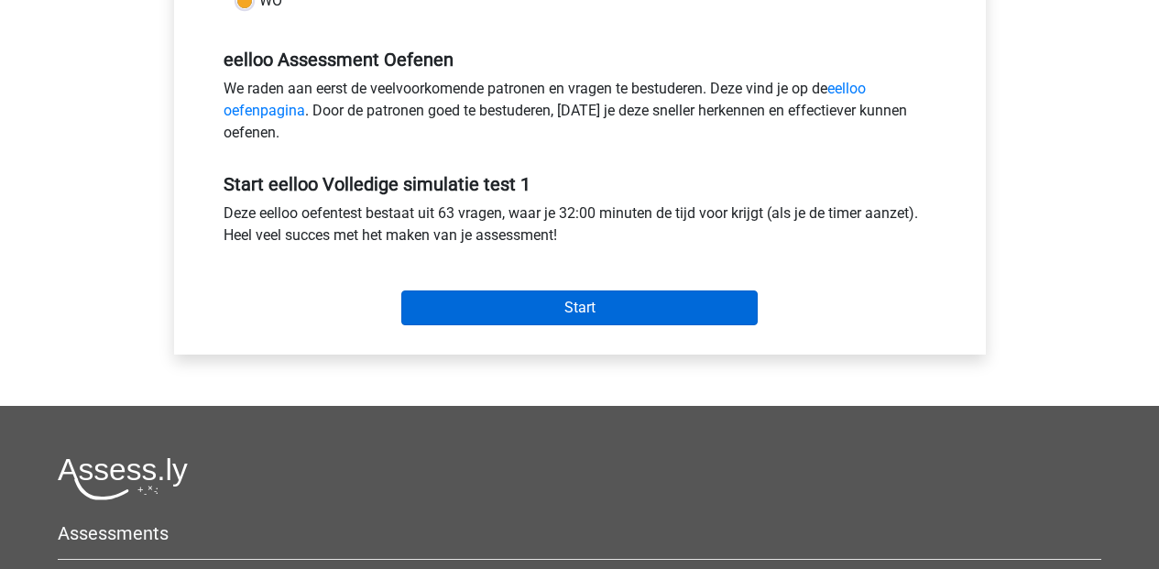
click at [640, 322] on input "Start" at bounding box center [579, 307] width 356 height 35
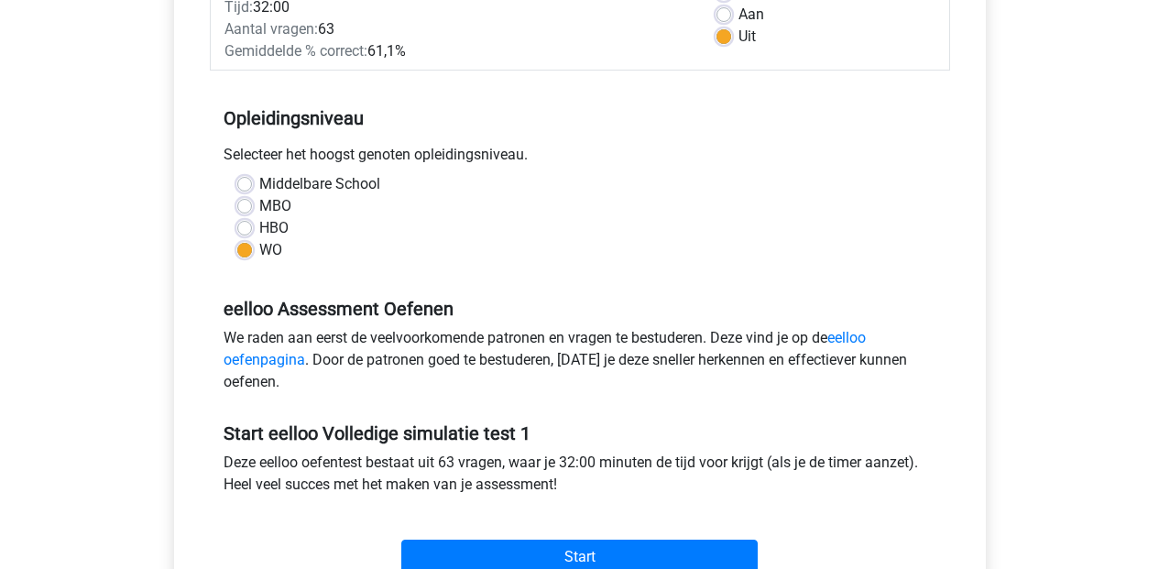
scroll to position [0, 0]
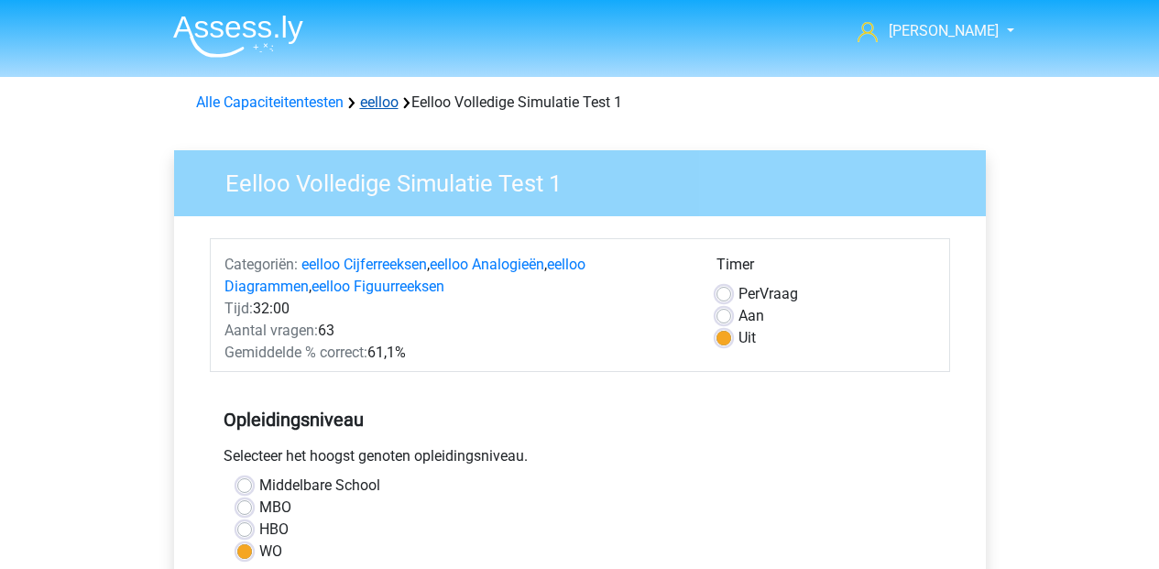
click at [370, 103] on link "eelloo" at bounding box center [379, 101] width 38 height 17
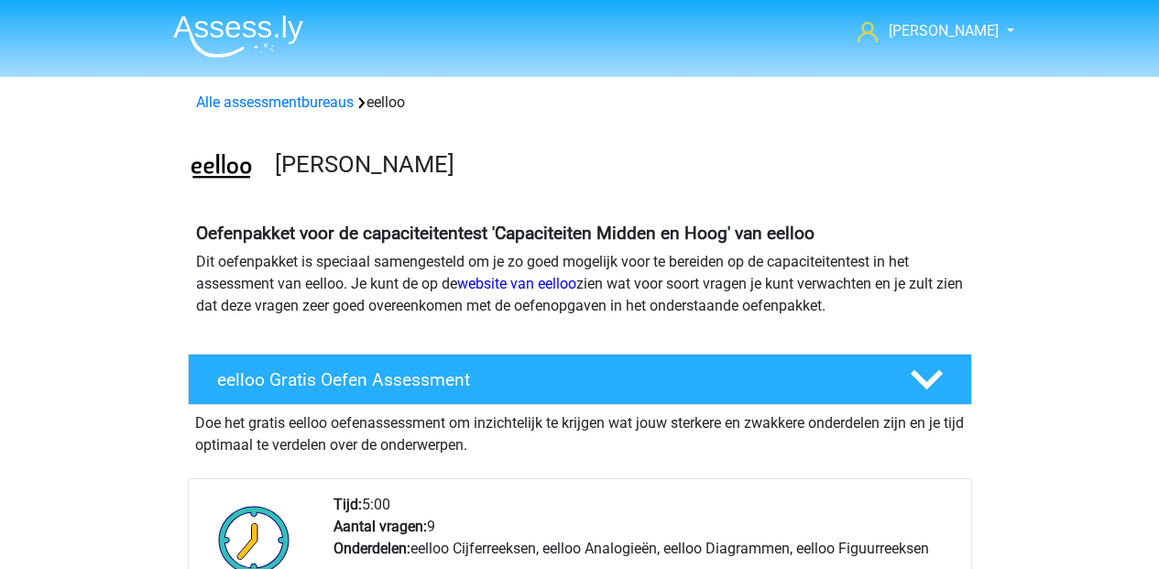
click at [277, 30] on img at bounding box center [238, 36] width 130 height 43
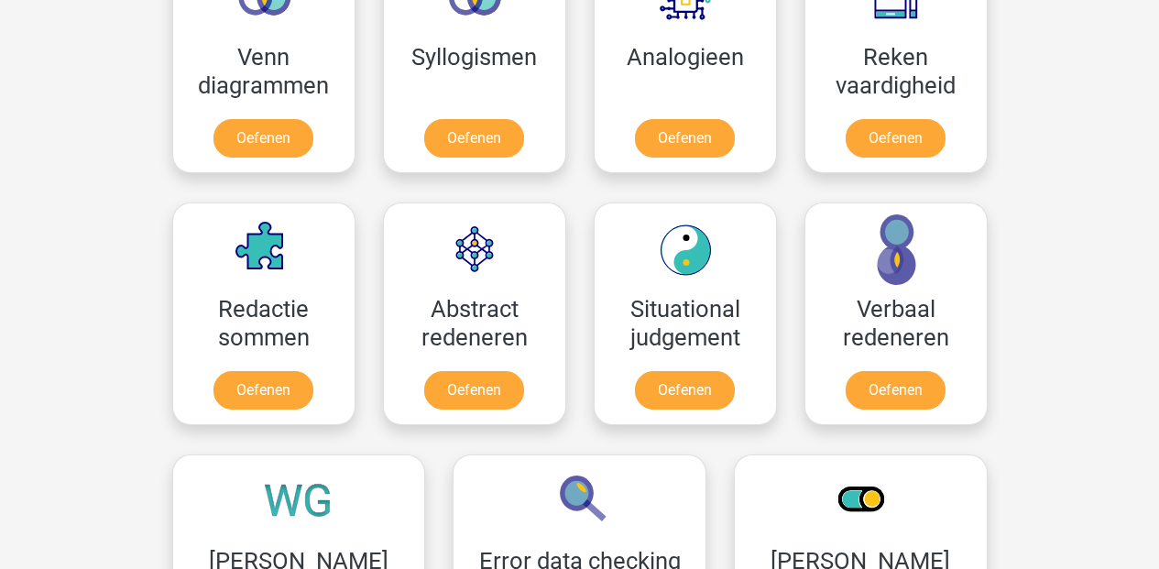
scroll to position [1166, 0]
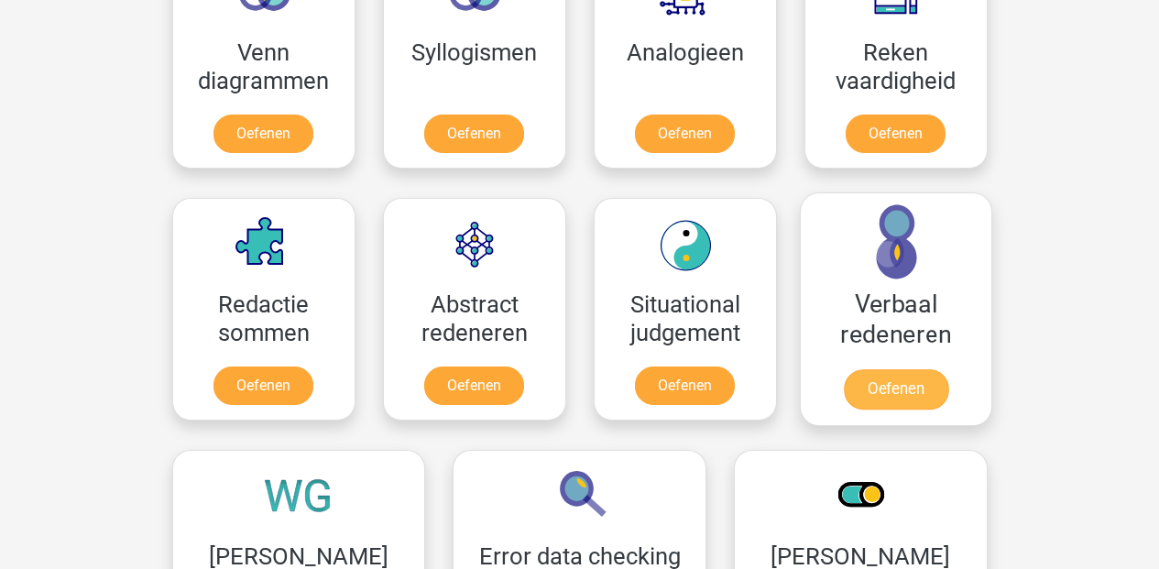
click at [877, 389] on link "Oefenen" at bounding box center [895, 389] width 104 height 40
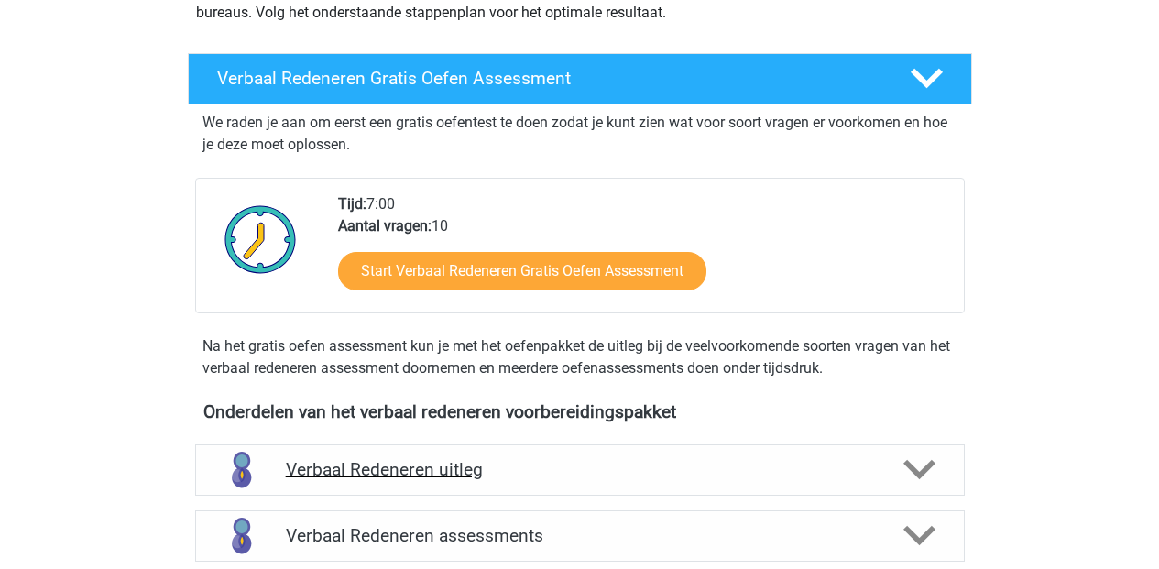
scroll to position [412, 0]
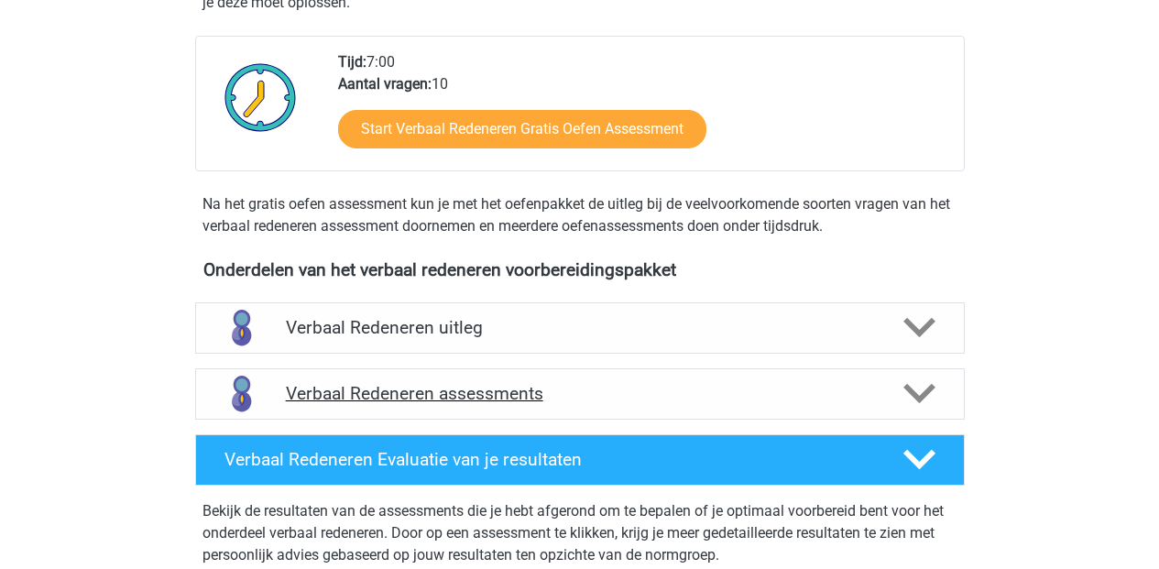
click at [555, 394] on h4 "Verbaal Redeneren assessments" at bounding box center [580, 393] width 588 height 21
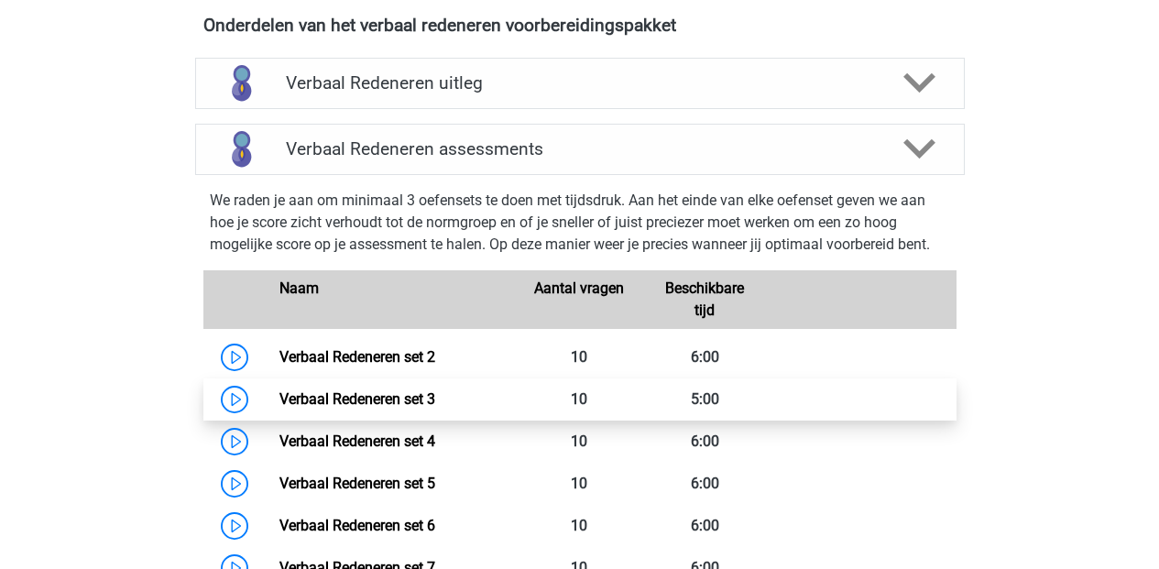
scroll to position [816, 0]
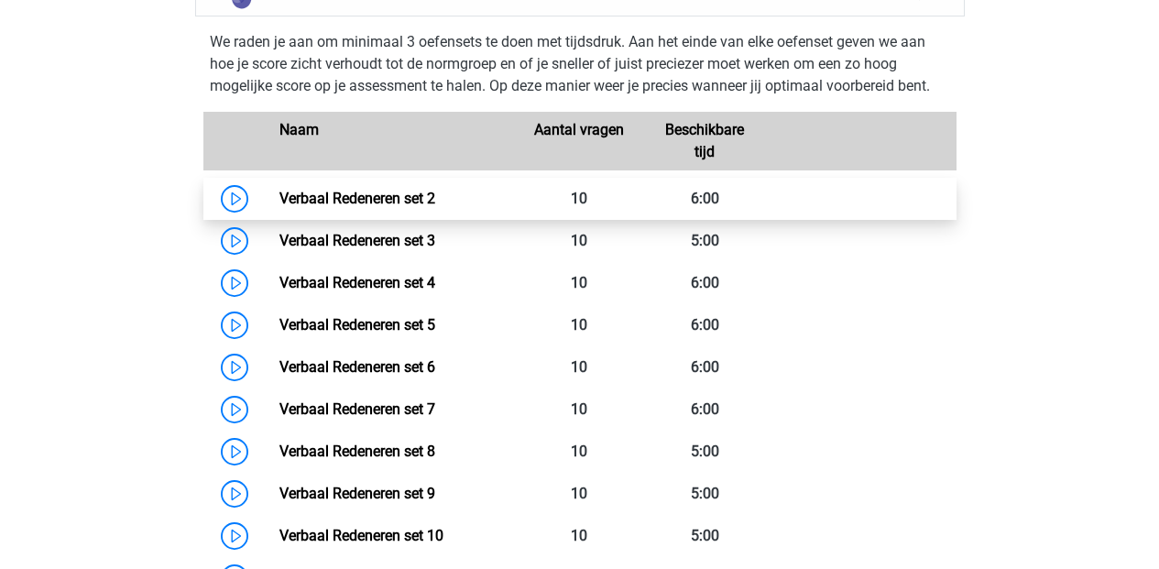
click at [360, 197] on link "Verbaal Redeneren set 2" at bounding box center [357, 198] width 156 height 17
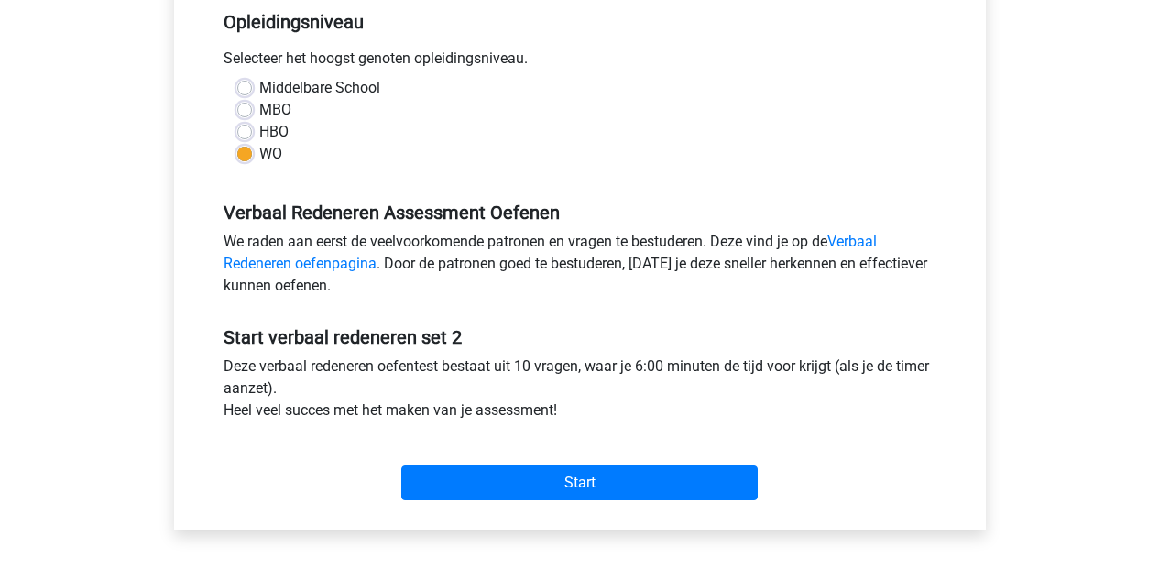
scroll to position [644, 0]
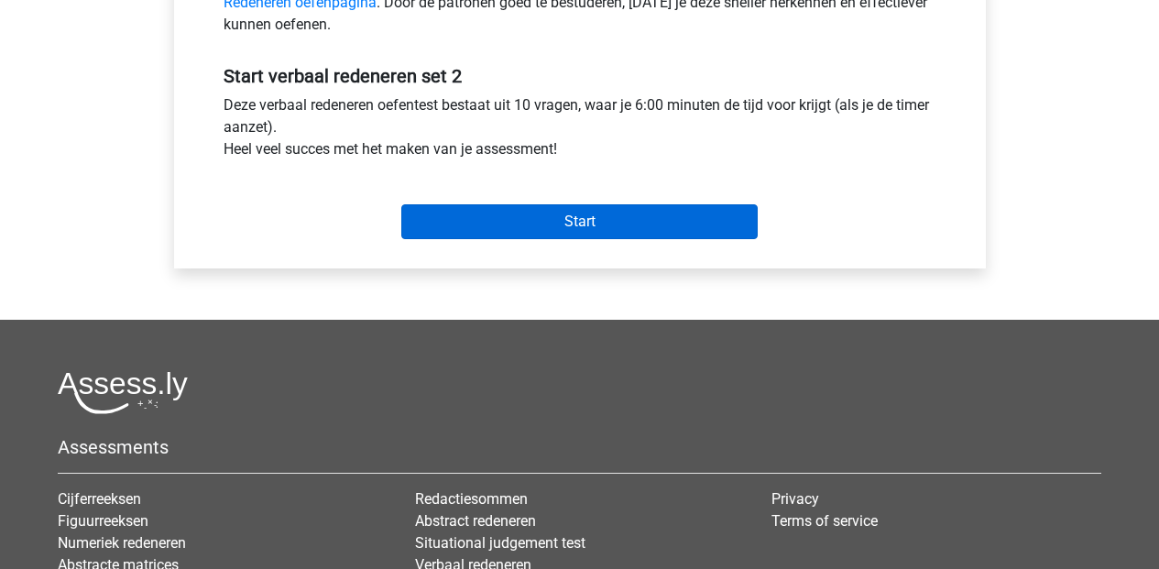
click at [520, 214] on input "Start" at bounding box center [579, 221] width 356 height 35
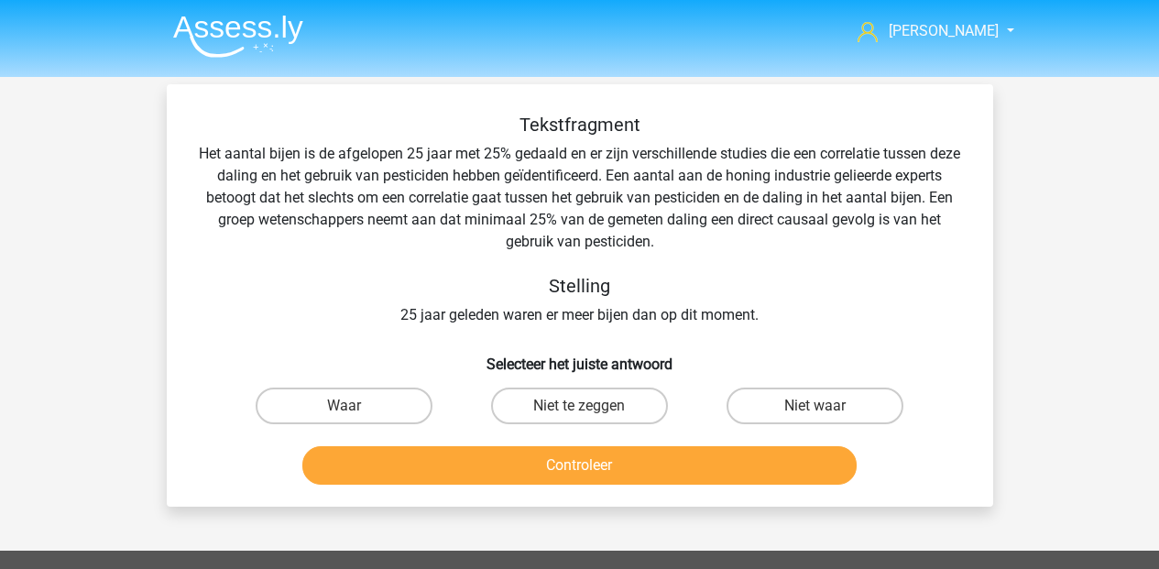
scroll to position [4, 0]
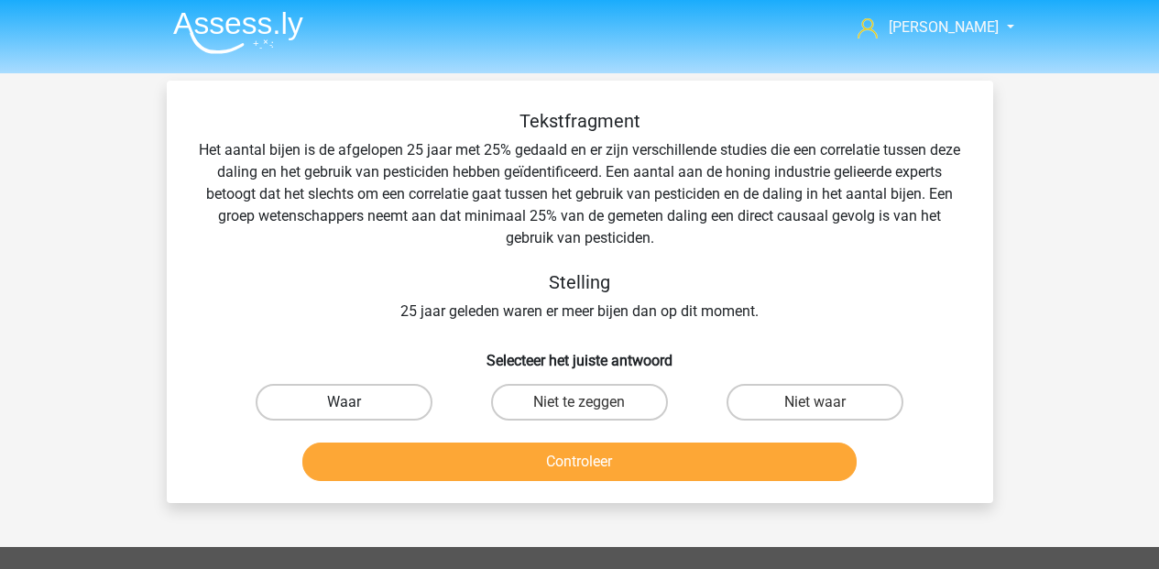
click at [313, 400] on label "Waar" at bounding box center [344, 402] width 177 height 37
click at [344, 402] on input "Waar" at bounding box center [350, 408] width 12 height 12
radio input "true"
click at [545, 459] on button "Controleer" at bounding box center [579, 462] width 554 height 38
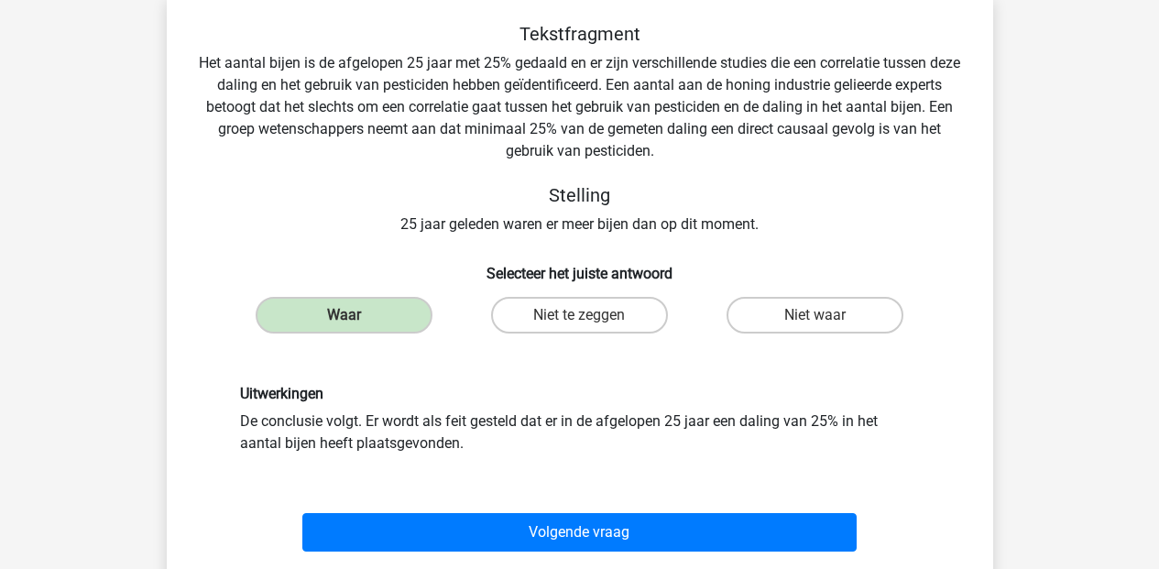
scroll to position [168, 0]
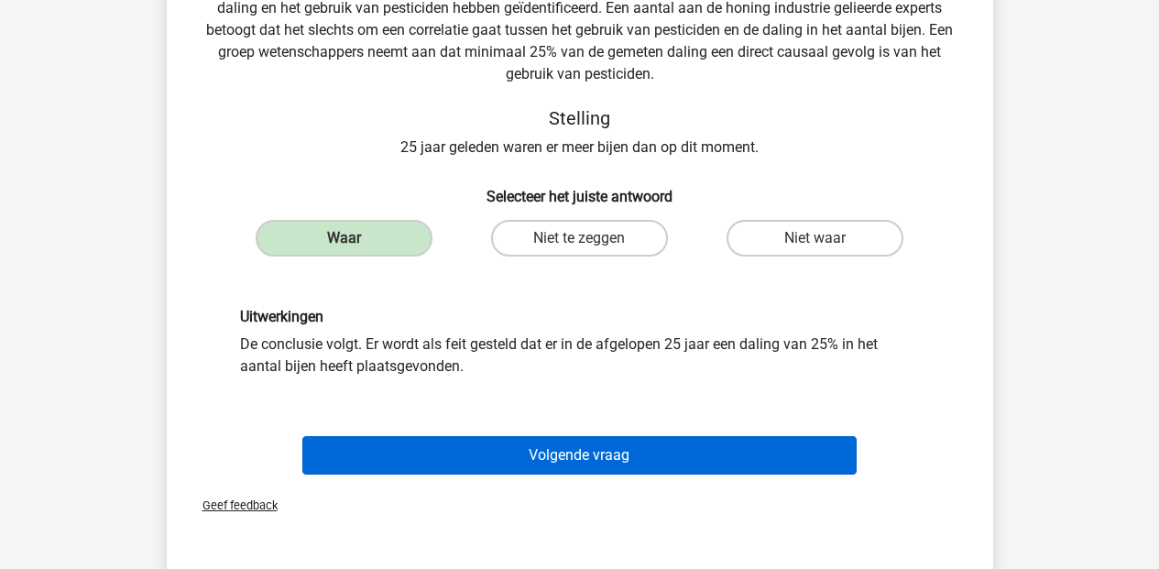
click at [600, 450] on button "Volgende vraag" at bounding box center [579, 455] width 554 height 38
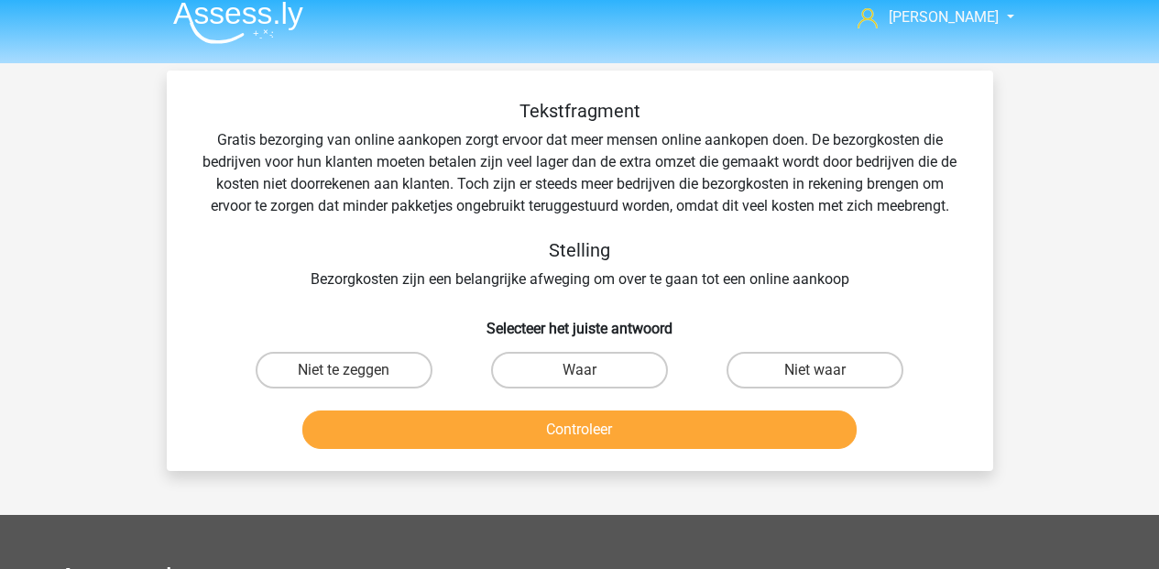
scroll to position [35, 0]
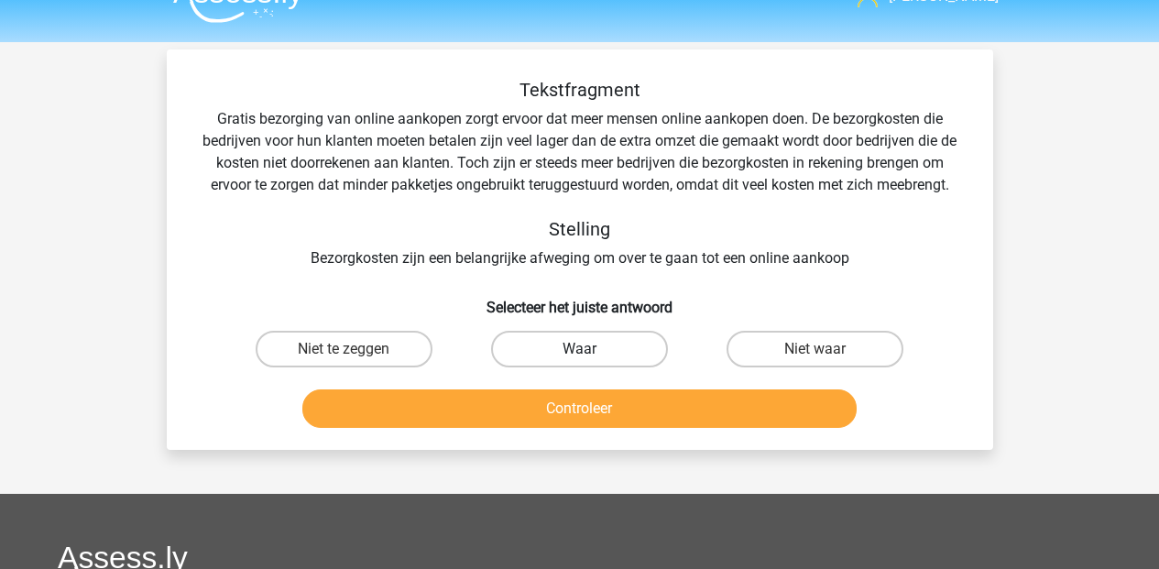
click at [581, 348] on label "Waar" at bounding box center [579, 349] width 177 height 37
click at [581, 349] on input "Waar" at bounding box center [585, 355] width 12 height 12
radio input "true"
click at [587, 406] on button "Controleer" at bounding box center [579, 408] width 554 height 38
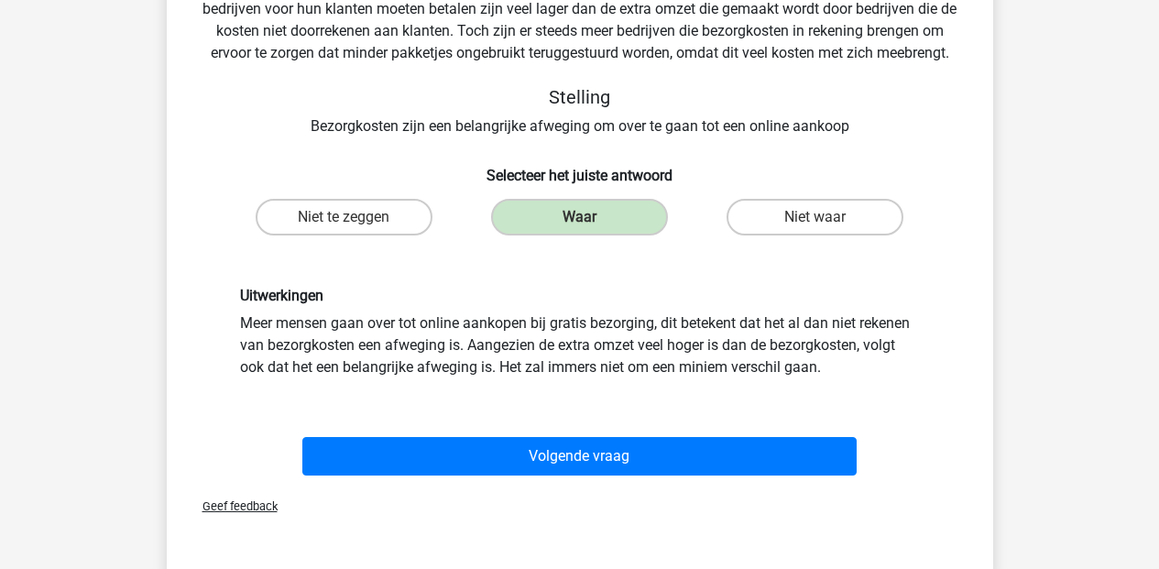
scroll to position [235, 0]
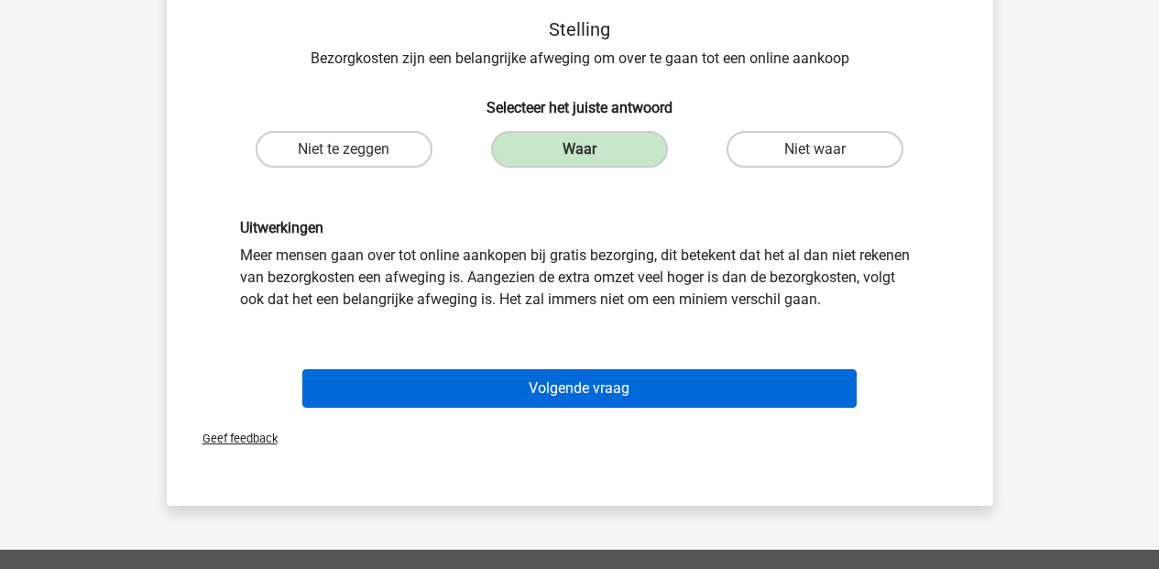
click at [556, 387] on button "Volgende vraag" at bounding box center [579, 388] width 554 height 38
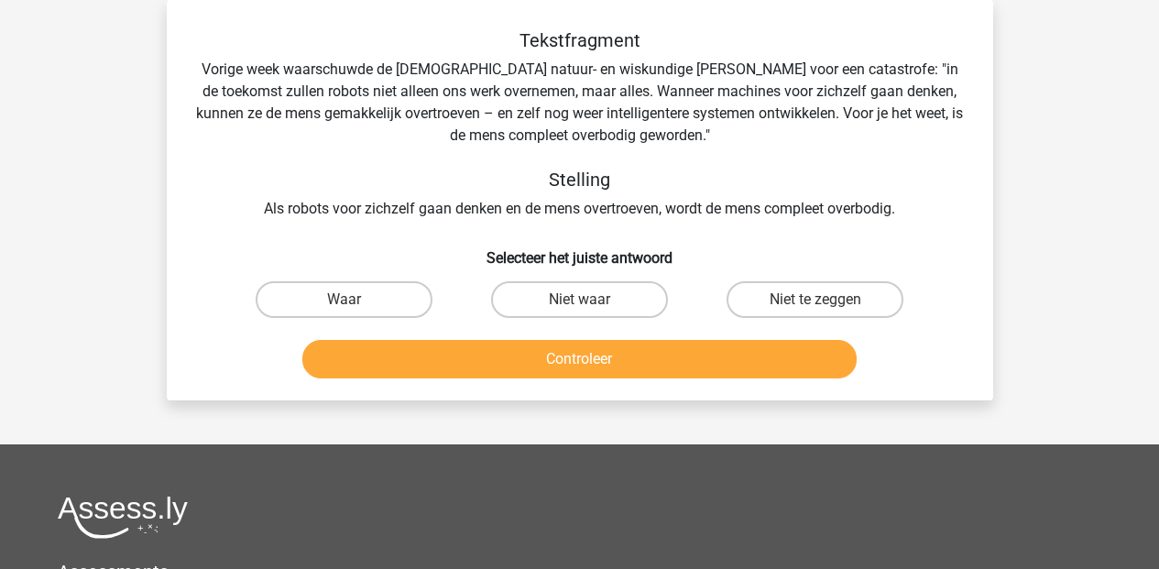
scroll to position [54, 0]
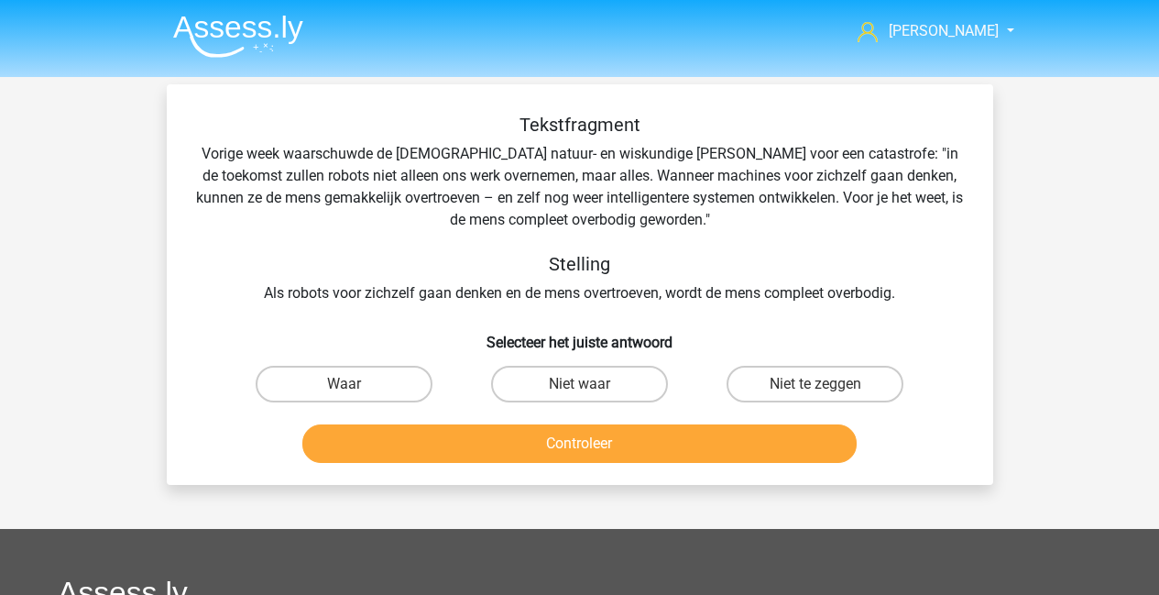
click at [164, 35] on li at bounding box center [231, 32] width 145 height 50
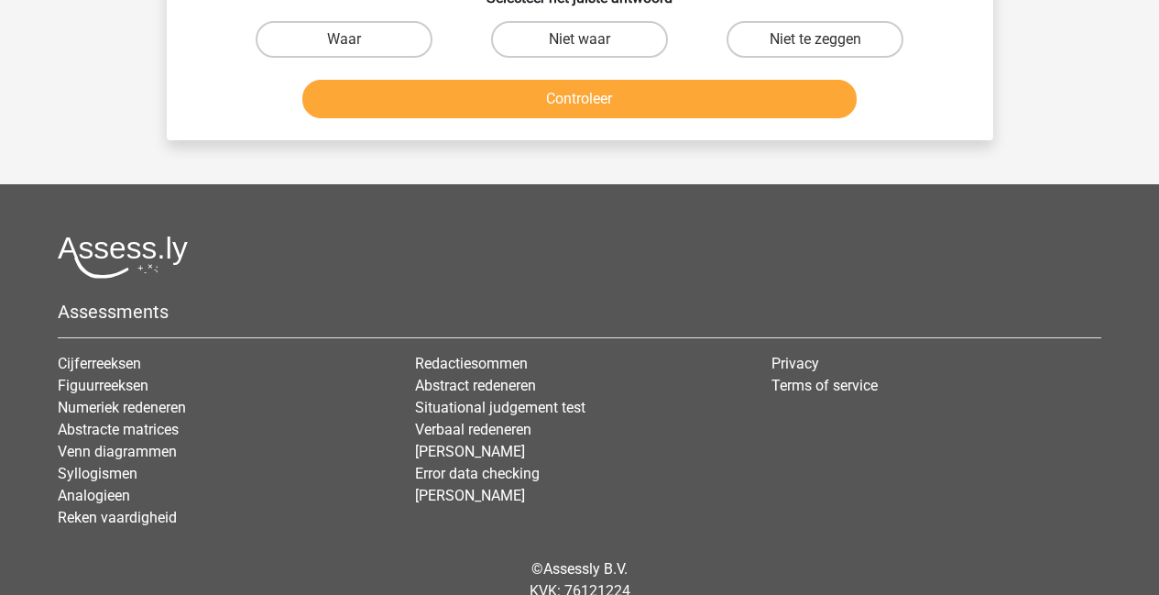
scroll to position [418, 0]
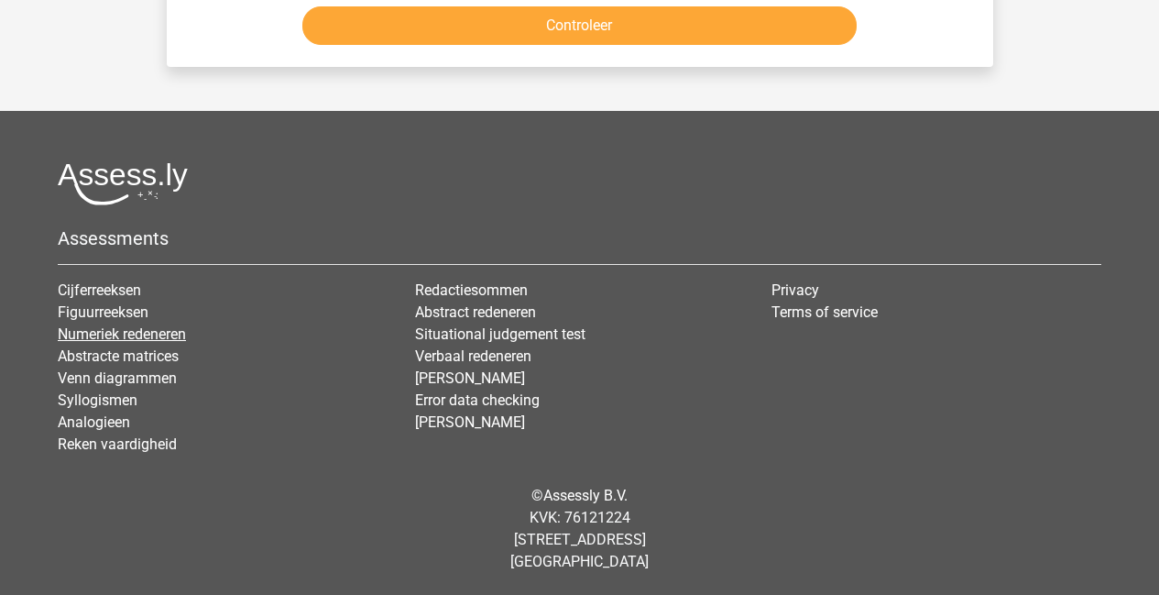
click at [126, 332] on link "Numeriek redeneren" at bounding box center [122, 333] width 128 height 17
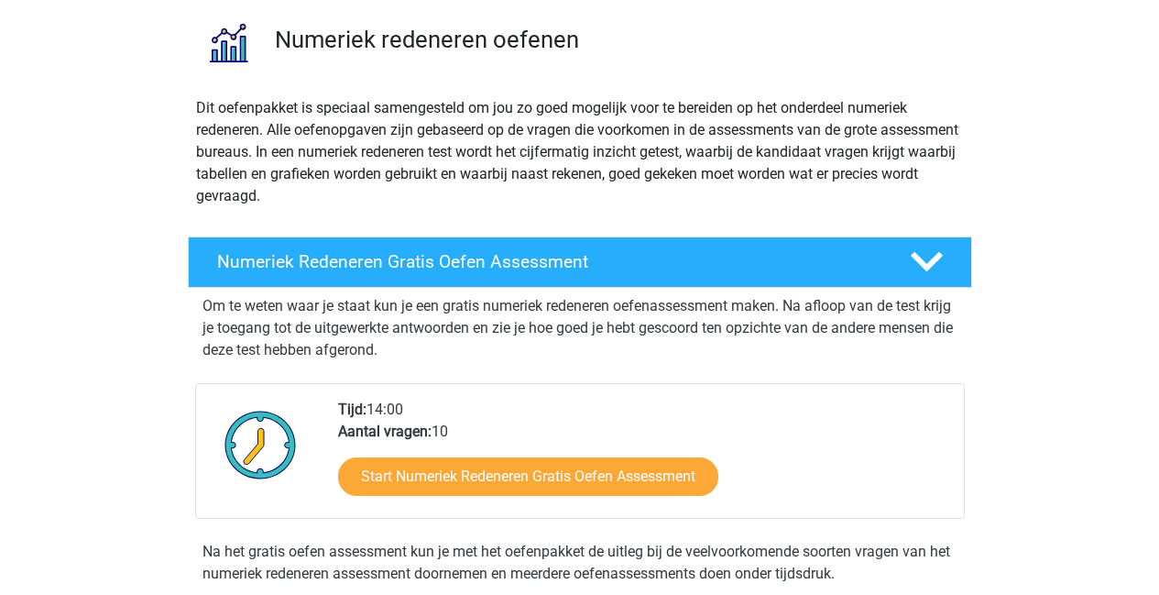
scroll to position [431, 0]
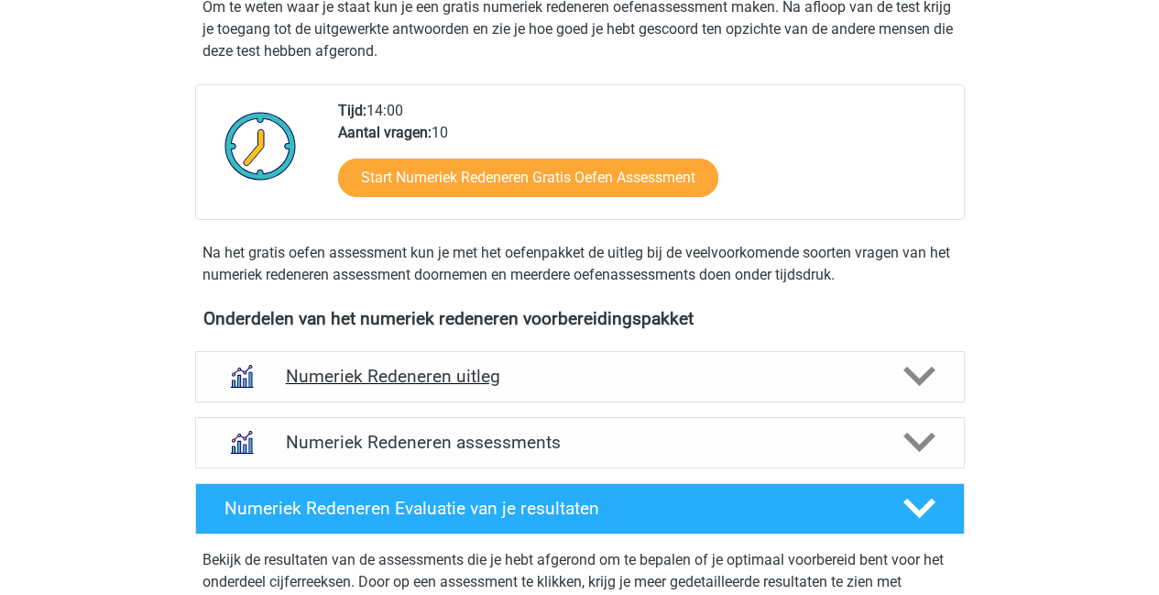
click at [416, 385] on h4 "Numeriek Redeneren uitleg" at bounding box center [580, 376] width 588 height 21
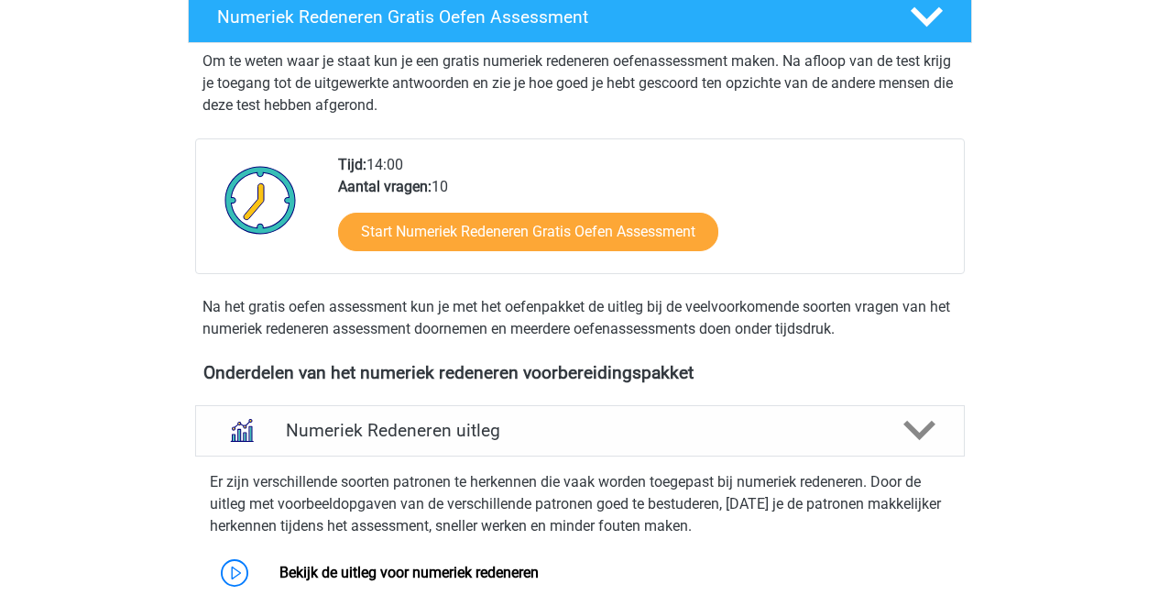
scroll to position [579, 0]
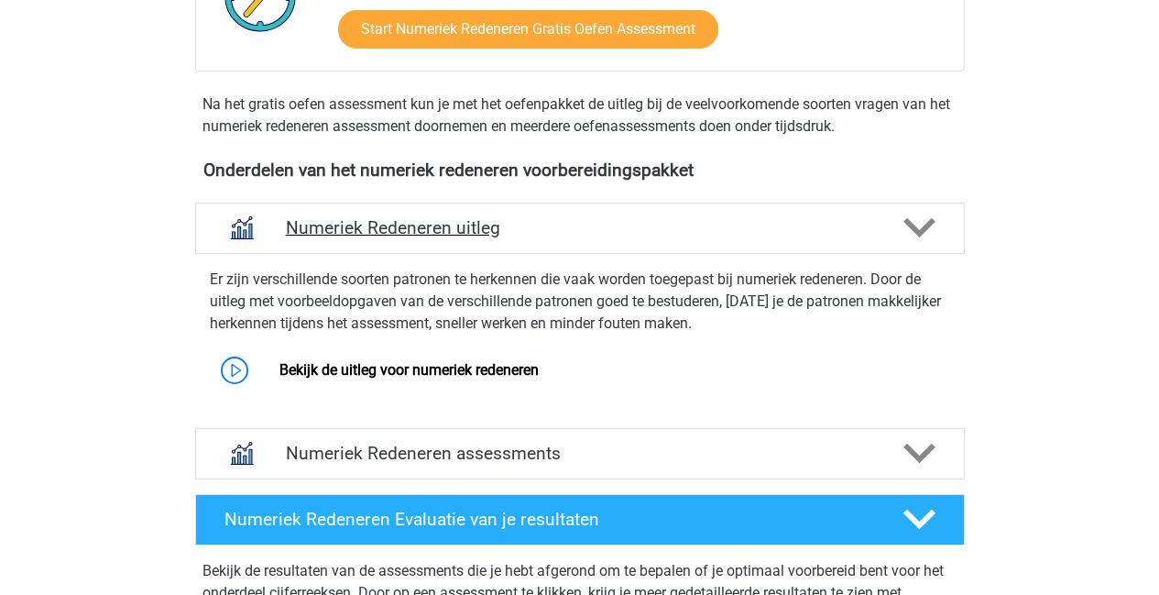
click at [390, 221] on h4 "Numeriek Redeneren uitleg" at bounding box center [580, 227] width 588 height 21
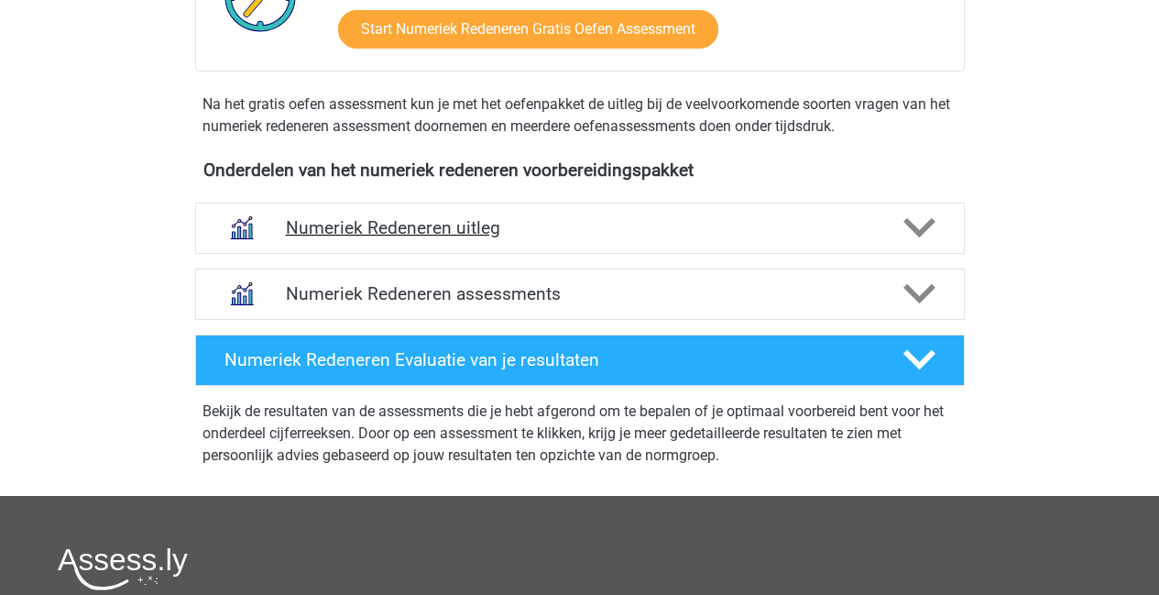
click at [446, 237] on h4 "Numeriek Redeneren uitleg" at bounding box center [580, 227] width 588 height 21
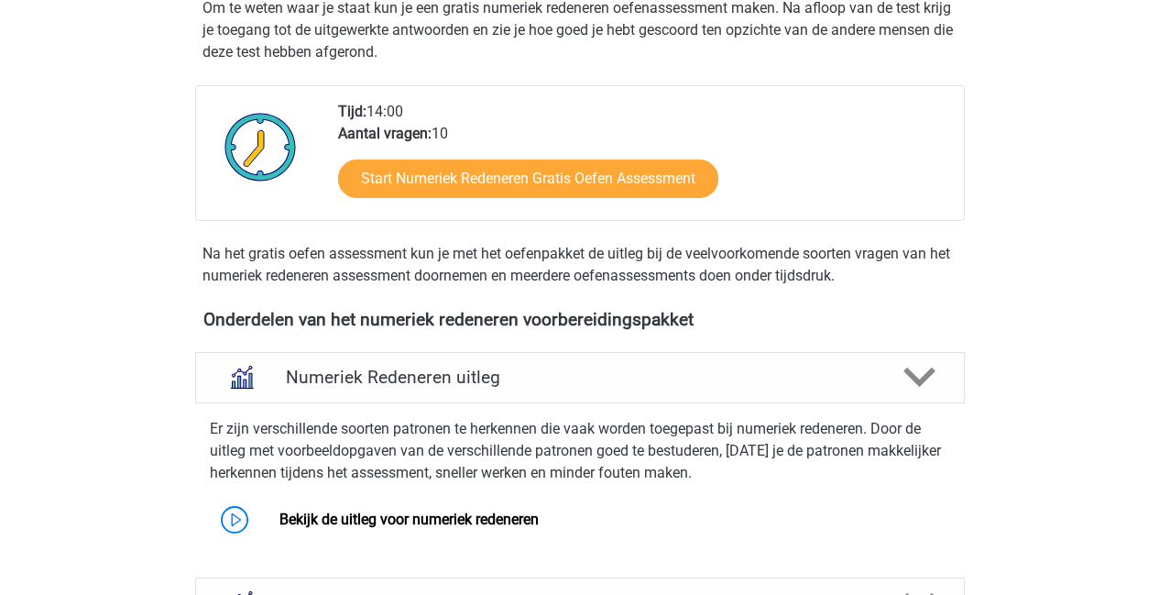
scroll to position [0, 0]
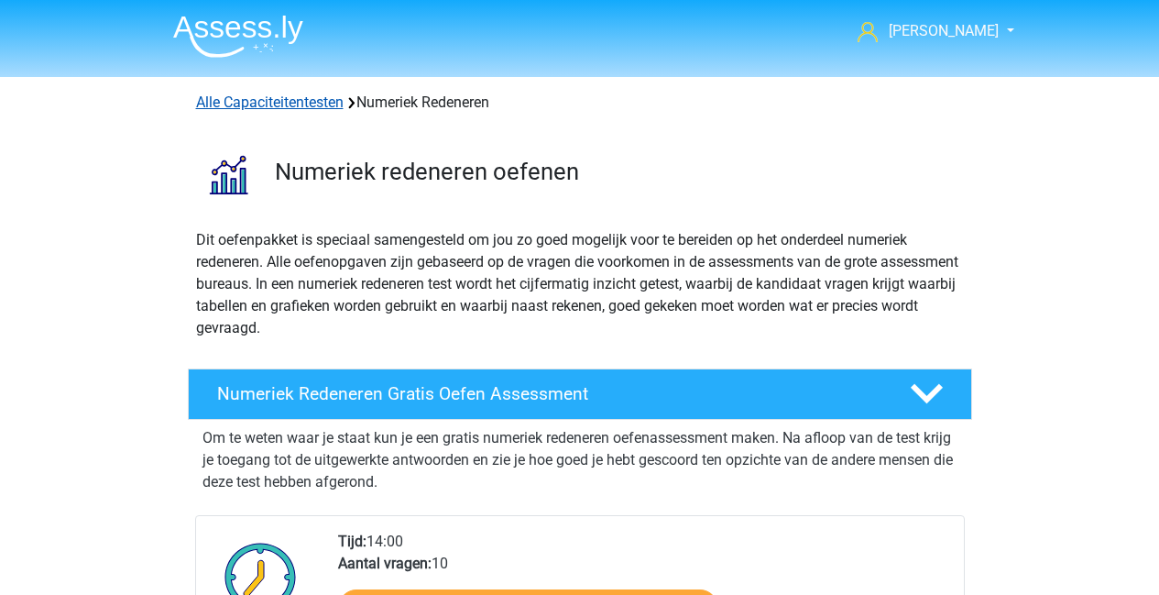
click at [282, 106] on link "Alle Capaciteitentesten" at bounding box center [270, 101] width 148 height 17
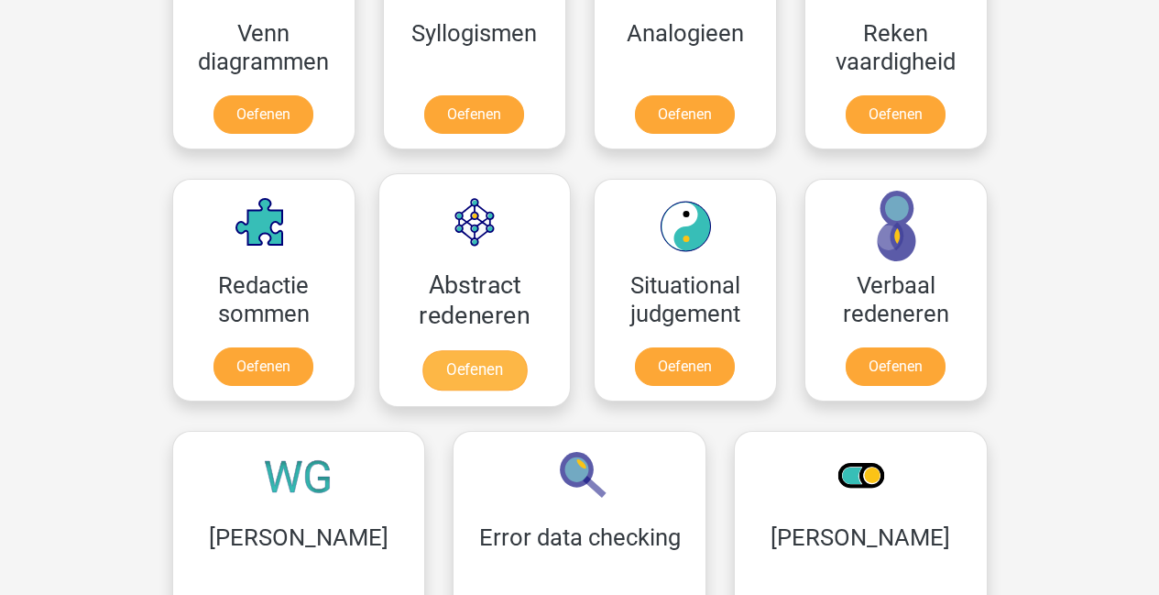
scroll to position [1196, 0]
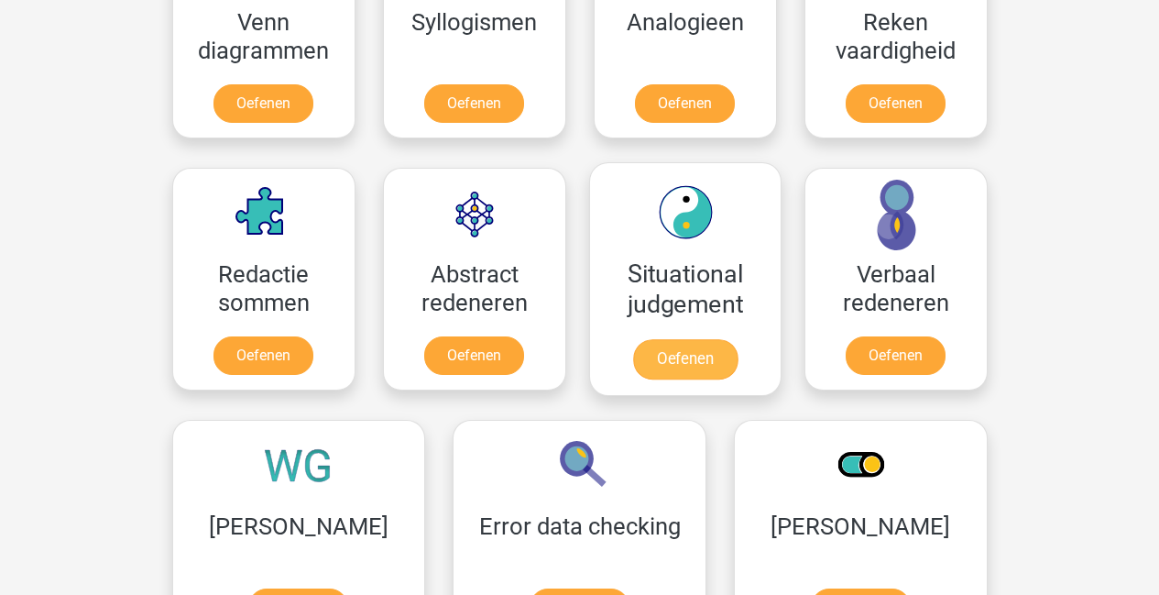
click at [632, 339] on link "Oefenen" at bounding box center [684, 359] width 104 height 40
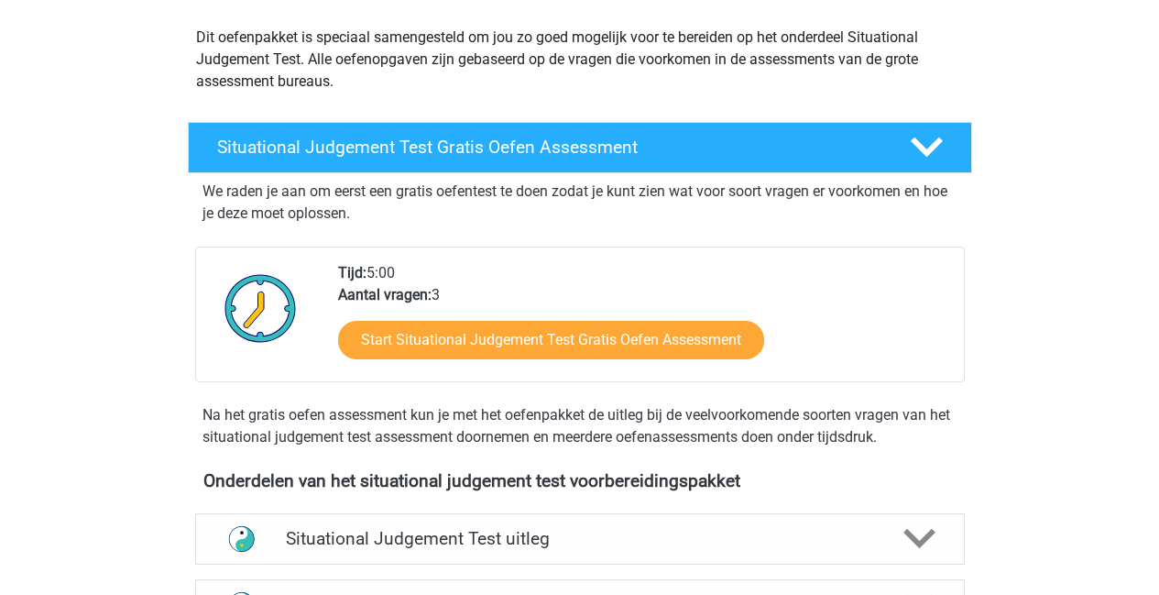
scroll to position [307, 0]
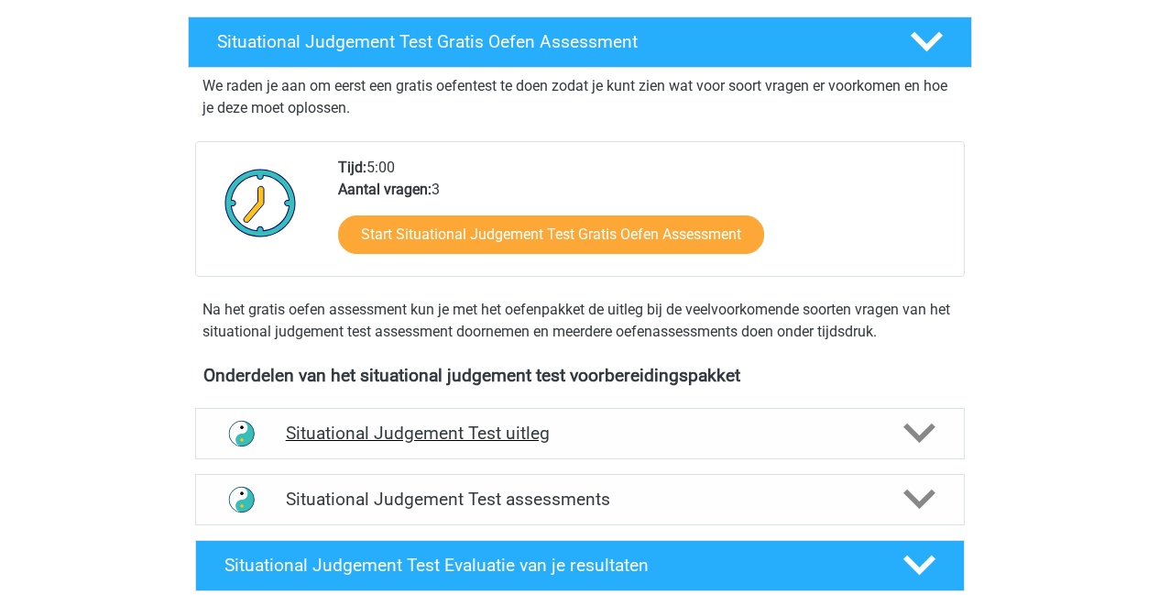
click at [582, 423] on h4 "Situational Judgement Test uitleg" at bounding box center [580, 432] width 588 height 21
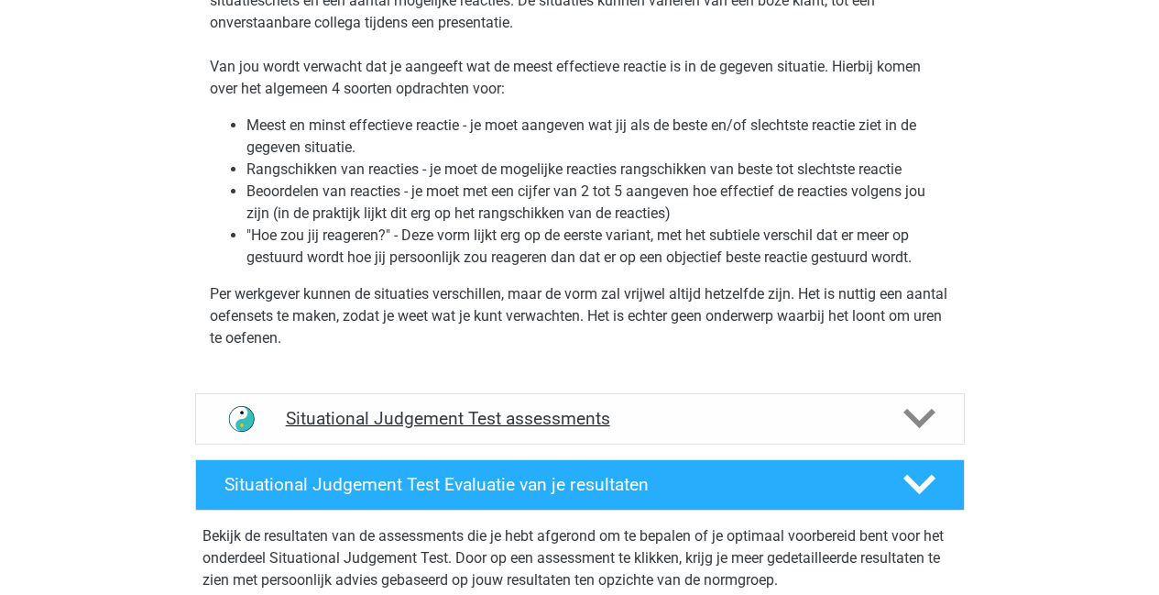
scroll to position [0, 0]
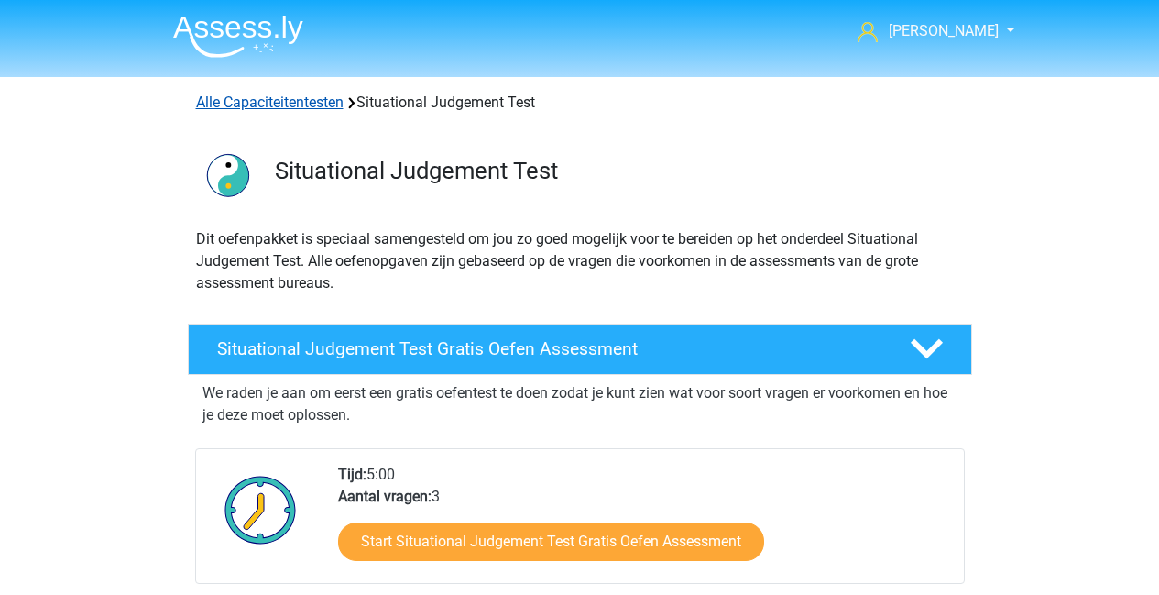
click at [222, 108] on link "Alle Capaciteitentesten" at bounding box center [270, 101] width 148 height 17
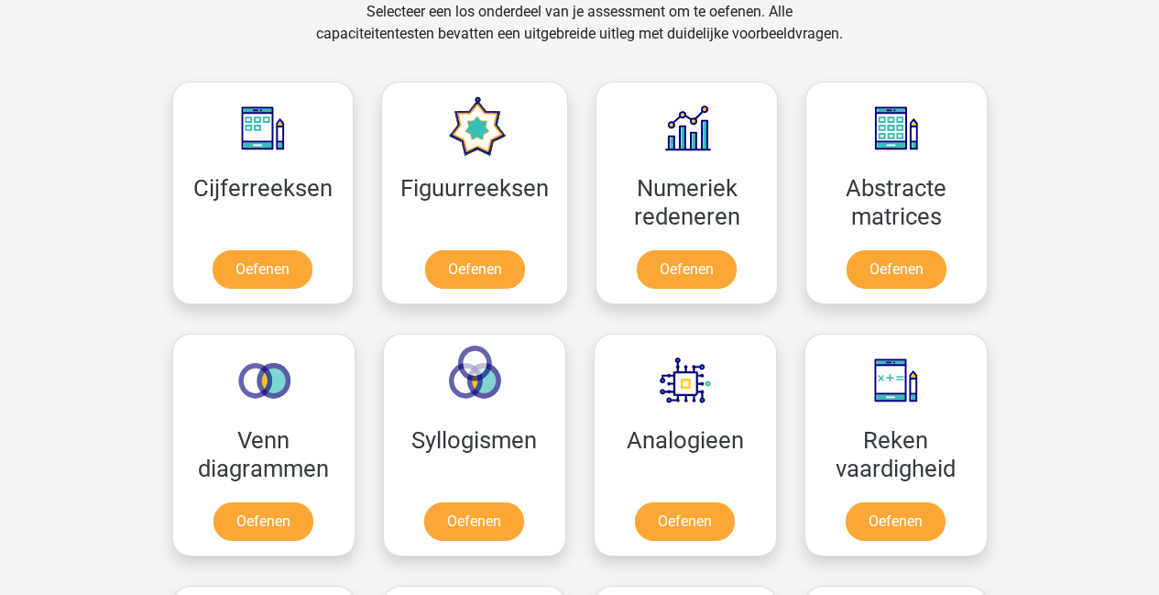
scroll to position [778, 0]
click at [720, 505] on link "Oefenen" at bounding box center [684, 525] width 104 height 40
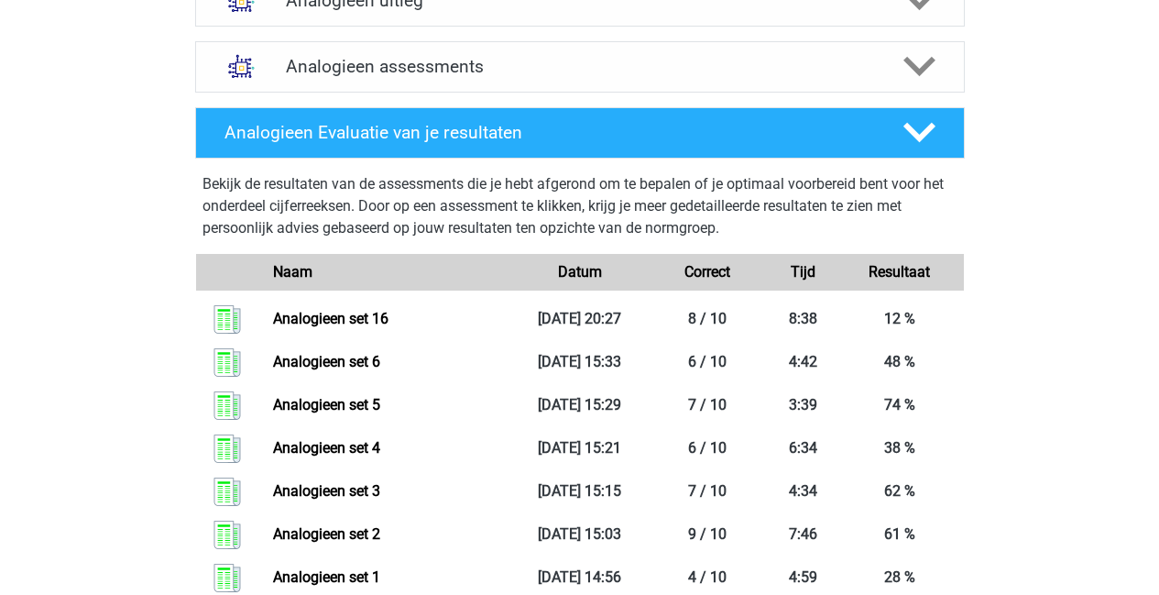
scroll to position [564, 0]
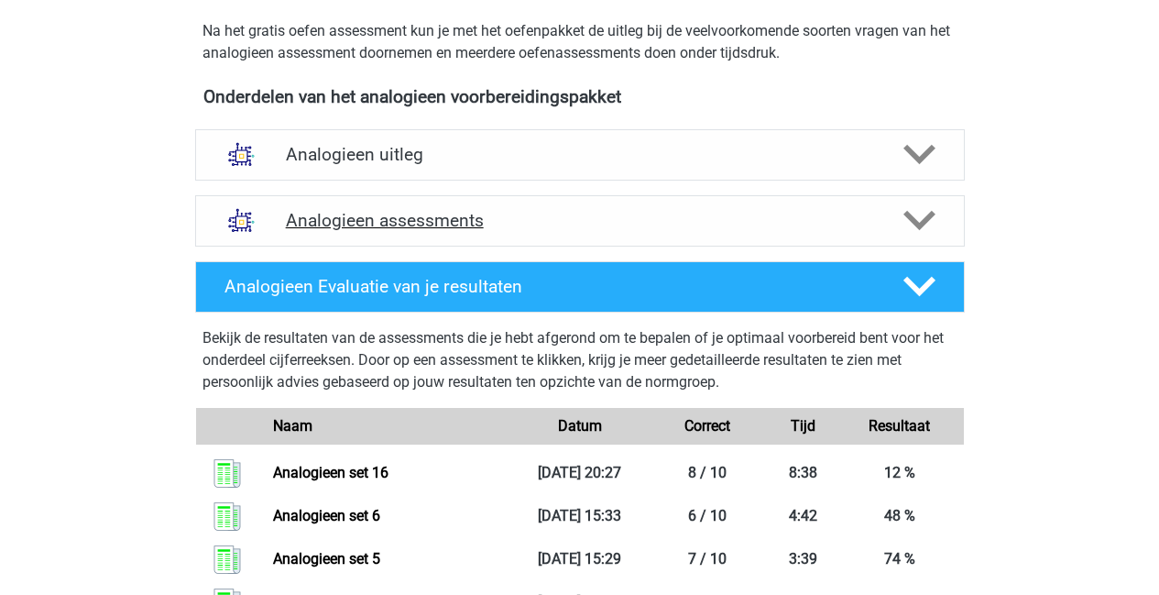
click at [408, 227] on h4 "Analogieen assessments" at bounding box center [580, 220] width 588 height 21
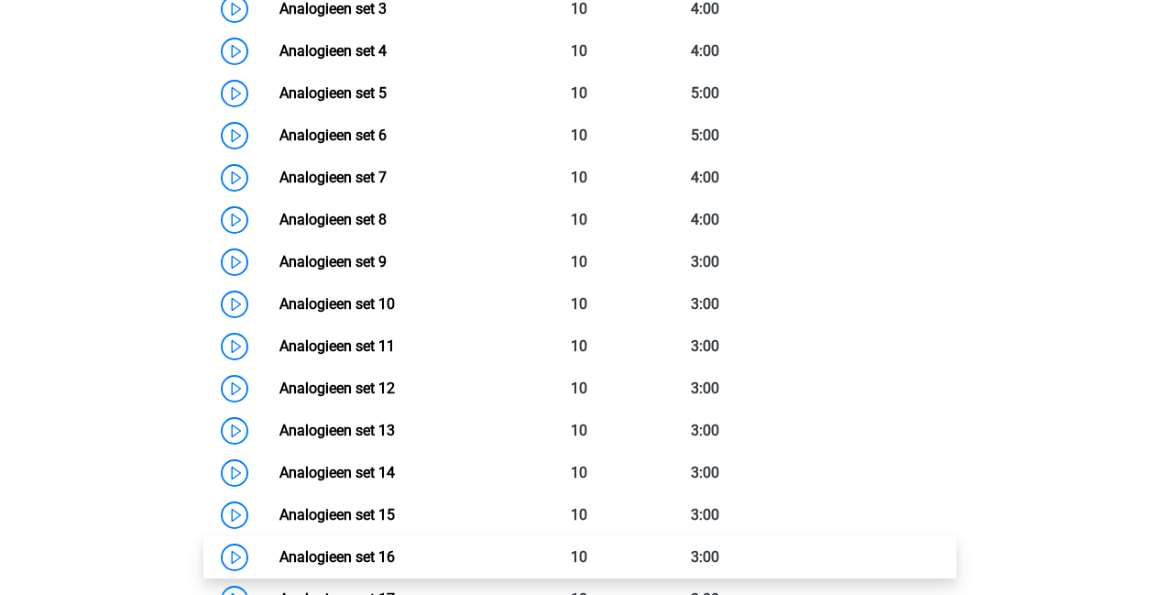
scroll to position [1030, 0]
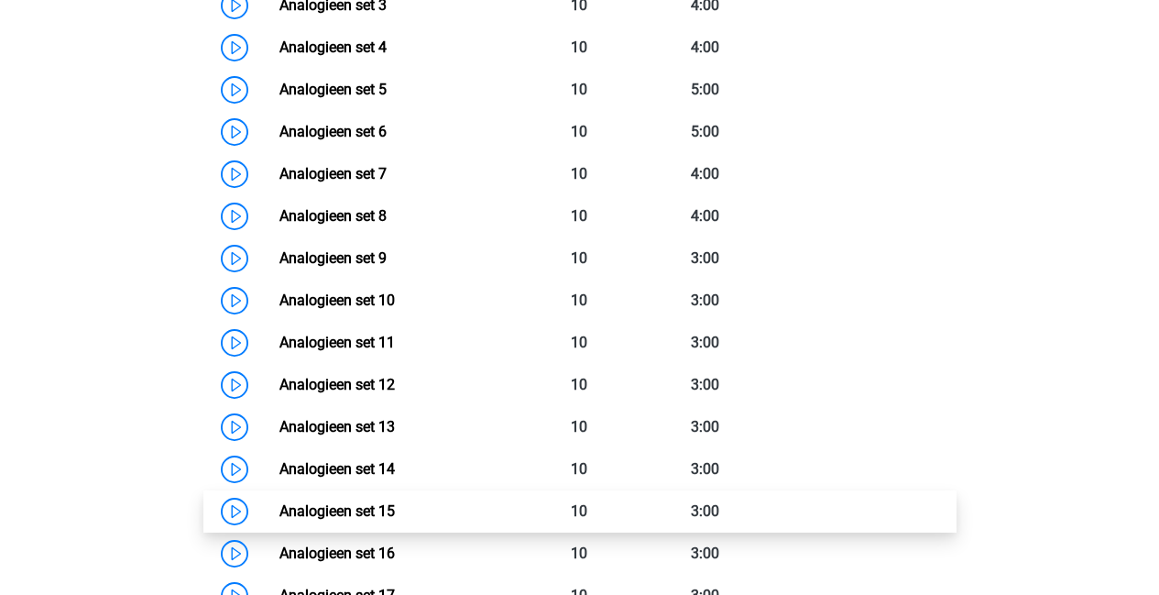
click at [345, 511] on link "Analogieen set 15" at bounding box center [336, 510] width 115 height 17
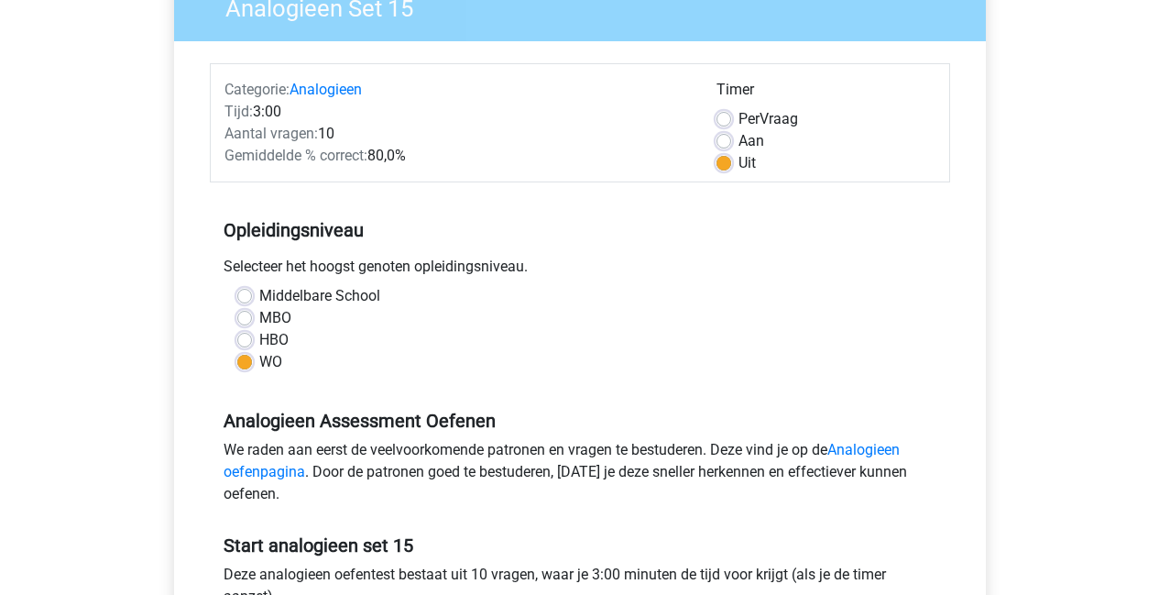
scroll to position [345, 0]
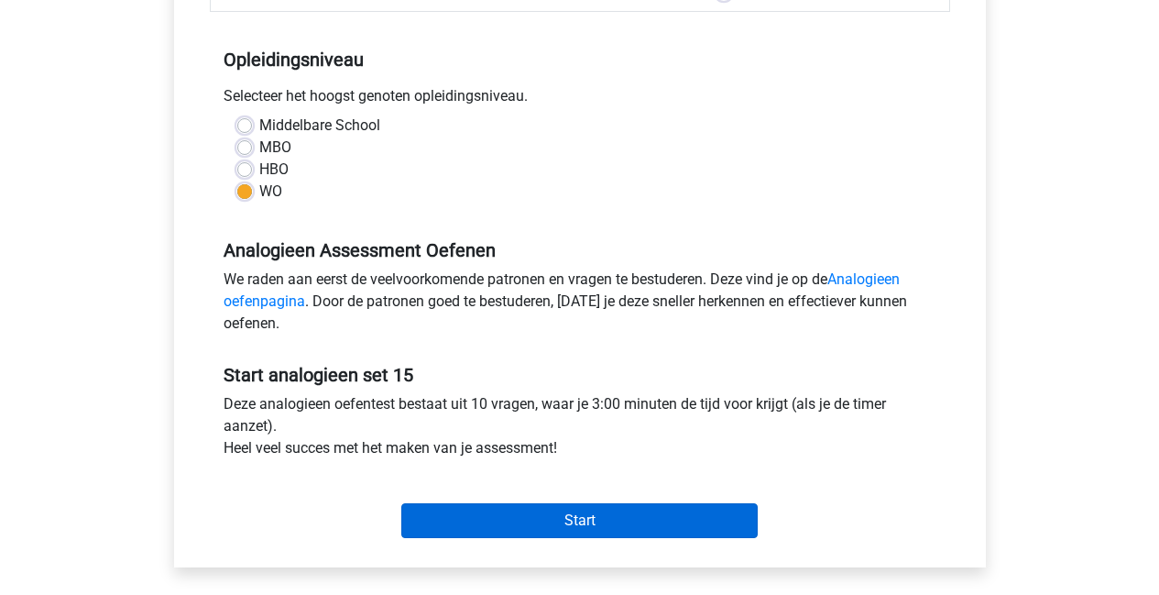
click at [591, 507] on input "Start" at bounding box center [579, 520] width 356 height 35
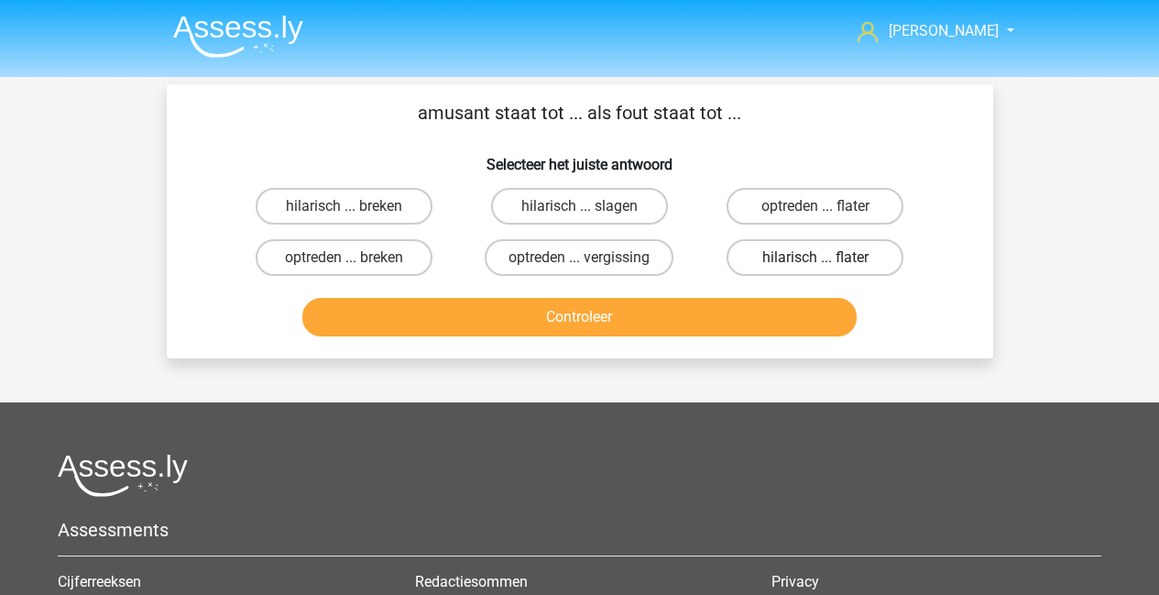
click at [806, 260] on label "hilarisch ... flater" at bounding box center [815, 257] width 177 height 37
click at [816, 260] on input "hilarisch ... flater" at bounding box center [822, 263] width 12 height 12
radio input "true"
click at [762, 321] on button "Controleer" at bounding box center [579, 317] width 554 height 38
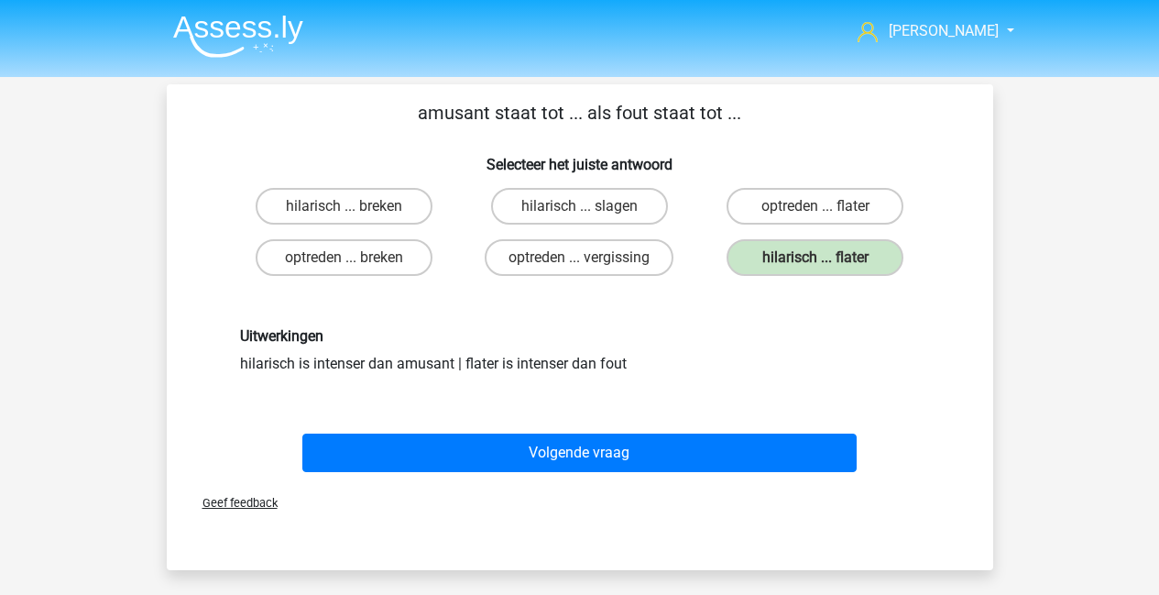
click at [574, 429] on div "Volgende vraag" at bounding box center [580, 449] width 768 height 60
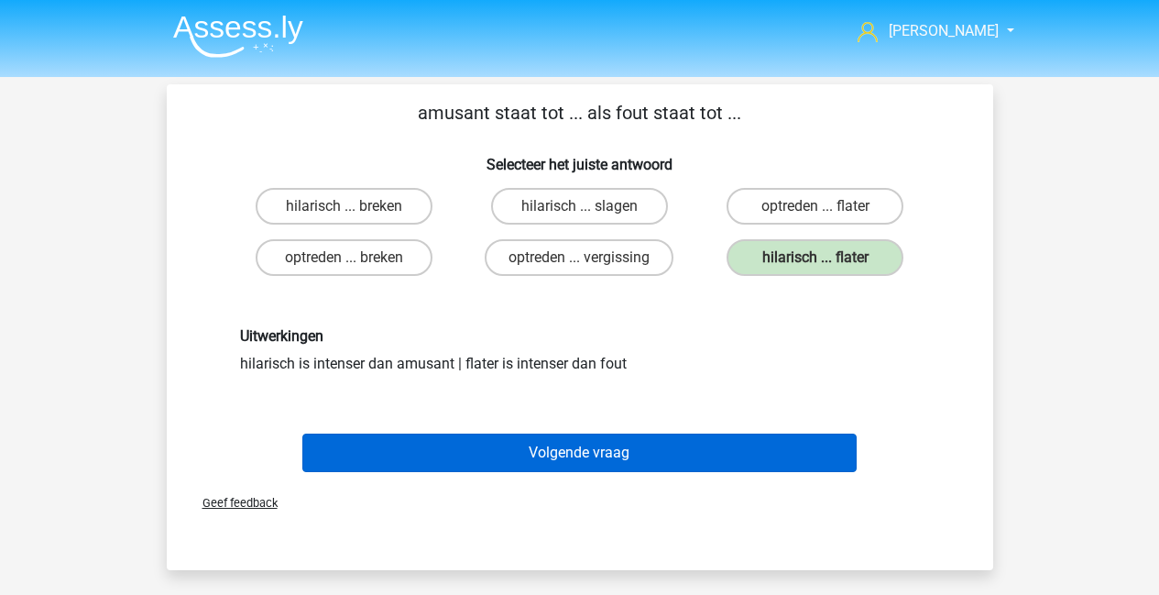
click at [573, 459] on button "Volgende vraag" at bounding box center [579, 452] width 554 height 38
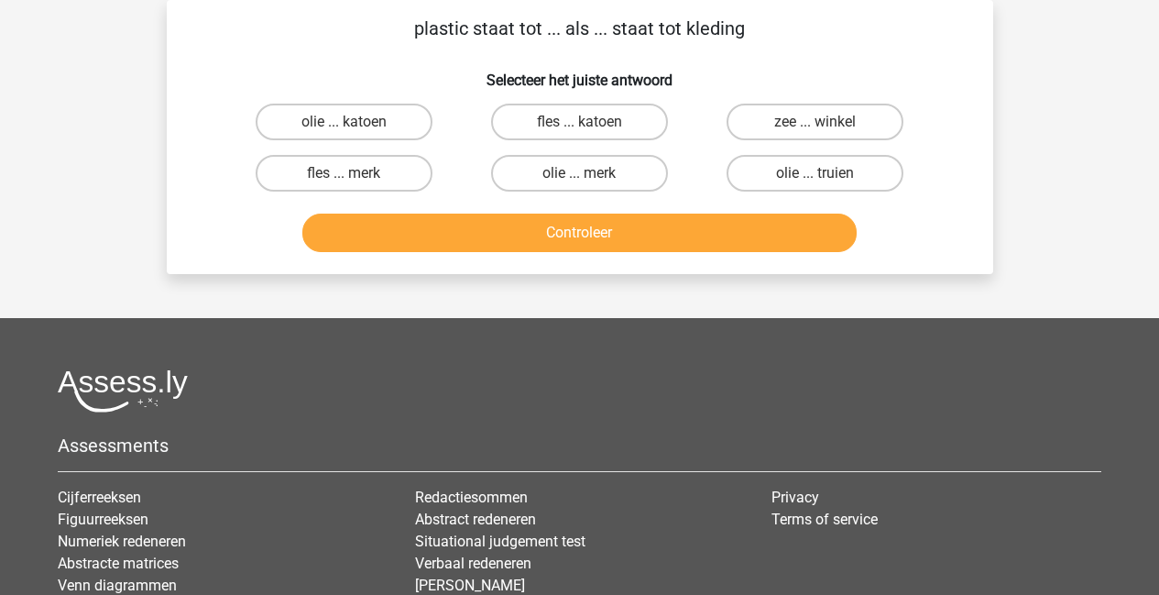
click at [352, 126] on input "olie ... katoen" at bounding box center [350, 128] width 12 height 12
radio input "true"
click at [640, 221] on button "Controleer" at bounding box center [579, 232] width 554 height 38
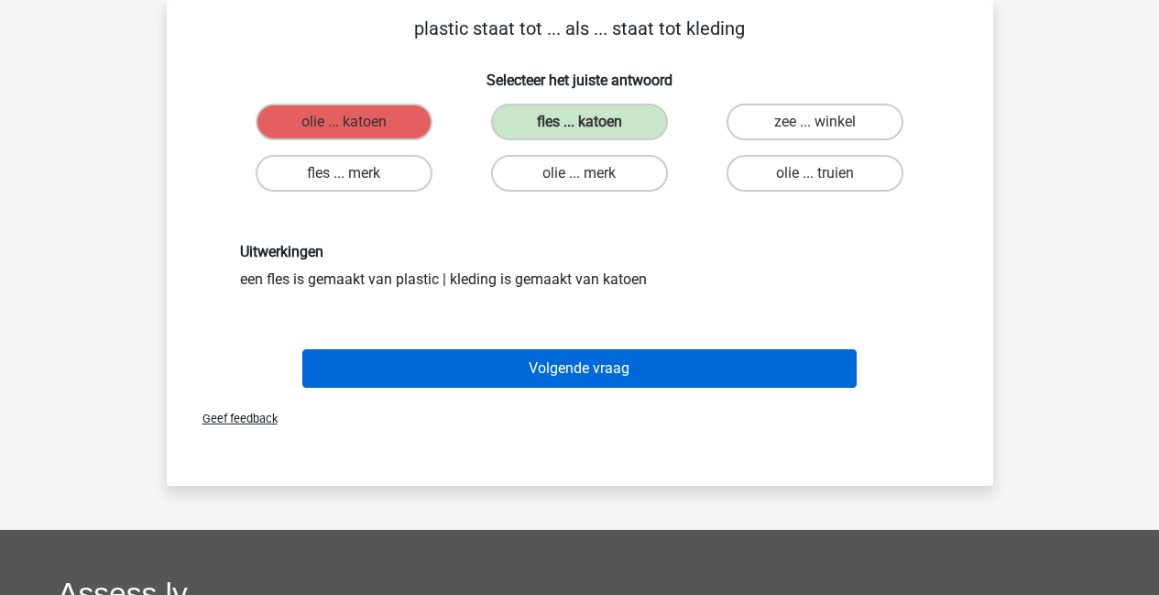
click at [575, 370] on button "Volgende vraag" at bounding box center [579, 368] width 554 height 38
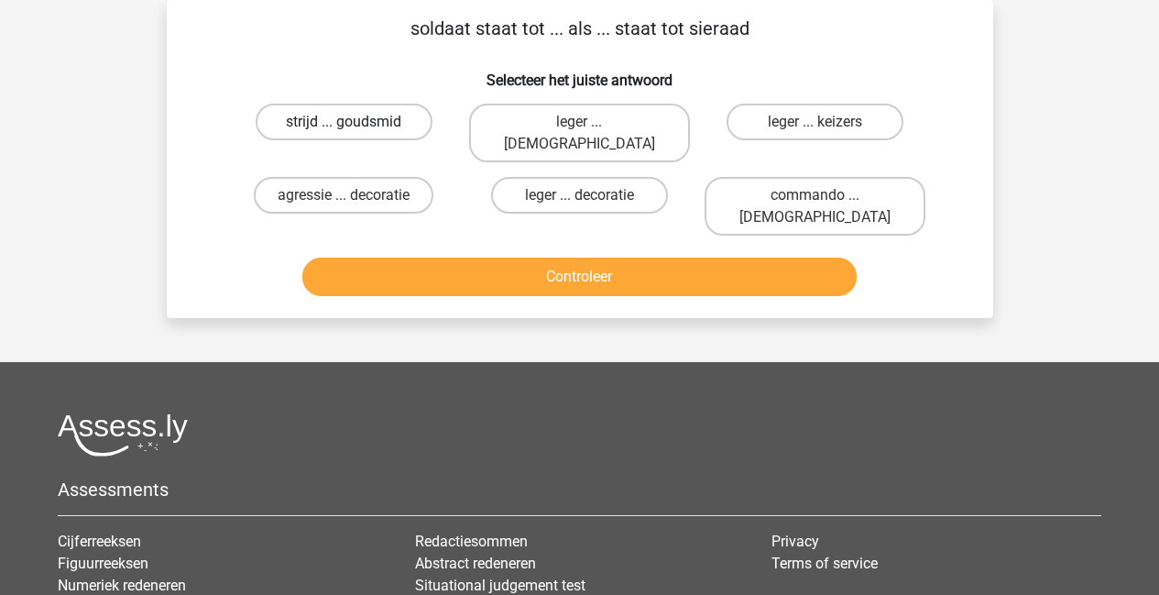
click at [323, 121] on label "strijd ... goudsmid" at bounding box center [344, 122] width 177 height 37
click at [344, 122] on input "strijd ... goudsmid" at bounding box center [350, 128] width 12 height 12
radio input "true"
click at [430, 257] on button "Controleer" at bounding box center [579, 276] width 554 height 38
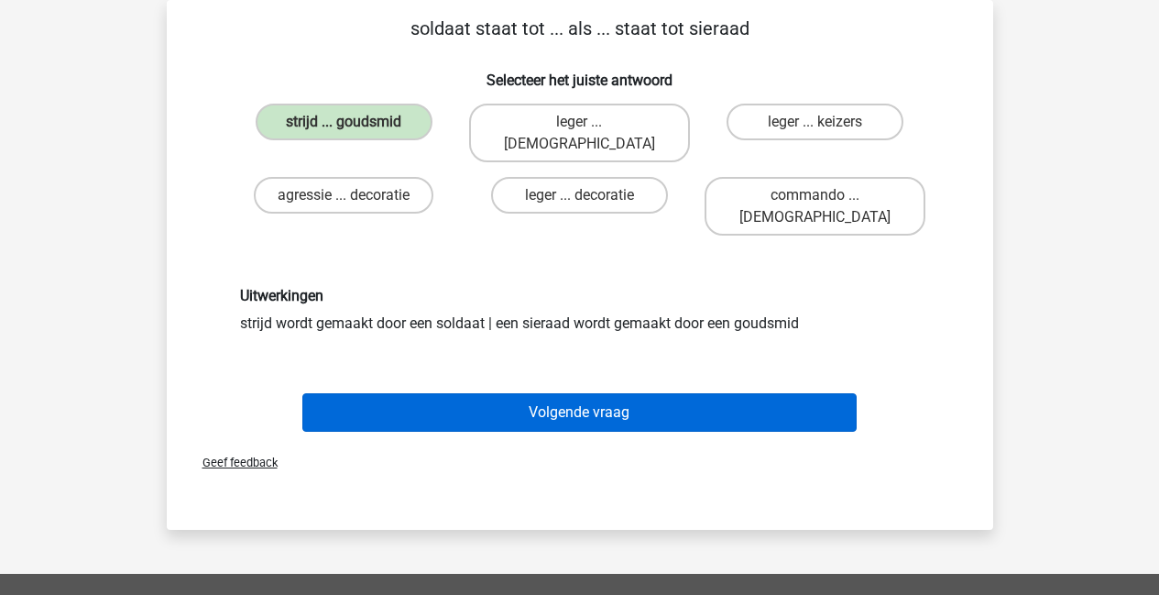
click at [640, 393] on button "Volgende vraag" at bounding box center [579, 412] width 554 height 38
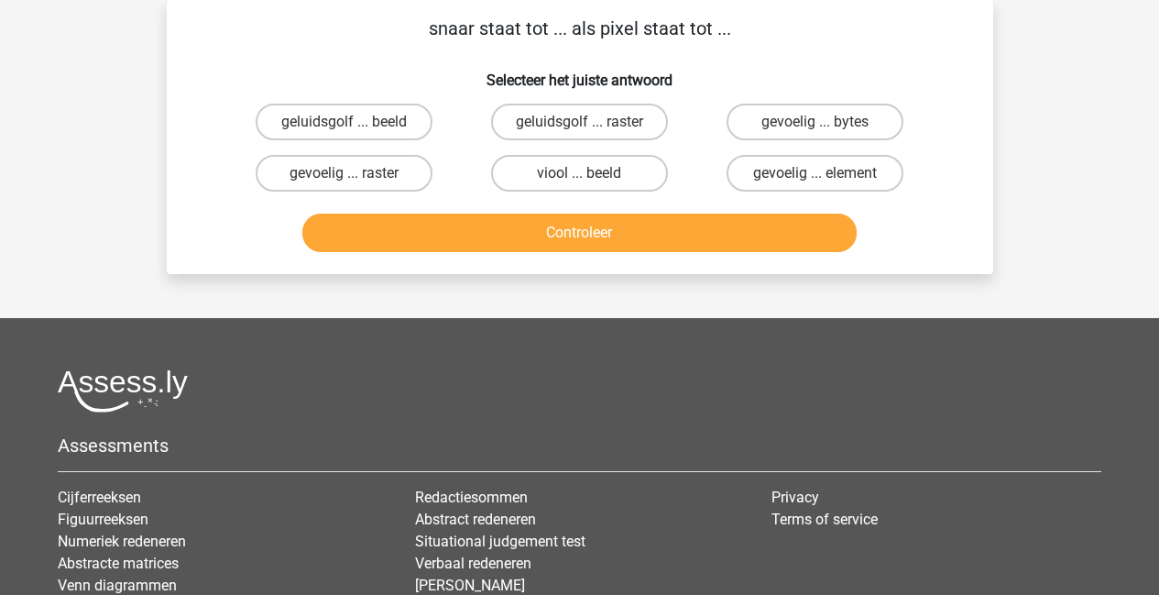
click at [354, 132] on input "geluidsgolf ... beeld" at bounding box center [350, 128] width 12 height 12
radio input "true"
click at [549, 246] on button "Controleer" at bounding box center [579, 232] width 554 height 38
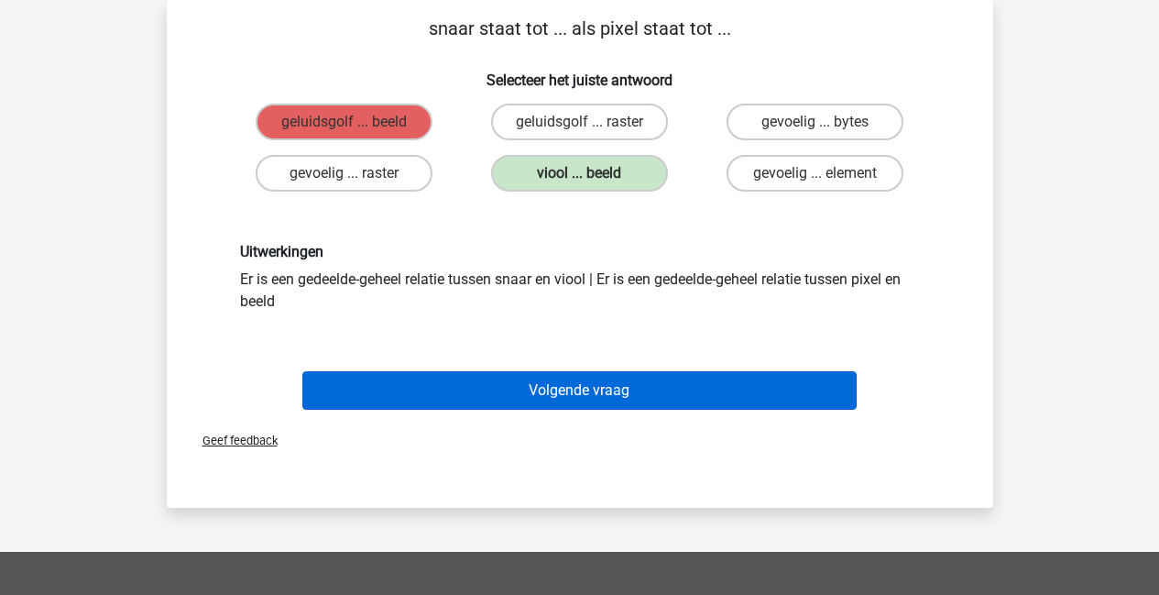
click at [619, 389] on button "Volgende vraag" at bounding box center [579, 390] width 554 height 38
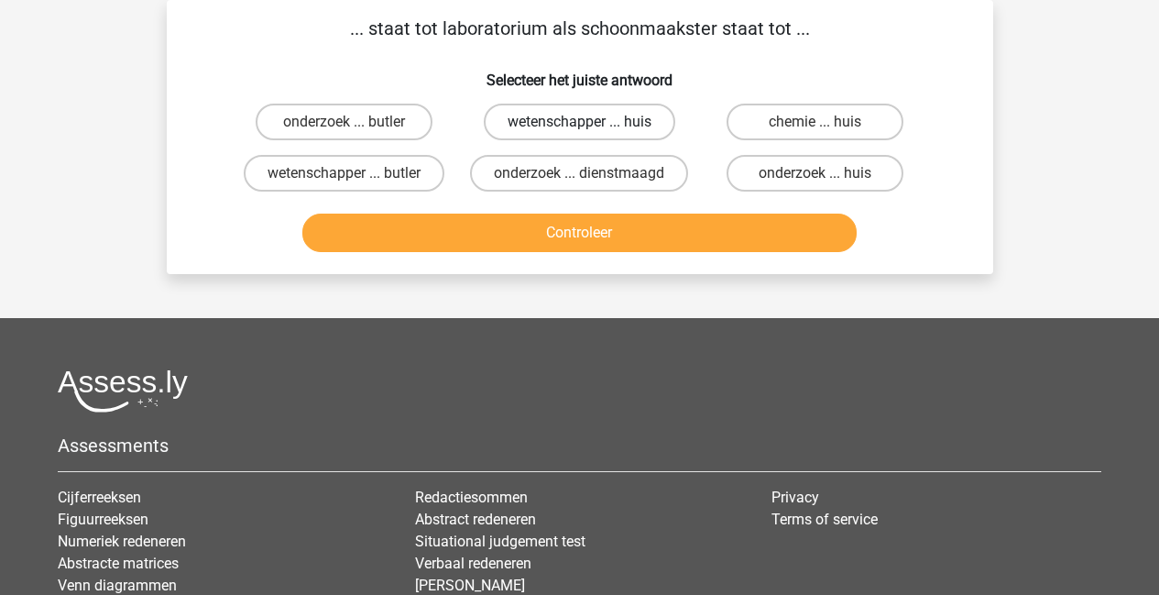
click at [582, 134] on label "wetenschapper ... huis" at bounding box center [580, 122] width 192 height 37
click at [582, 134] on input "wetenschapper ... huis" at bounding box center [585, 128] width 12 height 12
radio input "true"
click at [608, 241] on button "Controleer" at bounding box center [579, 232] width 554 height 38
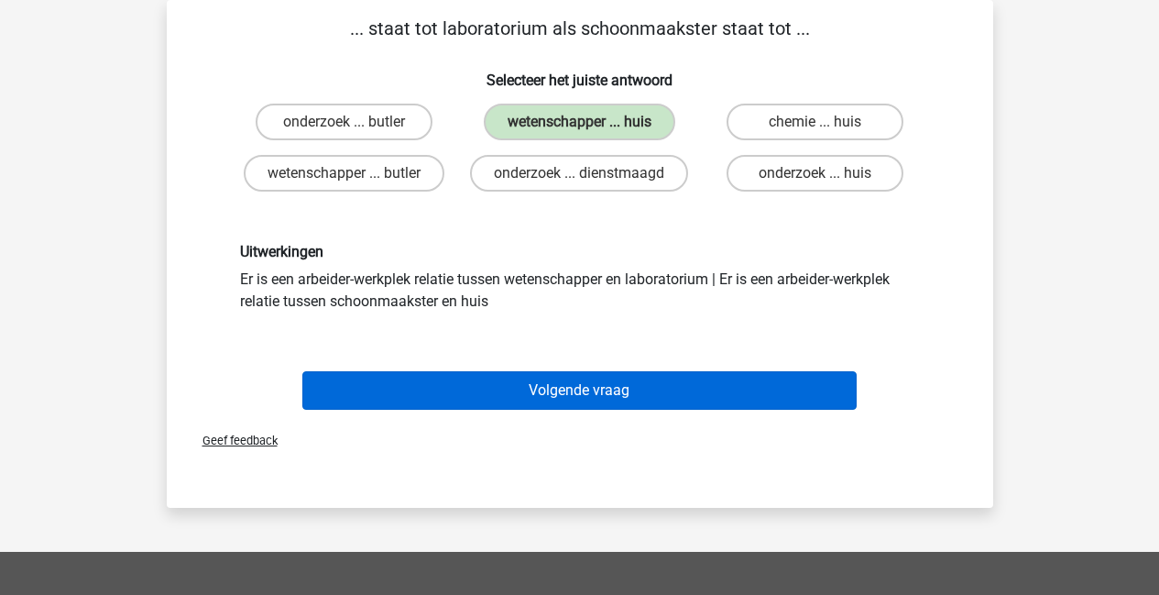
click at [618, 398] on button "Volgende vraag" at bounding box center [579, 390] width 554 height 38
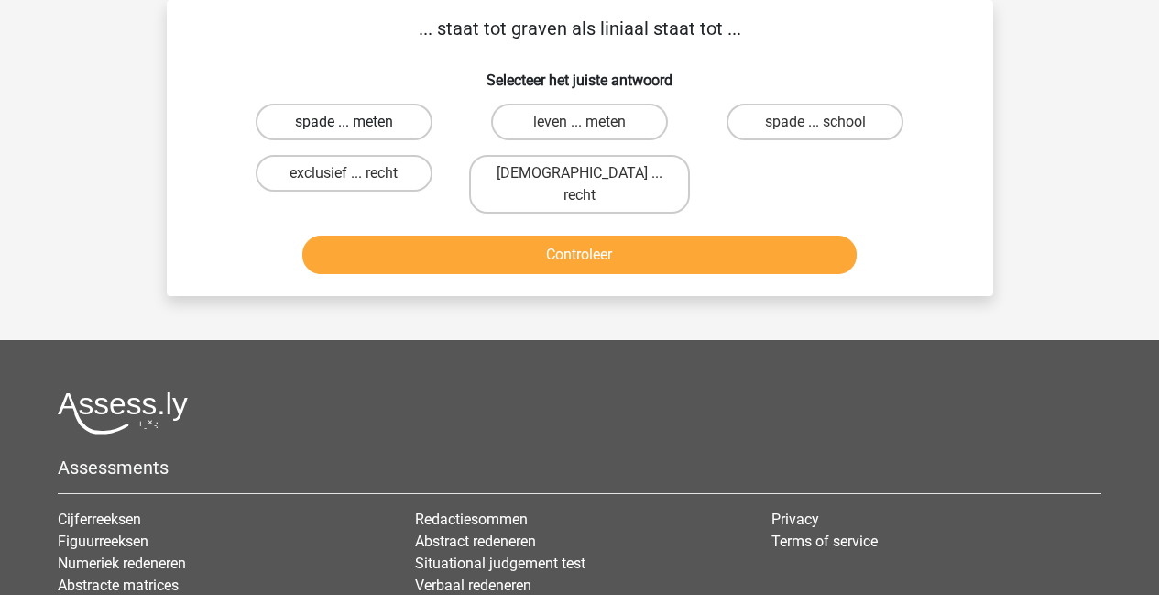
click at [350, 137] on label "spade ... meten" at bounding box center [344, 122] width 177 height 37
click at [350, 134] on input "spade ... meten" at bounding box center [350, 128] width 12 height 12
radio input "true"
click at [531, 235] on button "Controleer" at bounding box center [579, 254] width 554 height 38
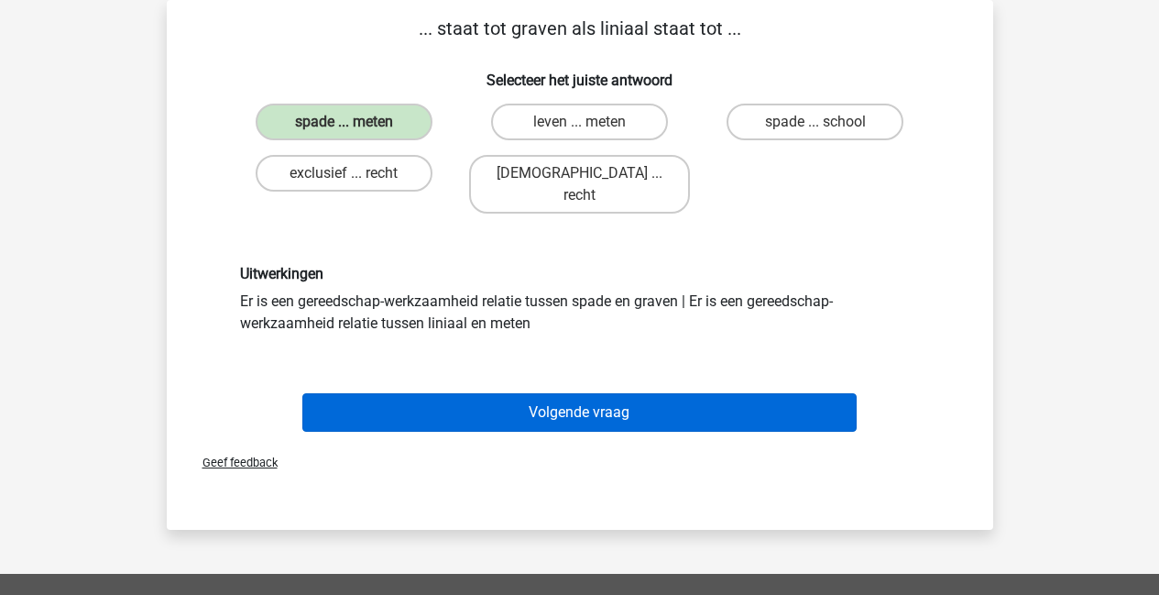
click at [661, 393] on button "Volgende vraag" at bounding box center [579, 412] width 554 height 38
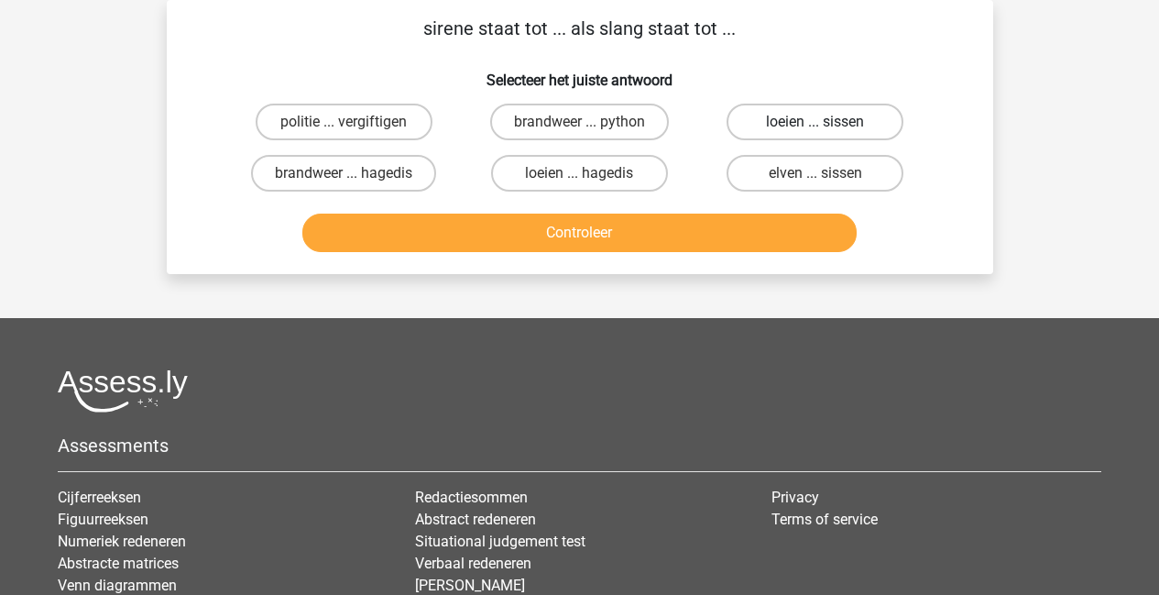
click at [763, 126] on label "loeien ... sissen" at bounding box center [815, 122] width 177 height 37
click at [816, 126] on input "loeien ... sissen" at bounding box center [822, 128] width 12 height 12
radio input "true"
click at [737, 229] on button "Controleer" at bounding box center [579, 232] width 554 height 38
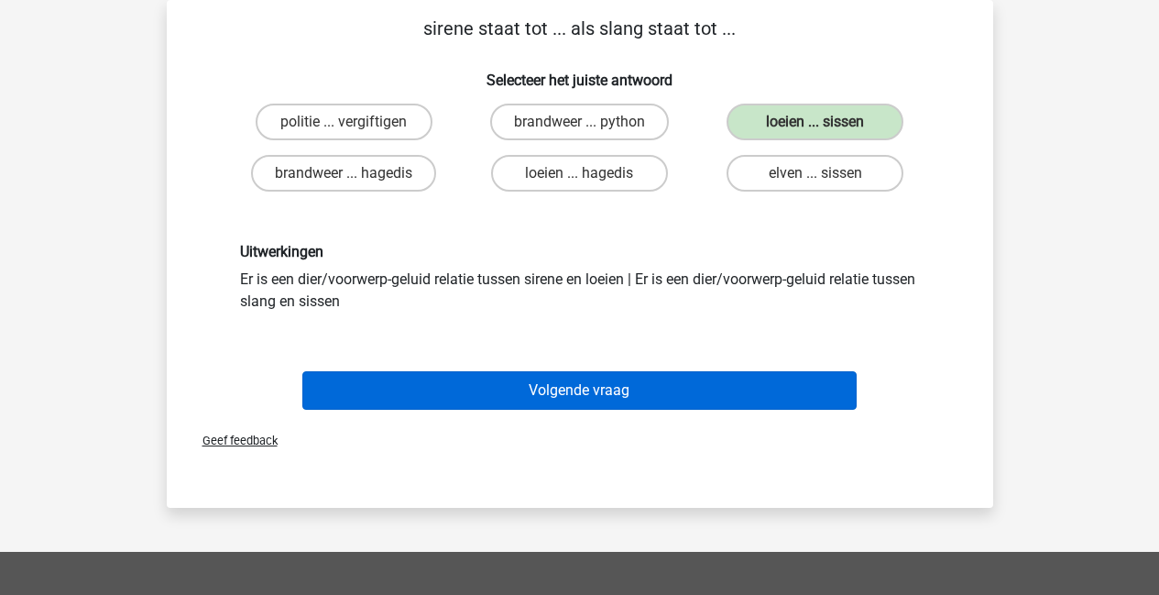
click at [584, 400] on button "Volgende vraag" at bounding box center [579, 390] width 554 height 38
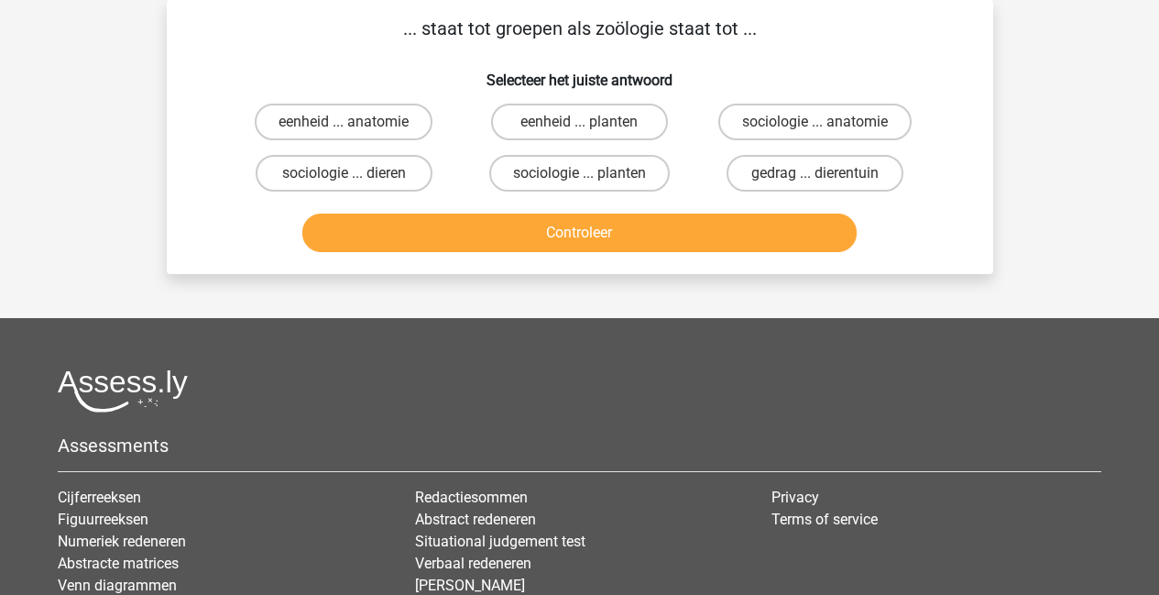
click at [589, 126] on input "eenheid ... planten" at bounding box center [585, 128] width 12 height 12
radio input "true"
click at [599, 223] on button "Controleer" at bounding box center [579, 232] width 554 height 38
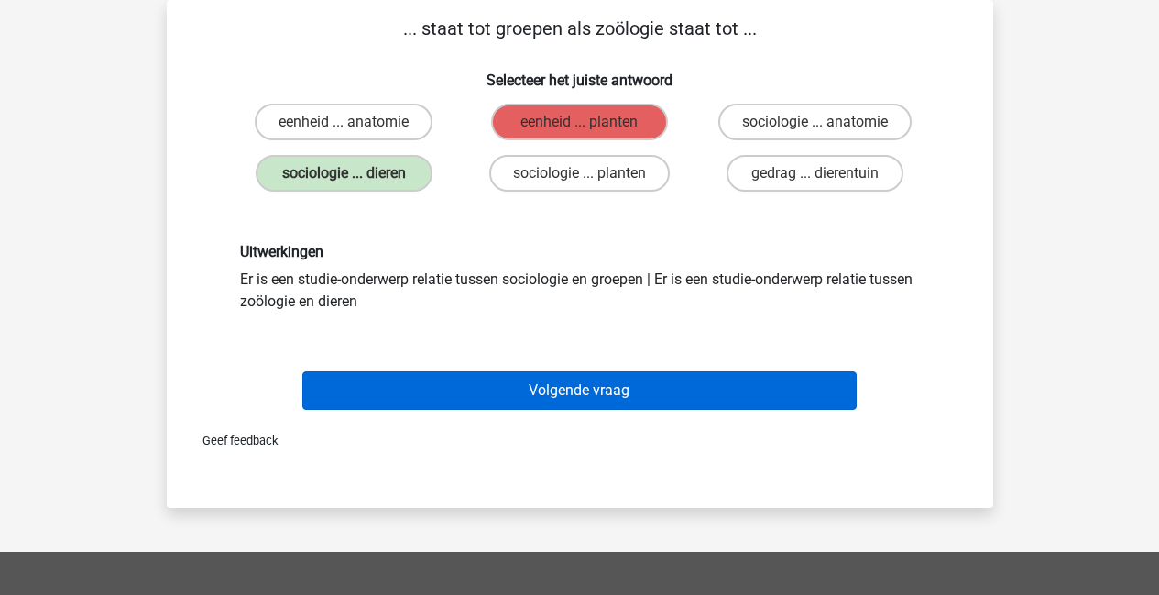
click at [586, 385] on button "Volgende vraag" at bounding box center [579, 390] width 554 height 38
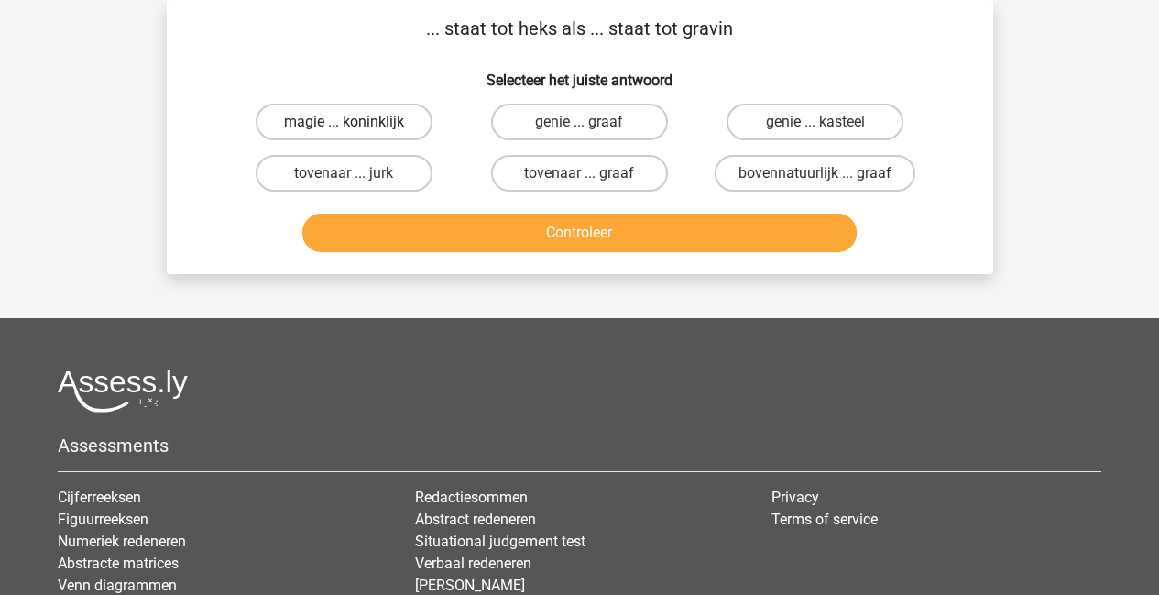
click at [315, 113] on label "magie ... koninklijk" at bounding box center [344, 122] width 177 height 37
click at [344, 122] on input "magie ... koninklijk" at bounding box center [350, 128] width 12 height 12
radio input "true"
click at [605, 239] on button "Controleer" at bounding box center [579, 232] width 554 height 38
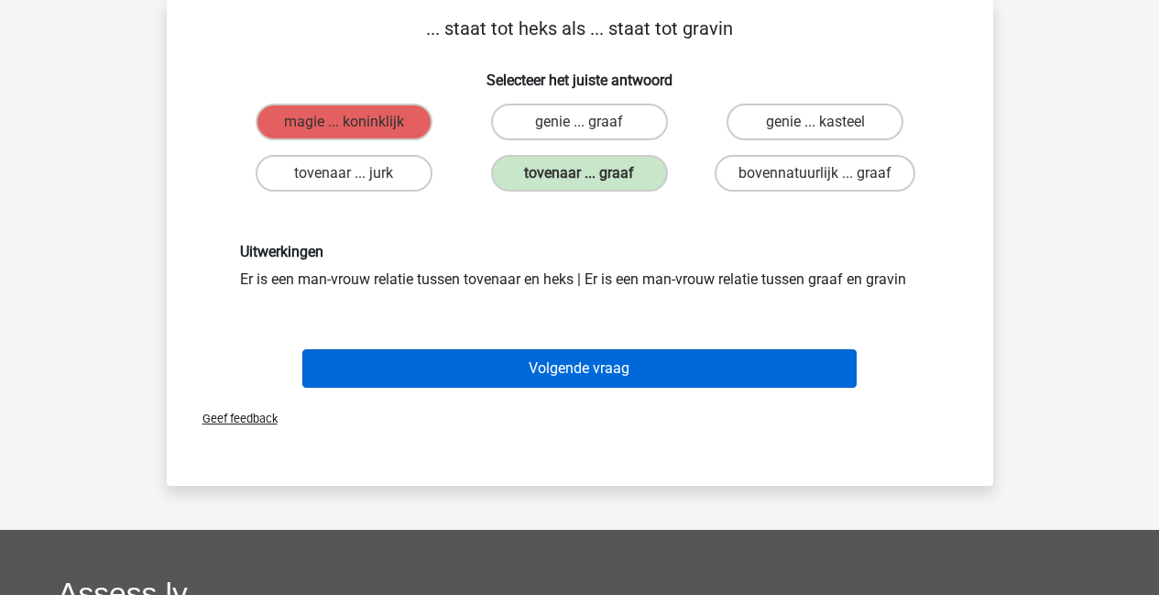
click at [619, 382] on button "Volgende vraag" at bounding box center [579, 368] width 554 height 38
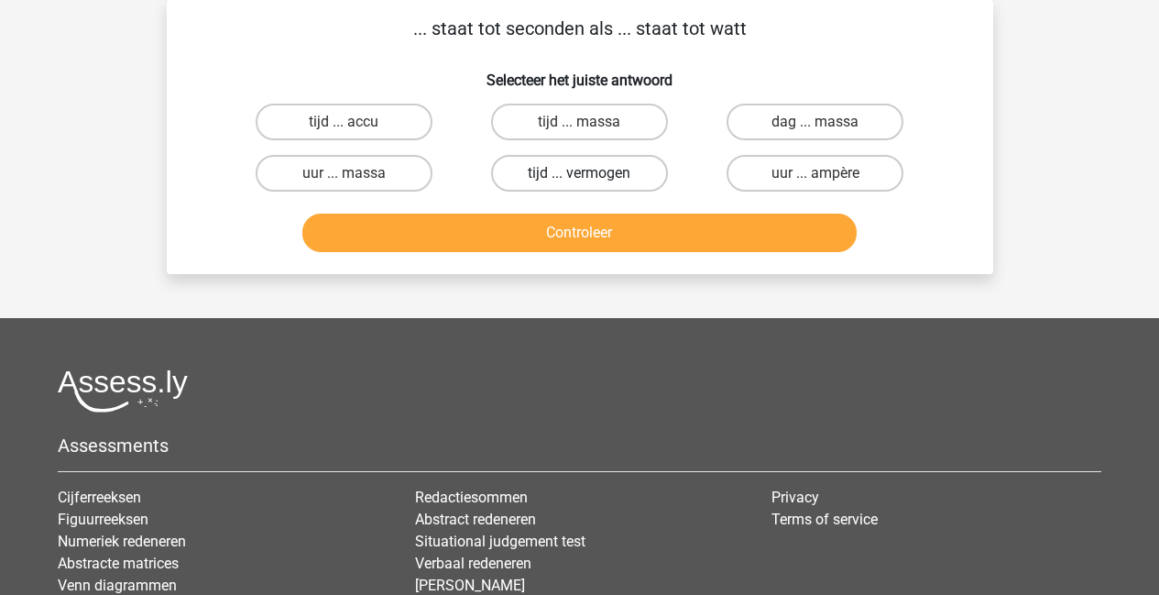
click at [618, 173] on label "tijd ... vermogen" at bounding box center [579, 173] width 177 height 37
click at [591, 173] on input "tijd ... vermogen" at bounding box center [585, 179] width 12 height 12
radio input "true"
click at [604, 241] on button "Controleer" at bounding box center [579, 232] width 554 height 38
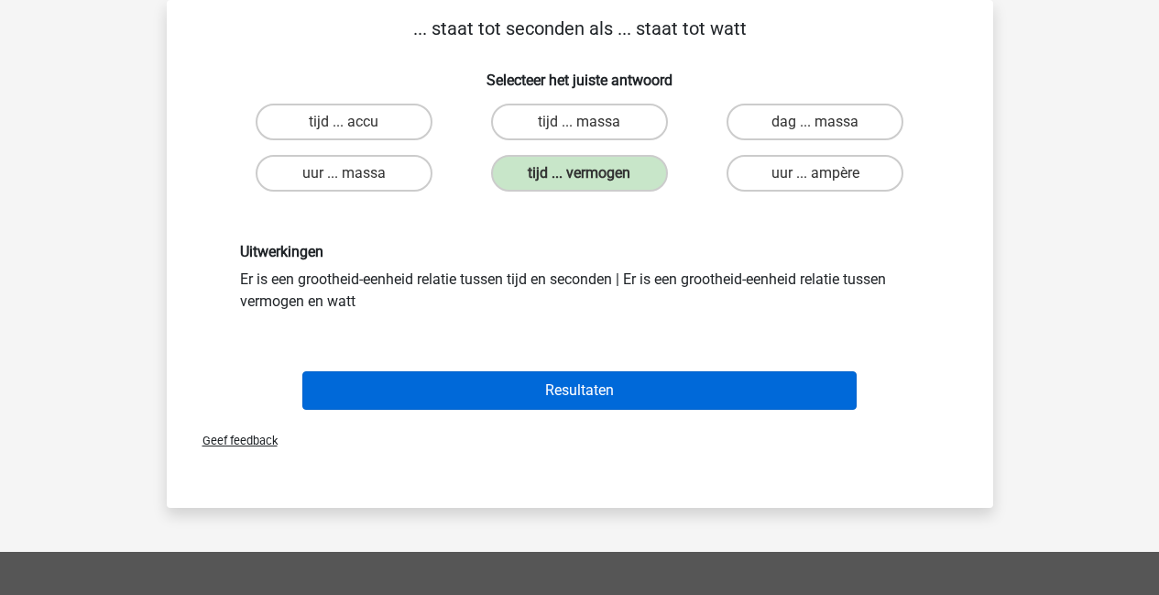
click at [551, 389] on button "Resultaten" at bounding box center [579, 390] width 554 height 38
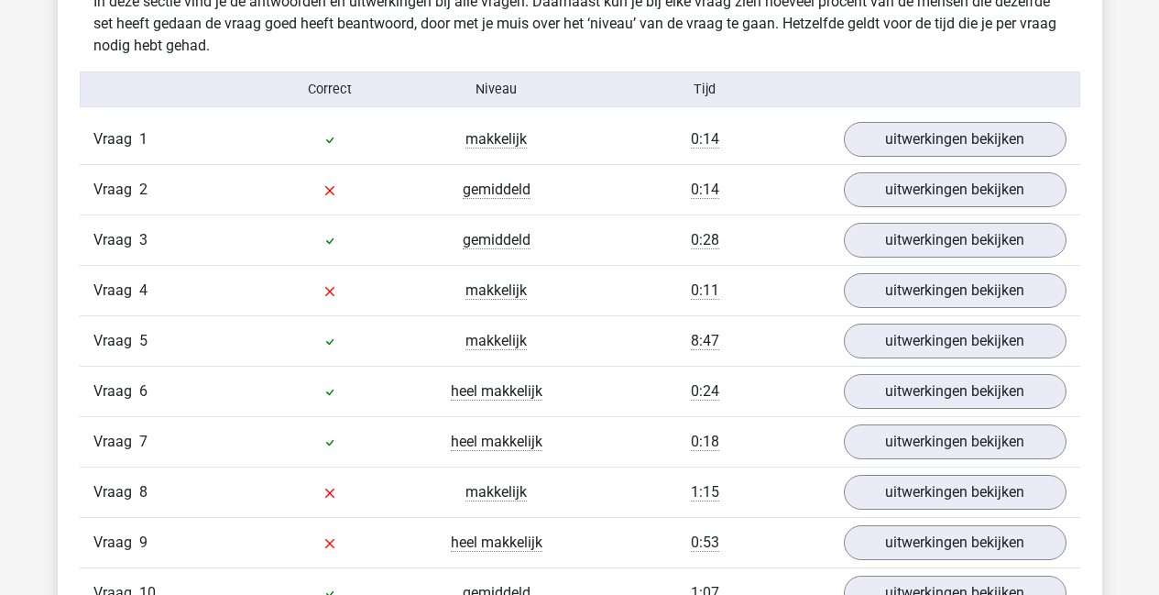
scroll to position [1167, 0]
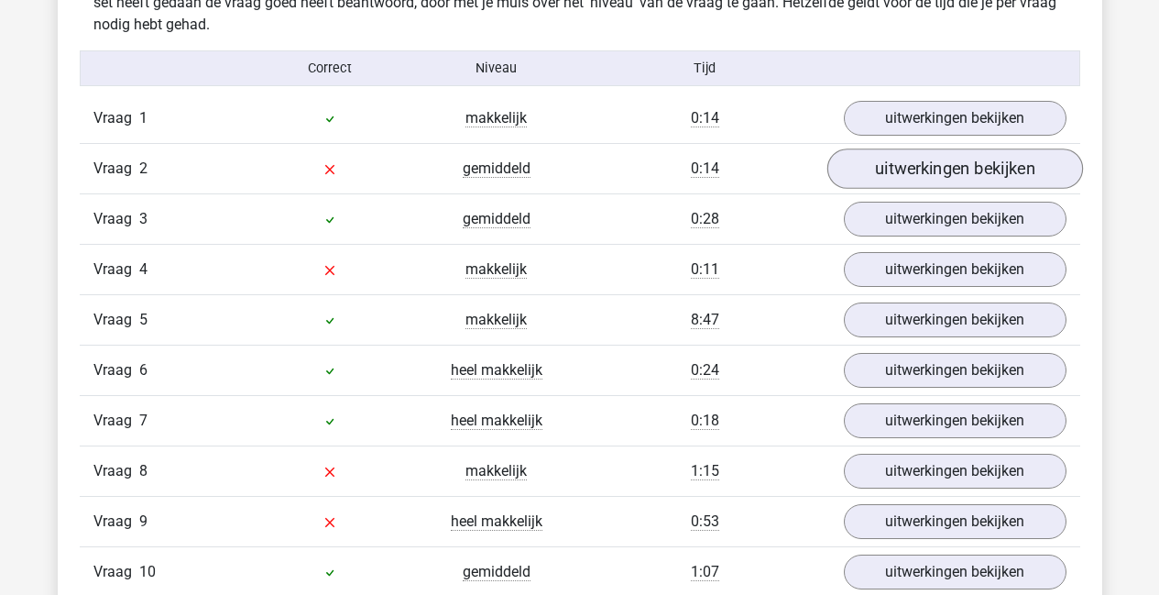
click at [1009, 171] on link "uitwerkingen bekijken" at bounding box center [955, 168] width 256 height 40
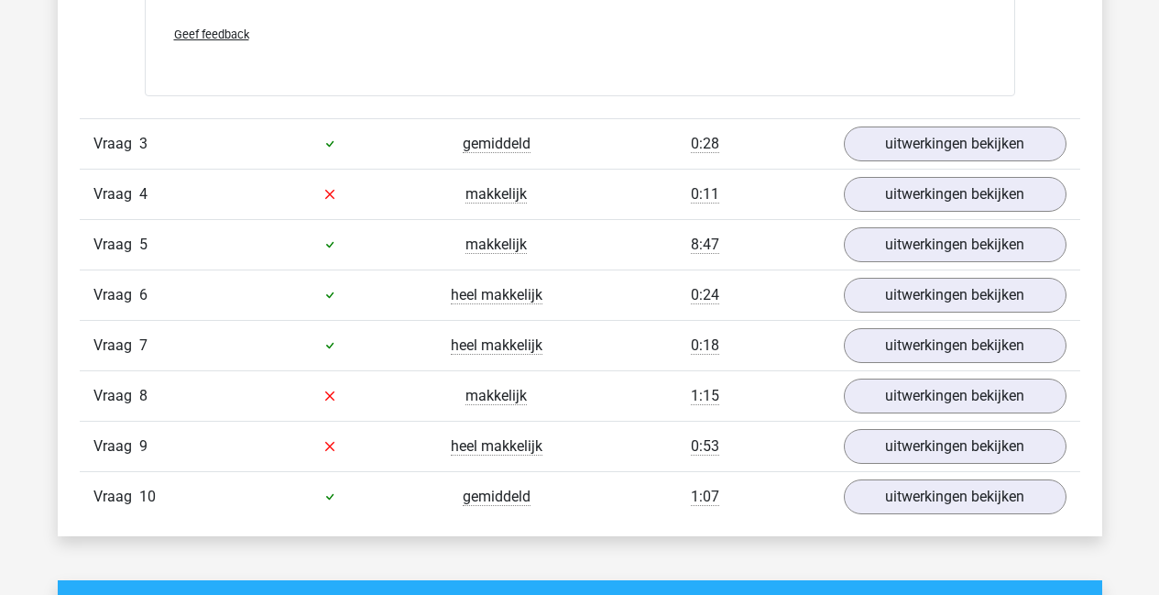
scroll to position [1664, 0]
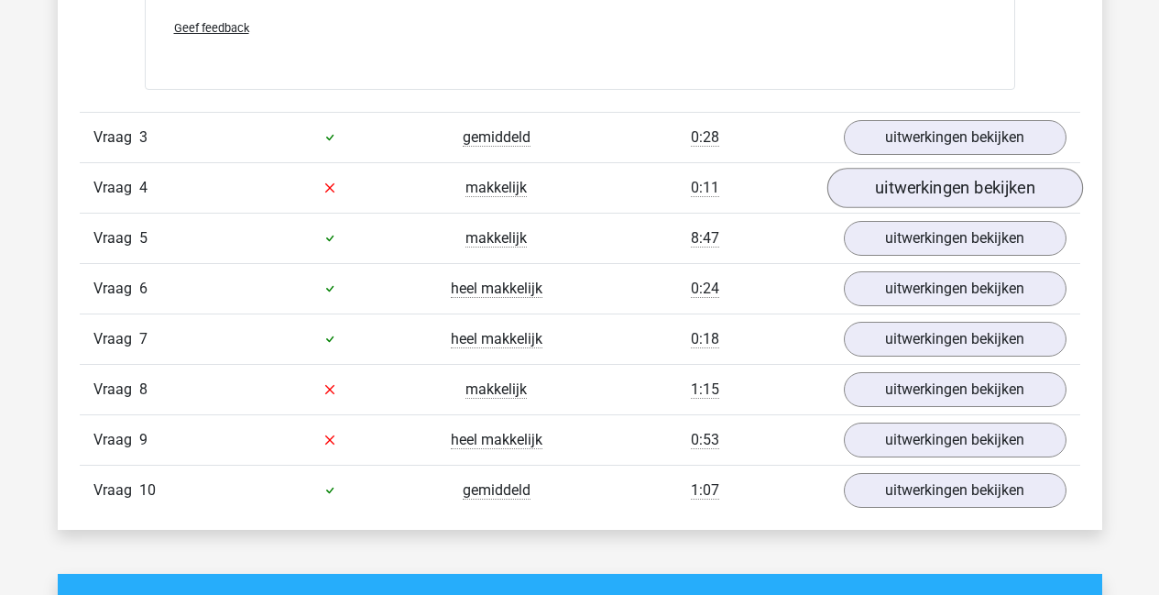
click at [1000, 194] on link "uitwerkingen bekijken" at bounding box center [955, 188] width 256 height 40
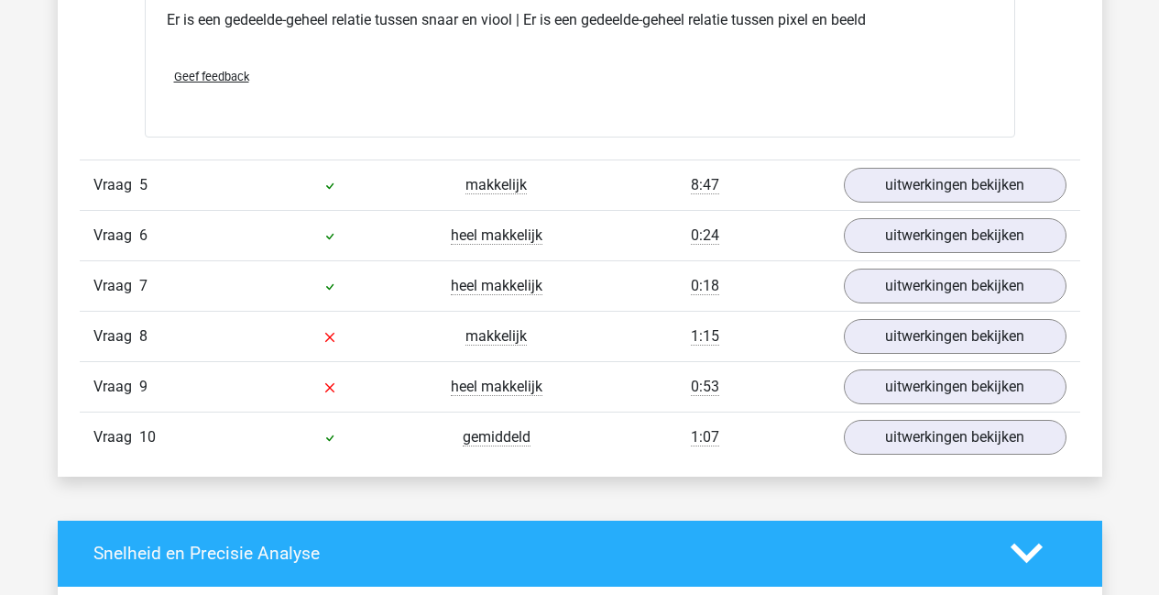
scroll to position [2151, 0]
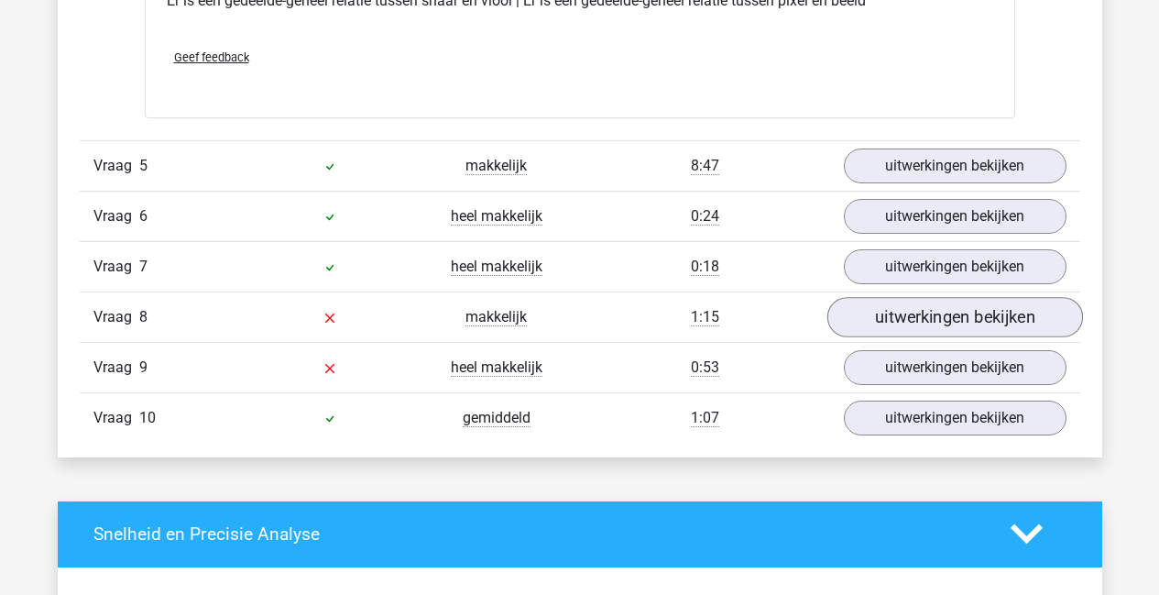
click at [975, 319] on link "uitwerkingen bekijken" at bounding box center [955, 317] width 256 height 40
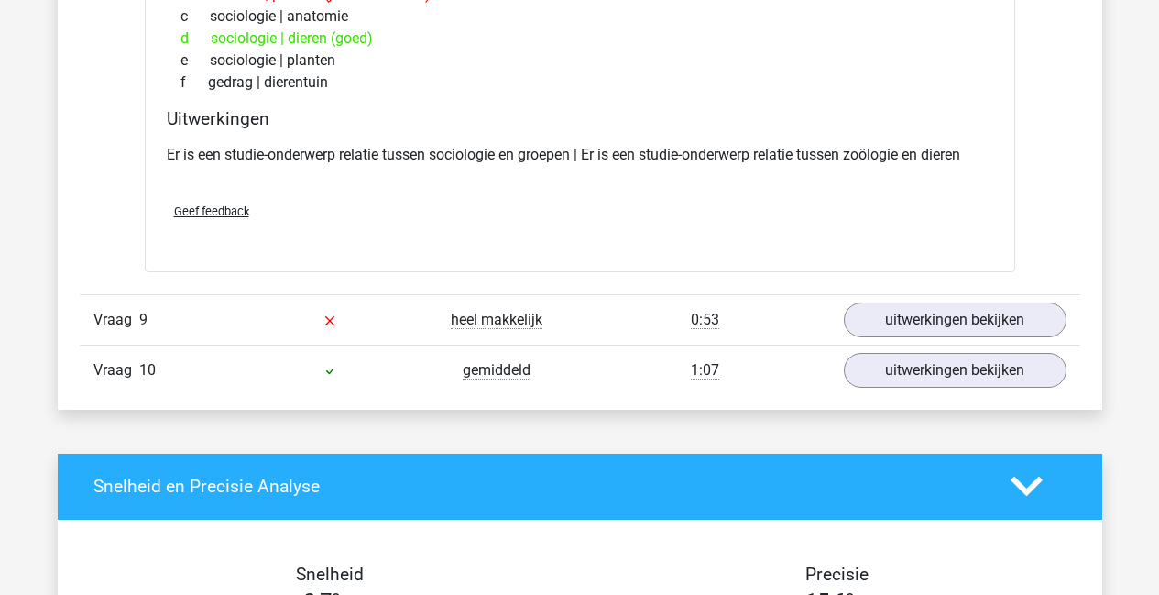
scroll to position [2626, 0]
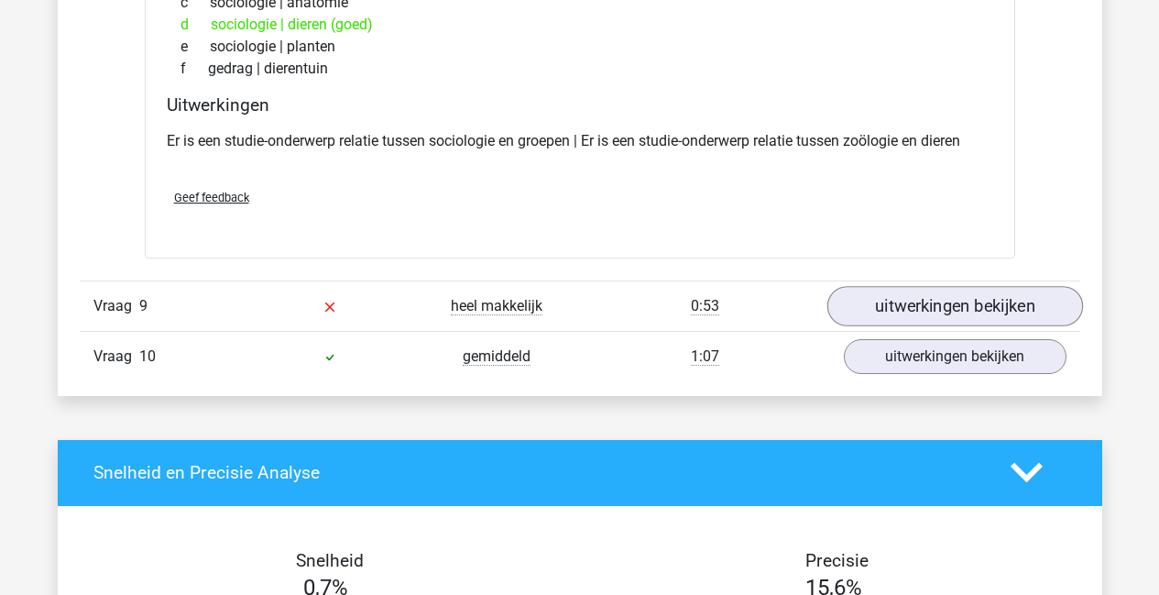
click at [1002, 310] on link "uitwerkingen bekijken" at bounding box center [955, 306] width 256 height 40
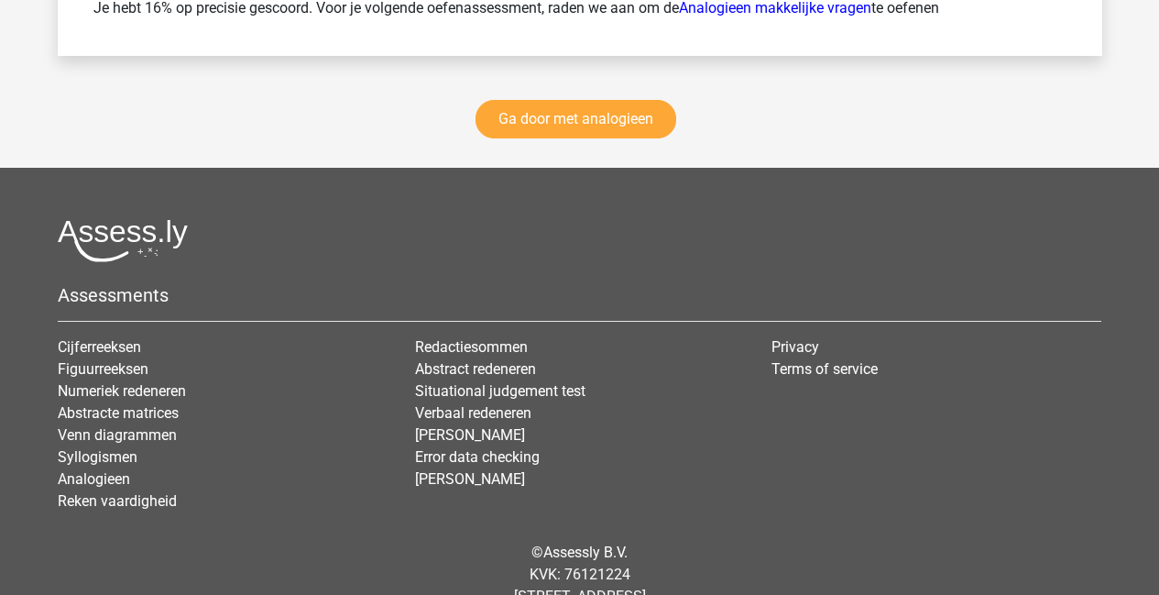
scroll to position [4377, 0]
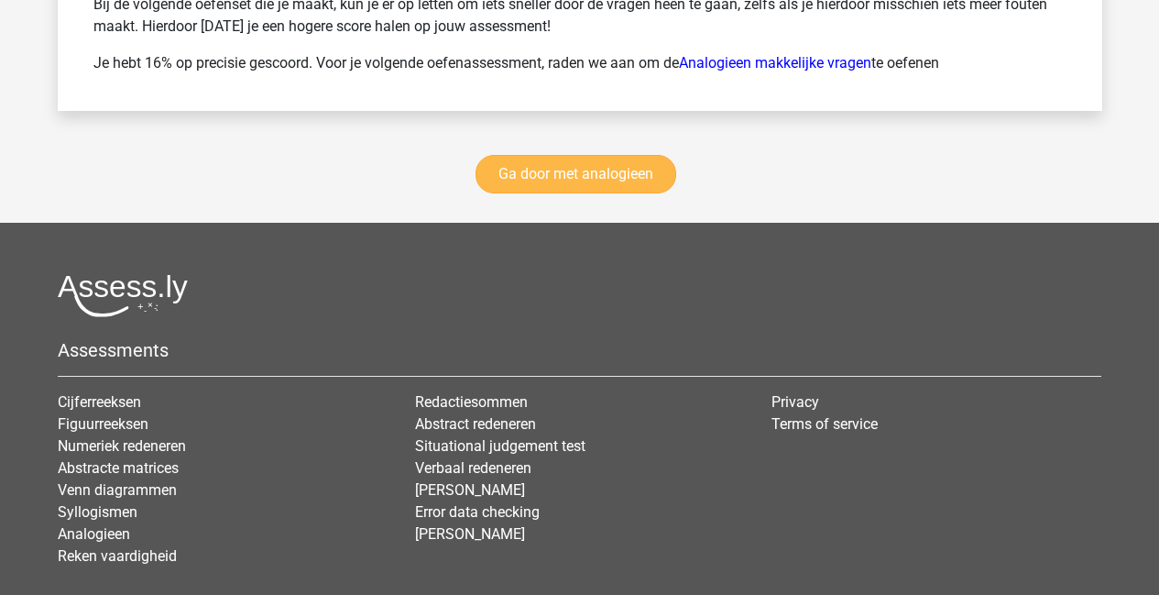
click at [611, 180] on link "Ga door met analogieen" at bounding box center [576, 174] width 201 height 38
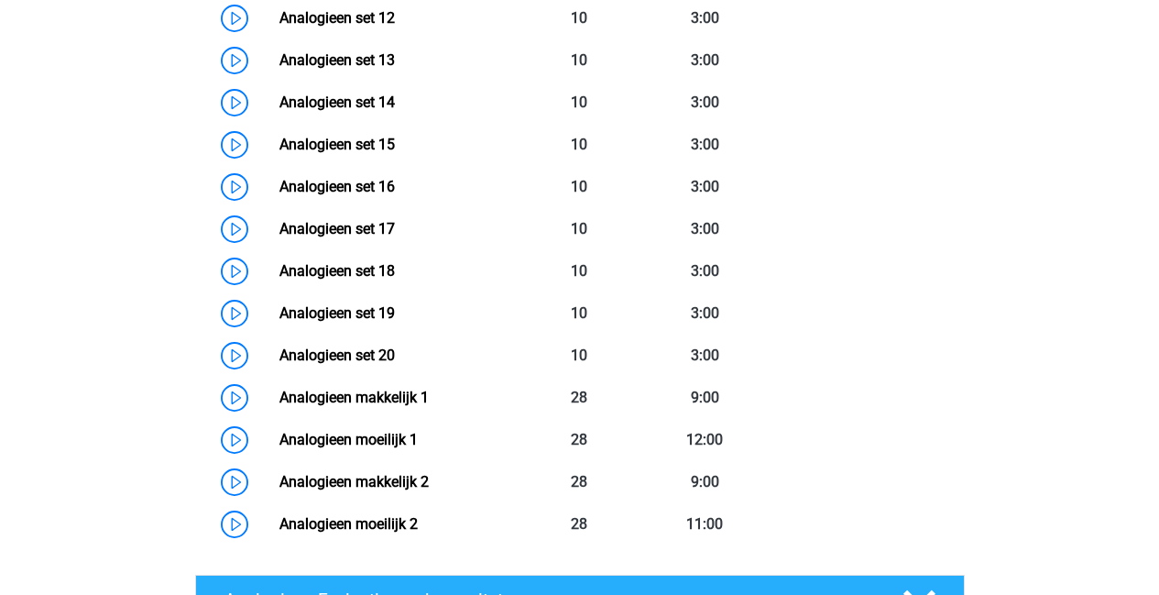
scroll to position [1364, 0]
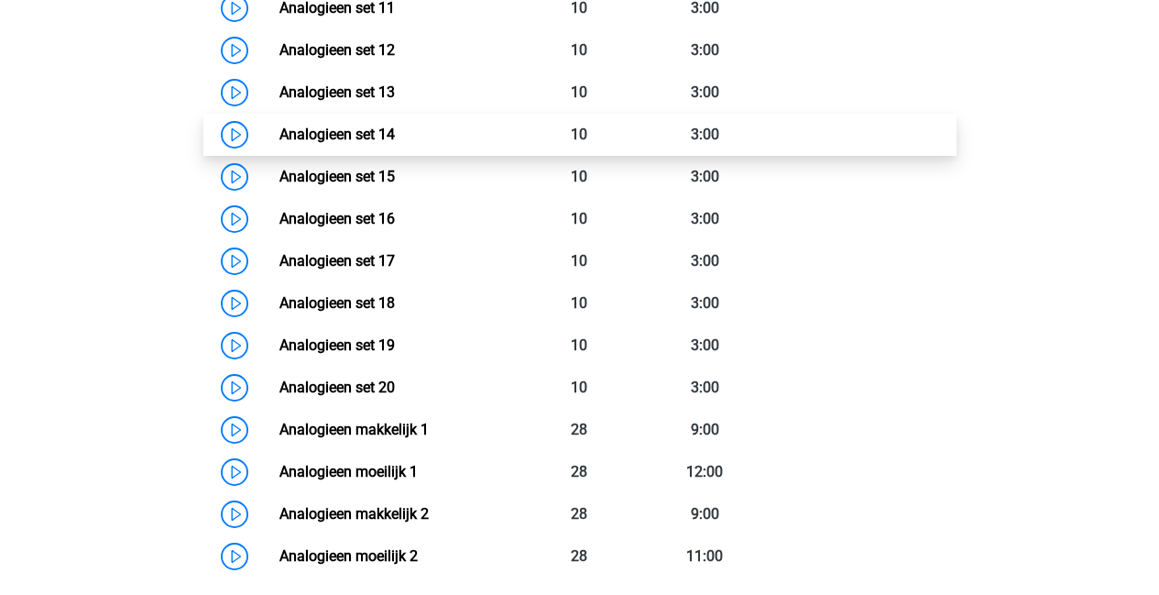
click at [372, 136] on link "Analogieen set 14" at bounding box center [336, 134] width 115 height 17
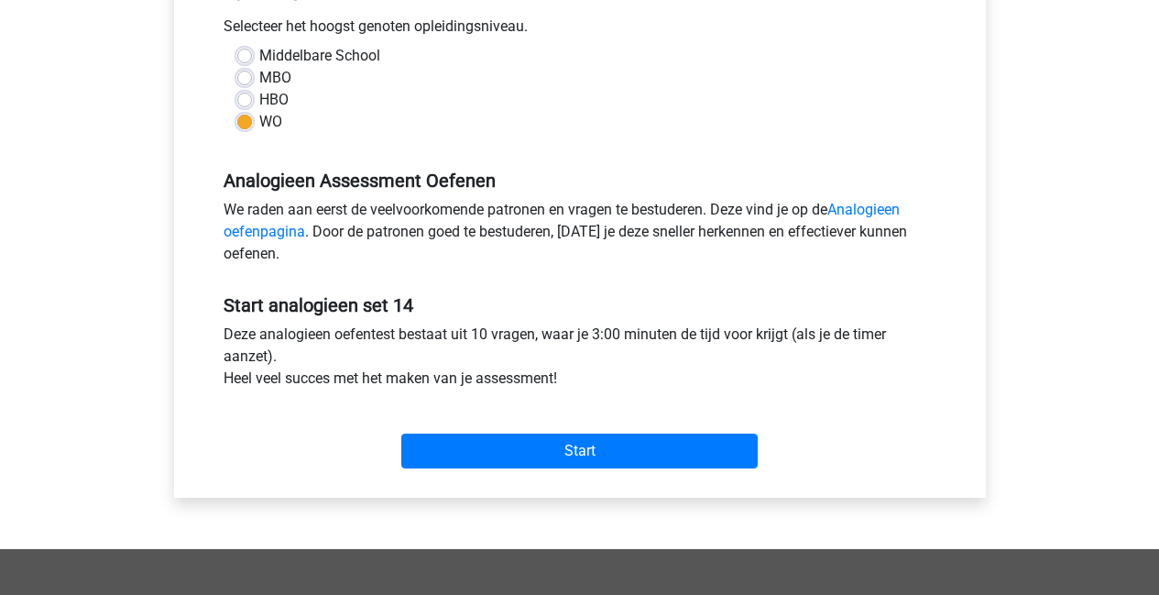
scroll to position [433, 0]
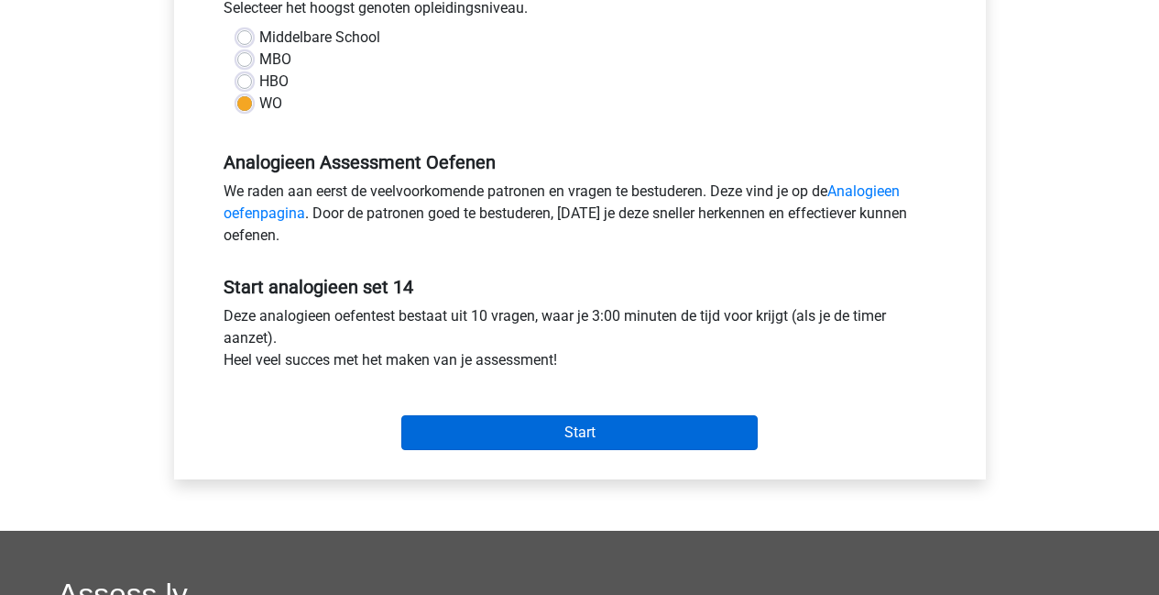
click at [638, 429] on input "Start" at bounding box center [579, 432] width 356 height 35
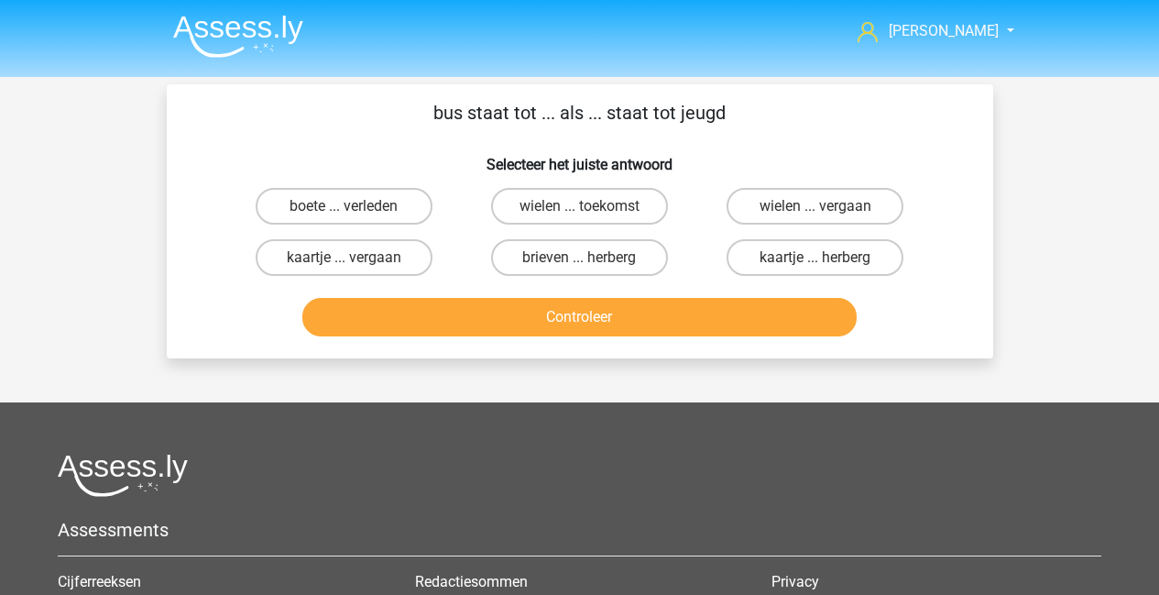
click at [821, 260] on input "kaartje ... herberg" at bounding box center [822, 263] width 12 height 12
radio input "true"
click at [680, 322] on button "Controleer" at bounding box center [579, 317] width 554 height 38
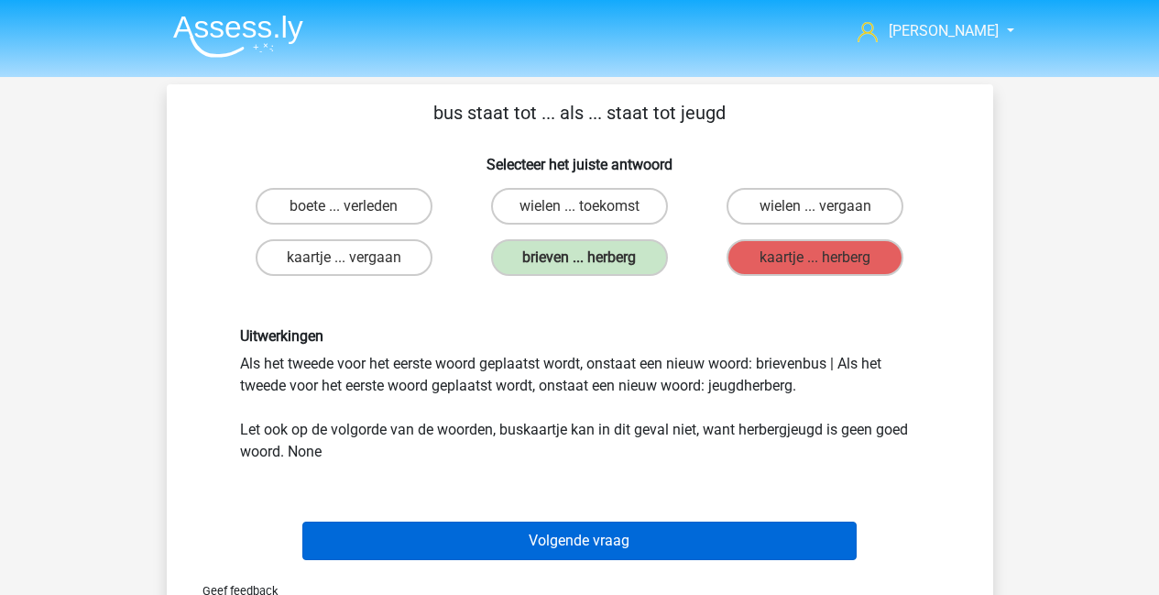
click at [677, 536] on button "Volgende vraag" at bounding box center [579, 540] width 554 height 38
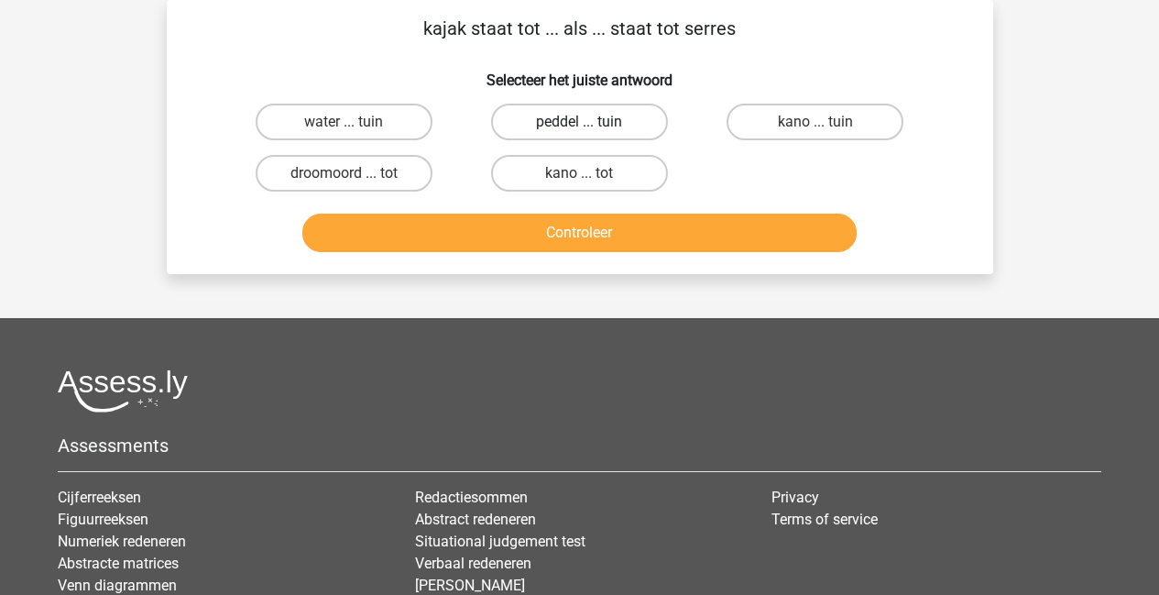
click at [631, 126] on label "peddel ... tuin" at bounding box center [579, 122] width 177 height 37
click at [591, 126] on input "peddel ... tuin" at bounding box center [585, 128] width 12 height 12
radio input "true"
click at [625, 229] on button "Controleer" at bounding box center [579, 232] width 554 height 38
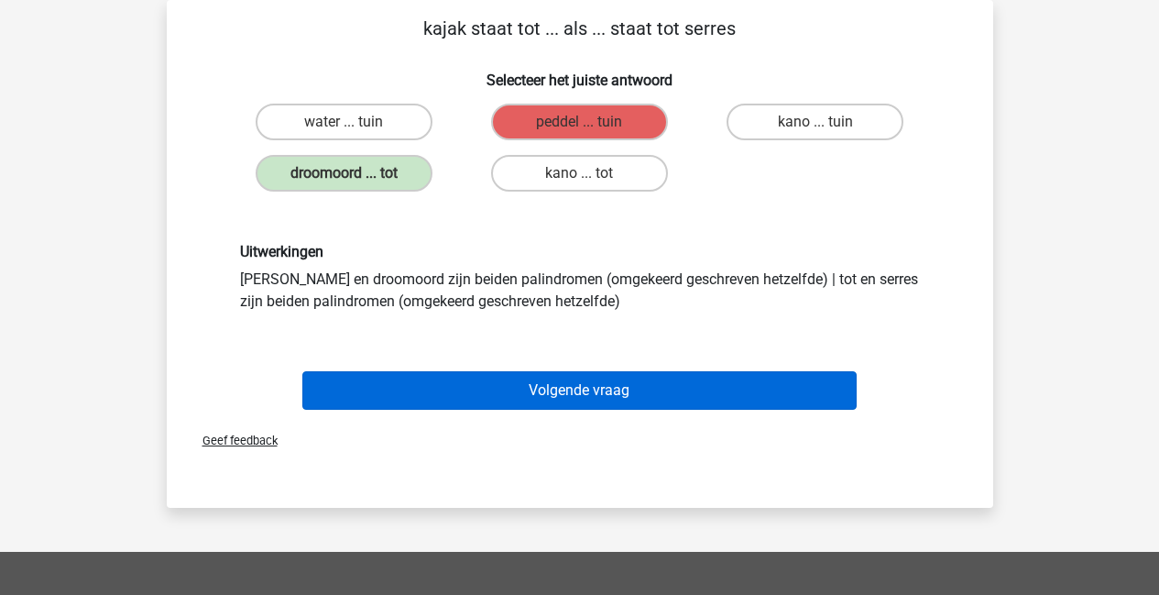
click at [626, 400] on button "Volgende vraag" at bounding box center [579, 390] width 554 height 38
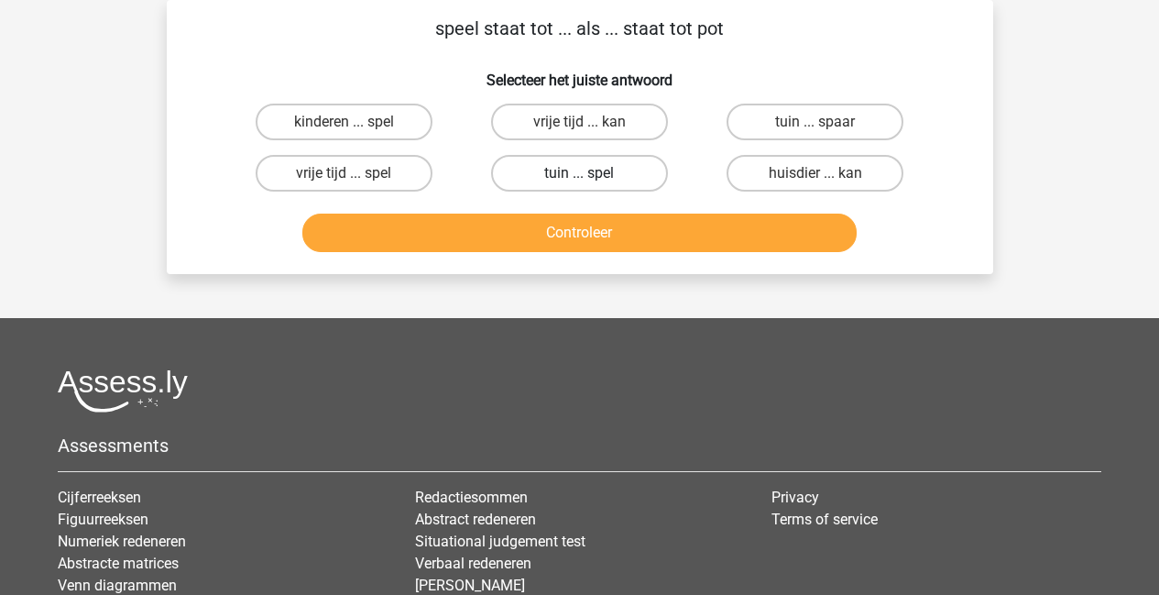
click at [623, 176] on label "tuin ... spel" at bounding box center [579, 173] width 177 height 37
click at [591, 176] on input "tuin ... spel" at bounding box center [585, 179] width 12 height 12
radio input "true"
click at [600, 226] on button "Controleer" at bounding box center [579, 232] width 554 height 38
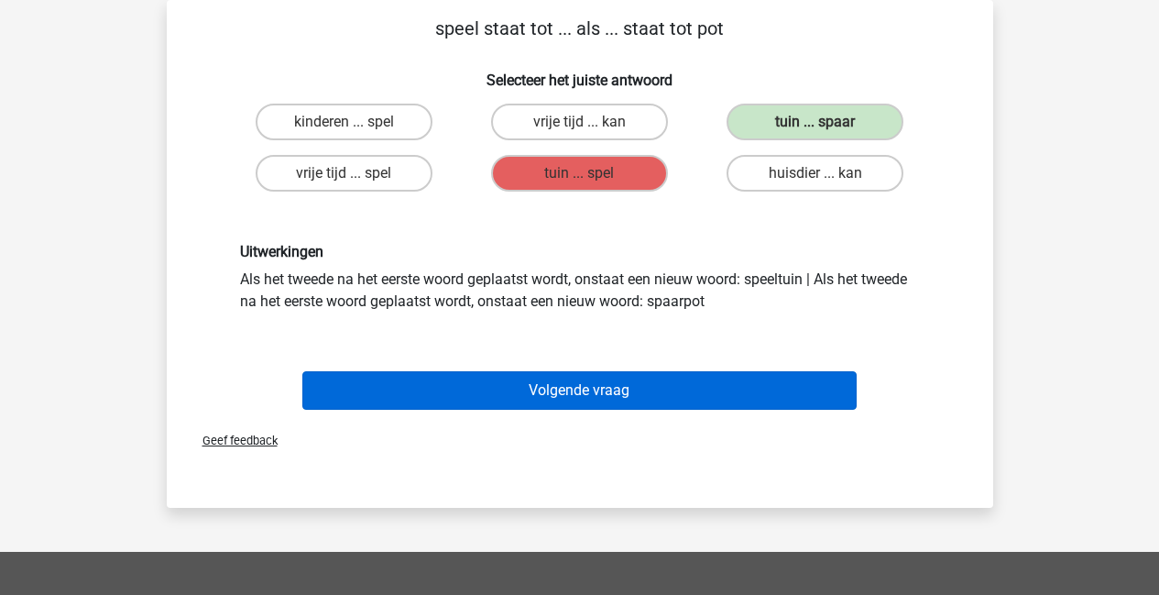
click at [568, 402] on button "Volgende vraag" at bounding box center [579, 390] width 554 height 38
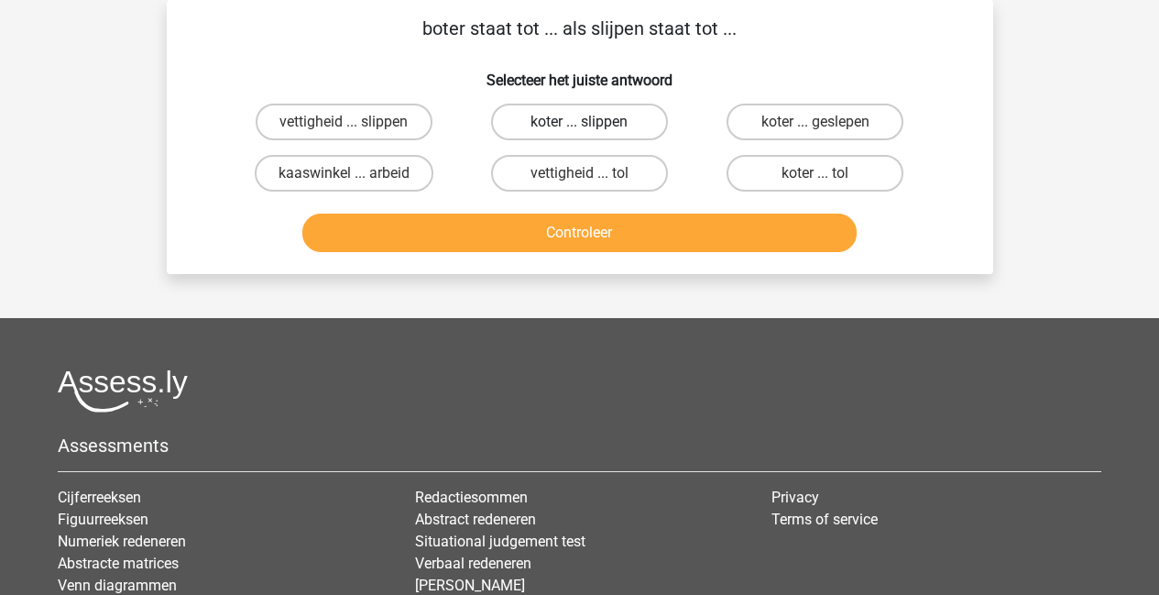
click at [625, 128] on label "koter ... slippen" at bounding box center [579, 122] width 177 height 37
click at [591, 128] on input "koter ... slippen" at bounding box center [585, 128] width 12 height 12
radio input "true"
click at [630, 239] on button "Controleer" at bounding box center [579, 232] width 554 height 38
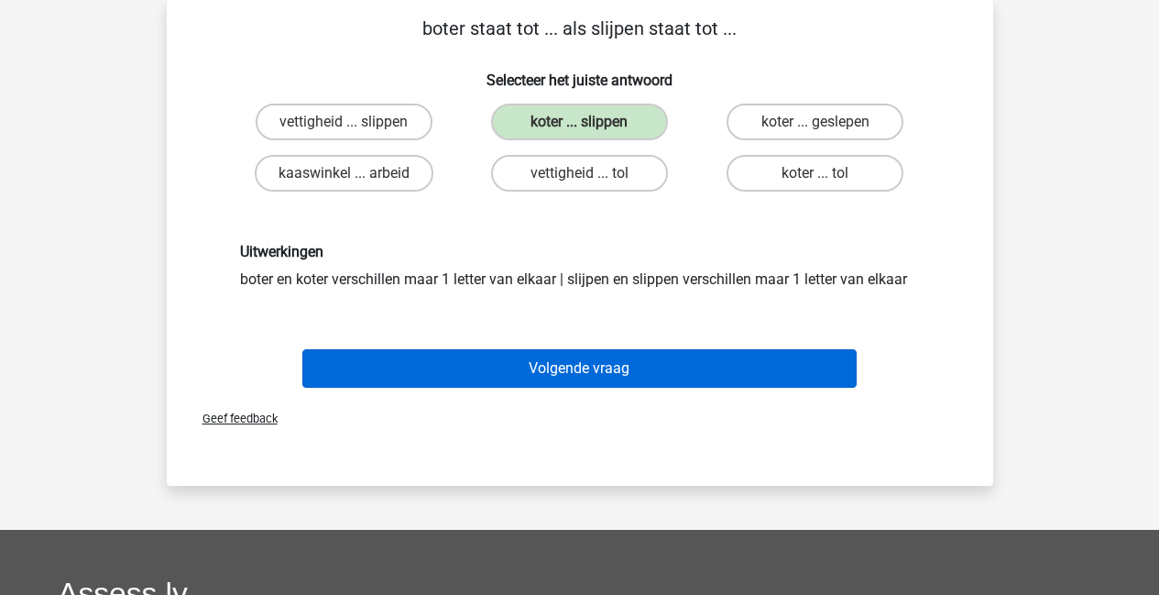
click at [608, 375] on button "Volgende vraag" at bounding box center [579, 368] width 554 height 38
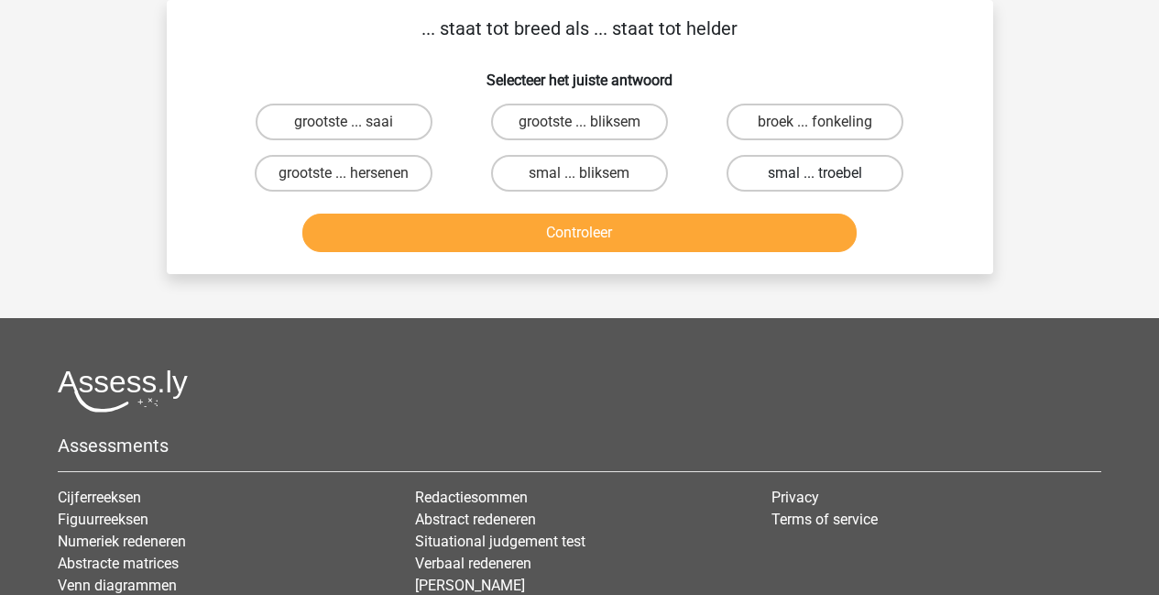
click at [827, 174] on label "smal ... troebel" at bounding box center [815, 173] width 177 height 37
click at [827, 174] on input "smal ... troebel" at bounding box center [822, 179] width 12 height 12
radio input "true"
click at [740, 238] on button "Controleer" at bounding box center [579, 232] width 554 height 38
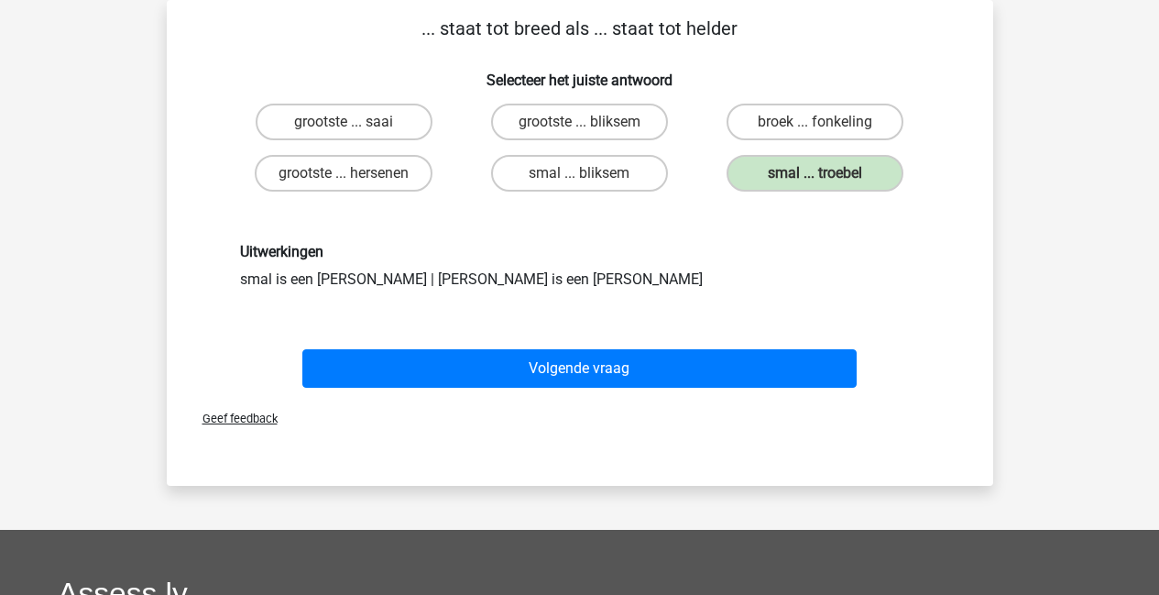
drag, startPoint x: 662, startPoint y: 384, endPoint x: 663, endPoint y: 374, distance: 10.2
click at [662, 384] on button "Volgende vraag" at bounding box center [579, 368] width 554 height 38
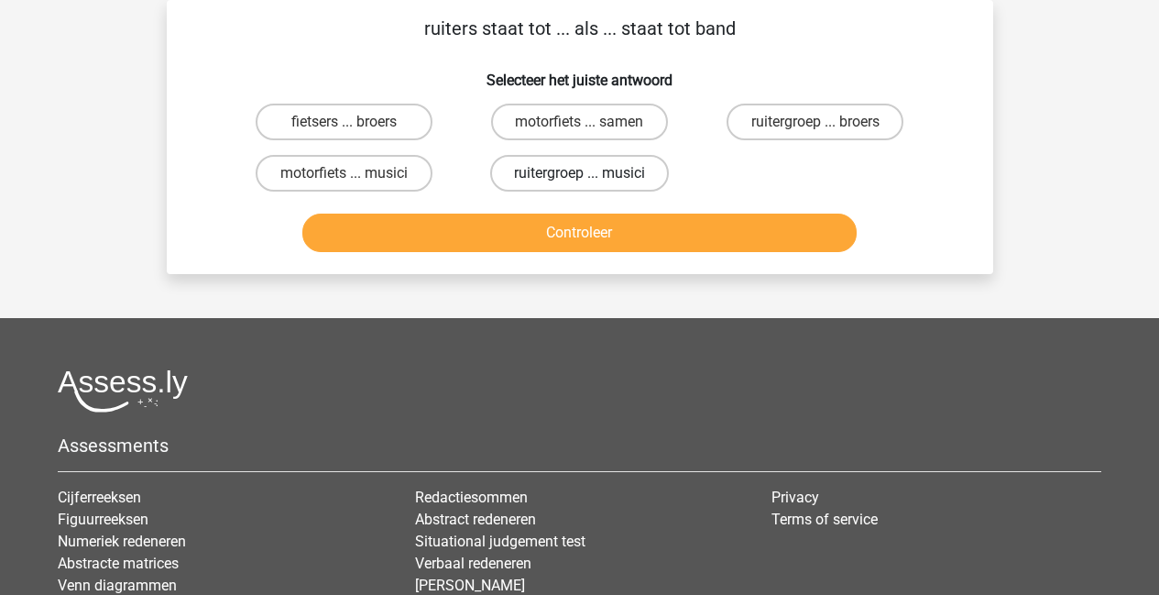
click at [619, 176] on label "ruitergroep ... musici" at bounding box center [579, 173] width 179 height 37
click at [591, 176] on input "ruitergroep ... musici" at bounding box center [585, 179] width 12 height 12
radio input "true"
click at [631, 235] on button "Controleer" at bounding box center [579, 232] width 554 height 38
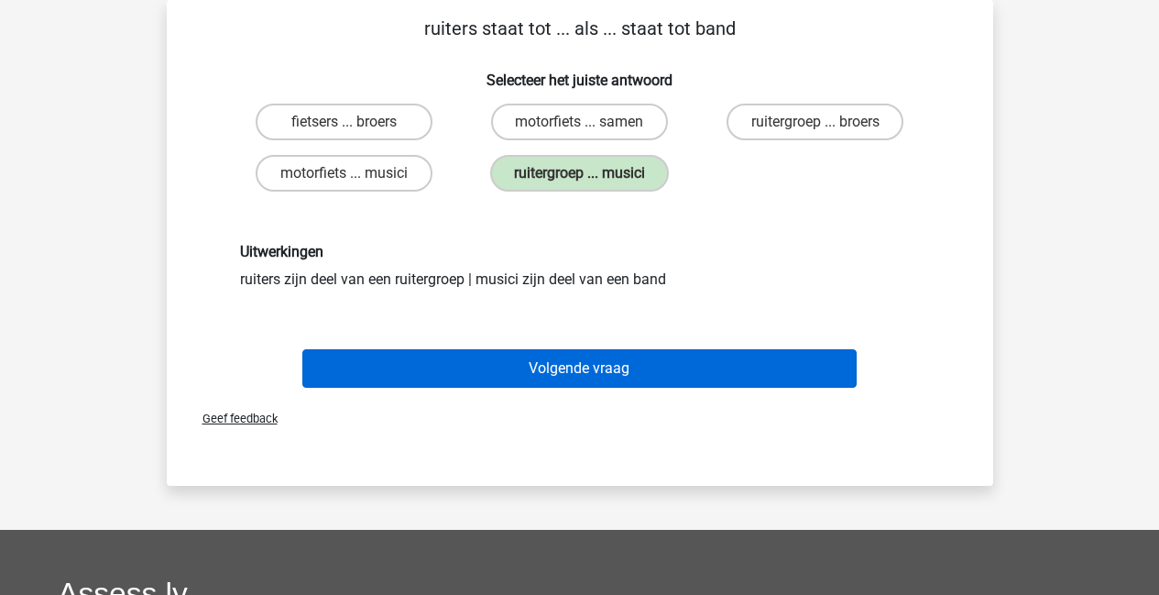
click at [641, 370] on button "Volgende vraag" at bounding box center [579, 368] width 554 height 38
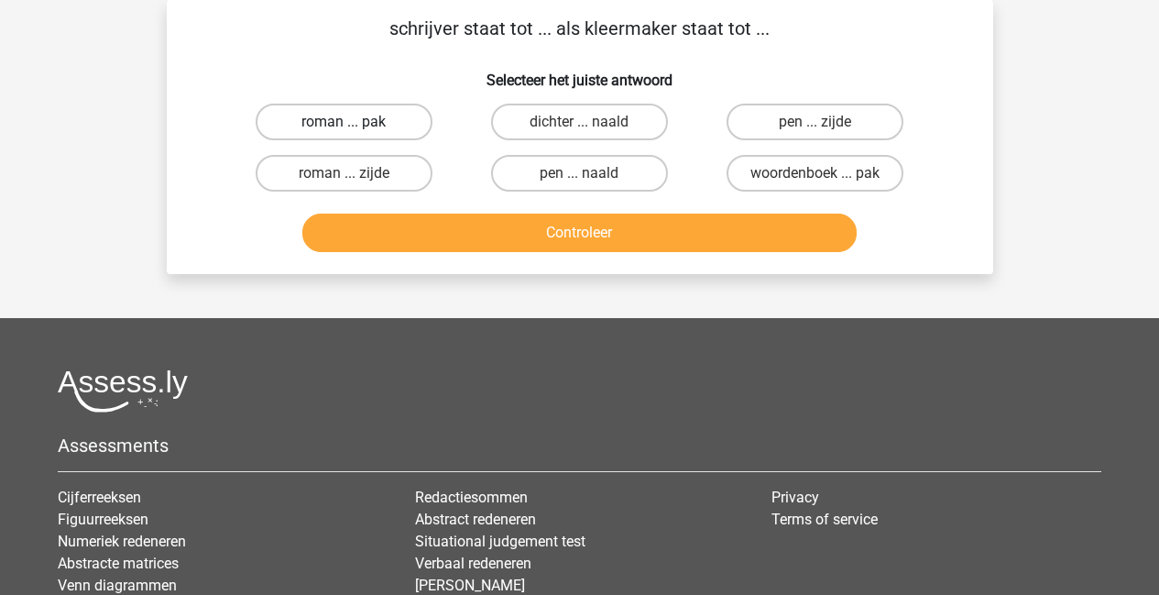
click at [370, 130] on label "roman ... pak" at bounding box center [344, 122] width 177 height 37
click at [356, 130] on input "roman ... pak" at bounding box center [350, 128] width 12 height 12
radio input "true"
click at [586, 240] on button "Controleer" at bounding box center [579, 232] width 554 height 38
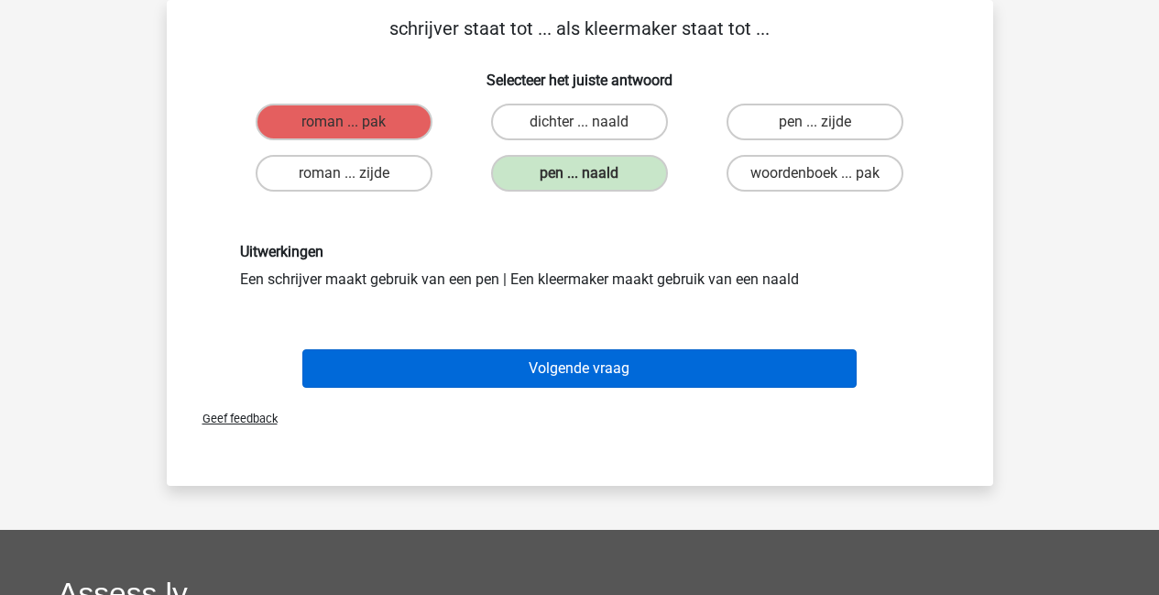
click at [580, 365] on button "Volgende vraag" at bounding box center [579, 368] width 554 height 38
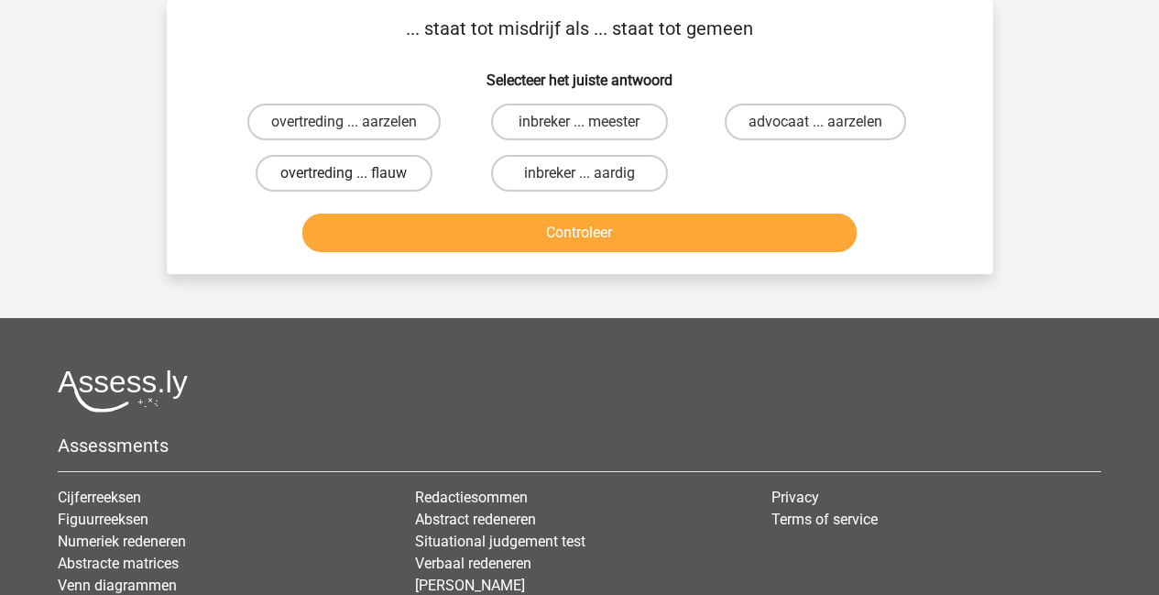
click at [380, 168] on label "overtreding ... flauw" at bounding box center [344, 173] width 177 height 37
click at [356, 173] on input "overtreding ... flauw" at bounding box center [350, 179] width 12 height 12
radio input "true"
click at [441, 243] on button "Controleer" at bounding box center [579, 232] width 554 height 38
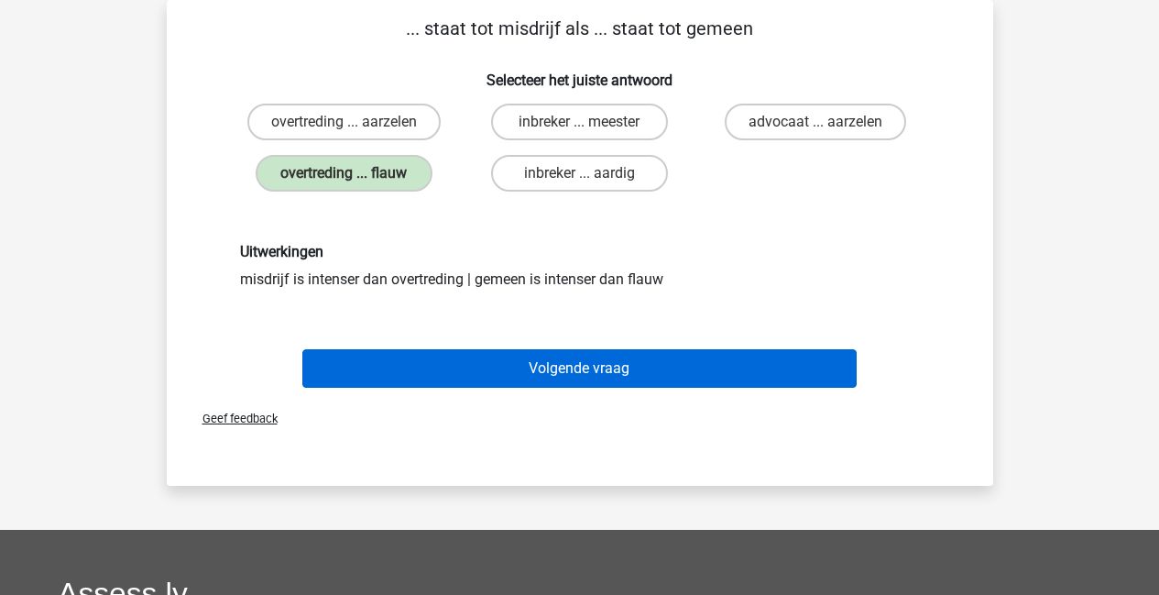
click at [569, 373] on button "Volgende vraag" at bounding box center [579, 368] width 554 height 38
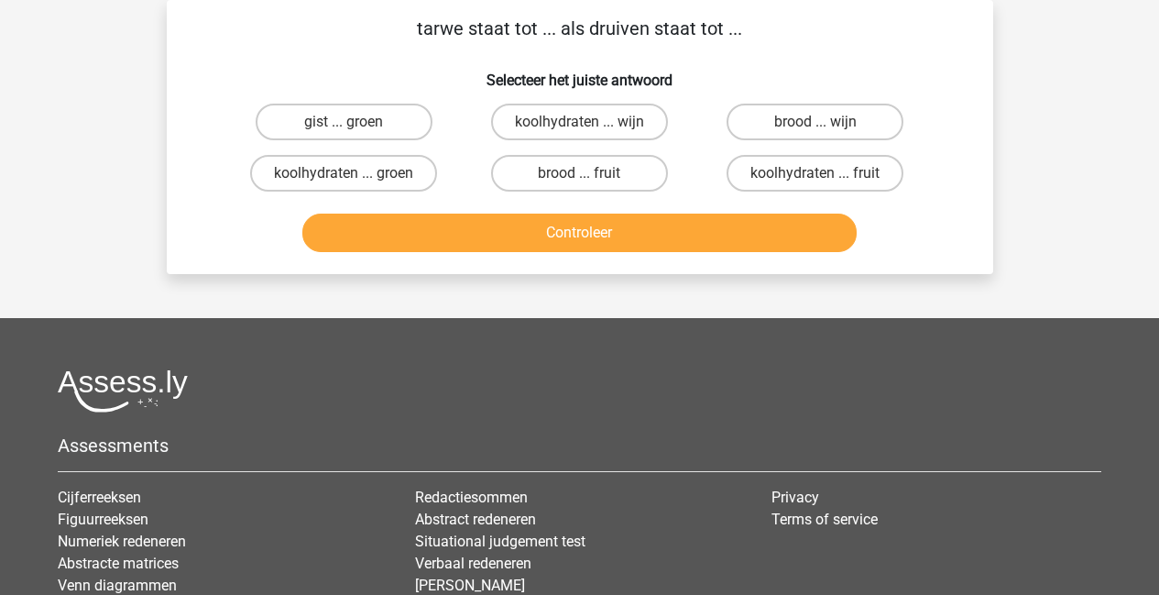
click at [821, 124] on input "brood ... wijn" at bounding box center [822, 128] width 12 height 12
radio input "true"
click at [653, 235] on button "Controleer" at bounding box center [579, 232] width 554 height 38
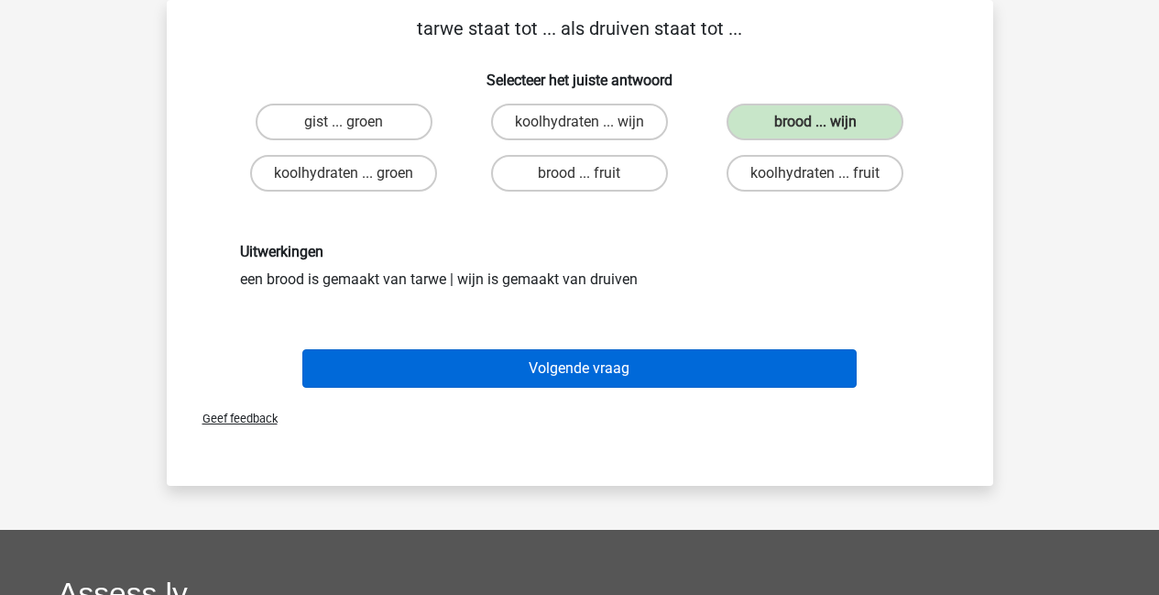
click at [614, 368] on button "Volgende vraag" at bounding box center [579, 368] width 554 height 38
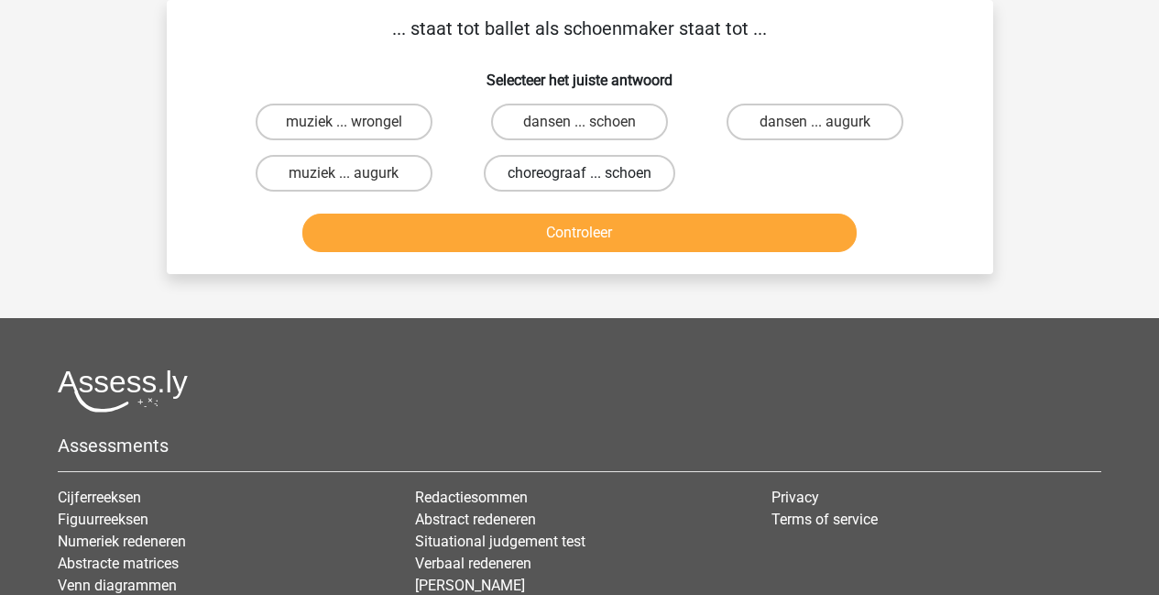
click at [577, 179] on label "choreograaf ... schoen" at bounding box center [580, 173] width 192 height 37
click at [579, 179] on input "choreograaf ... schoen" at bounding box center [585, 179] width 12 height 12
radio input "true"
click at [567, 235] on button "Controleer" at bounding box center [579, 232] width 554 height 38
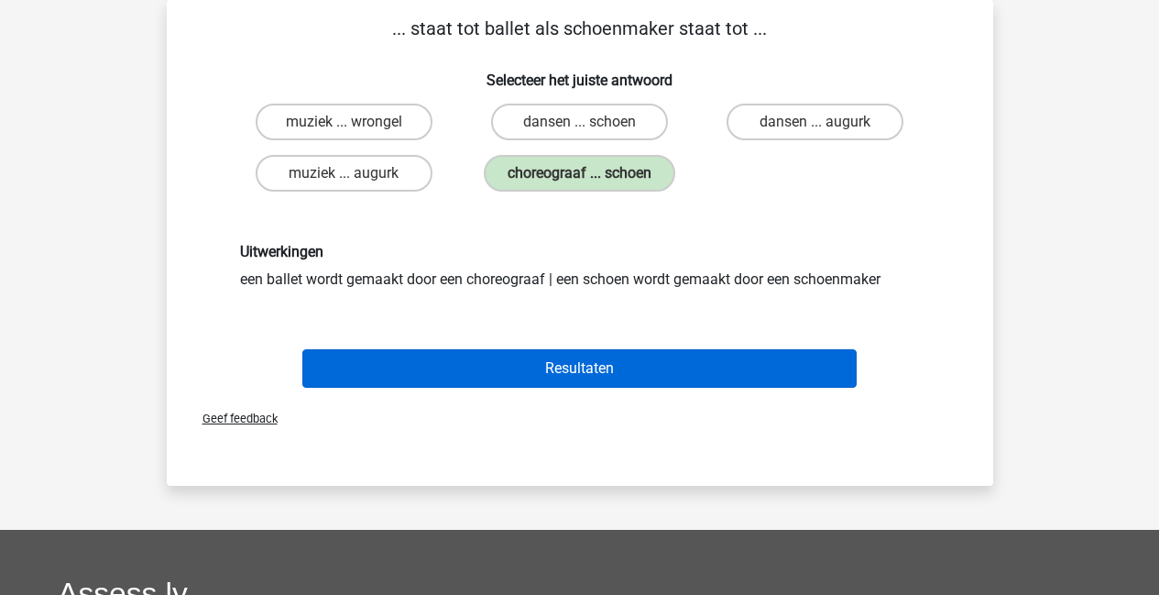
click at [555, 355] on button "Resultaten" at bounding box center [579, 368] width 554 height 38
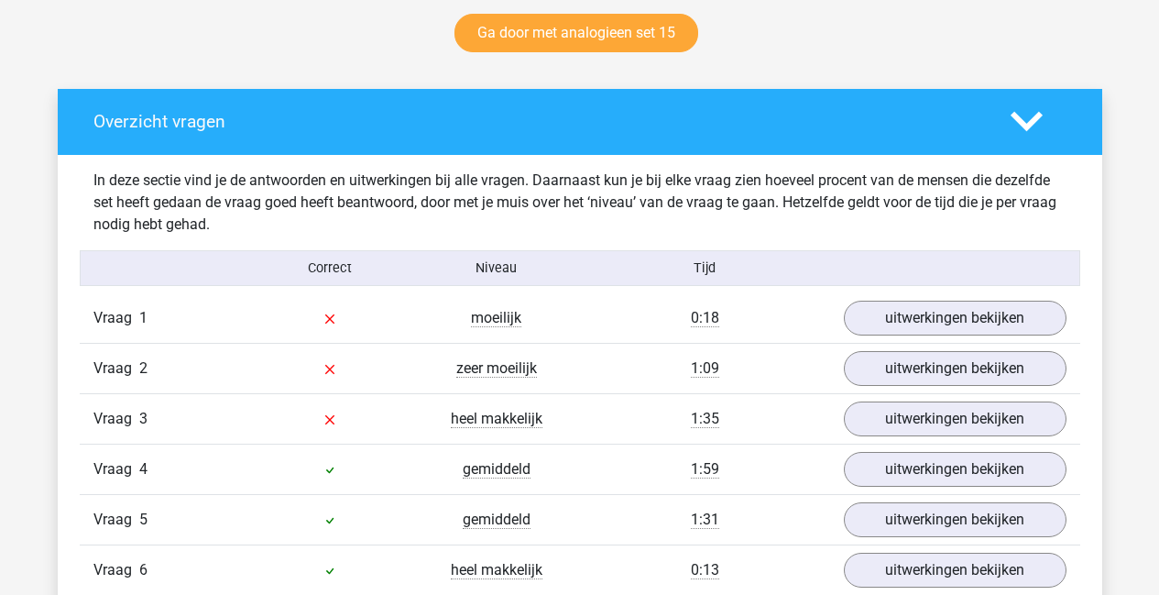
scroll to position [995, 0]
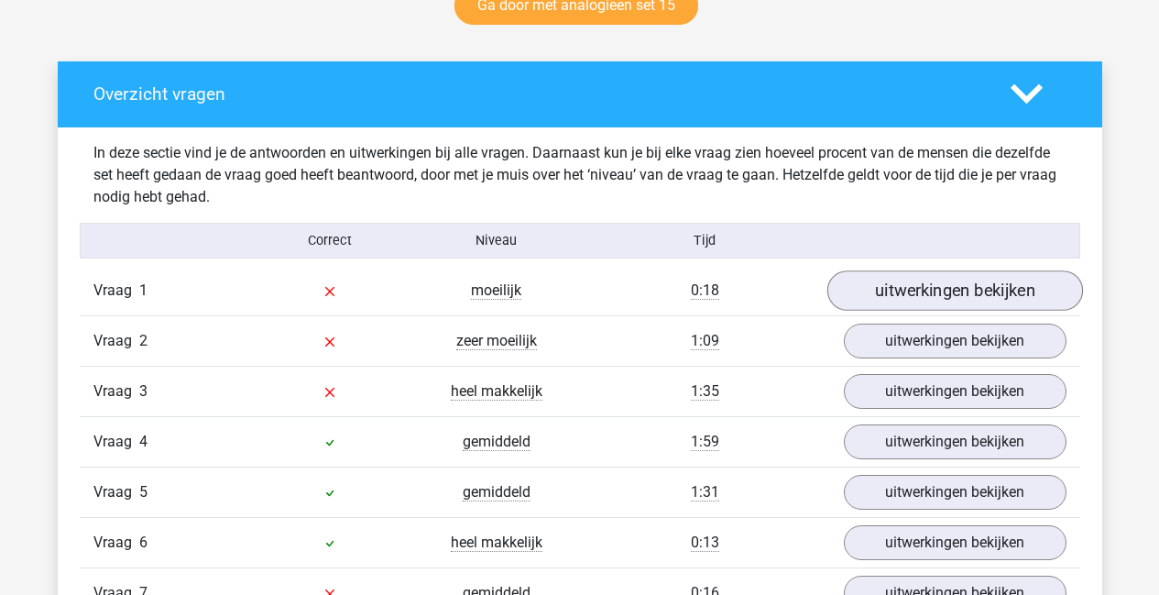
click at [923, 294] on link "uitwerkingen bekijken" at bounding box center [955, 290] width 256 height 40
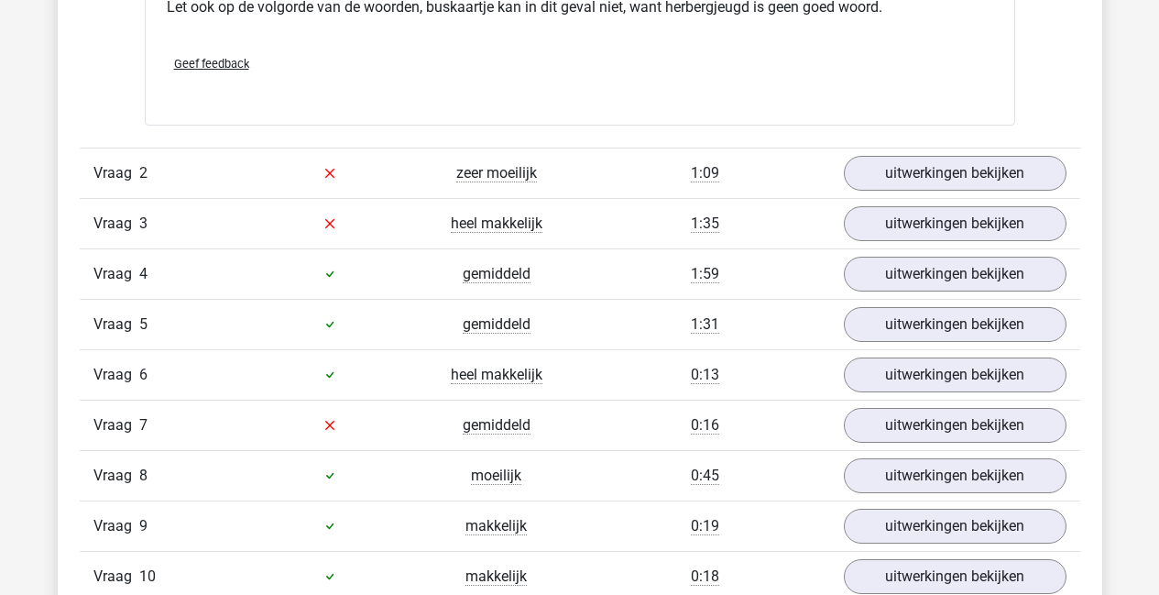
scroll to position [1640, 0]
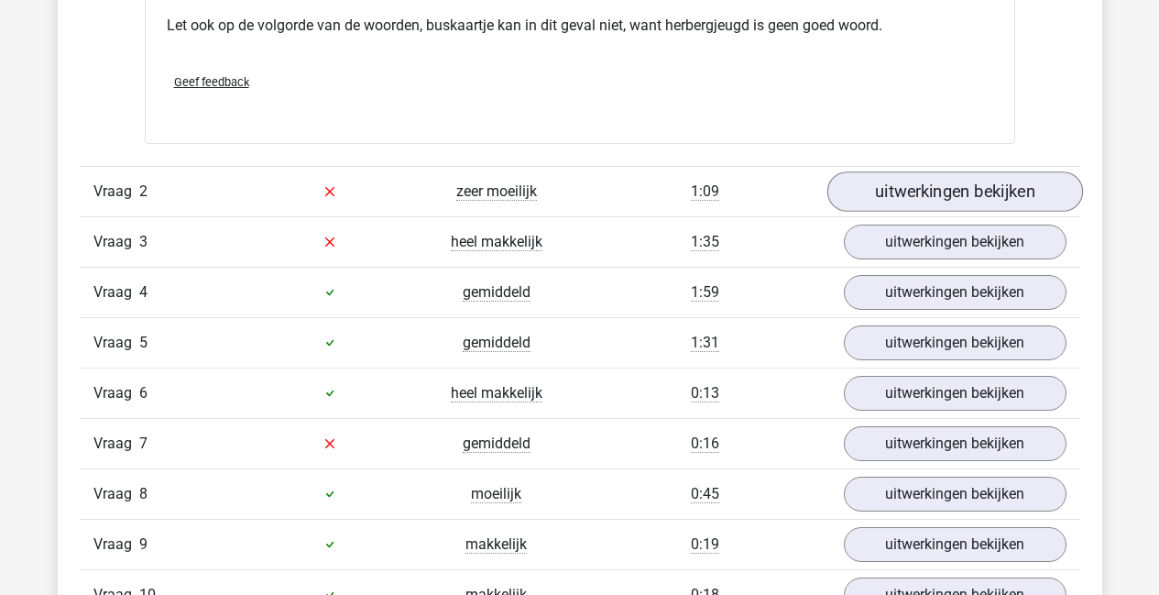
click at [1002, 199] on link "uitwerkingen bekijken" at bounding box center [955, 191] width 256 height 40
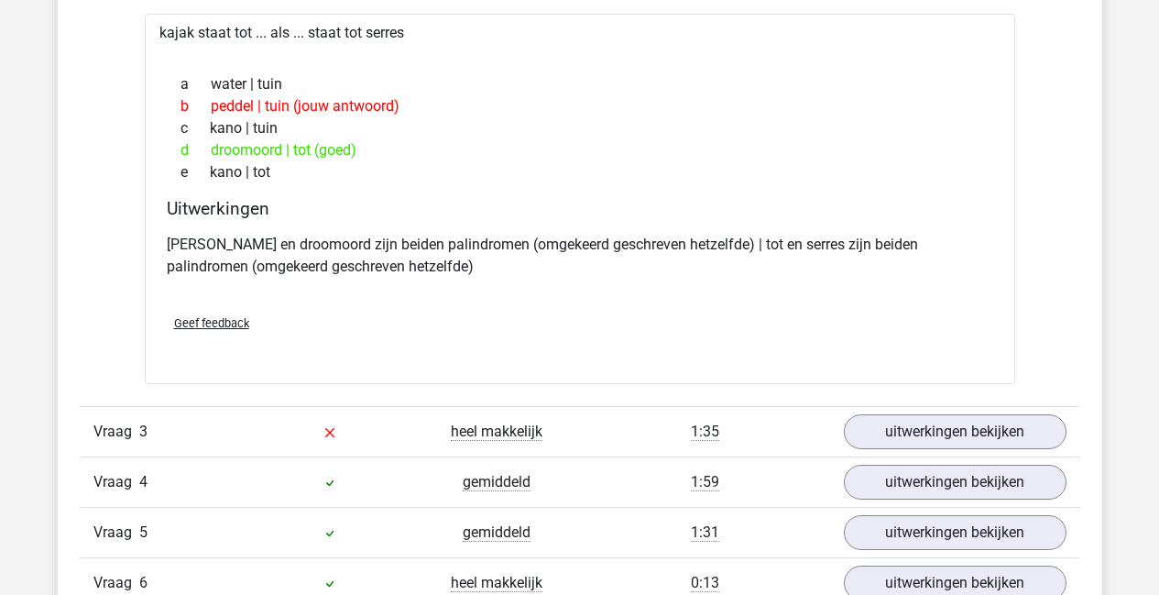
scroll to position [1937, 0]
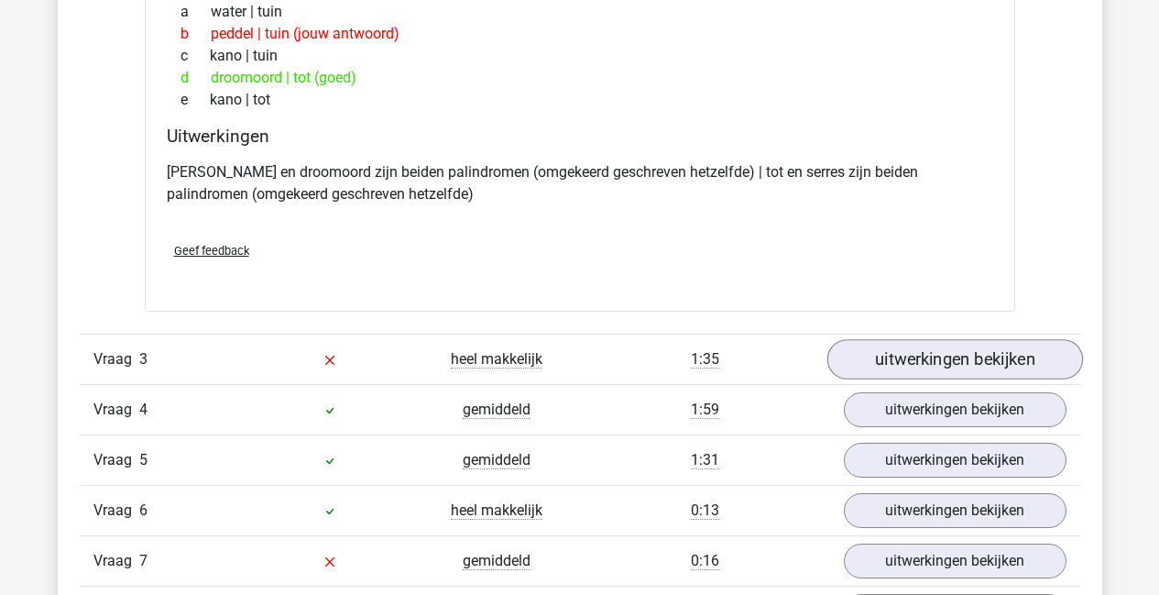
click at [956, 346] on link "uitwerkingen bekijken" at bounding box center [955, 359] width 256 height 40
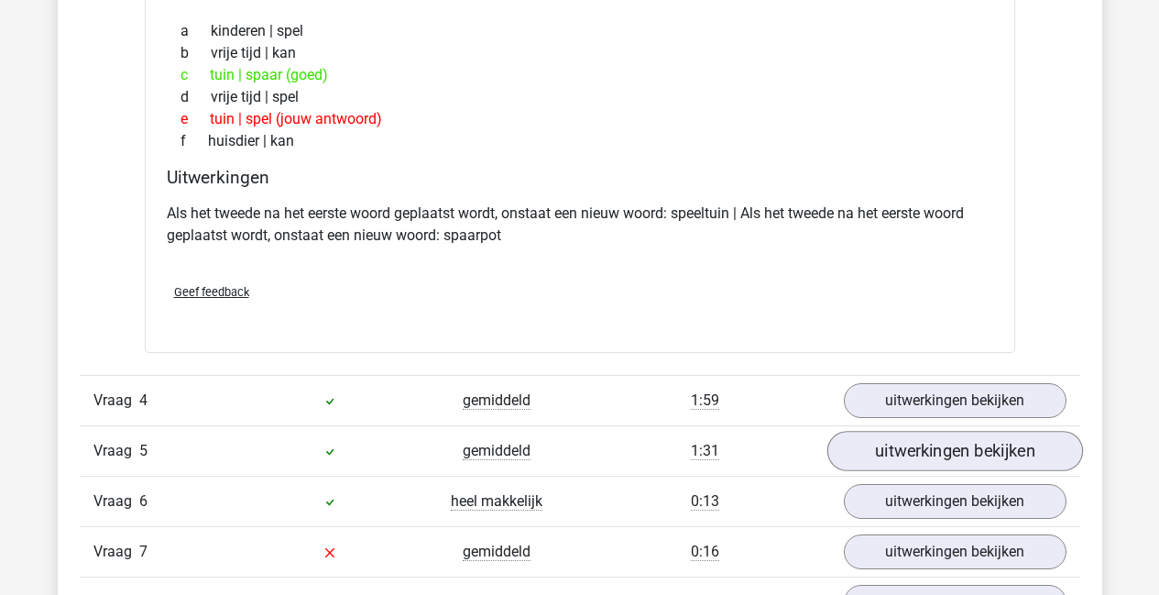
scroll to position [2415, 0]
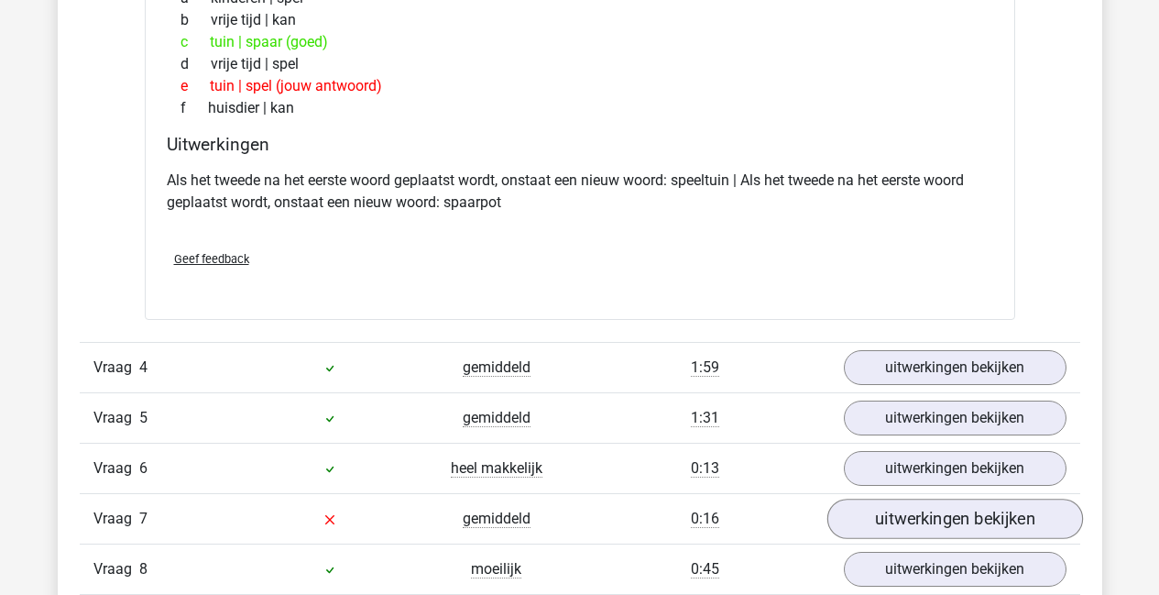
click at [941, 512] on link "uitwerkingen bekijken" at bounding box center [955, 518] width 256 height 40
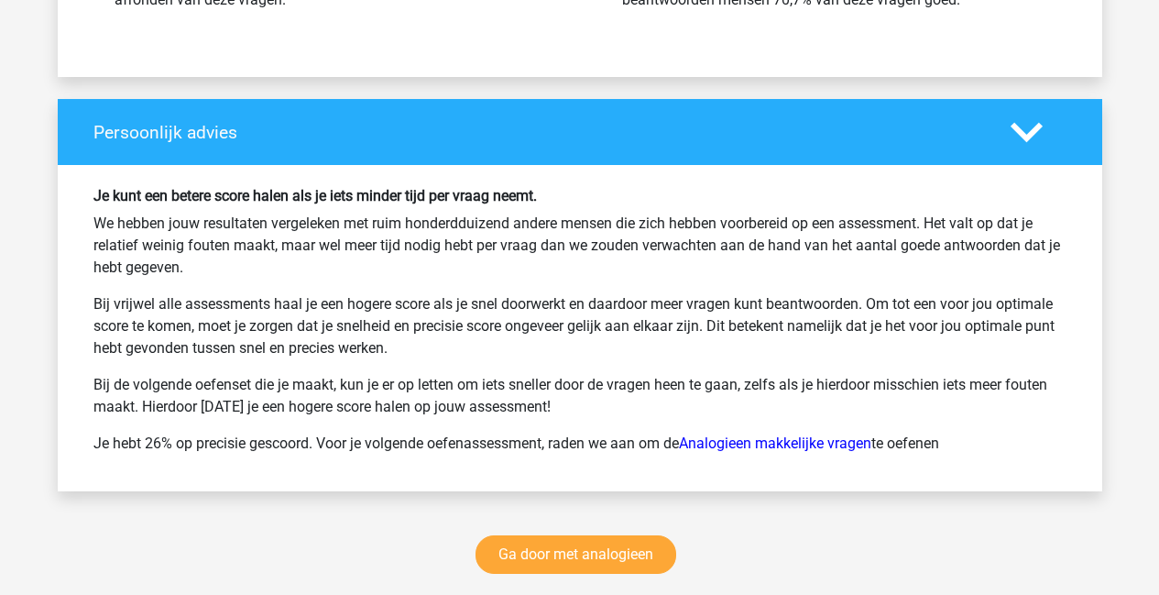
scroll to position [4298, 0]
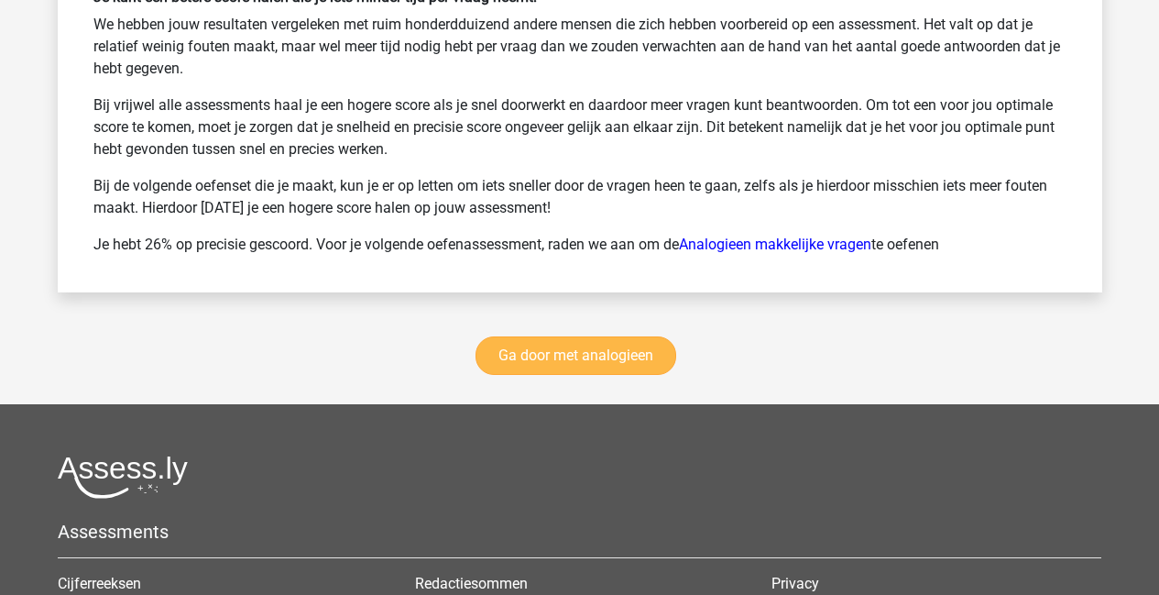
click at [550, 351] on link "Ga door met analogieen" at bounding box center [576, 355] width 201 height 38
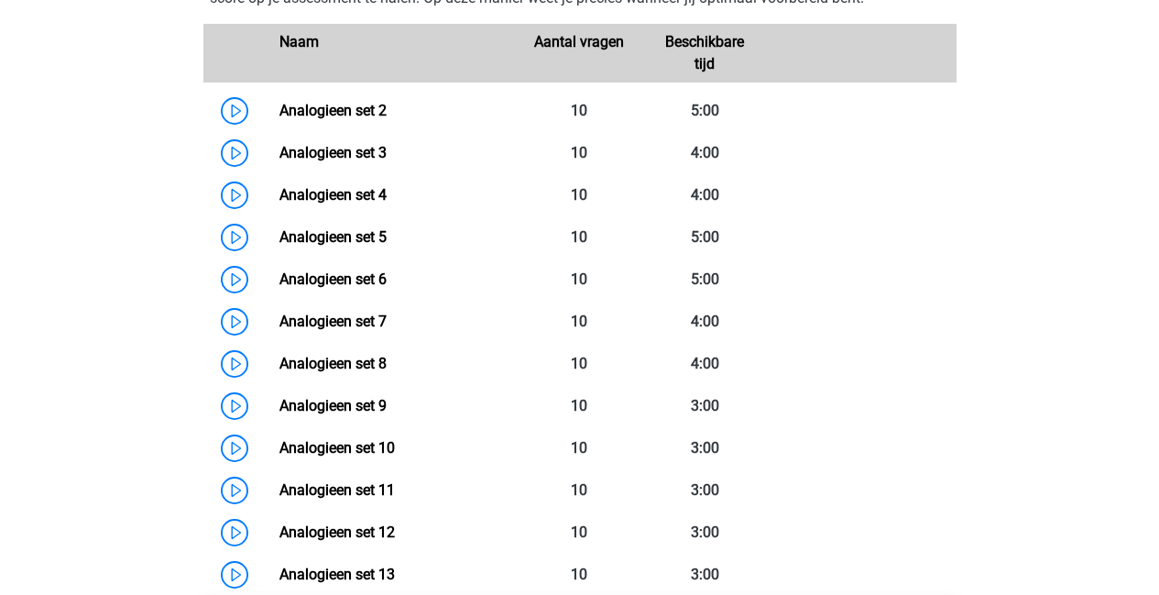
scroll to position [1102, 0]
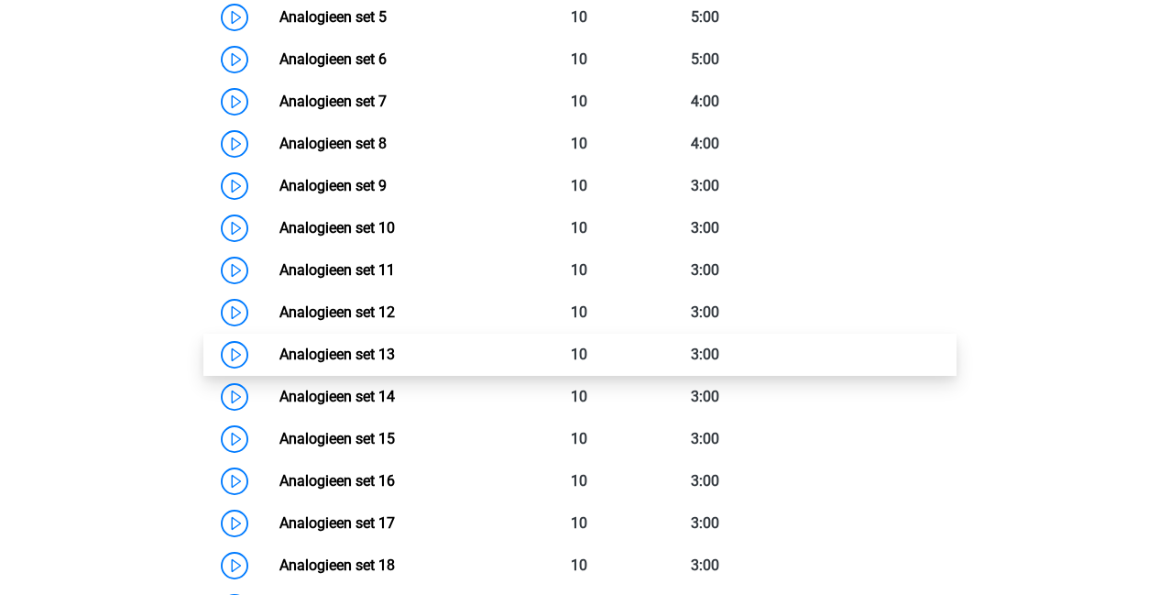
click at [367, 360] on link "Analogieen set 13" at bounding box center [336, 353] width 115 height 17
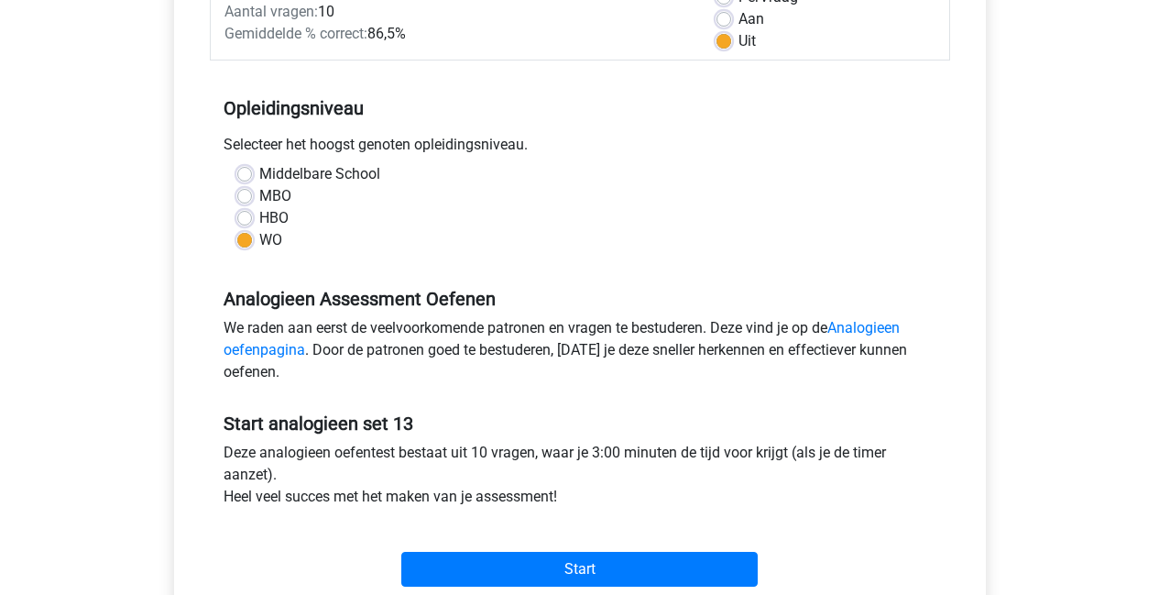
scroll to position [124, 0]
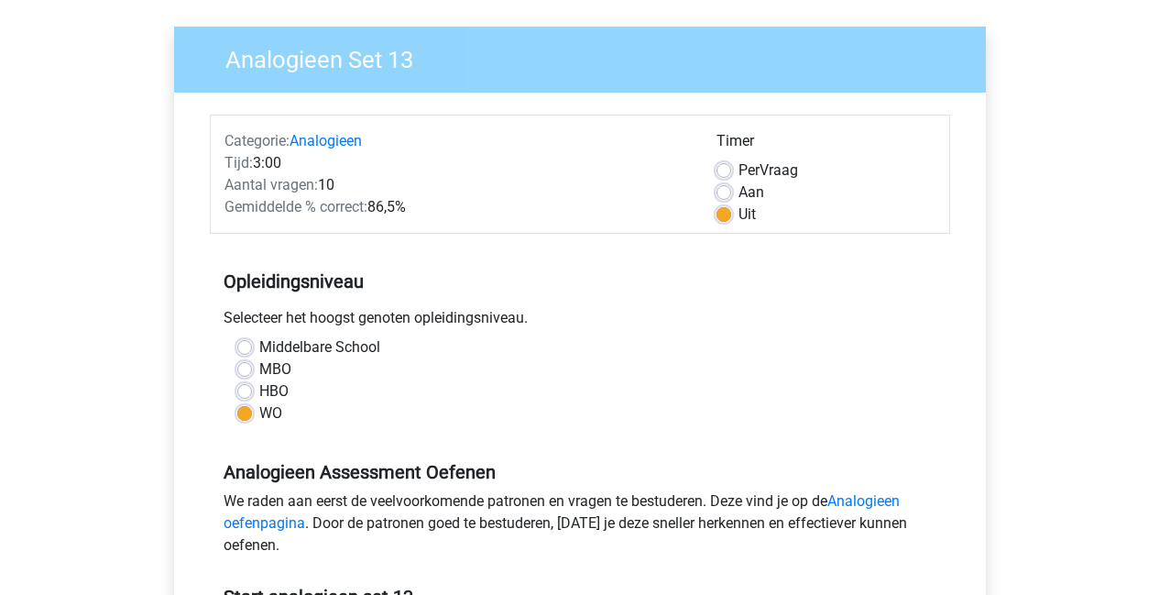
click at [739, 192] on label "Aan" at bounding box center [752, 192] width 26 height 22
click at [725, 192] on input "Aan" at bounding box center [724, 190] width 15 height 18
radio input "true"
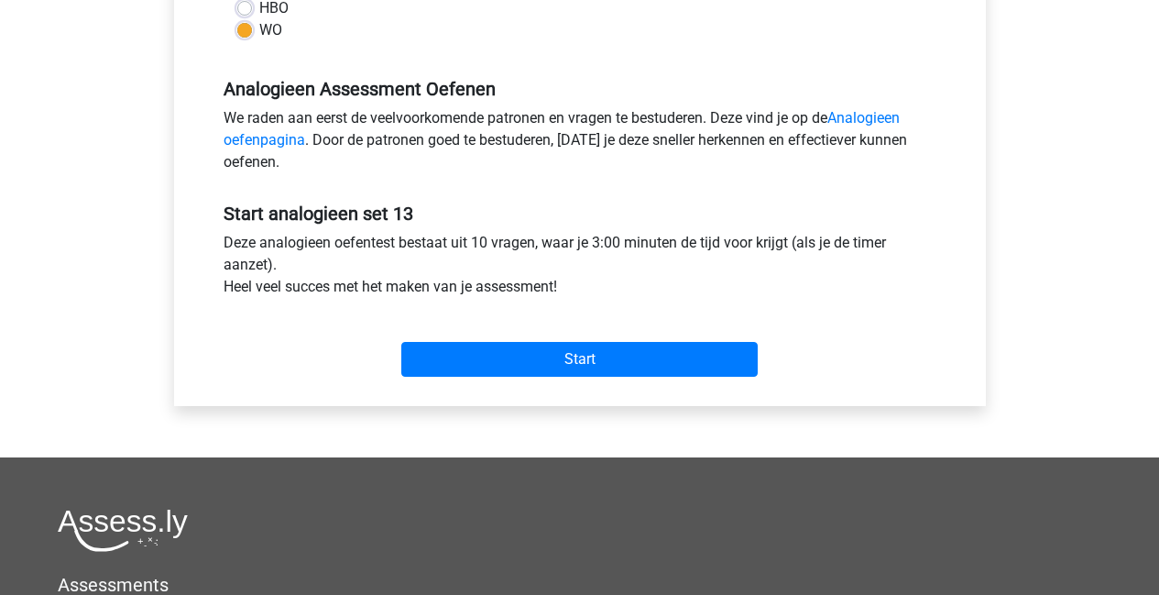
scroll to position [701, 0]
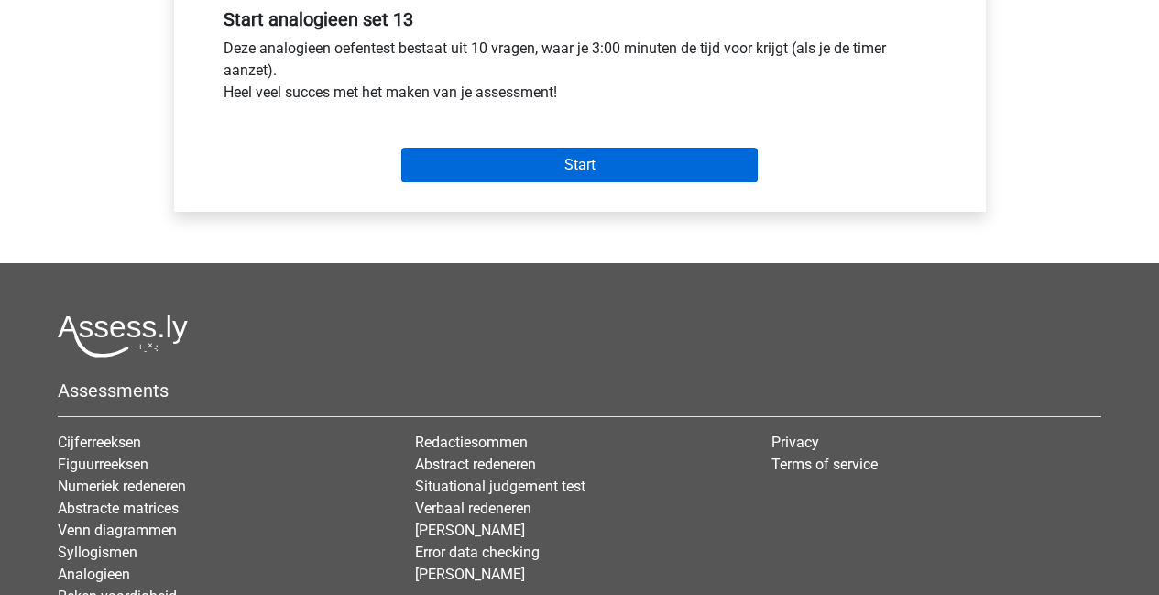
click at [560, 172] on input "Start" at bounding box center [579, 165] width 356 height 35
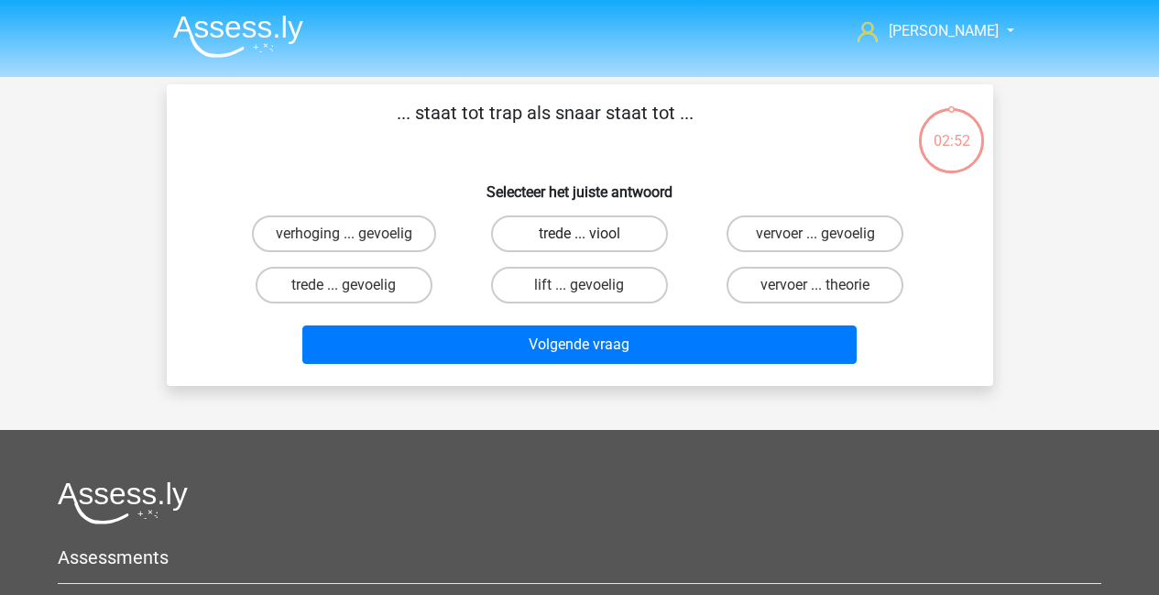
click at [603, 238] on label "trede ... viool" at bounding box center [579, 233] width 177 height 37
click at [591, 238] on input "trede ... viool" at bounding box center [585, 240] width 12 height 12
radio input "true"
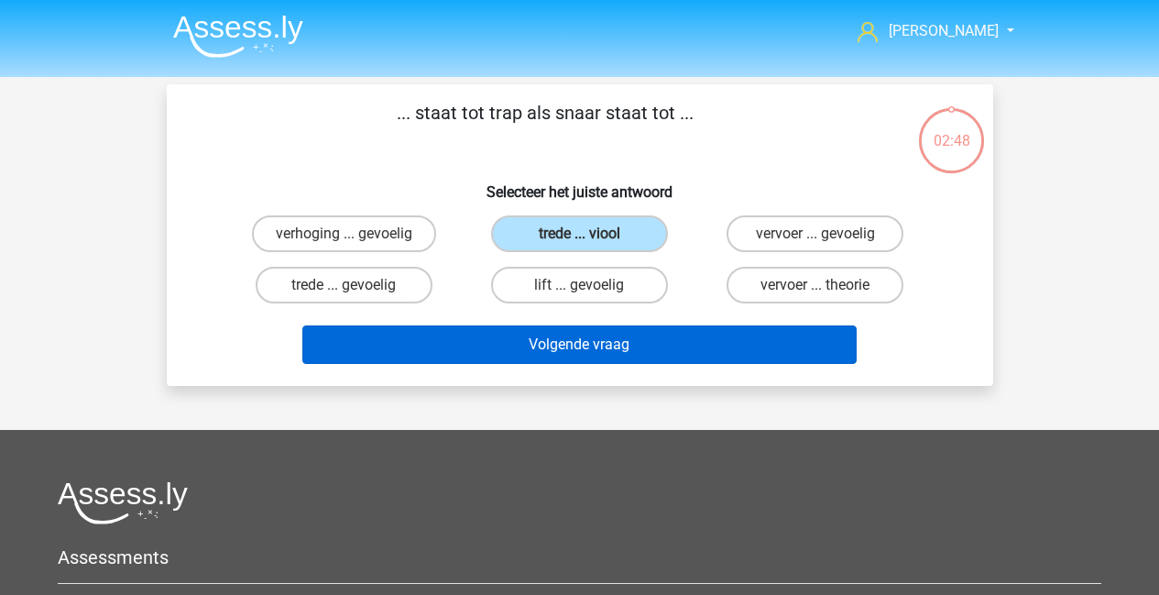
click at [558, 353] on button "Volgende vraag" at bounding box center [579, 344] width 554 height 38
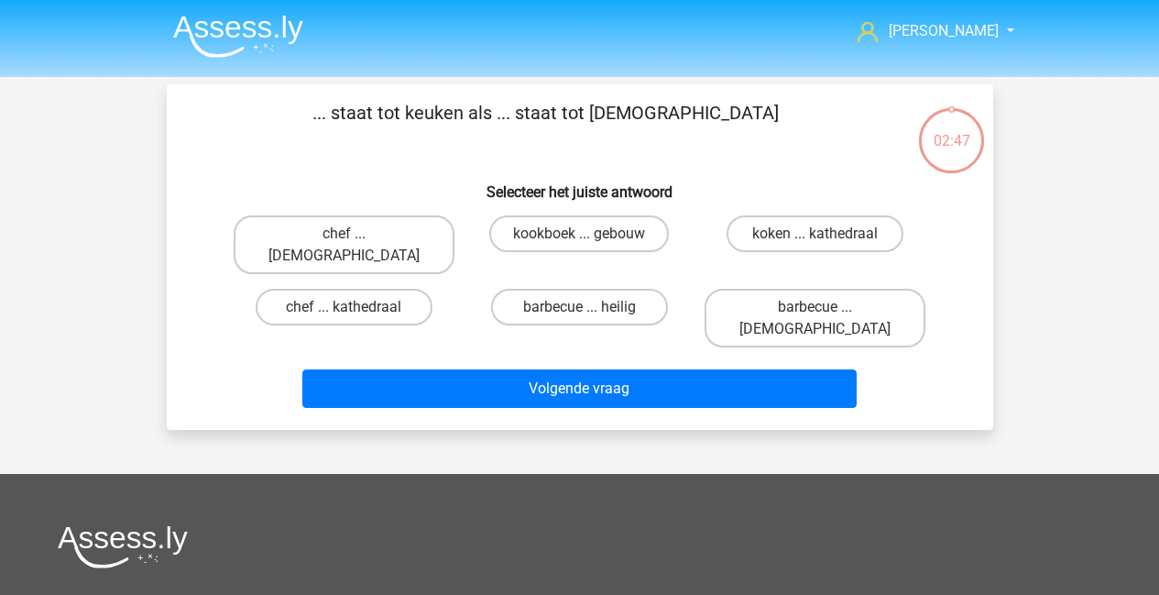
scroll to position [84, 0]
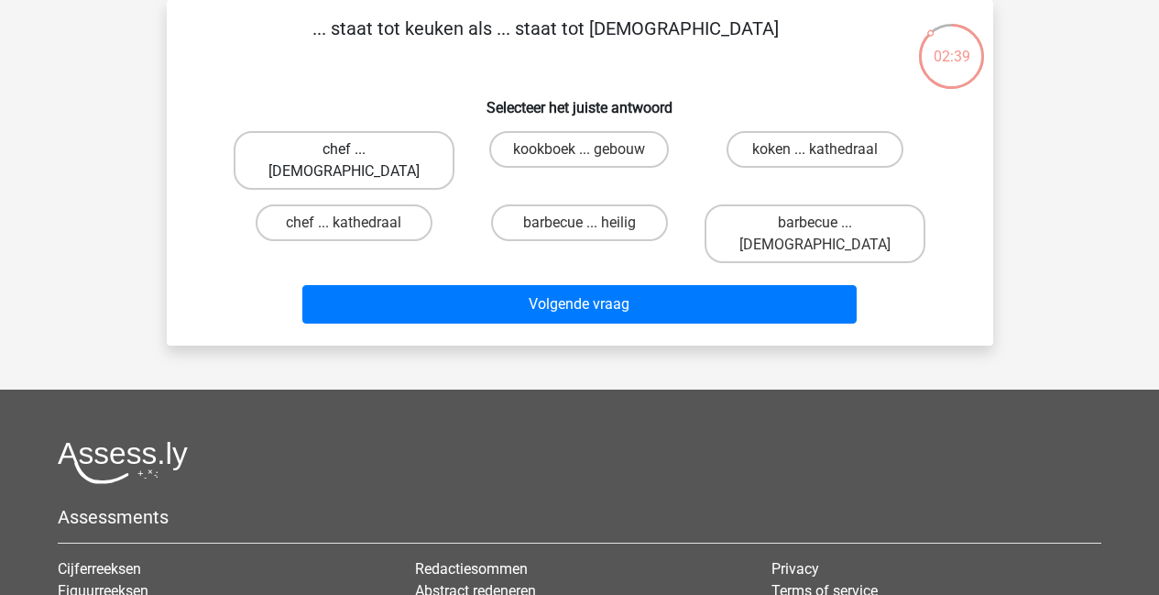
click at [362, 149] on label "chef ... priester" at bounding box center [344, 160] width 221 height 59
click at [356, 149] on input "chef ... priester" at bounding box center [350, 155] width 12 height 12
radio input "true"
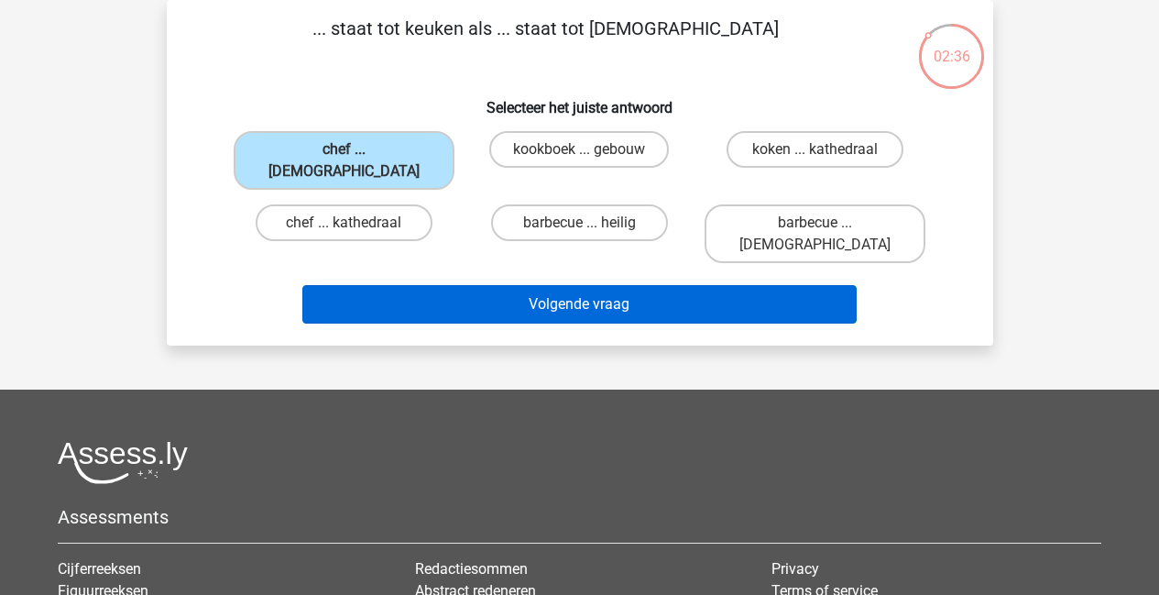
click at [481, 285] on button "Volgende vraag" at bounding box center [579, 304] width 554 height 38
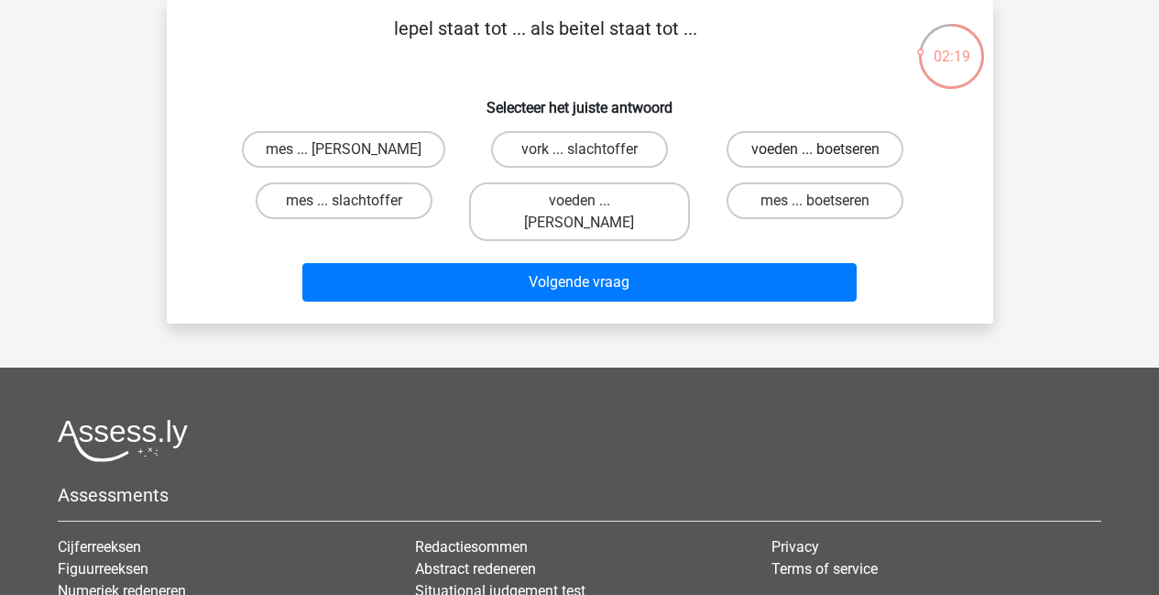
click at [785, 155] on label "voeden ... boetseren" at bounding box center [815, 149] width 177 height 37
click at [816, 155] on input "voeden ... boetseren" at bounding box center [822, 155] width 12 height 12
radio input "true"
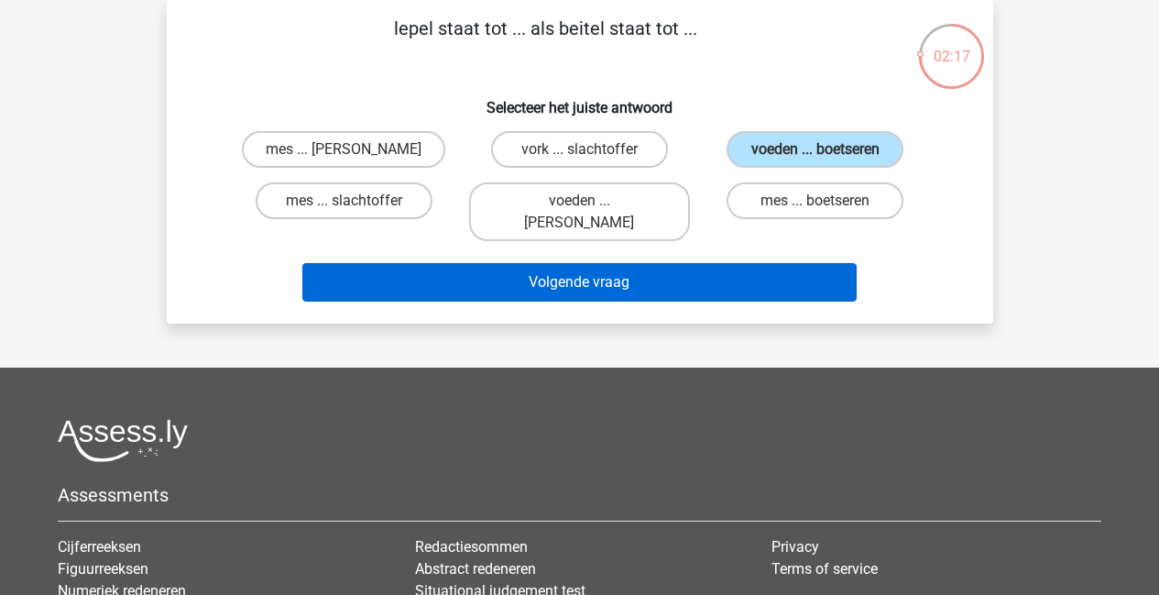
click at [642, 263] on button "Volgende vraag" at bounding box center [579, 282] width 554 height 38
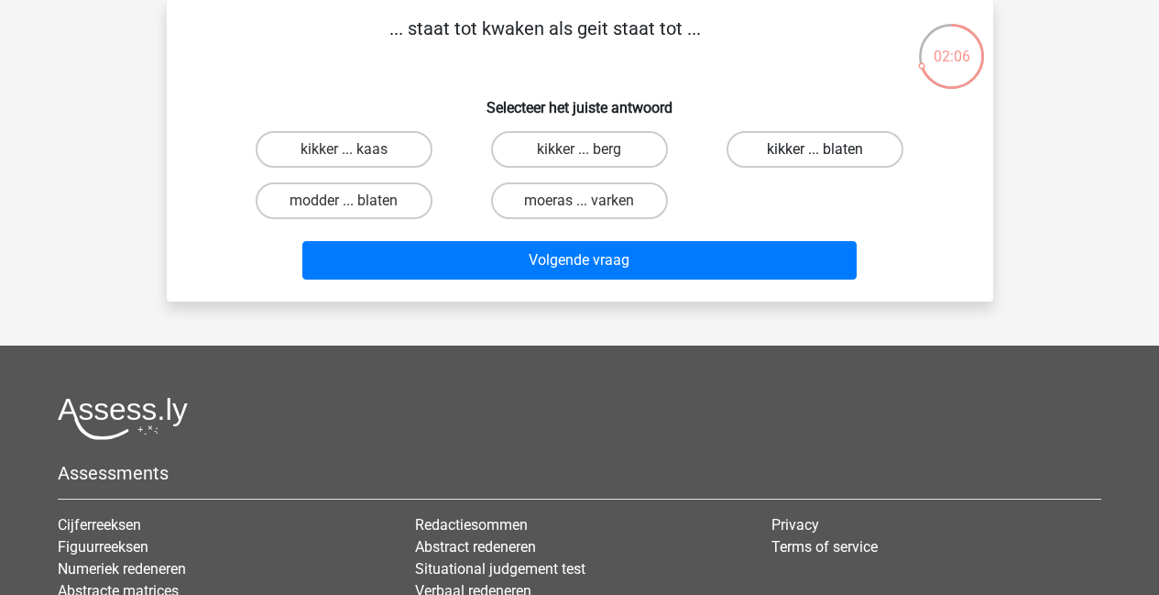
click at [751, 146] on label "kikker ... blaten" at bounding box center [815, 149] width 177 height 37
click at [816, 149] on input "kikker ... blaten" at bounding box center [822, 155] width 12 height 12
radio input "true"
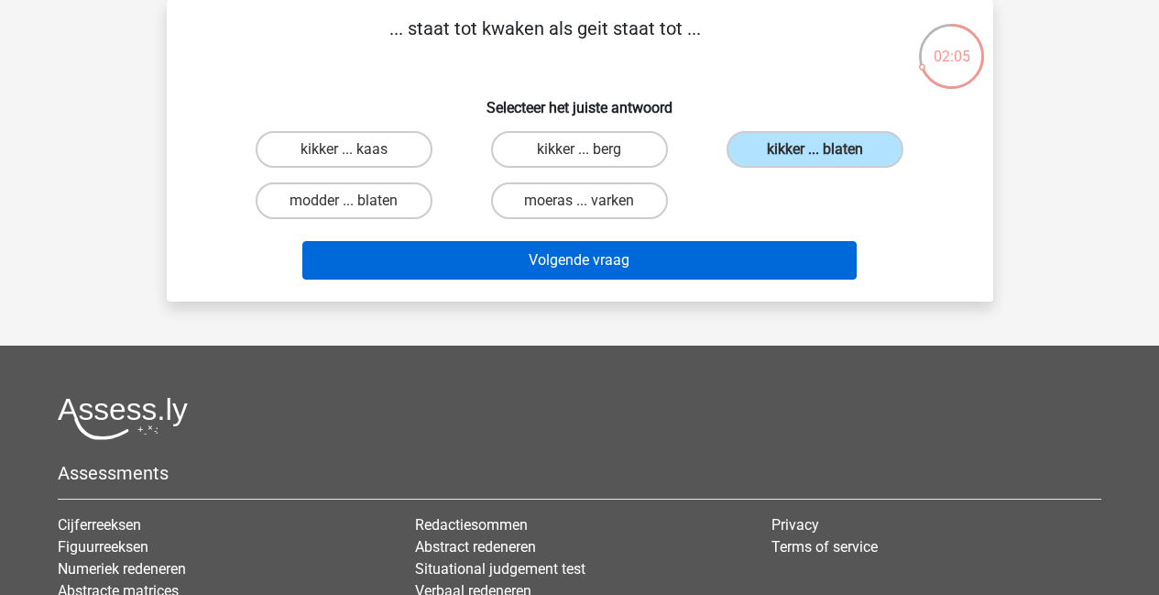
click at [652, 260] on button "Volgende vraag" at bounding box center [579, 260] width 554 height 38
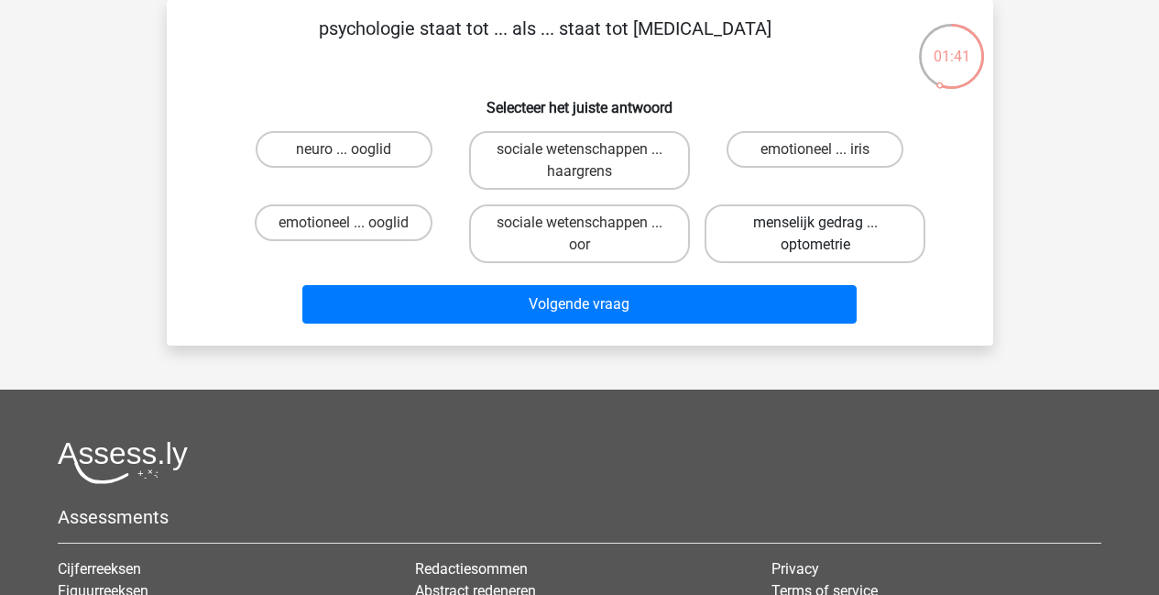
click at [793, 246] on label "menselijk gedrag ... optometrie" at bounding box center [815, 233] width 221 height 59
click at [816, 235] on input "menselijk gedrag ... optometrie" at bounding box center [822, 229] width 12 height 12
radio input "true"
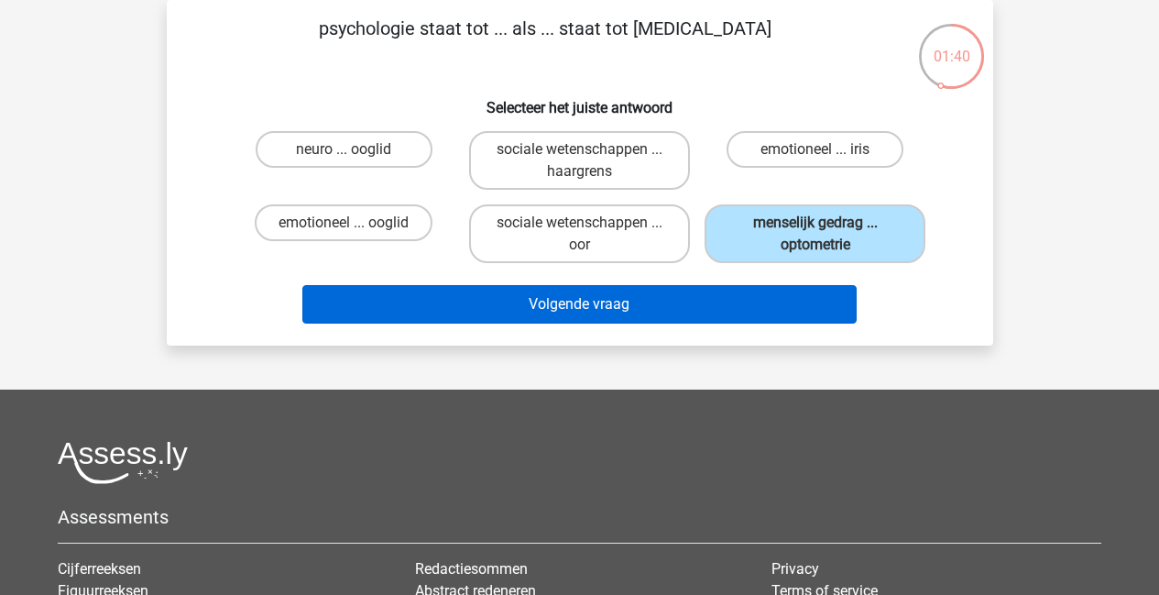
click at [725, 300] on button "Volgende vraag" at bounding box center [579, 304] width 554 height 38
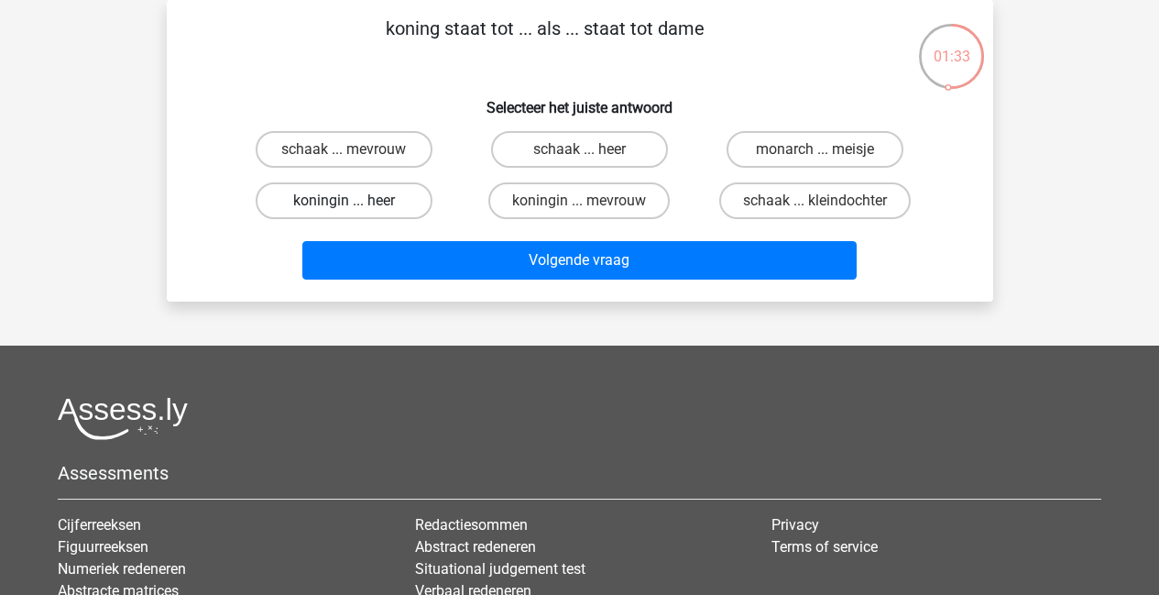
click at [371, 204] on label "koningin ... heer" at bounding box center [344, 200] width 177 height 37
click at [356, 204] on input "koningin ... heer" at bounding box center [350, 207] width 12 height 12
radio input "true"
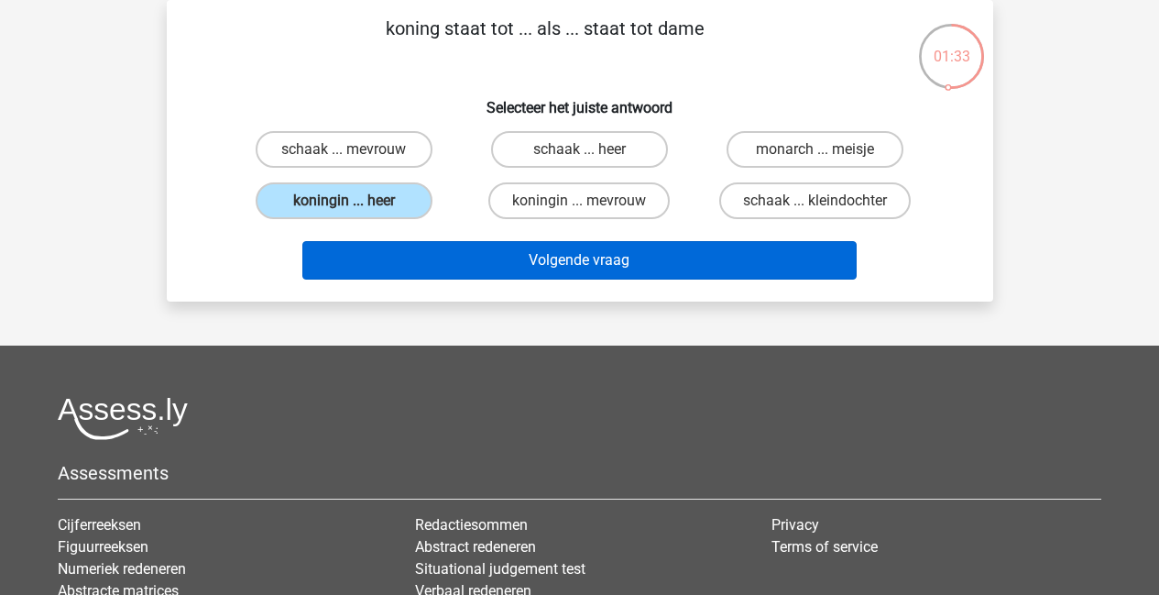
click at [571, 252] on button "Volgende vraag" at bounding box center [579, 260] width 554 height 38
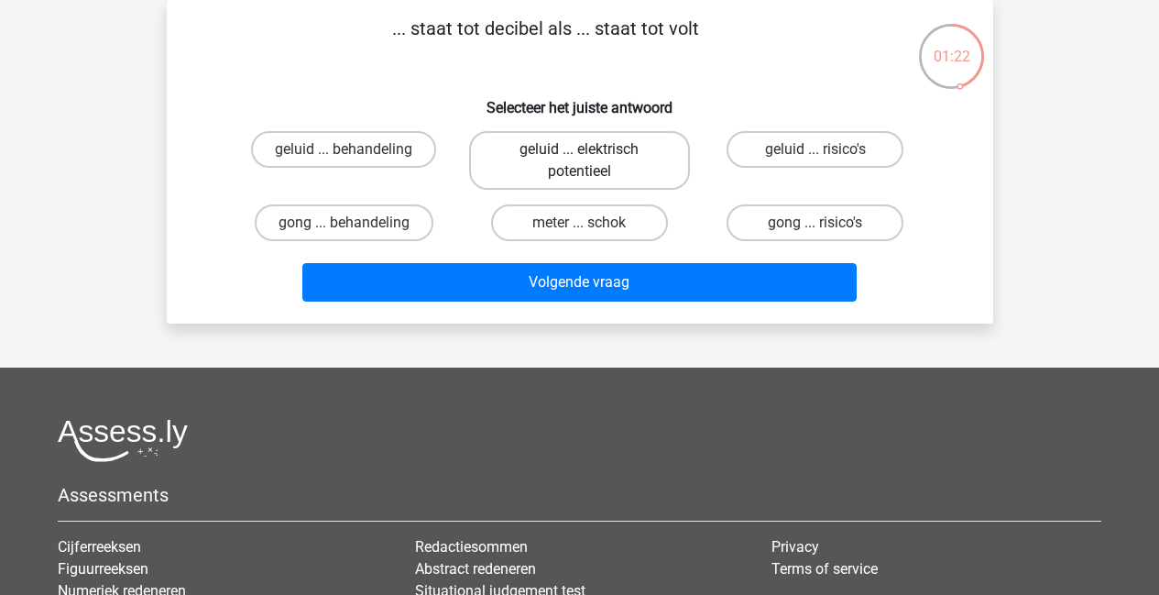
click at [575, 163] on label "geluid ... elektrisch potentieel" at bounding box center [579, 160] width 221 height 59
click at [579, 161] on input "geluid ... elektrisch potentieel" at bounding box center [585, 155] width 12 height 12
radio input "true"
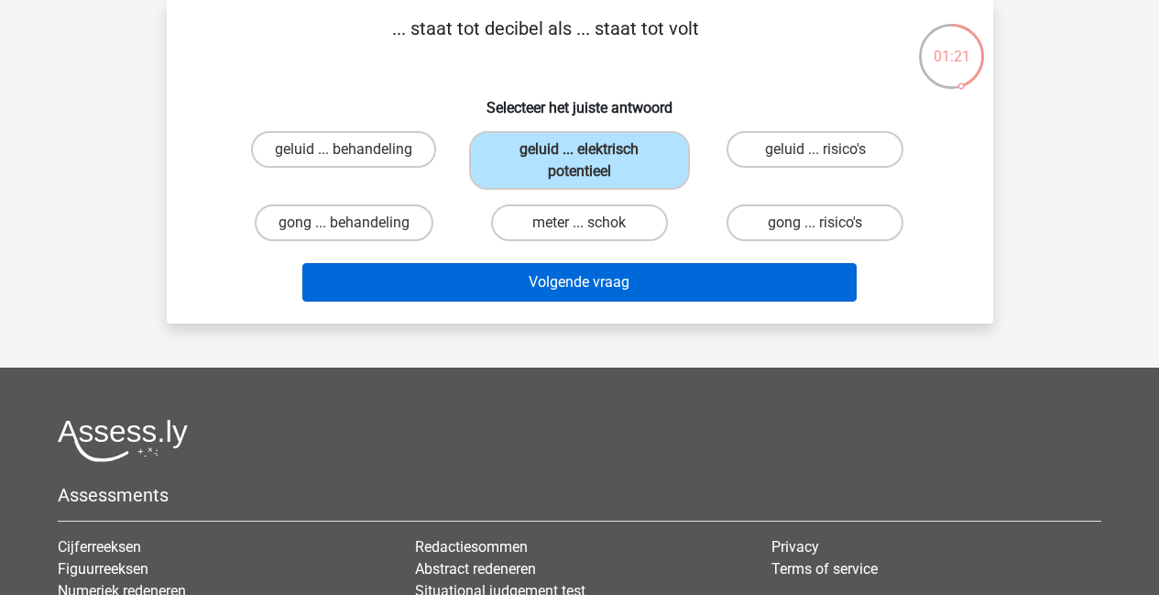
click at [596, 276] on button "Volgende vraag" at bounding box center [579, 282] width 554 height 38
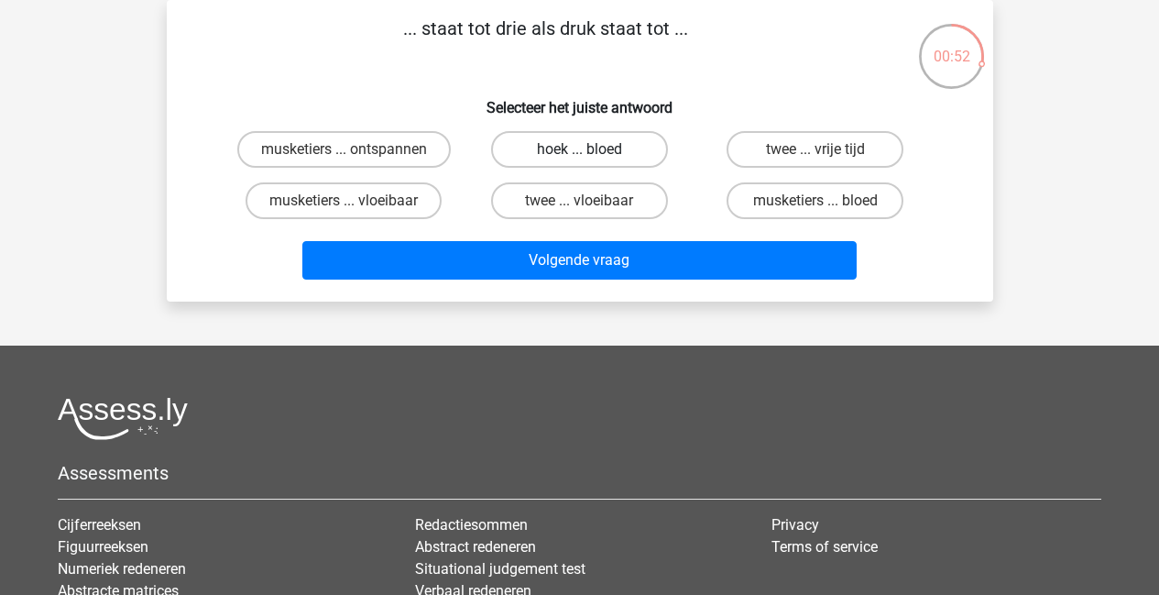
click at [630, 143] on label "hoek ... bloed" at bounding box center [579, 149] width 177 height 37
click at [591, 149] on input "hoek ... bloed" at bounding box center [585, 155] width 12 height 12
radio input "true"
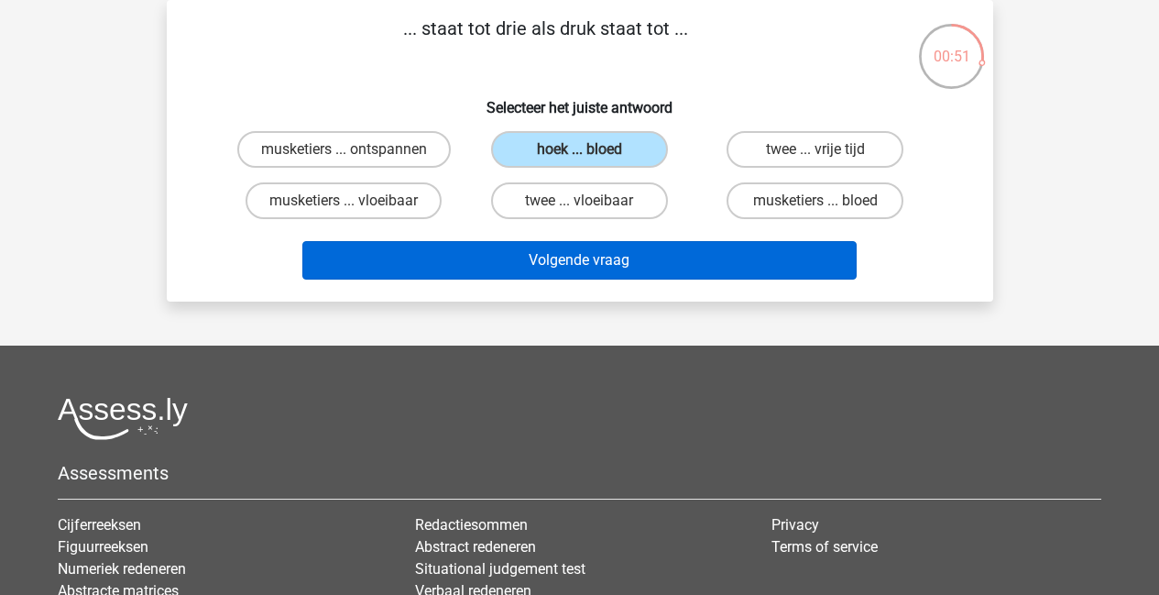
click at [630, 257] on button "Volgende vraag" at bounding box center [579, 260] width 554 height 38
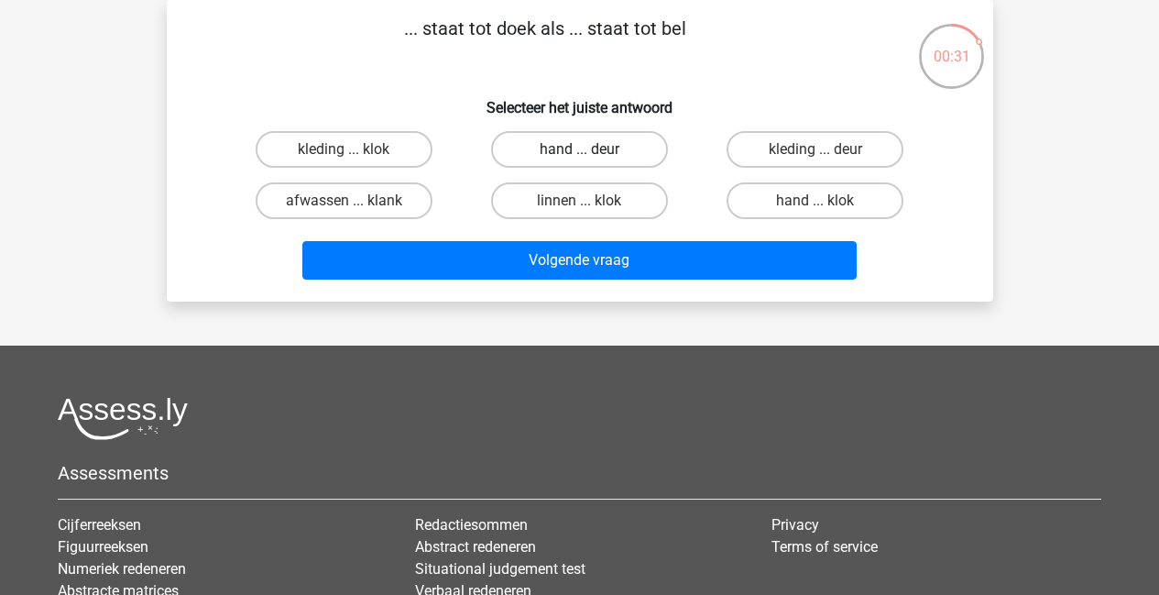
click at [572, 151] on label "hand ... deur" at bounding box center [579, 149] width 177 height 37
click at [579, 151] on input "hand ... deur" at bounding box center [585, 155] width 12 height 12
radio input "true"
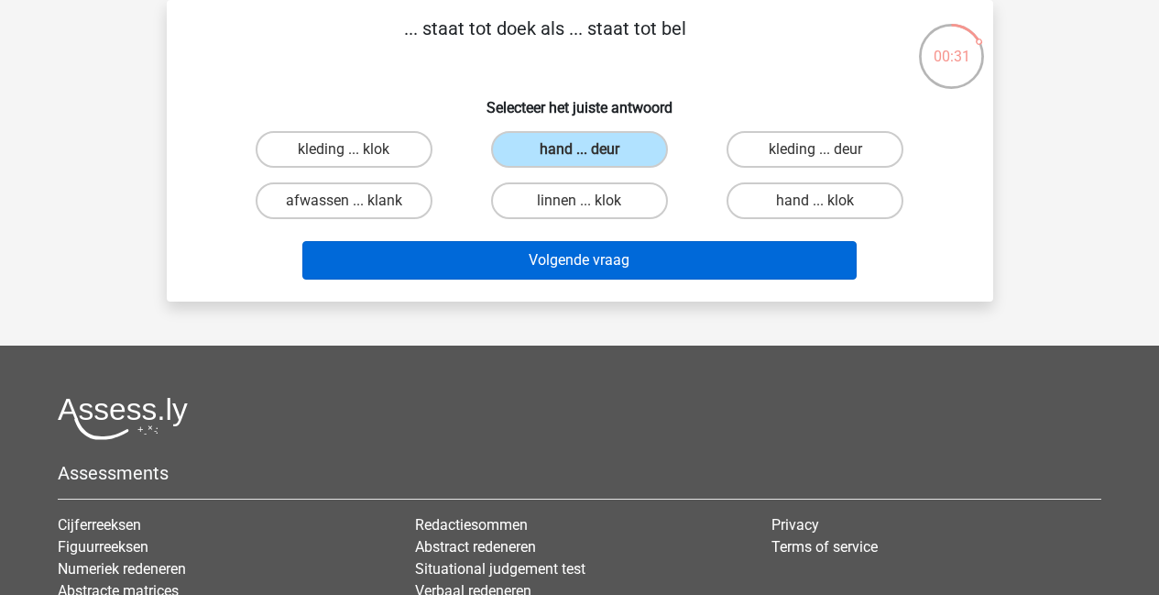
click at [567, 259] on button "Volgende vraag" at bounding box center [579, 260] width 554 height 38
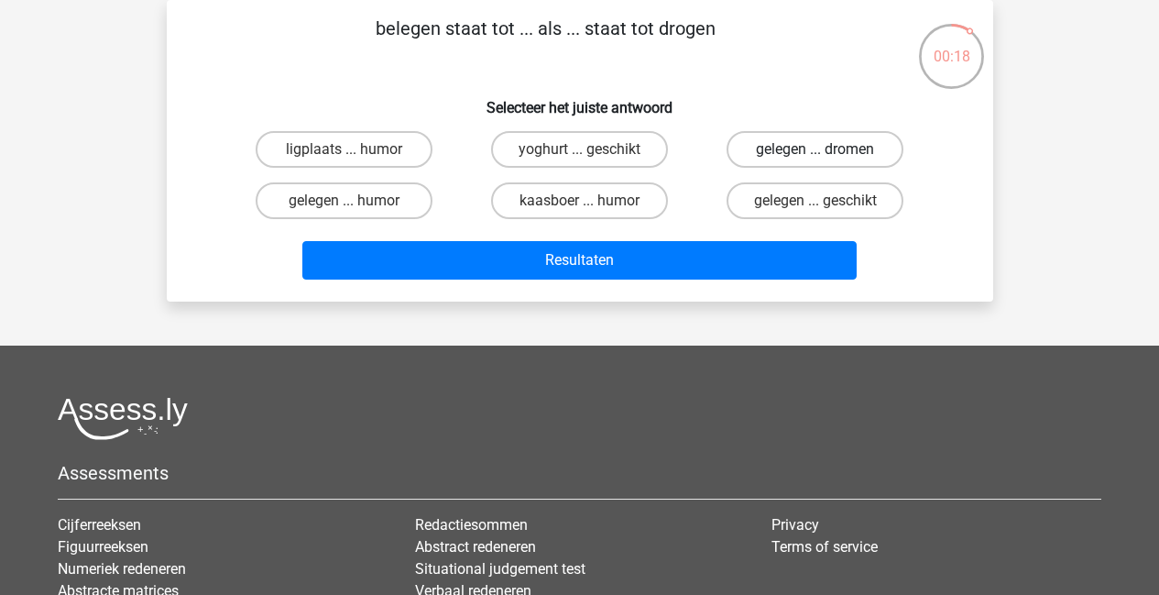
click at [781, 155] on label "gelegen ... dromen" at bounding box center [815, 149] width 177 height 37
click at [816, 155] on input "gelegen ... dromen" at bounding box center [822, 155] width 12 height 12
radio input "true"
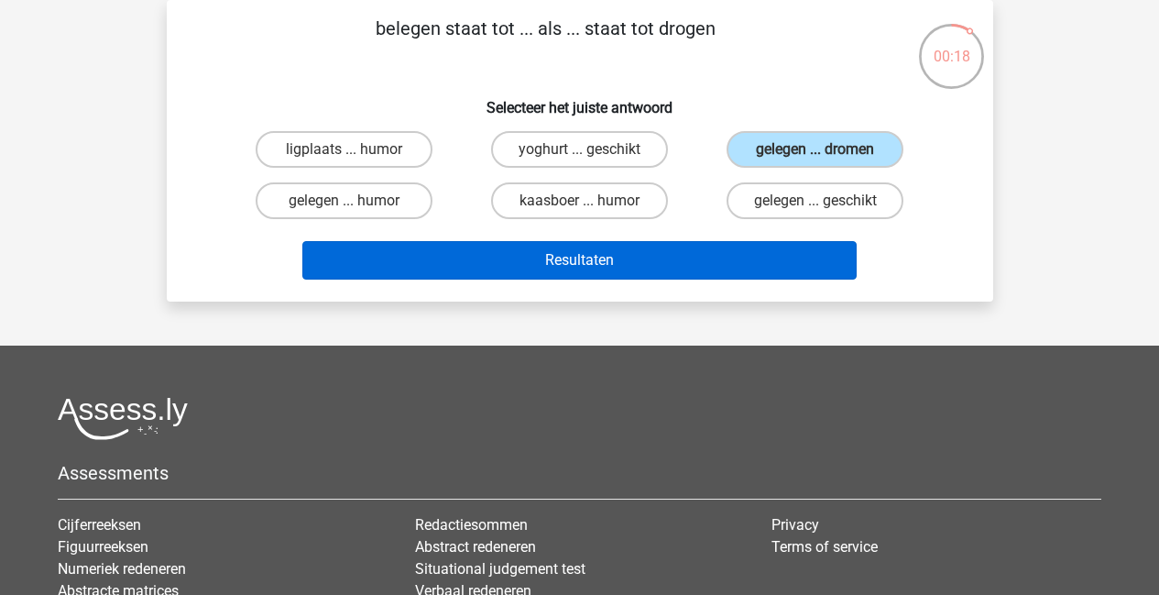
click at [726, 254] on button "Resultaten" at bounding box center [579, 260] width 554 height 38
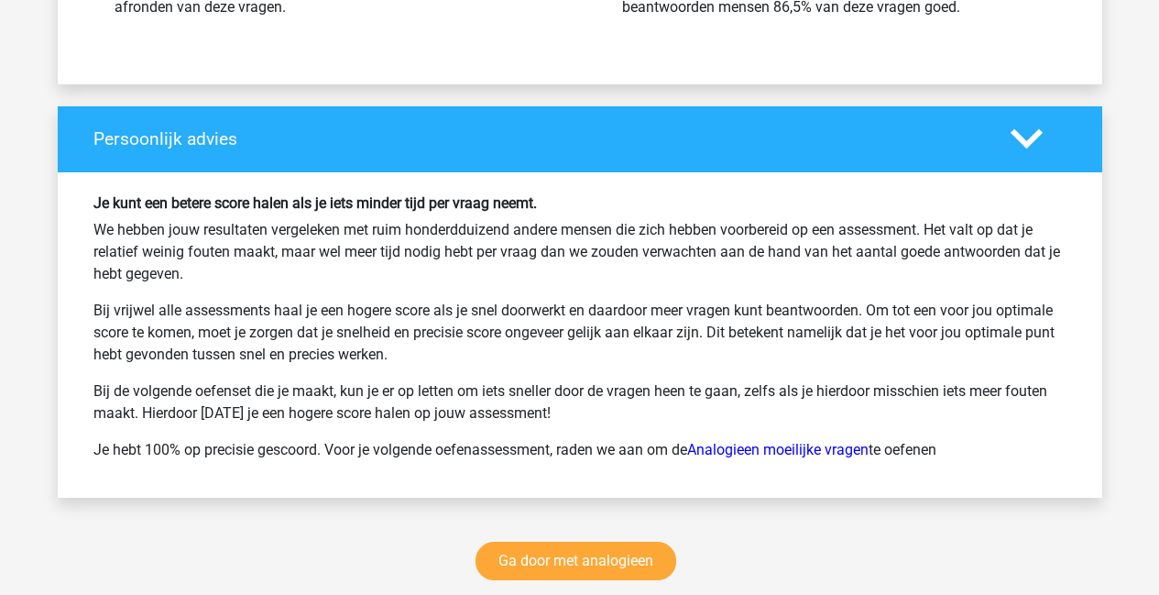
scroll to position [2354, 0]
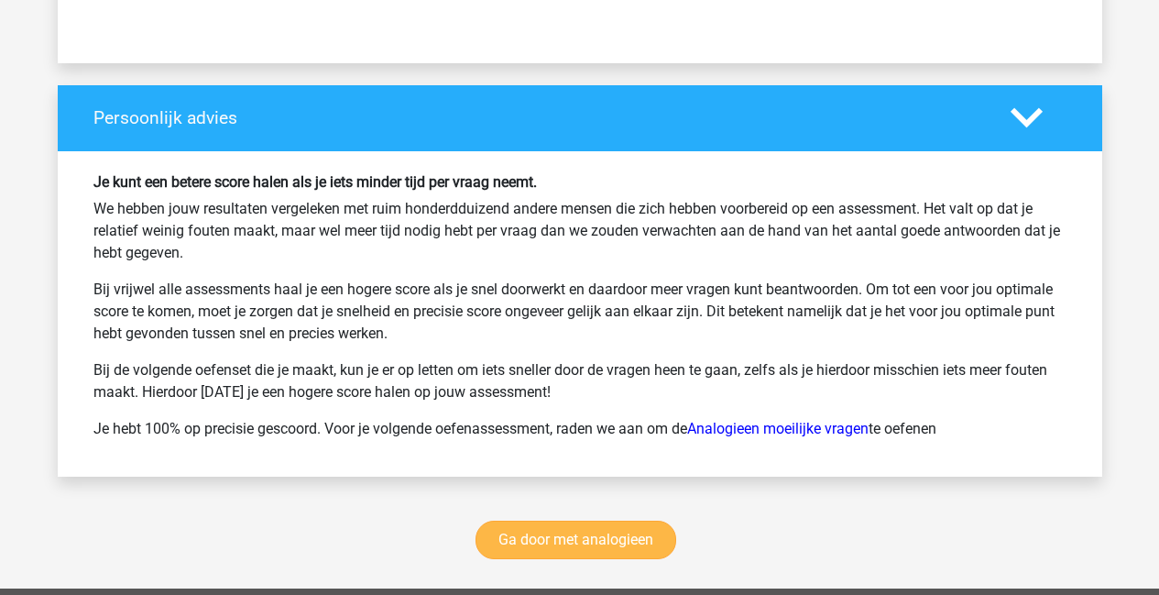
click at [551, 538] on link "Ga door met analogieen" at bounding box center [576, 539] width 201 height 38
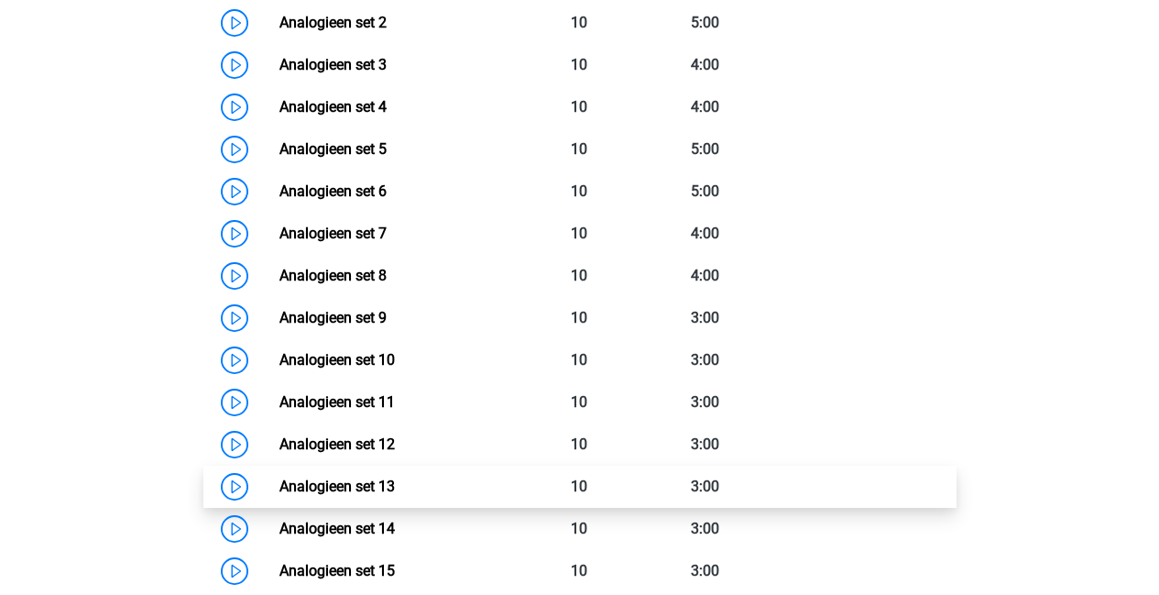
scroll to position [1027, 0]
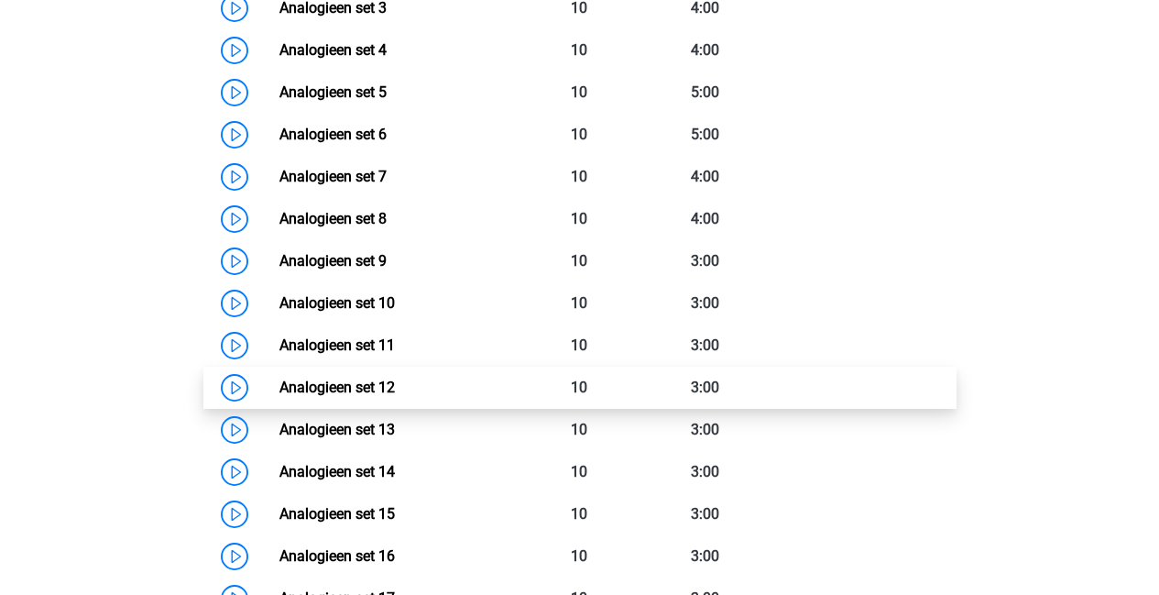
click at [387, 393] on link "Analogieen set 12" at bounding box center [336, 386] width 115 height 17
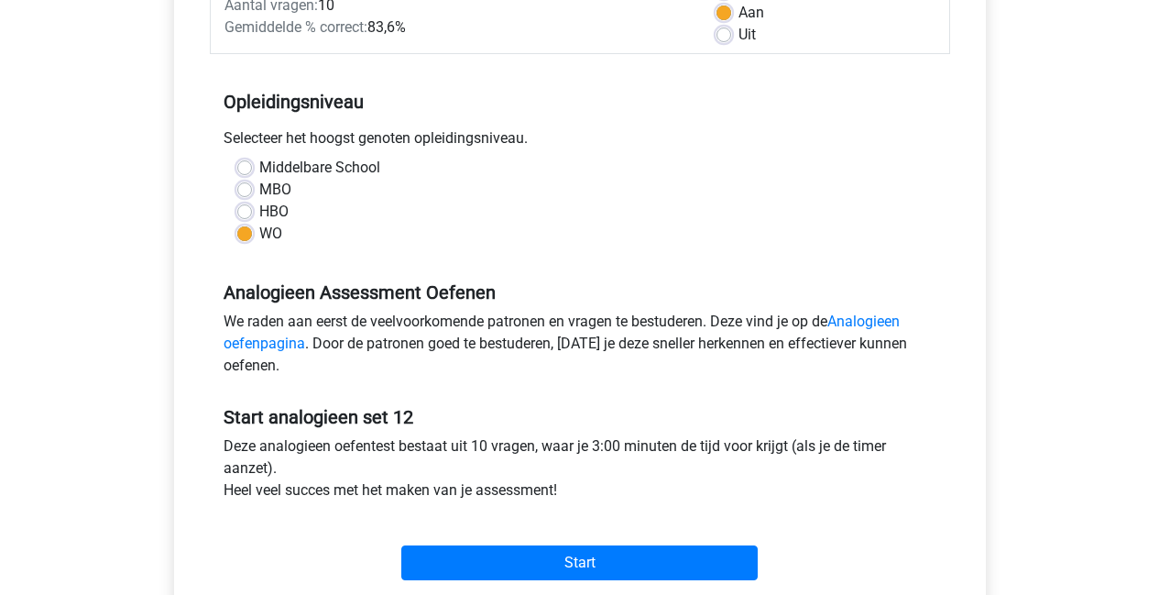
scroll to position [396, 0]
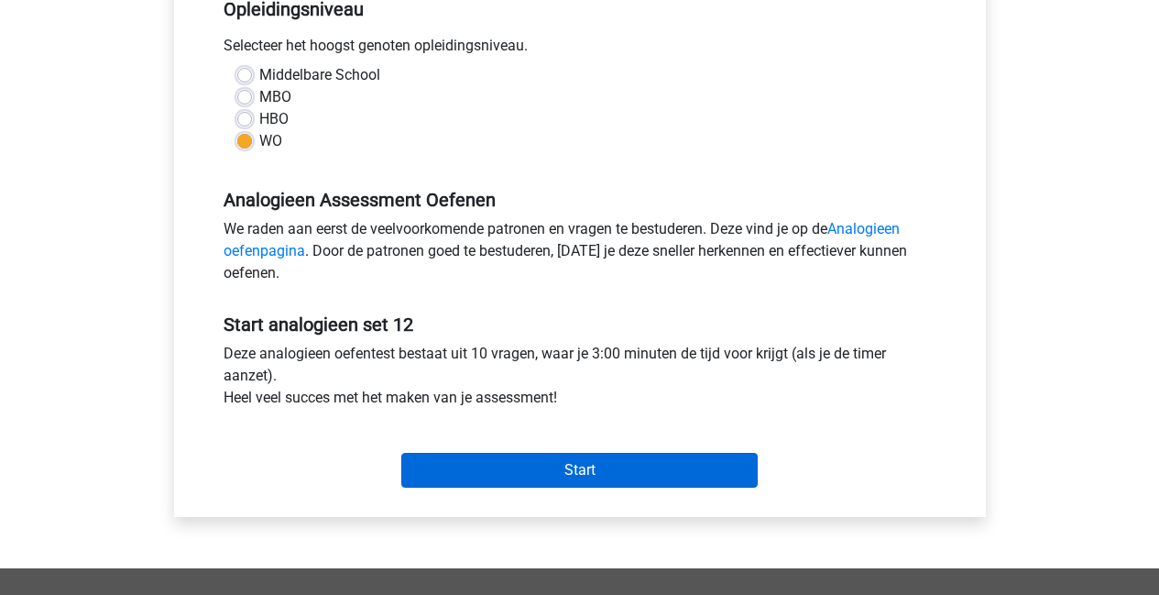
click at [553, 473] on input "Start" at bounding box center [579, 470] width 356 height 35
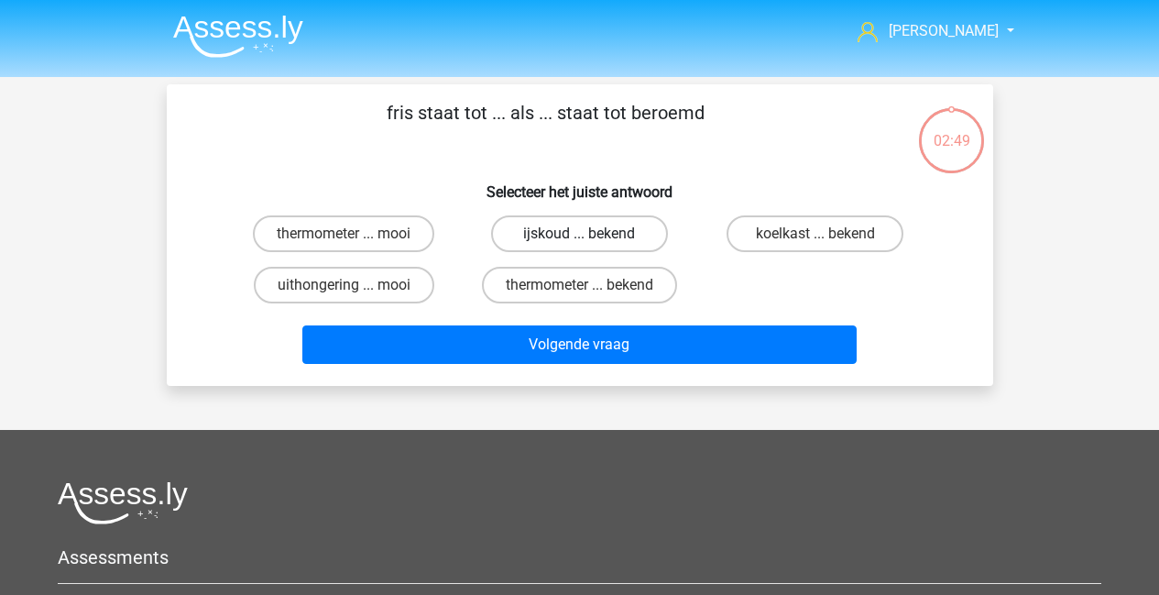
click at [539, 237] on label "ijskoud ... bekend" at bounding box center [579, 233] width 177 height 37
click at [579, 237] on input "ijskoud ... bekend" at bounding box center [585, 240] width 12 height 12
radio input "true"
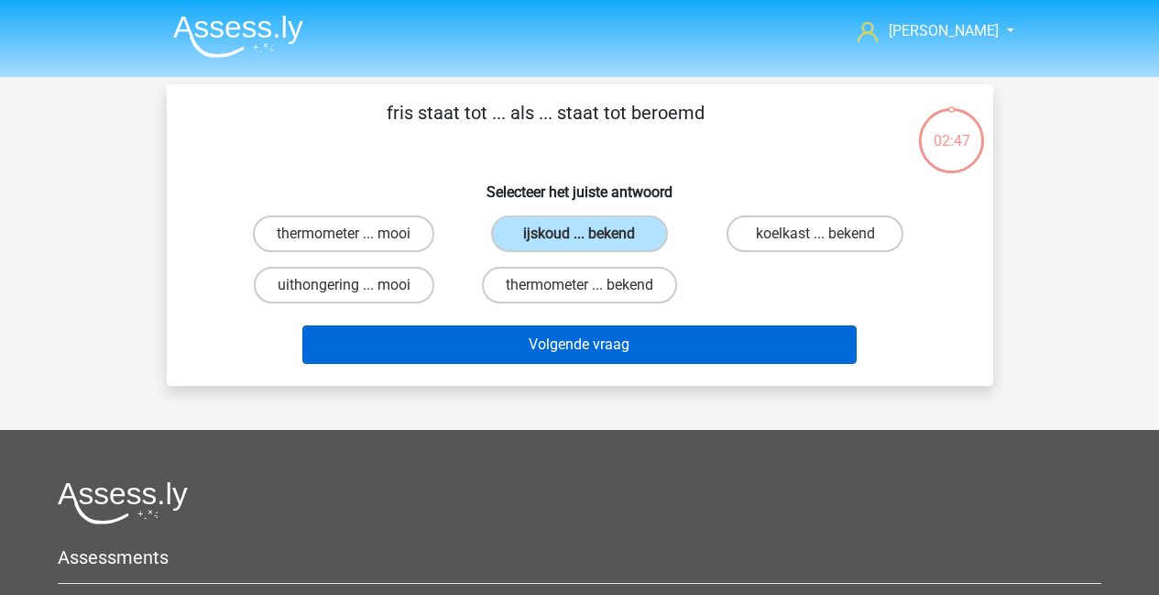
click at [681, 344] on button "Volgende vraag" at bounding box center [579, 344] width 554 height 38
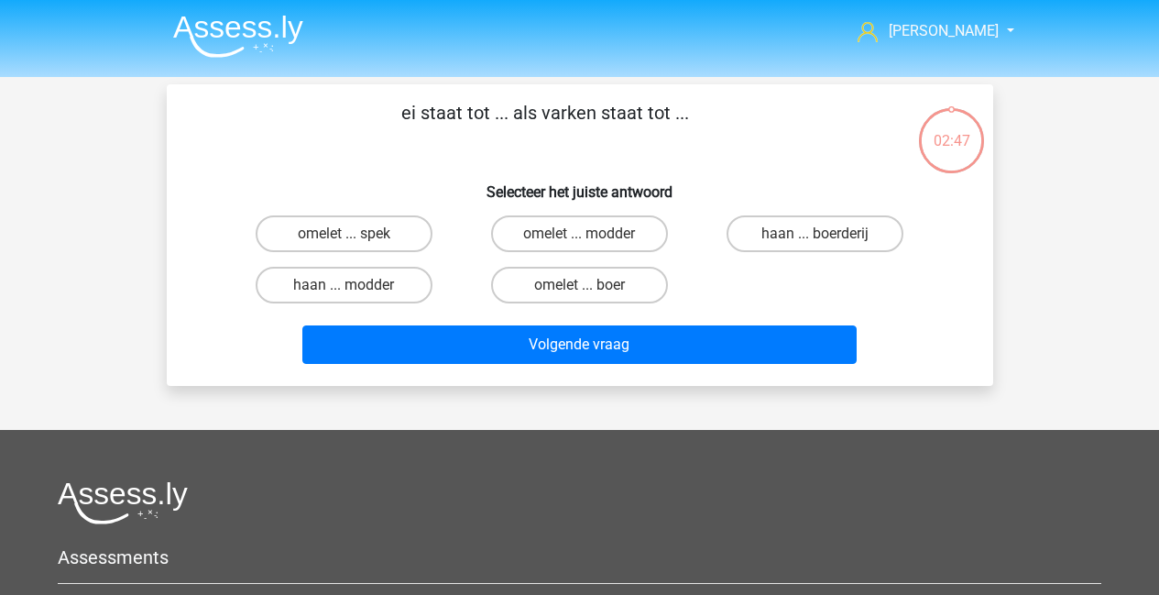
scroll to position [84, 0]
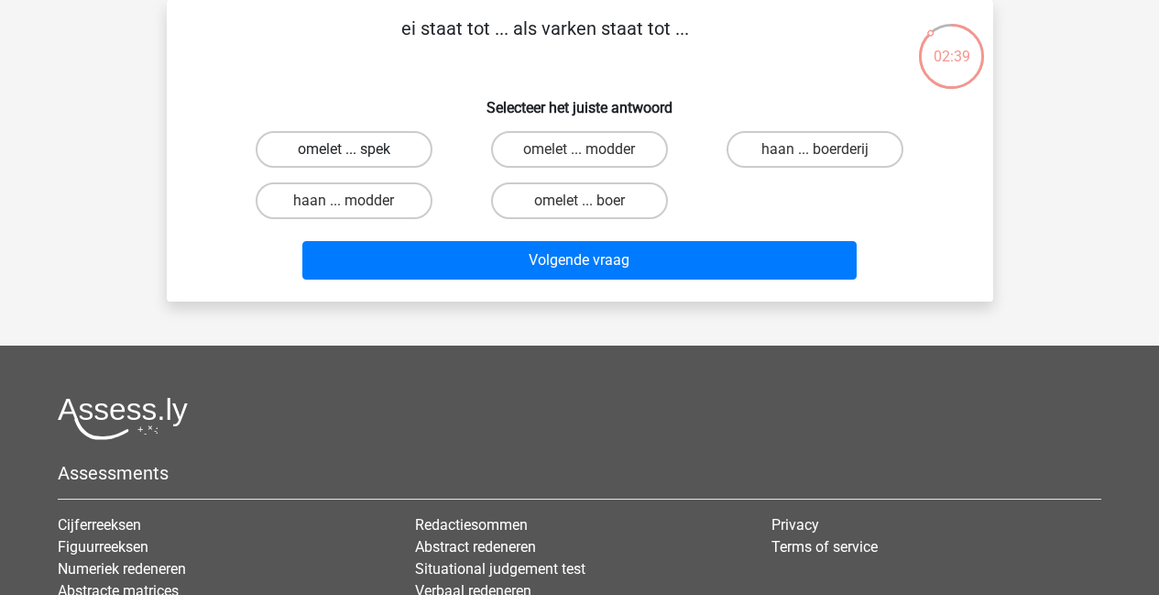
click at [393, 152] on label "omelet ... spek" at bounding box center [344, 149] width 177 height 37
click at [356, 152] on input "omelet ... spek" at bounding box center [350, 155] width 12 height 12
radio input "true"
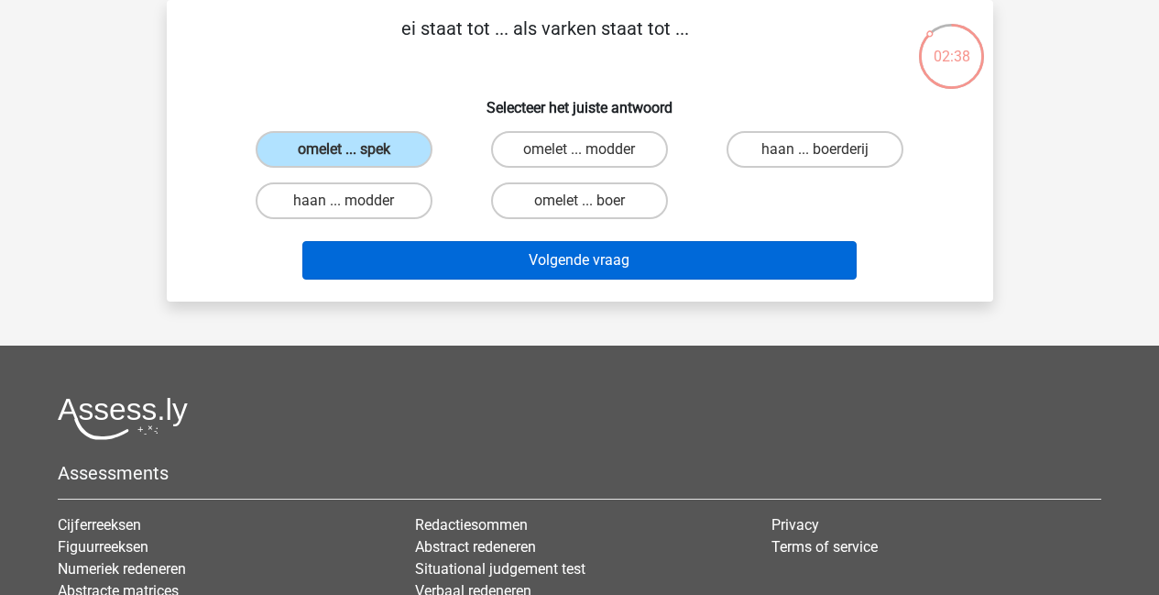
click at [569, 255] on button "Volgende vraag" at bounding box center [579, 260] width 554 height 38
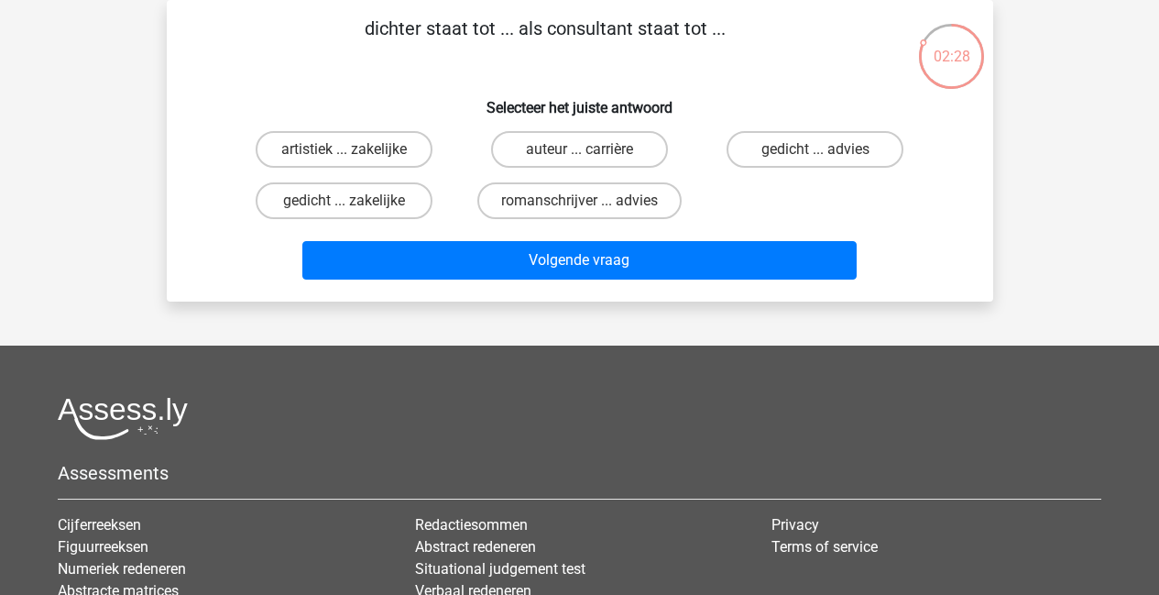
click at [818, 155] on input "gedicht ... advies" at bounding box center [822, 155] width 12 height 12
radio input "true"
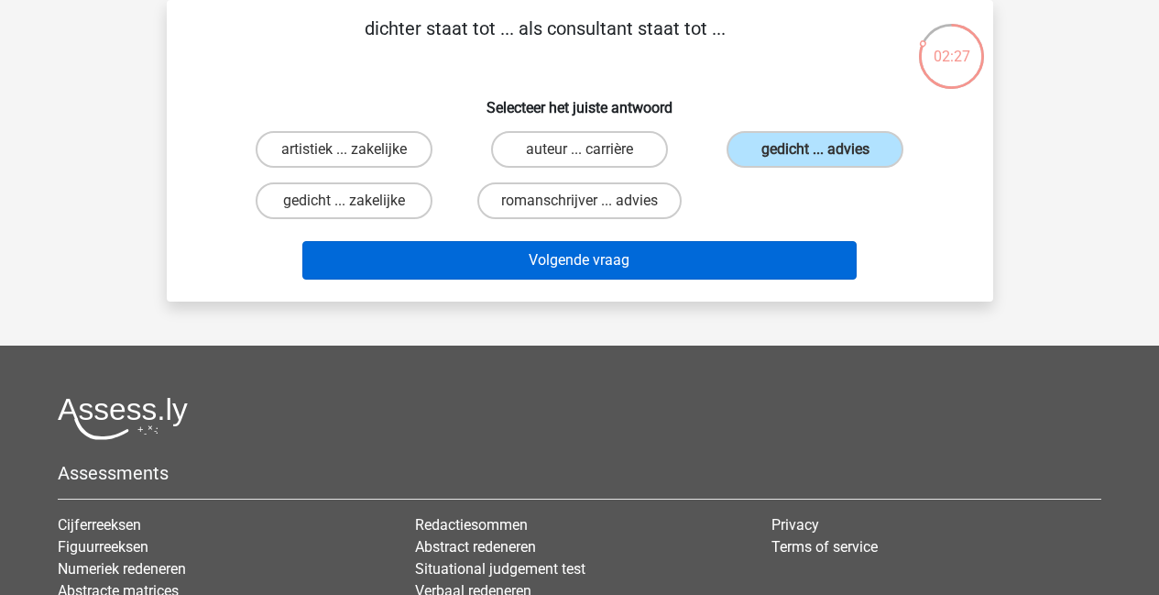
click at [611, 255] on button "Volgende vraag" at bounding box center [579, 260] width 554 height 38
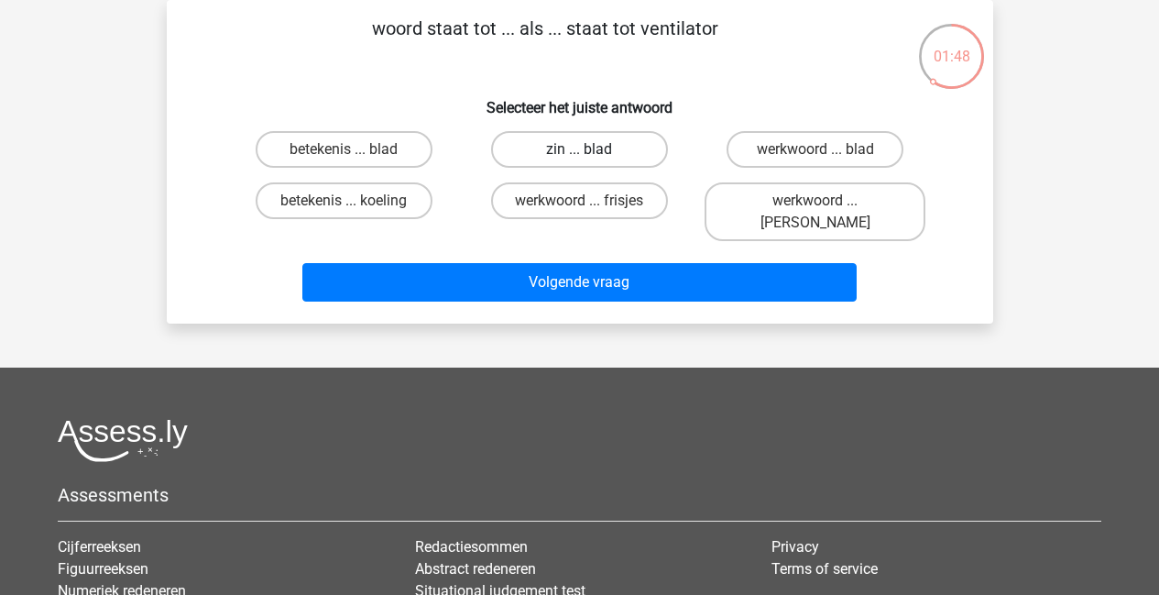
click at [608, 157] on label "zin ... blad" at bounding box center [579, 149] width 177 height 37
click at [591, 157] on input "zin ... blad" at bounding box center [585, 155] width 12 height 12
radio input "true"
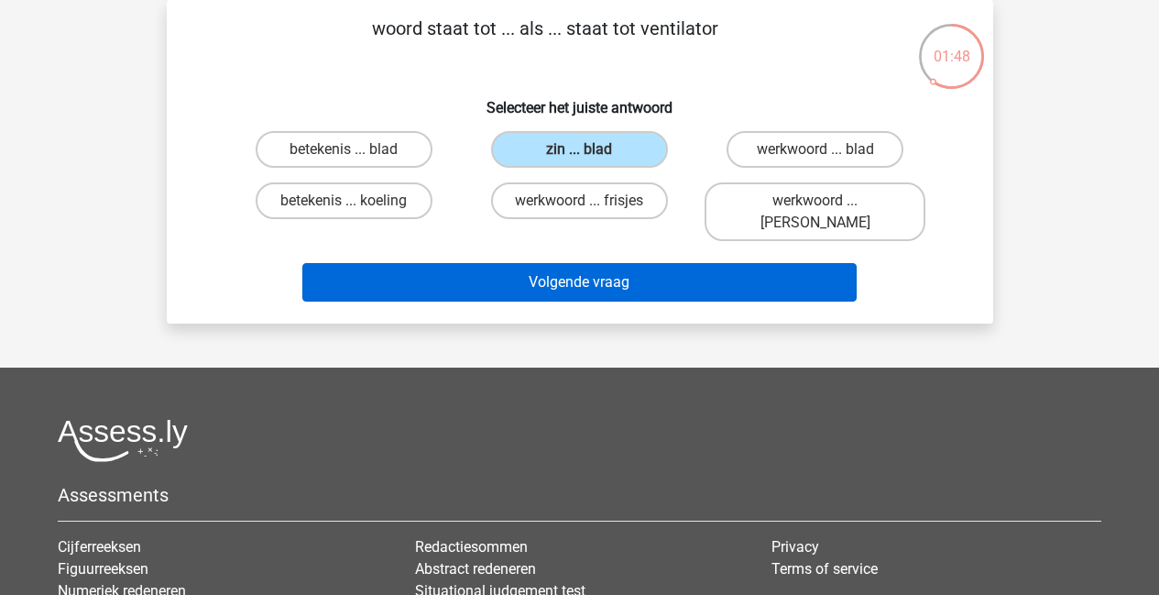
click at [656, 263] on button "Volgende vraag" at bounding box center [579, 282] width 554 height 38
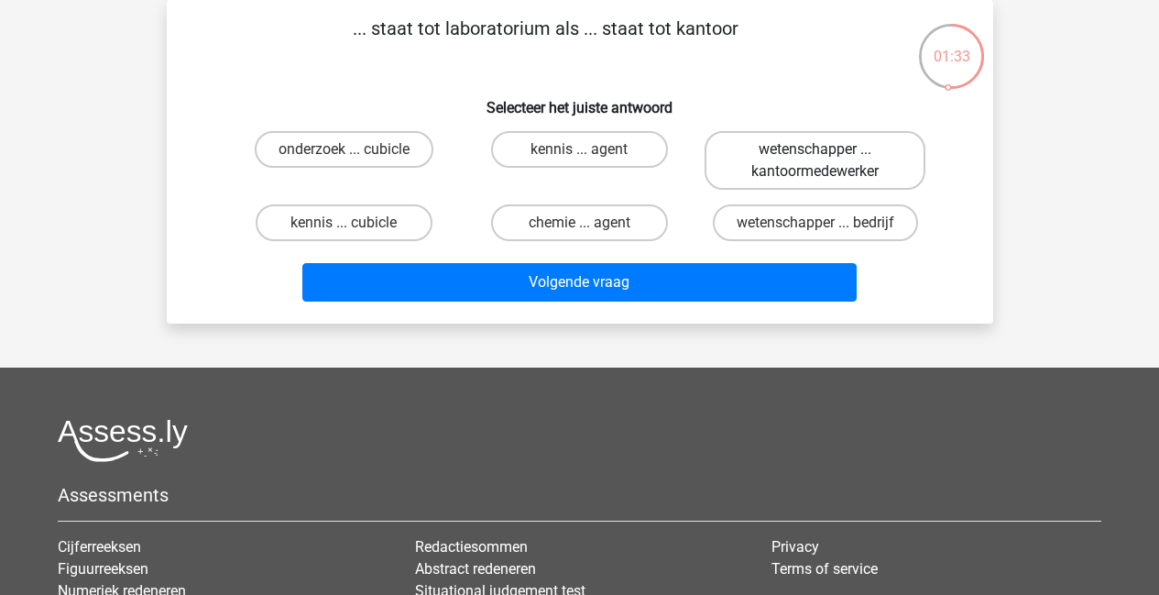
click at [892, 164] on label "wetenschapper ... kantoormedewerker" at bounding box center [815, 160] width 221 height 59
click at [827, 161] on input "wetenschapper ... kantoormedewerker" at bounding box center [822, 155] width 12 height 12
radio input "true"
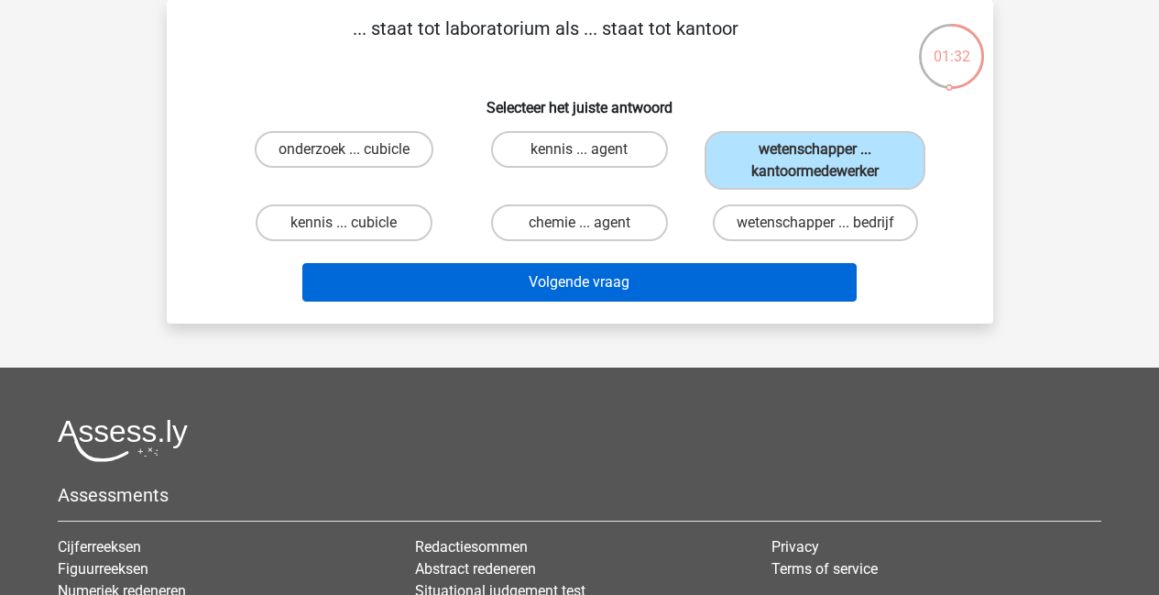
click at [764, 282] on button "Volgende vraag" at bounding box center [579, 282] width 554 height 38
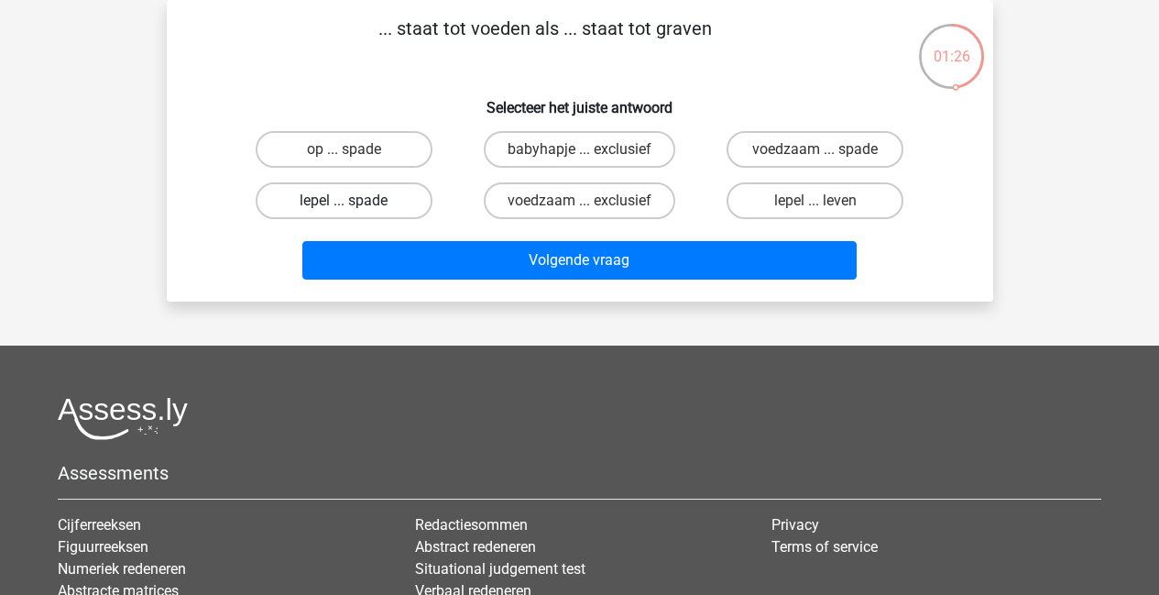
click at [413, 207] on label "lepel ... spade" at bounding box center [344, 200] width 177 height 37
click at [356, 207] on input "lepel ... spade" at bounding box center [350, 207] width 12 height 12
radio input "true"
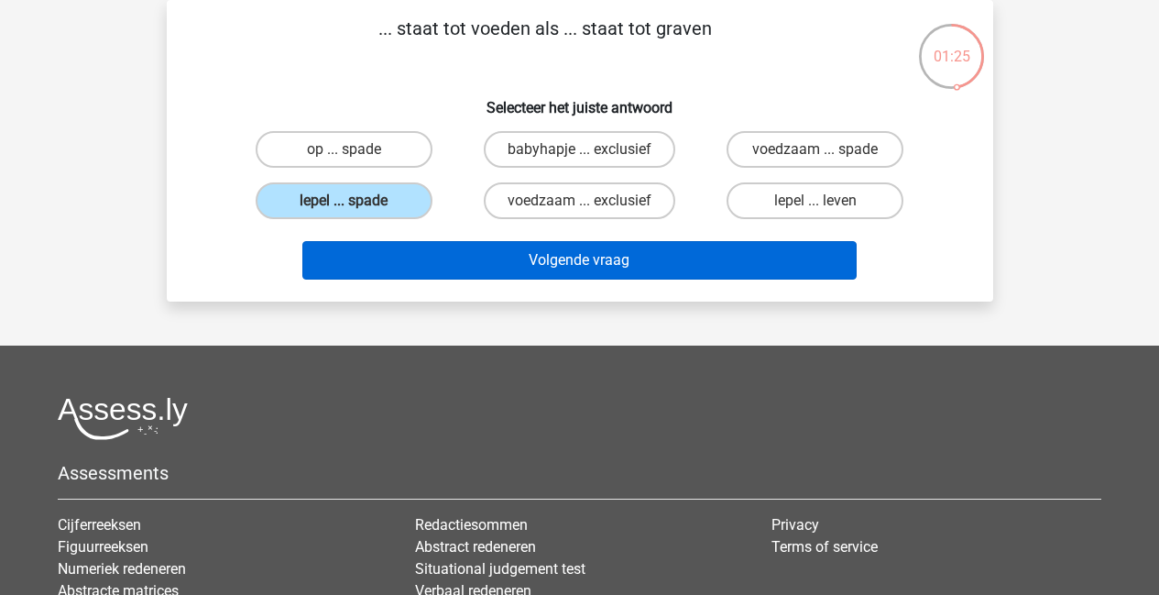
click at [464, 261] on button "Volgende vraag" at bounding box center [579, 260] width 554 height 38
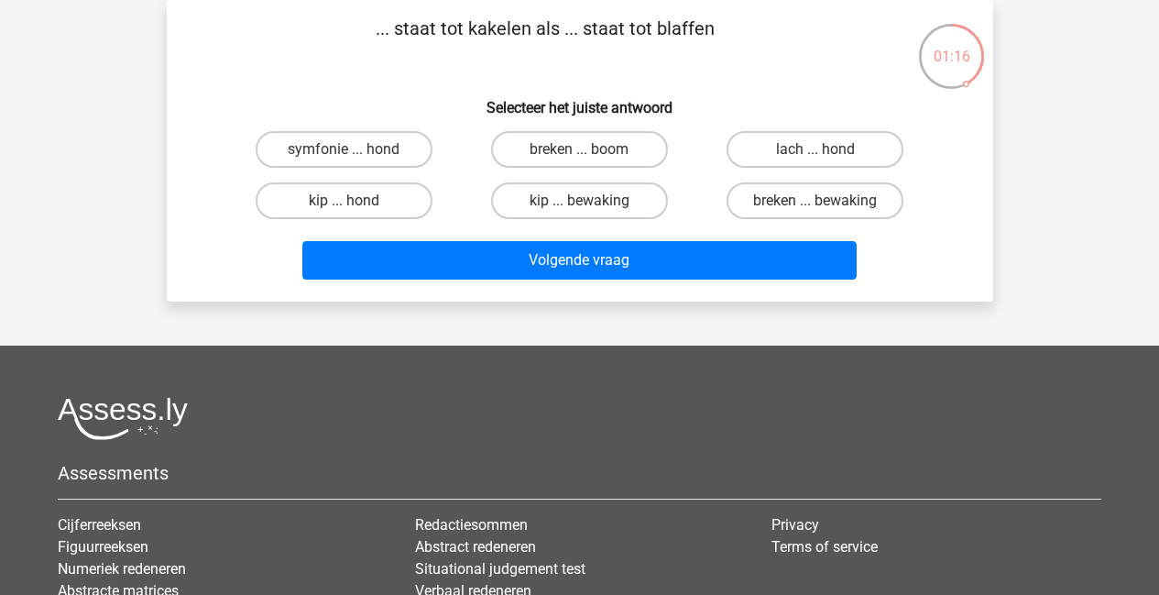
click at [352, 208] on input "kip ... hond" at bounding box center [350, 207] width 12 height 12
radio input "true"
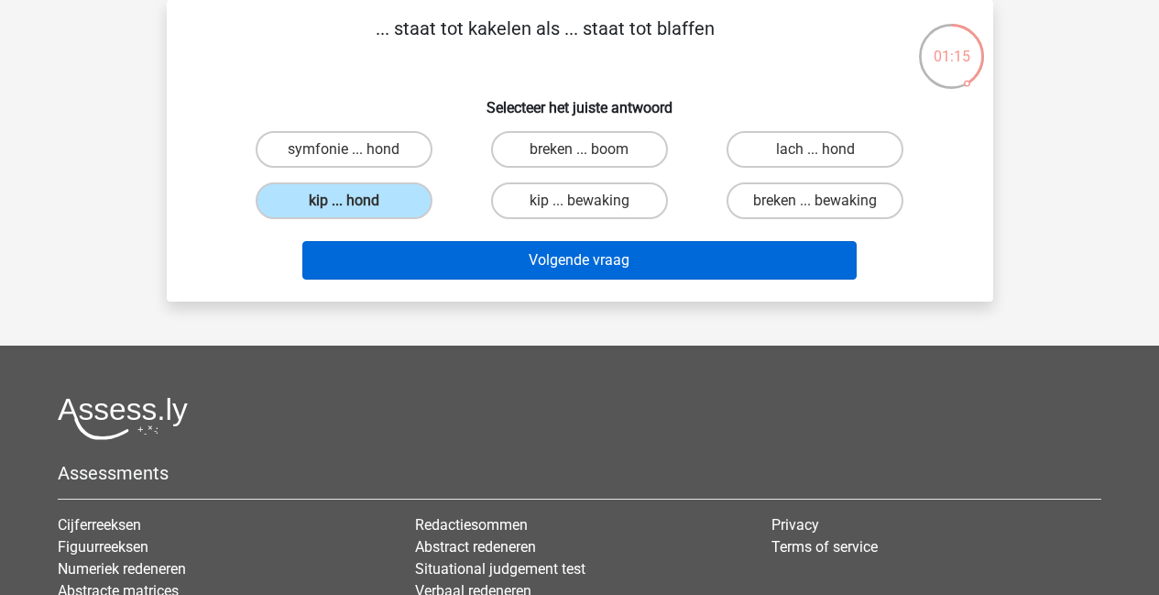
click at [543, 267] on button "Volgende vraag" at bounding box center [579, 260] width 554 height 38
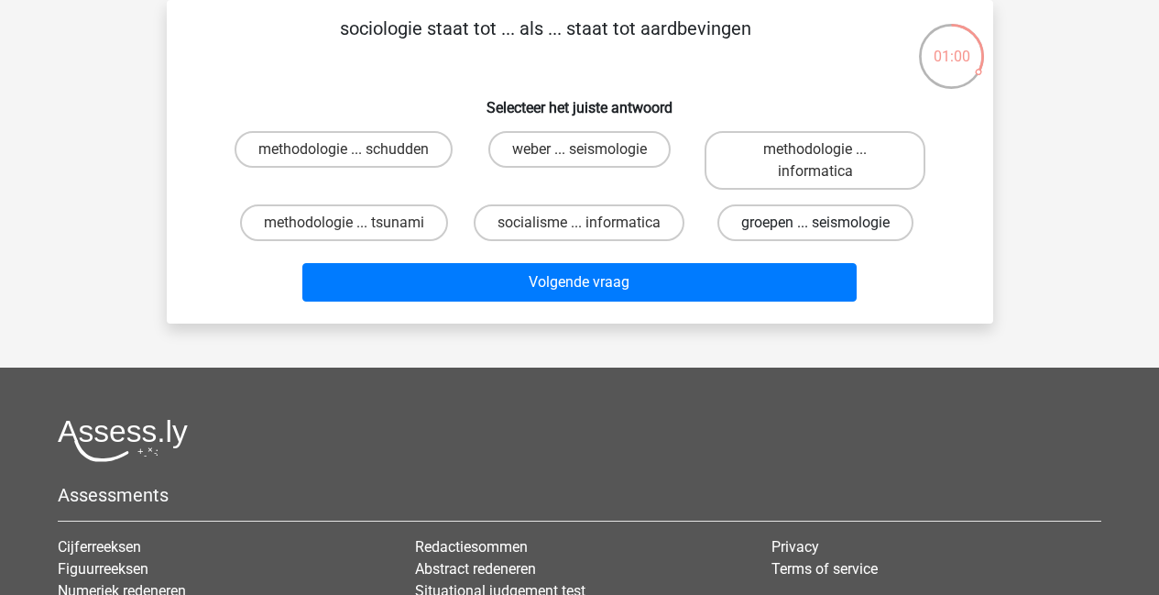
click at [764, 228] on label "groepen ... seismologie" at bounding box center [815, 222] width 196 height 37
click at [816, 228] on input "groepen ... seismologie" at bounding box center [822, 229] width 12 height 12
radio input "true"
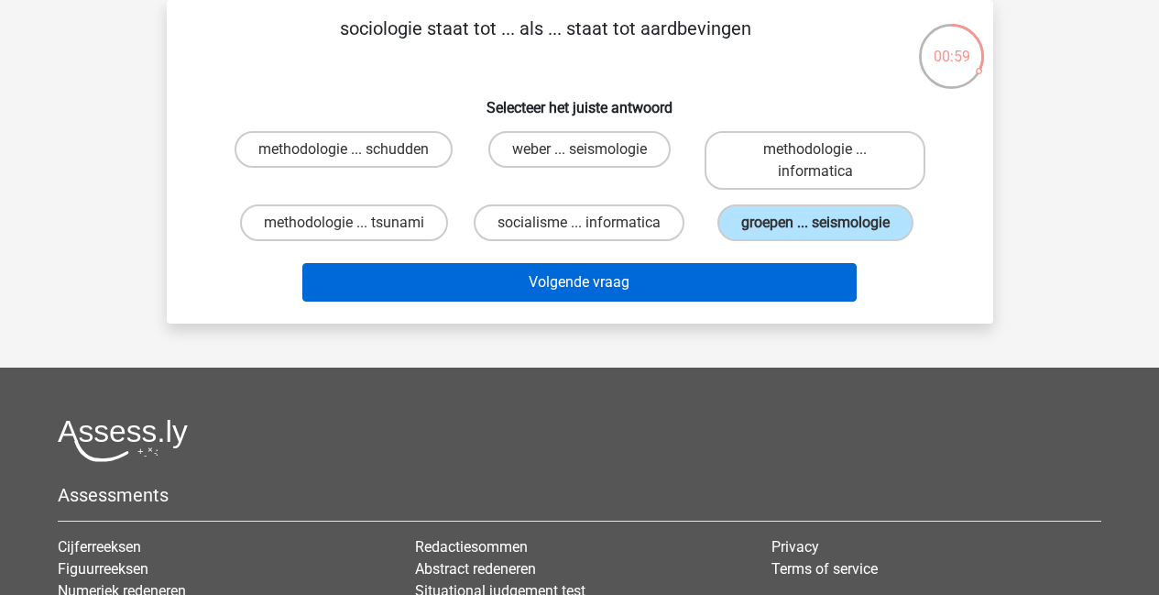
click at [732, 282] on button "Volgende vraag" at bounding box center [579, 282] width 554 height 38
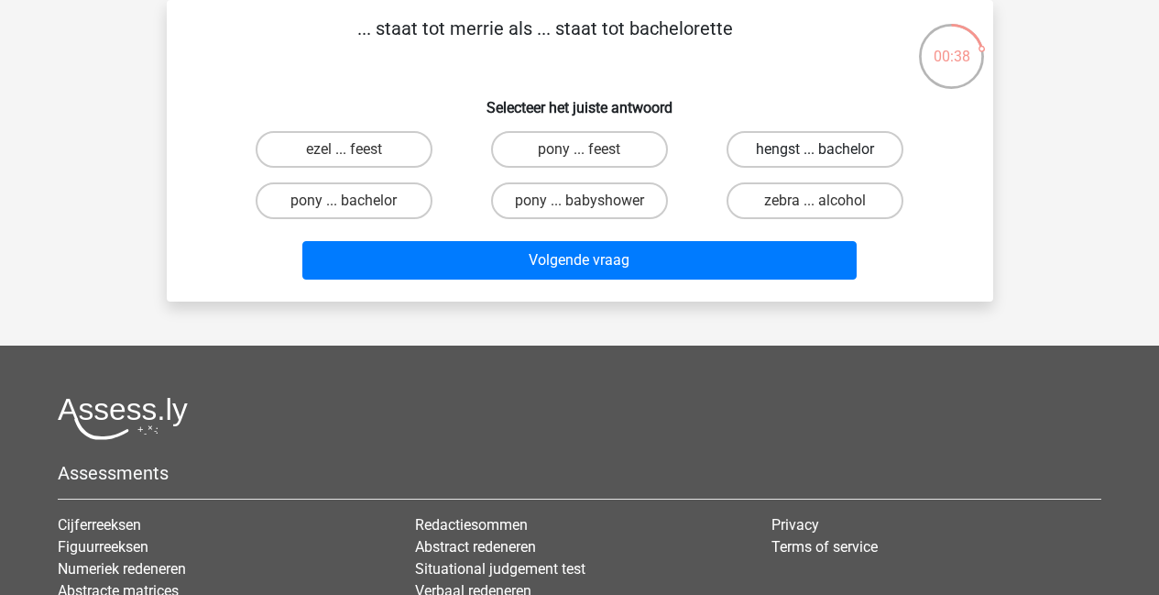
click at [764, 152] on label "hengst ... bachelor" at bounding box center [815, 149] width 177 height 37
click at [816, 152] on input "hengst ... bachelor" at bounding box center [822, 155] width 12 height 12
radio input "true"
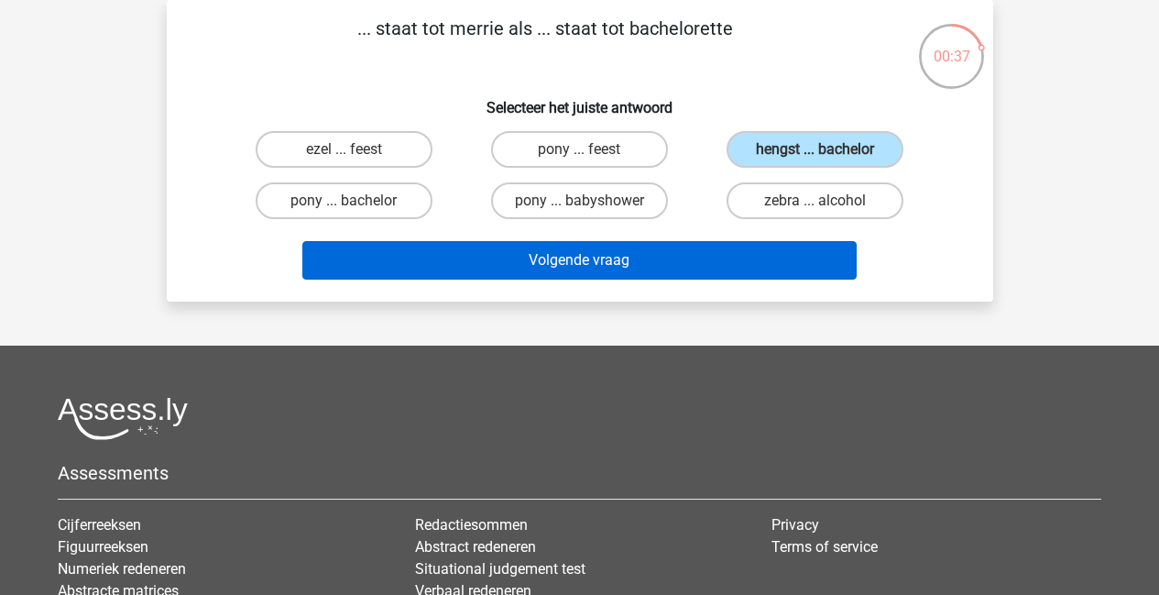
click at [671, 268] on button "Volgende vraag" at bounding box center [579, 260] width 554 height 38
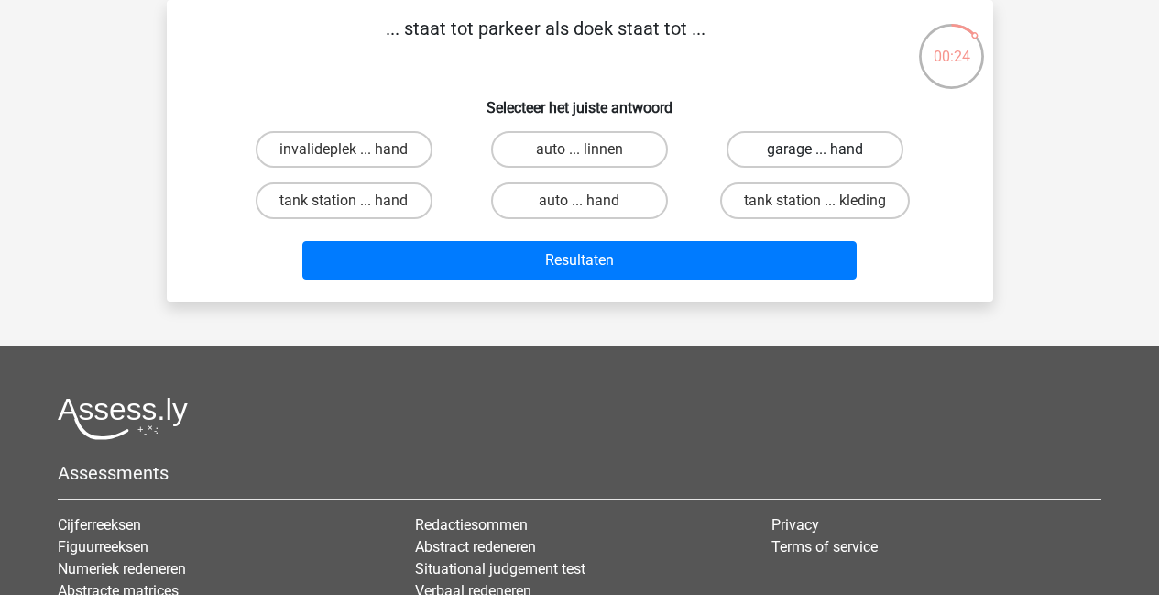
click at [789, 154] on label "garage ... hand" at bounding box center [815, 149] width 177 height 37
click at [816, 154] on input "garage ... hand" at bounding box center [822, 155] width 12 height 12
radio input "true"
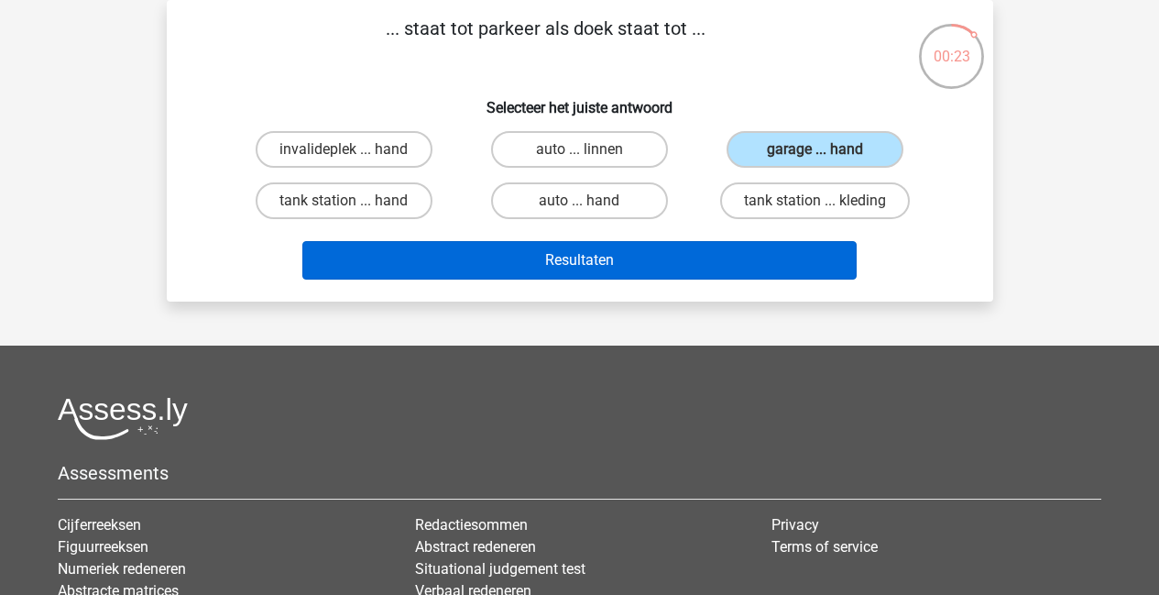
click at [655, 264] on button "Resultaten" at bounding box center [579, 260] width 554 height 38
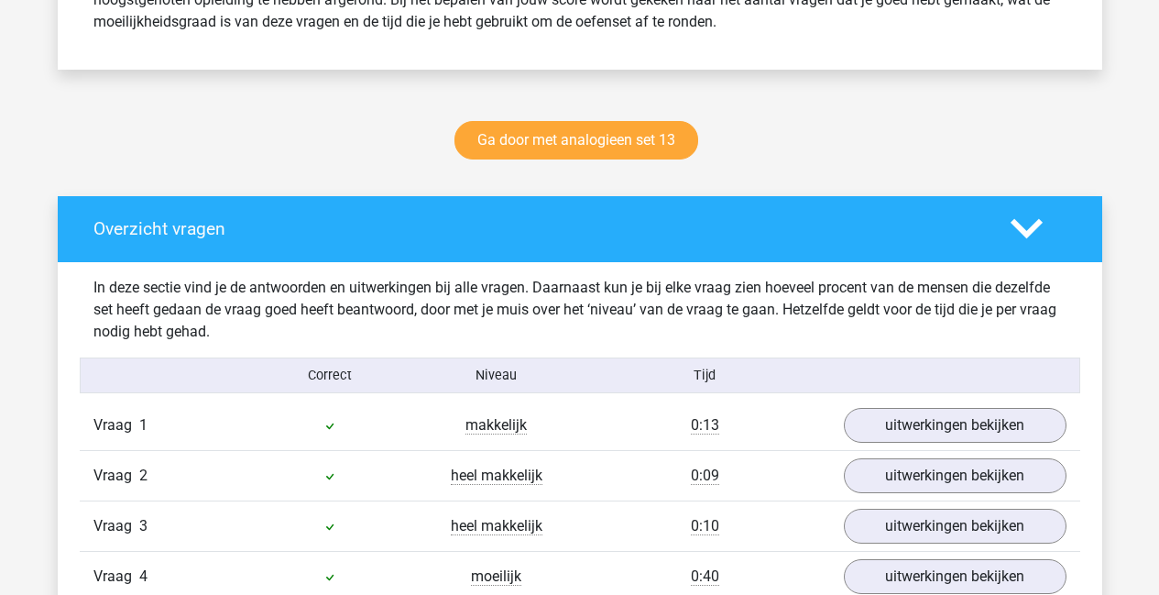
scroll to position [262, 0]
